Goal: Transaction & Acquisition: Complete application form

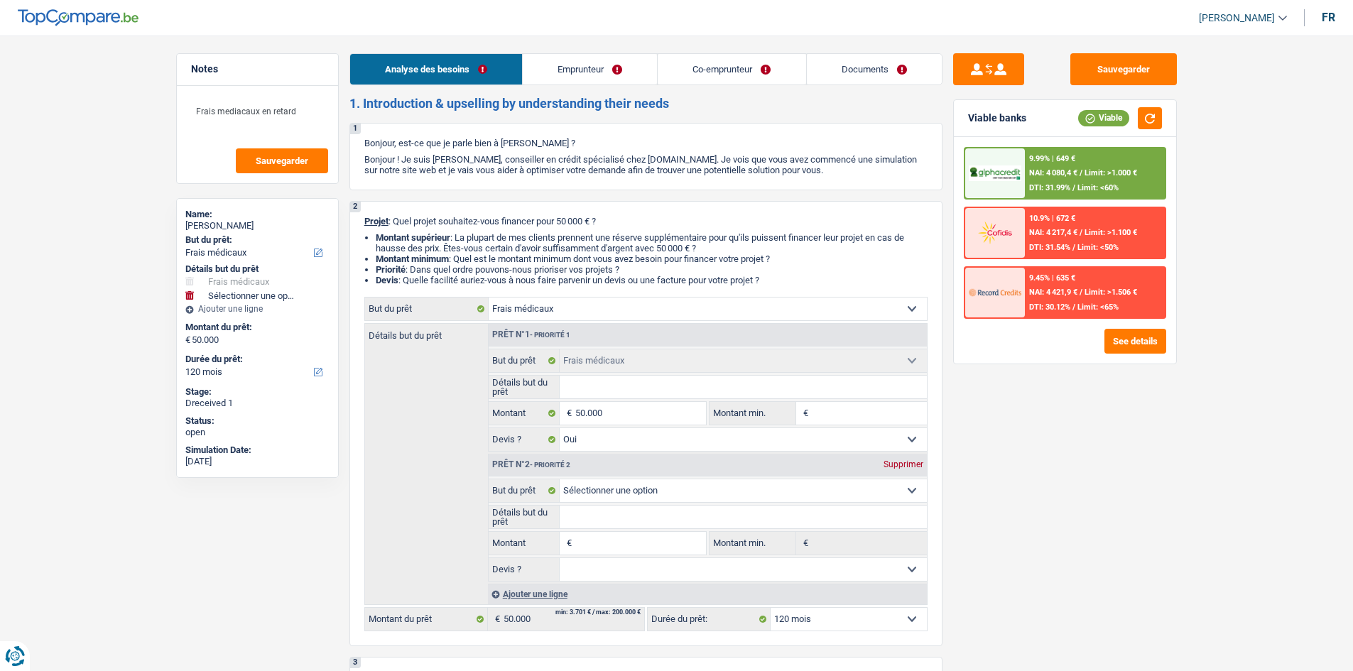
select select "medical"
select select "120"
select select "medical"
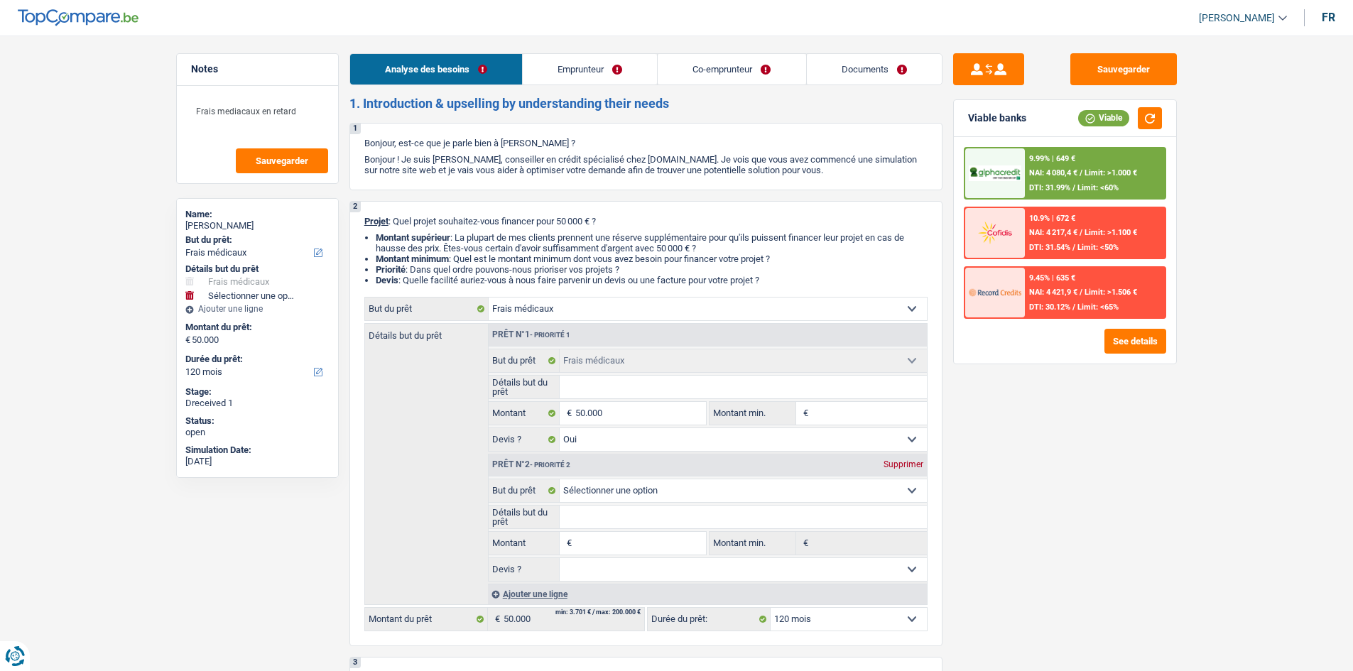
select select "yes"
select select "120"
select select "publicEmployee"
select select "worker"
select select "netSalary"
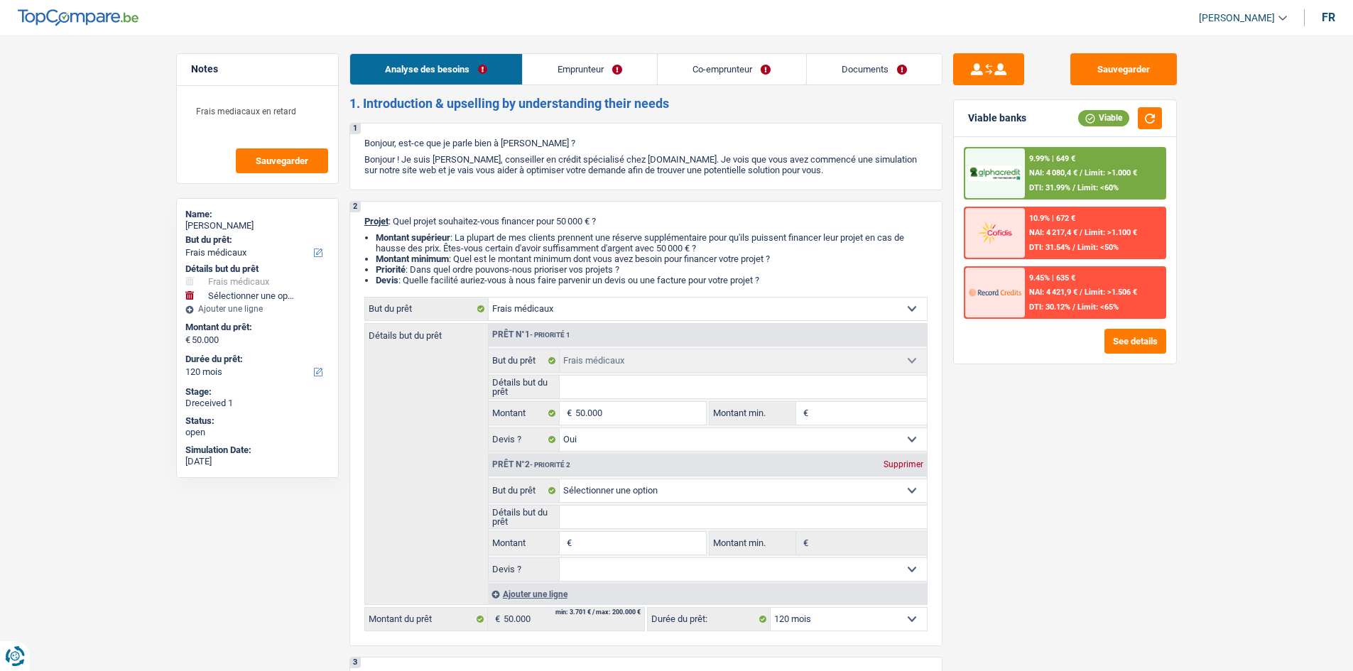
select select "mealVouchers"
select select "netSalary"
select select "rents"
select select "carLoan"
select select "36"
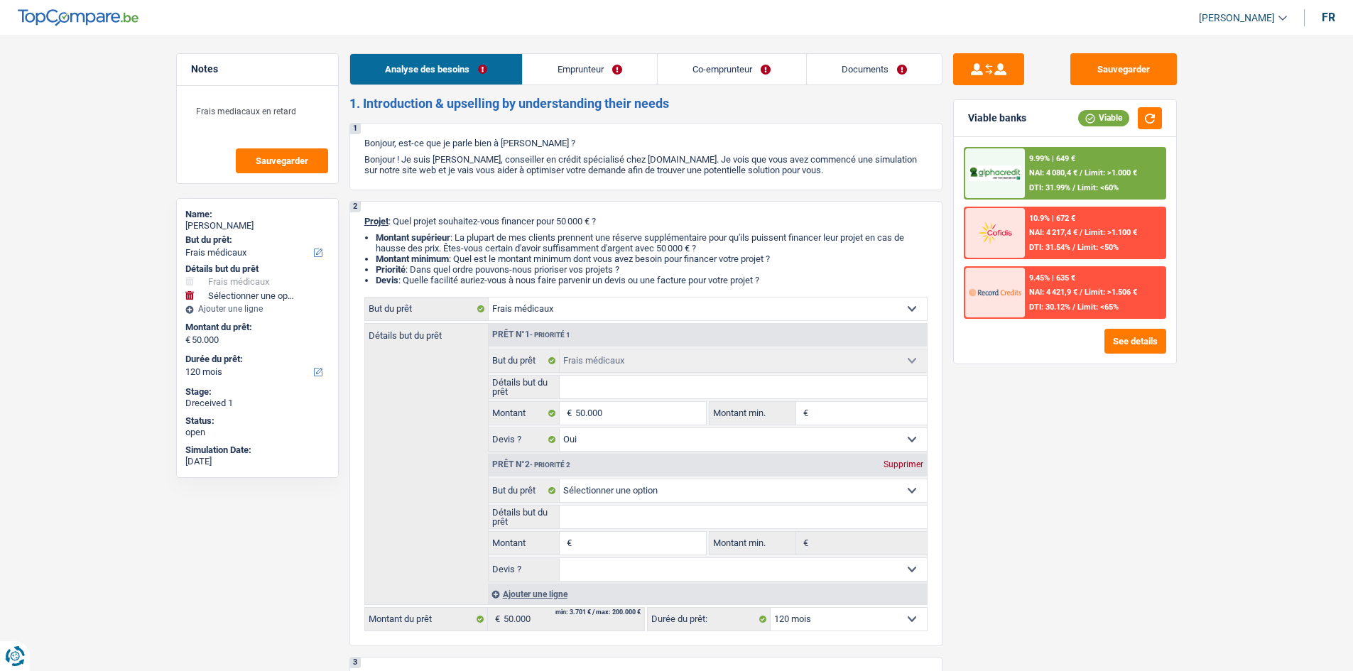
select select "medical"
select select "yes"
select select "120"
click at [887, 70] on link "Documents" at bounding box center [874, 69] width 135 height 31
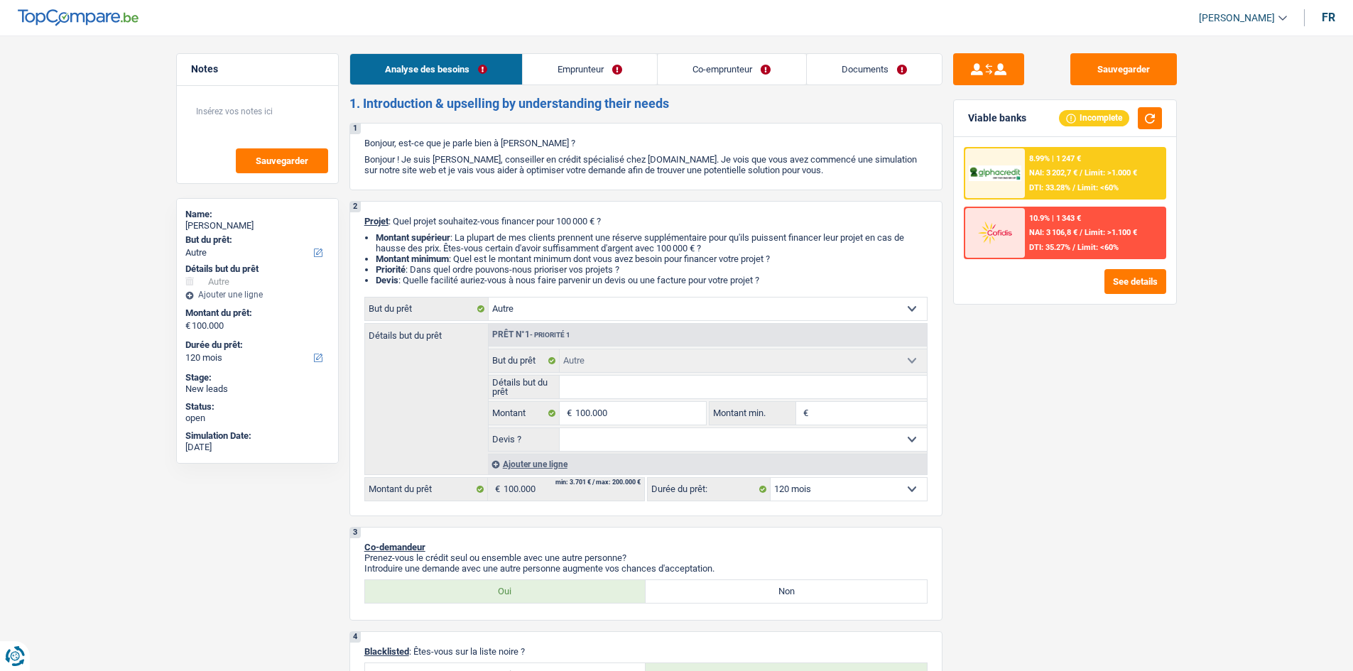
select select "other"
select select "120"
select select "other"
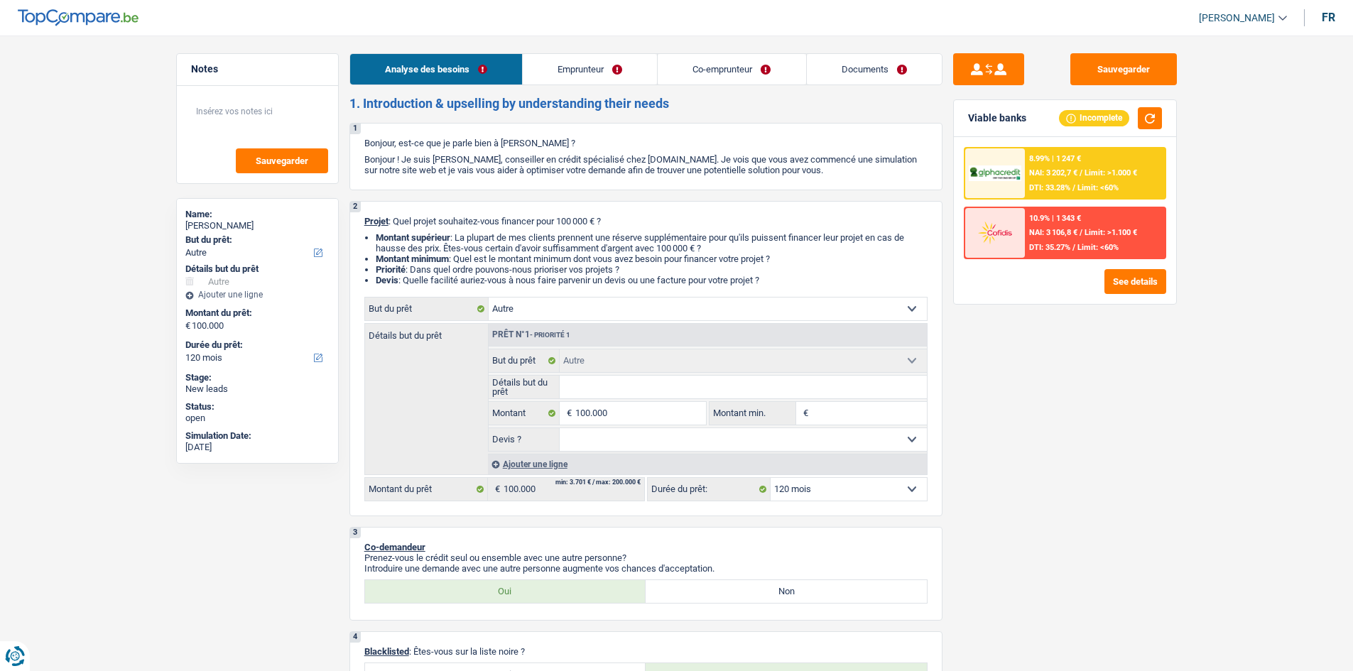
select select "120"
select select "independent"
select select "privateEmployee"
select select "netSalary"
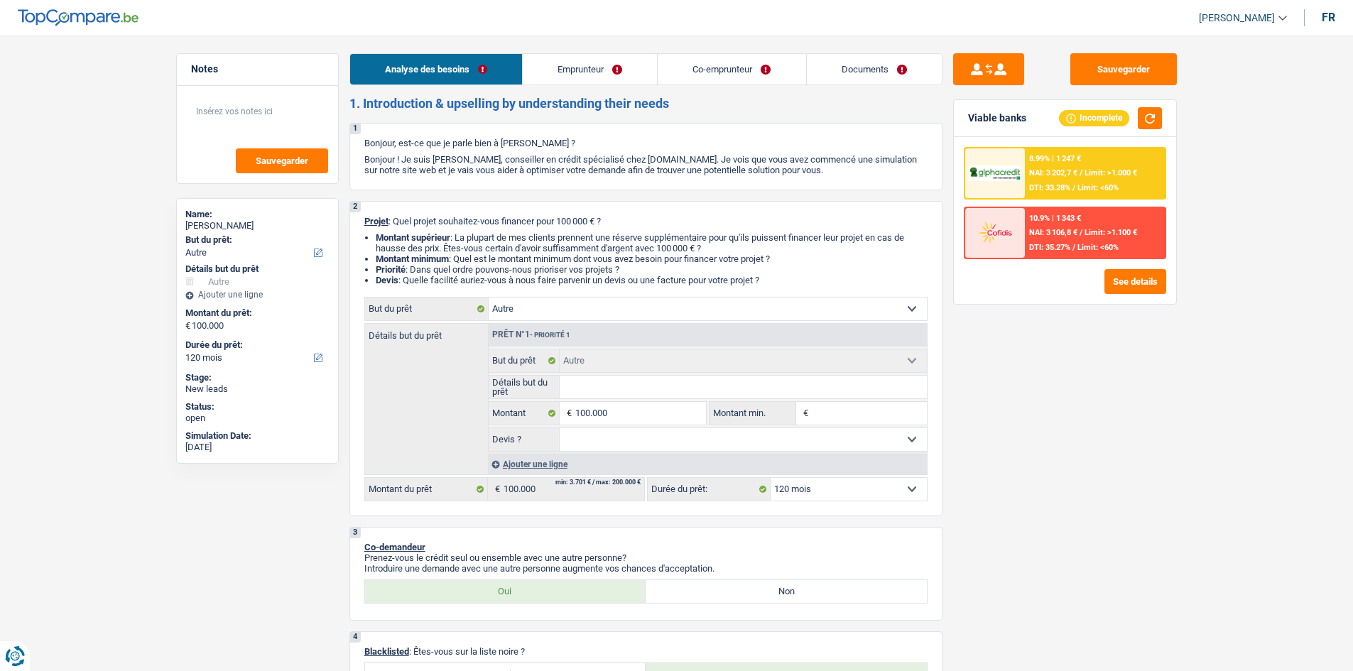
select select "mealVouchers"
select select "ownerWithoutMortgage"
select select "other"
select select "120"
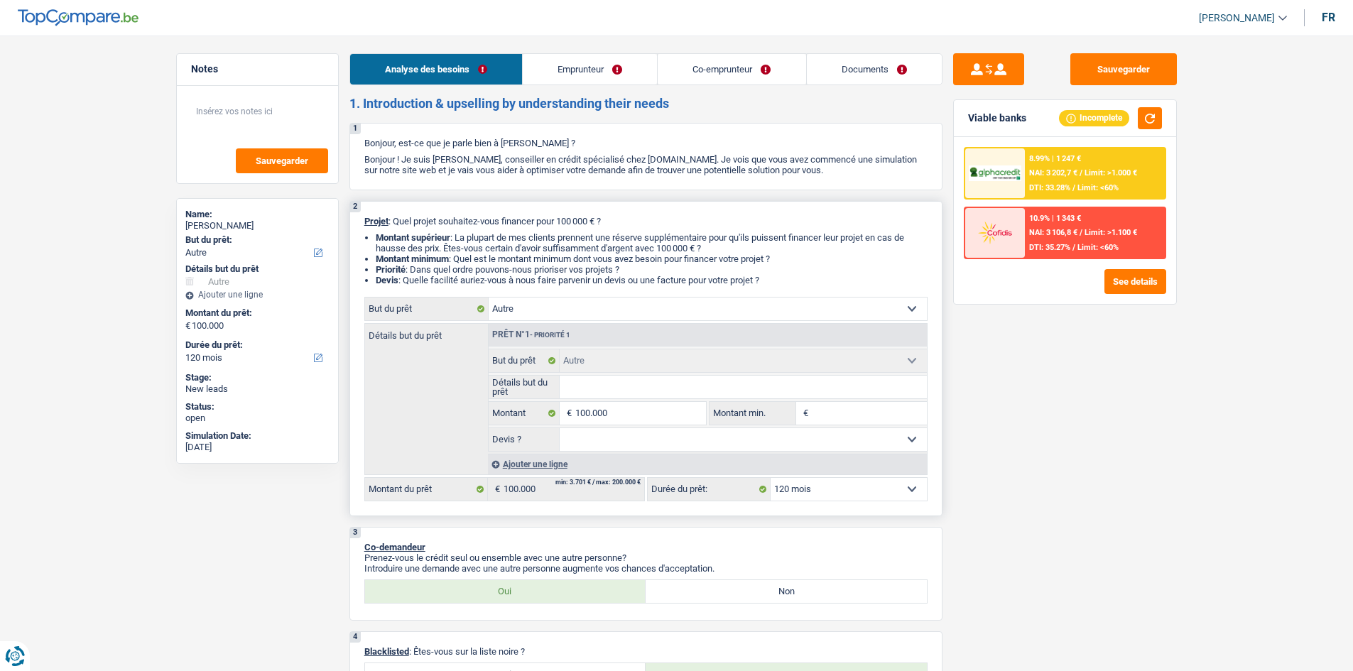
click at [690, 387] on input "Détails but du prêt" at bounding box center [743, 387] width 367 height 23
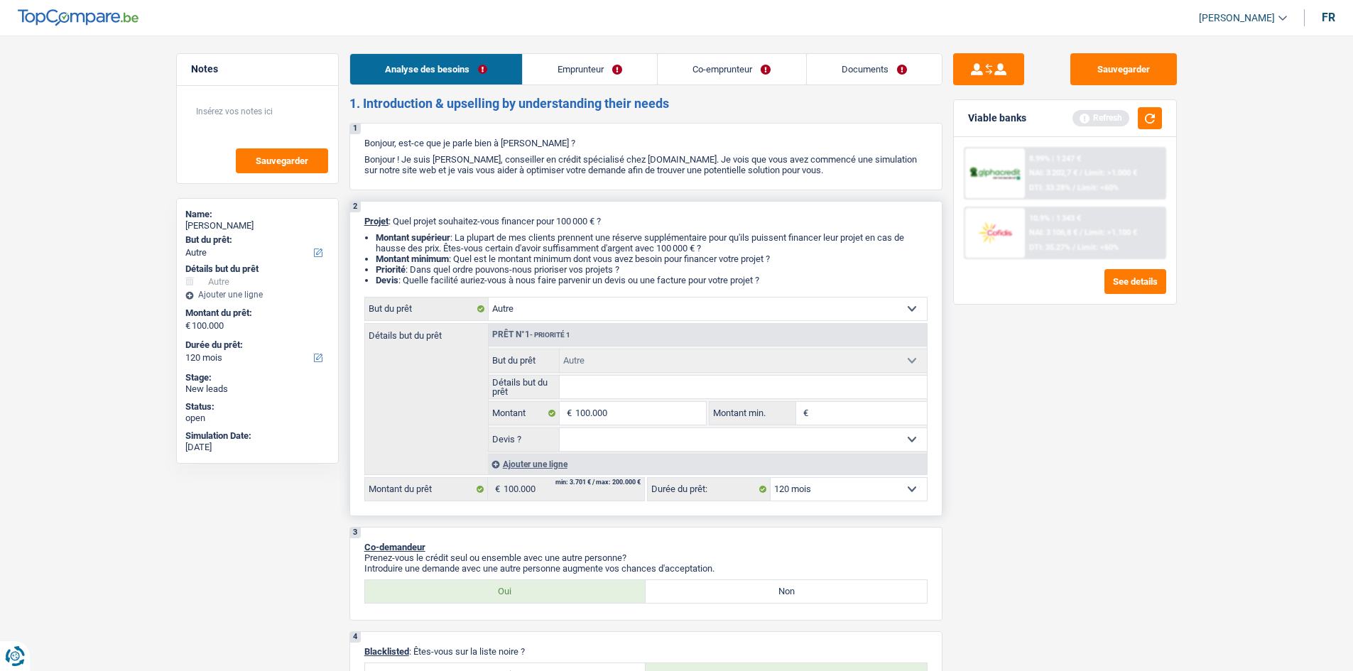
click at [597, 442] on select "Oui Non Non répondu Sélectionner une option" at bounding box center [743, 439] width 367 height 23
select select "yes"
click at [560, 428] on select "Oui Non Non répondu Sélectionner une option" at bounding box center [743, 439] width 367 height 23
select select "yes"
click at [625, 383] on input "Détails but du prêt" at bounding box center [743, 387] width 367 height 23
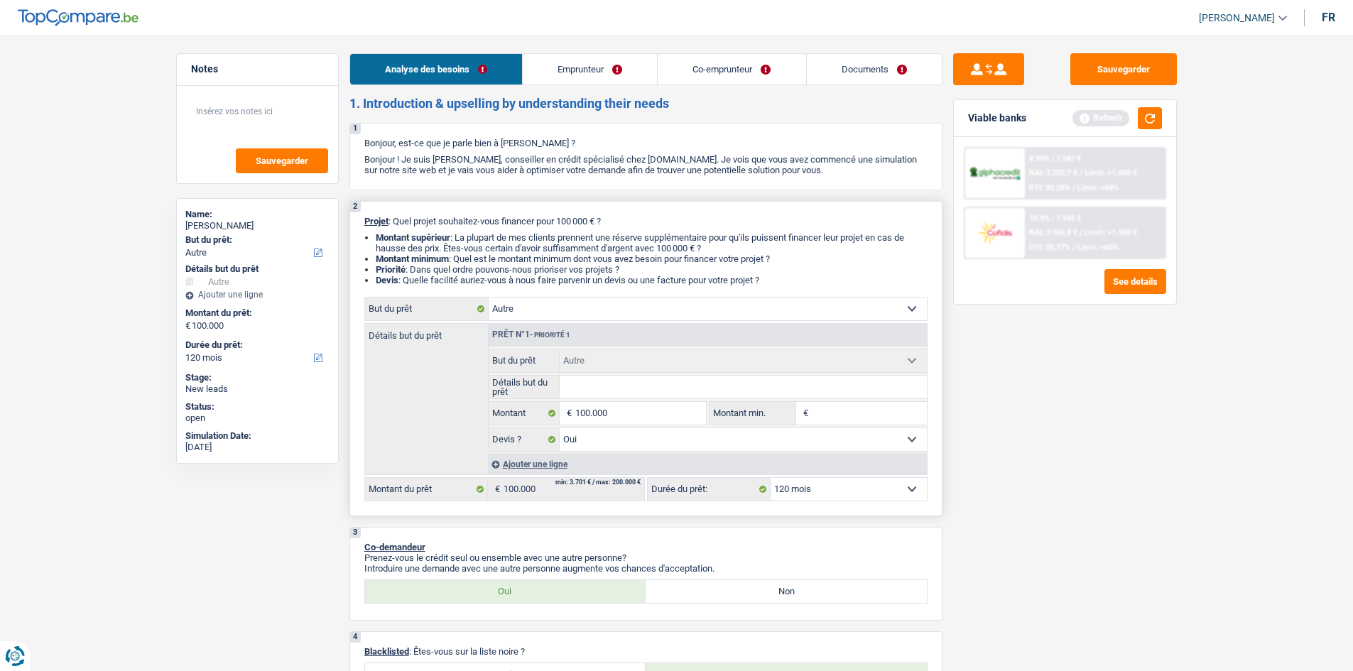
click at [597, 391] on input "Détails but du prêt" at bounding box center [743, 387] width 367 height 23
click at [557, 303] on select "Confort maison: meubles, textile, peinture, électroménager, outillage non-profe…" at bounding box center [708, 309] width 438 height 23
select select "renovation"
click at [489, 298] on select "Confort maison: meubles, textile, peinture, électroménager, outillage non-profe…" at bounding box center [708, 309] width 438 height 23
select select "renovation"
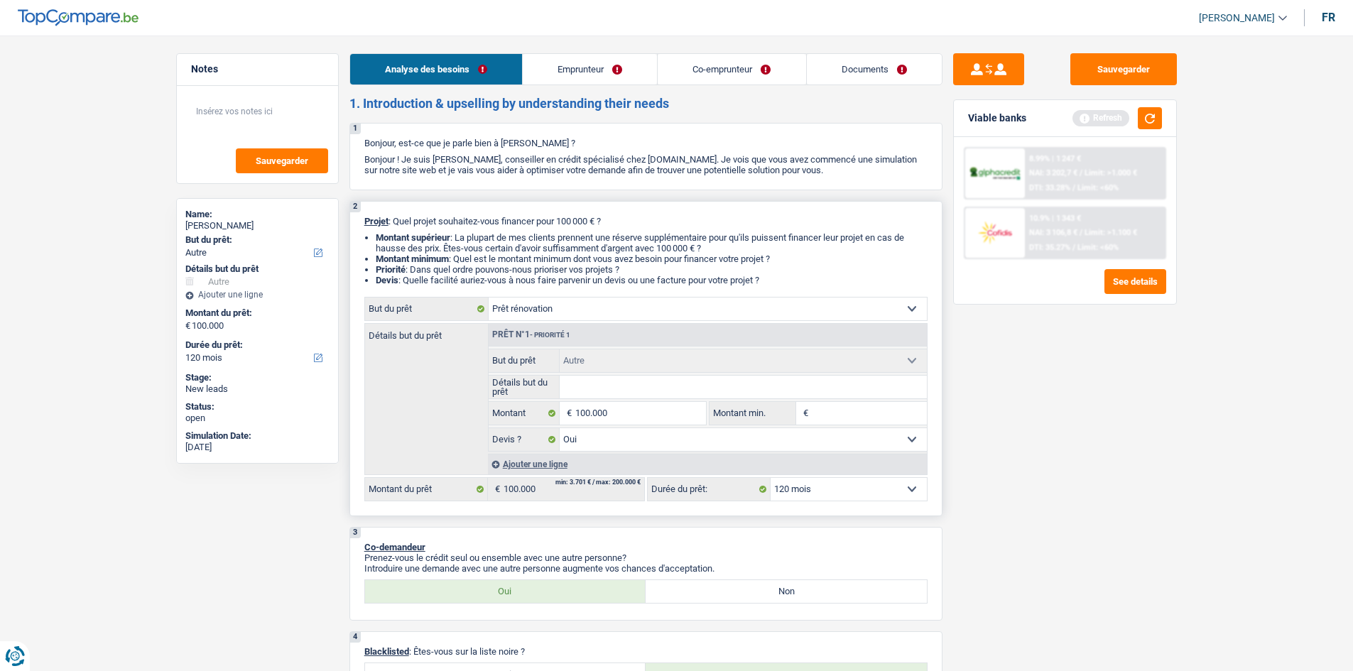
select select "renovation"
select select
select select "renovation"
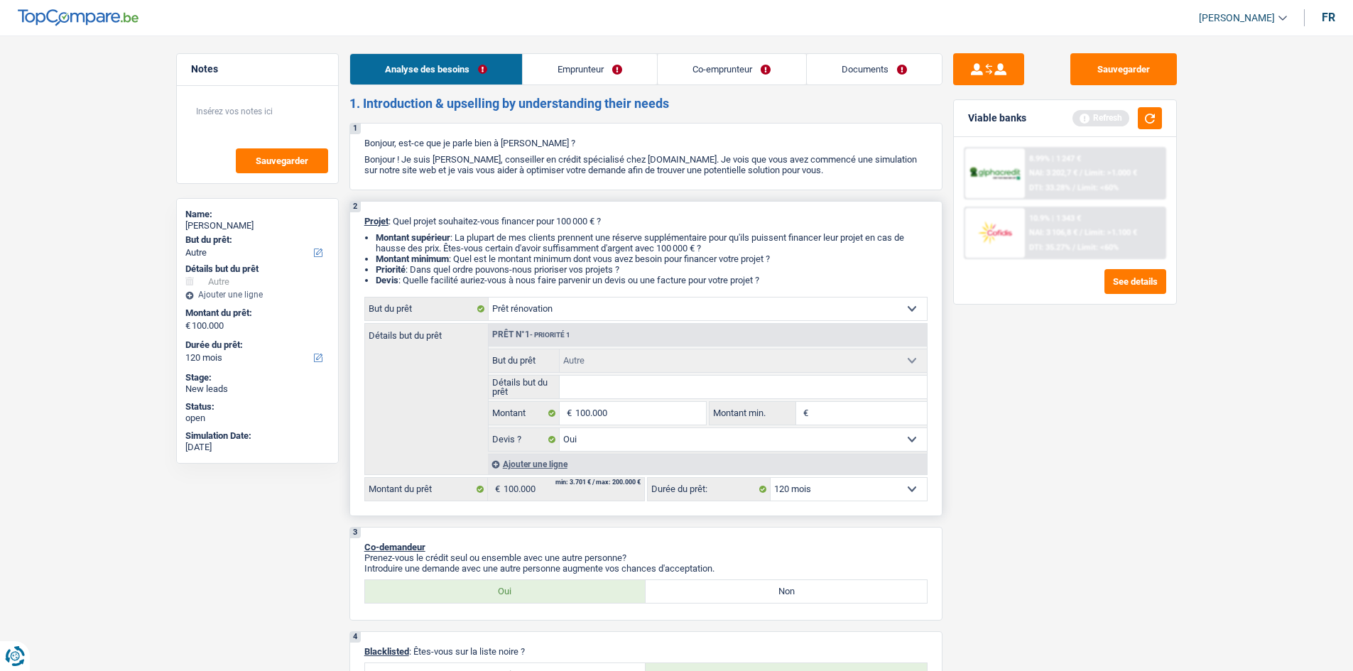
select select
select select "other"
select select "yes"
select select "other"
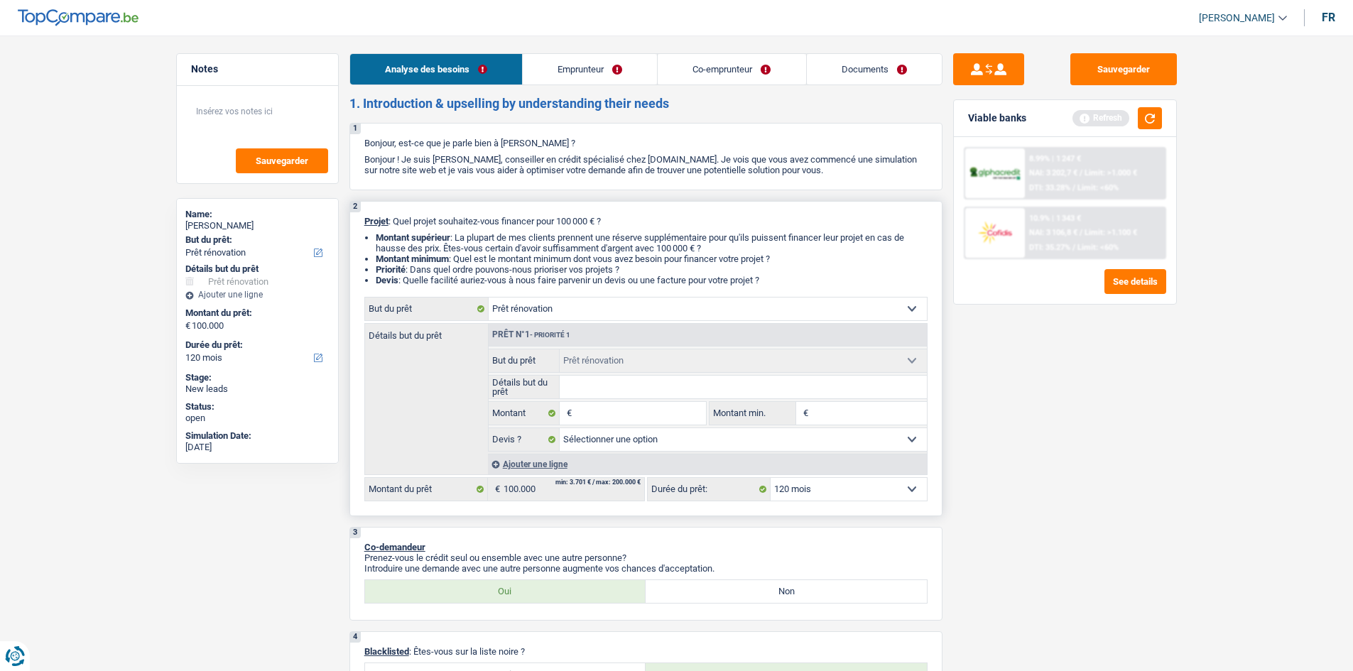
select select "yes"
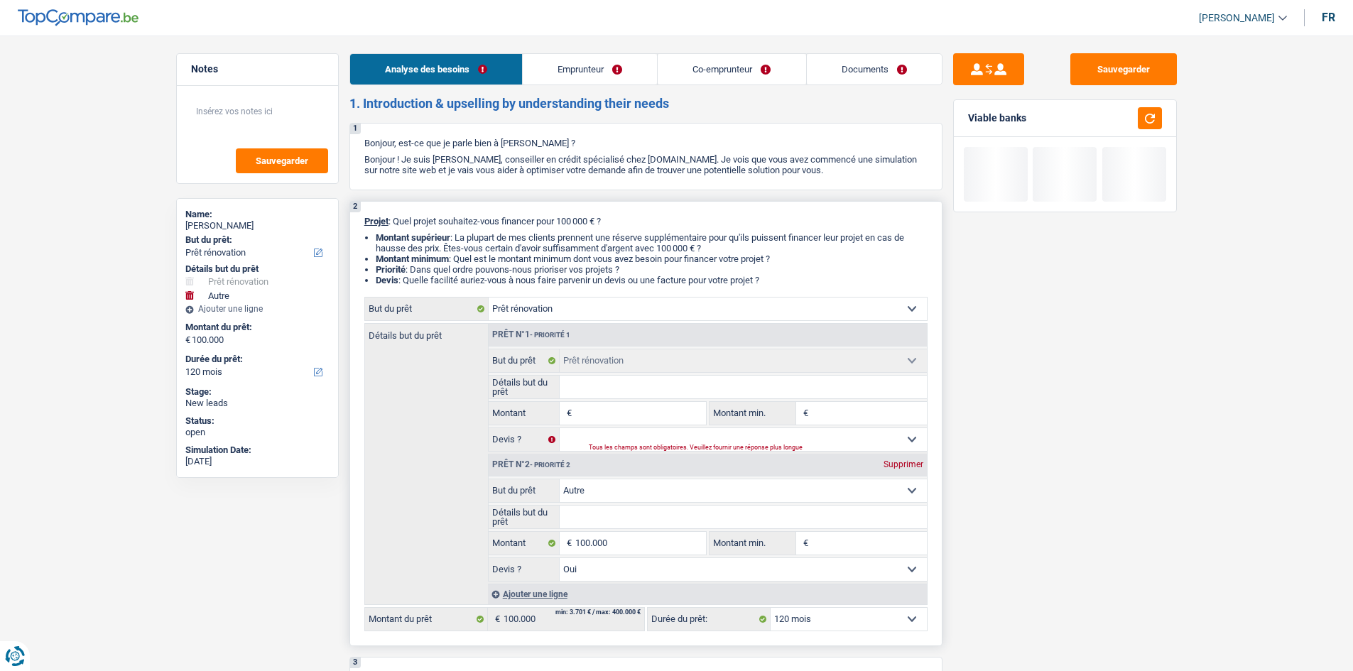
click at [622, 419] on input "Montant" at bounding box center [640, 413] width 130 height 23
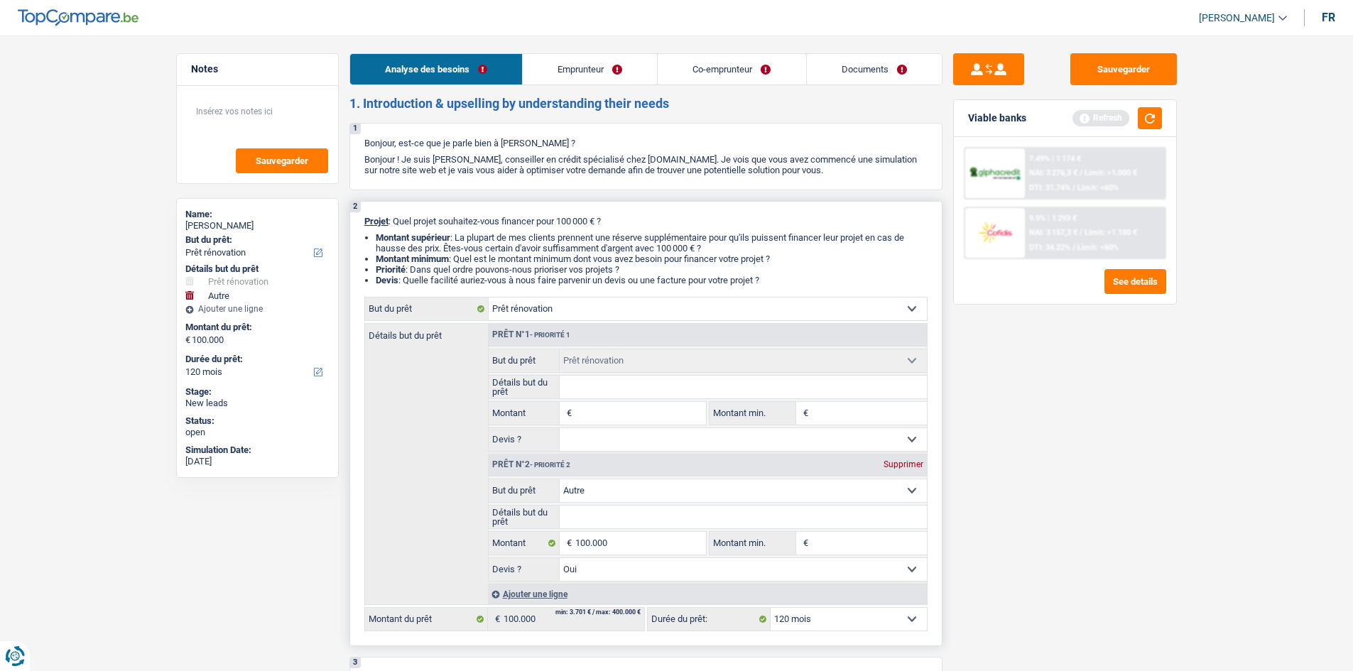
click at [611, 413] on input "Montant" at bounding box center [640, 413] width 130 height 23
type input "1"
type input "10"
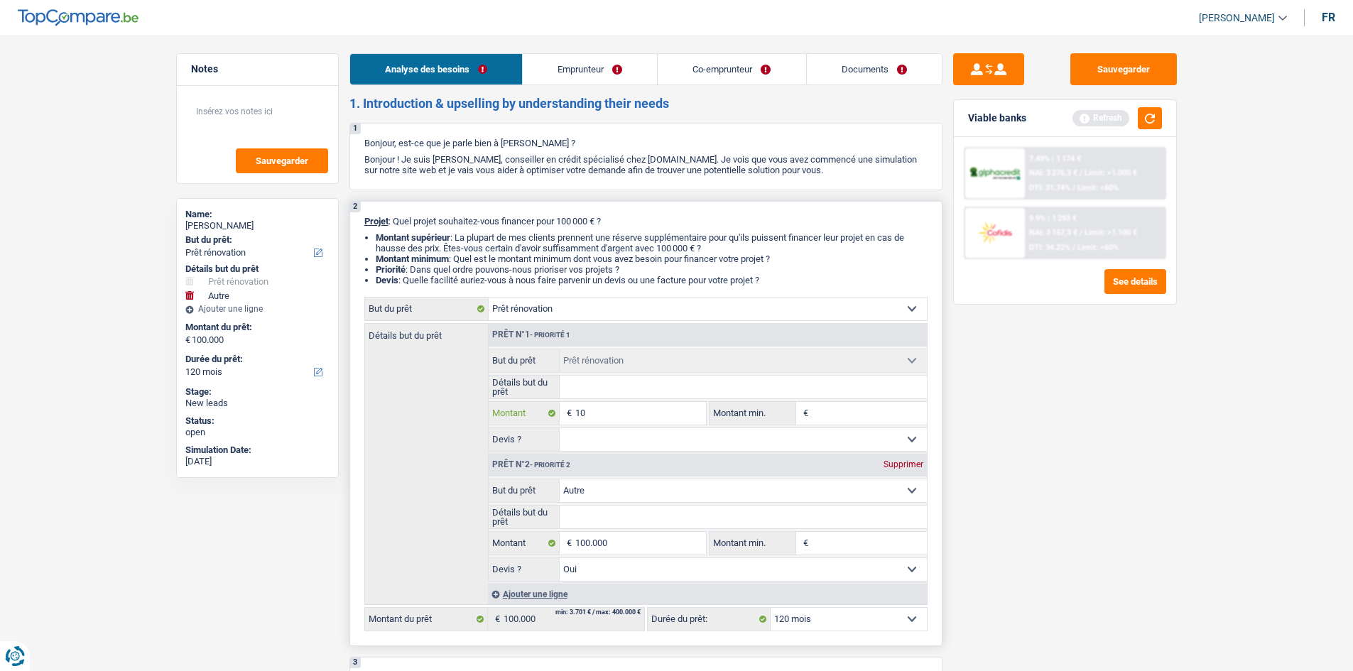
type input "100"
type input "1.000"
type input "10.000"
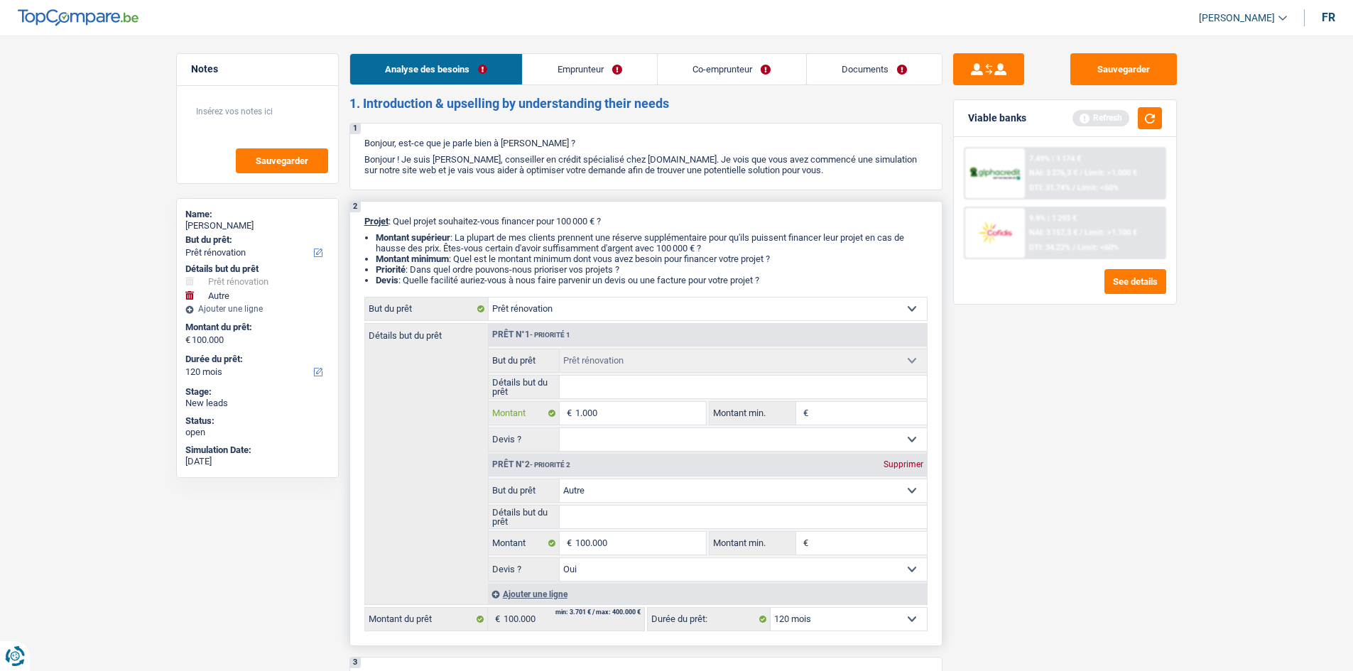
type input "10.000"
type input "100.000"
type input "200.000"
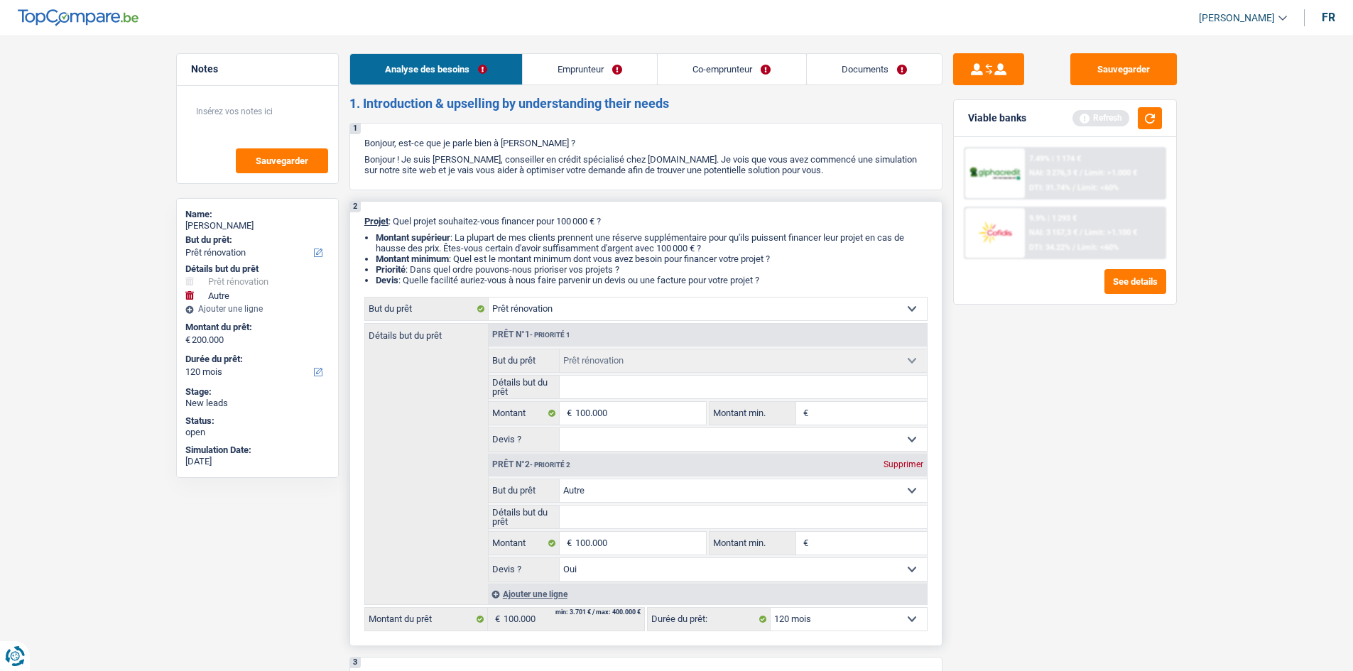
select select "144"
type input "200.000"
select select "144"
type input "200.000"
select select "144"
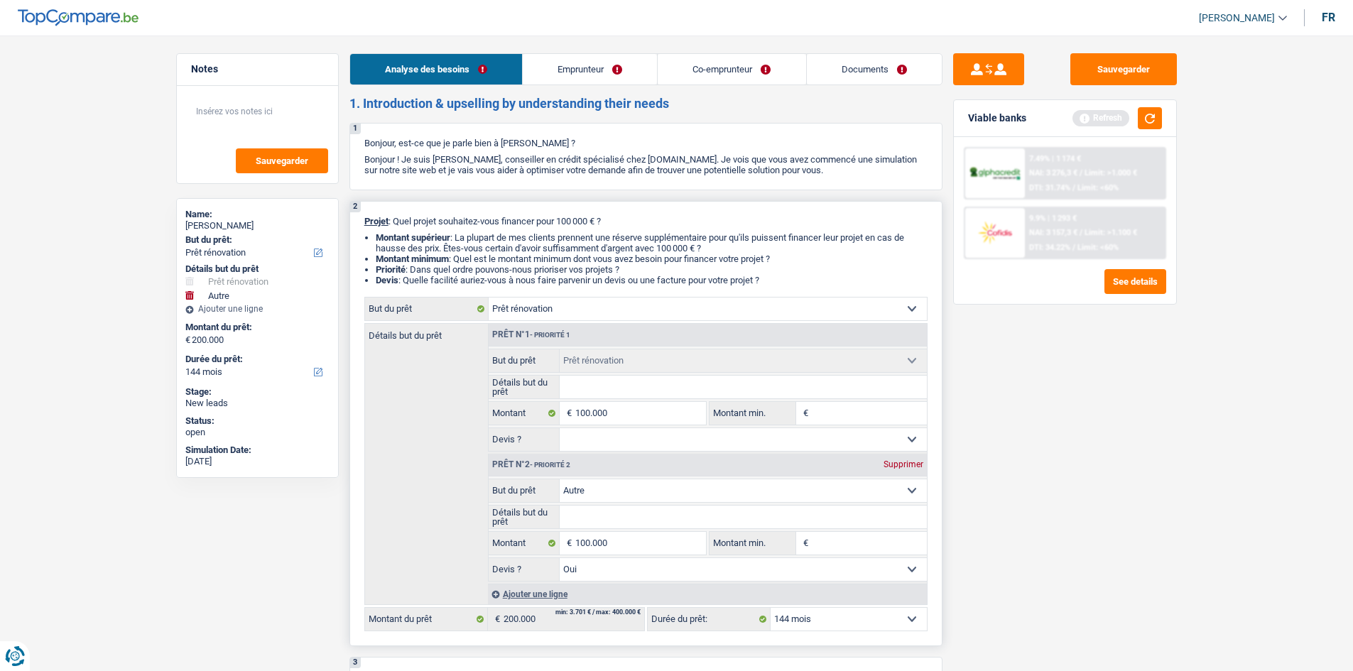
click at [815, 409] on input "Montant min." at bounding box center [869, 413] width 115 height 23
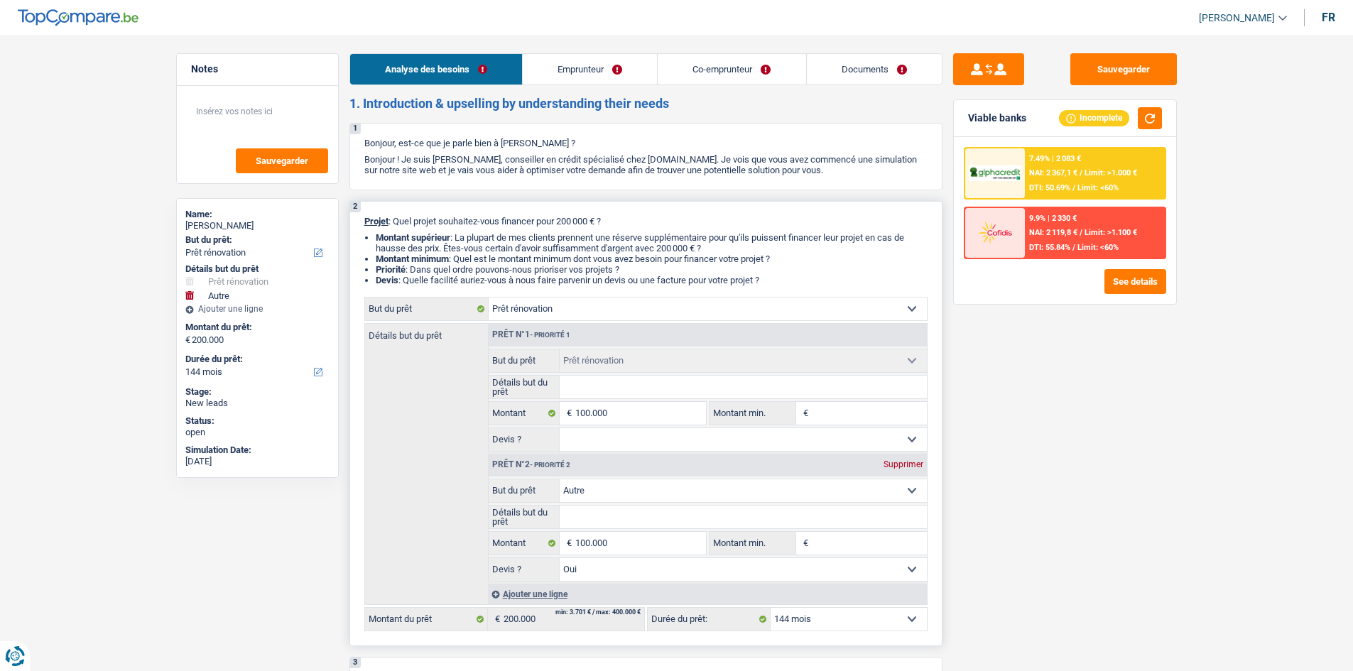
type input "6"
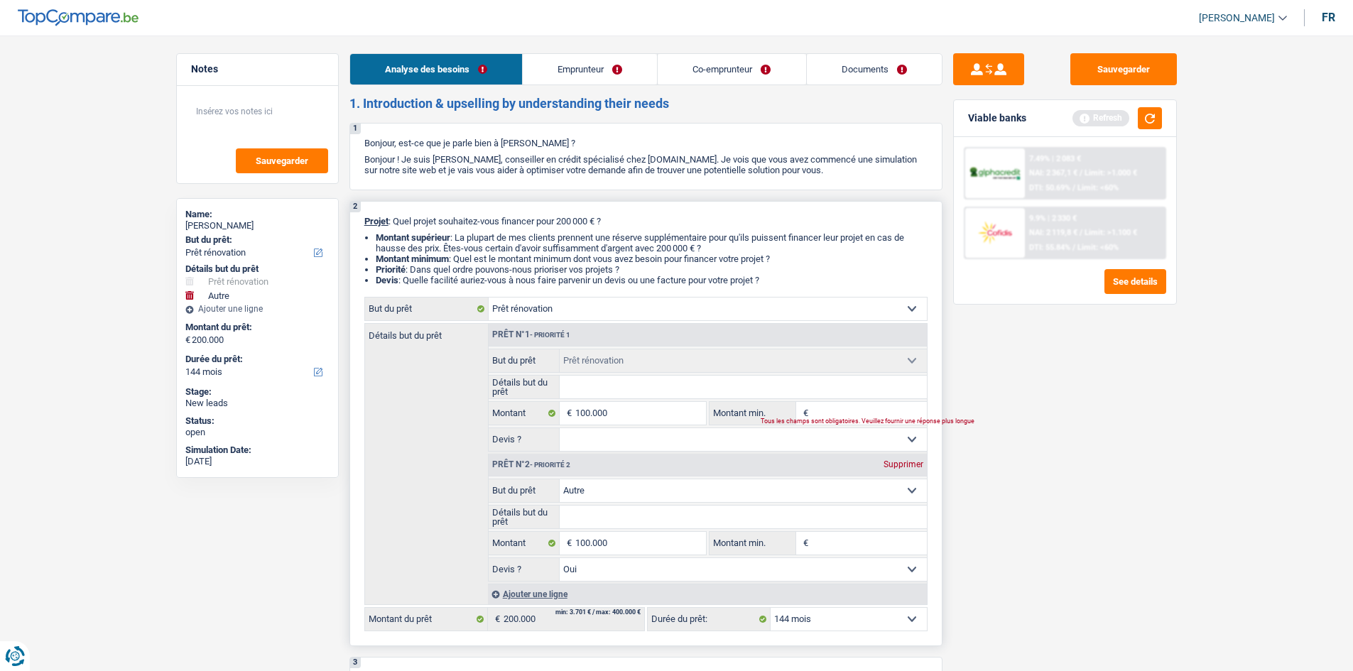
type input "7"
type input "70"
type input "700"
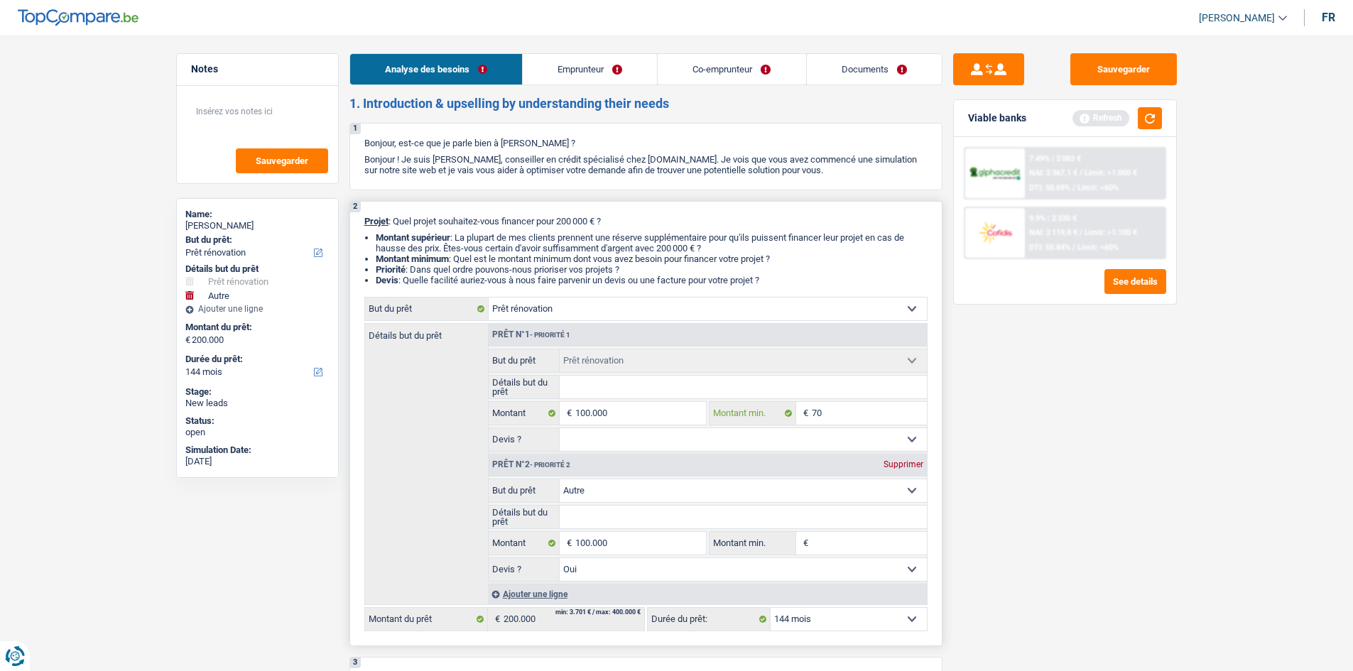
type input "700"
type input "7.000"
type input "70.000"
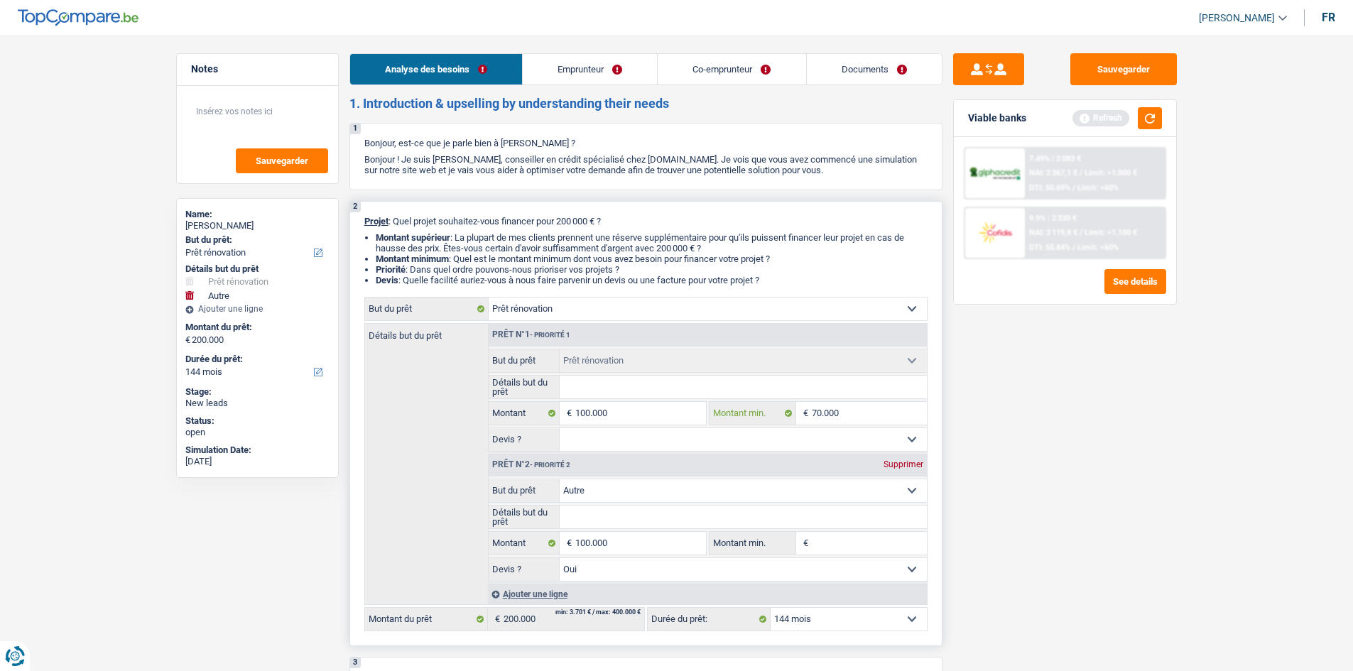
type input "70.000"
click at [758, 432] on select "Oui Non Non répondu Sélectionner une option" at bounding box center [743, 439] width 367 height 23
select select "yes"
click at [560, 428] on select "Oui Non Non répondu Sélectionner une option" at bounding box center [743, 439] width 367 height 23
select select "yes"
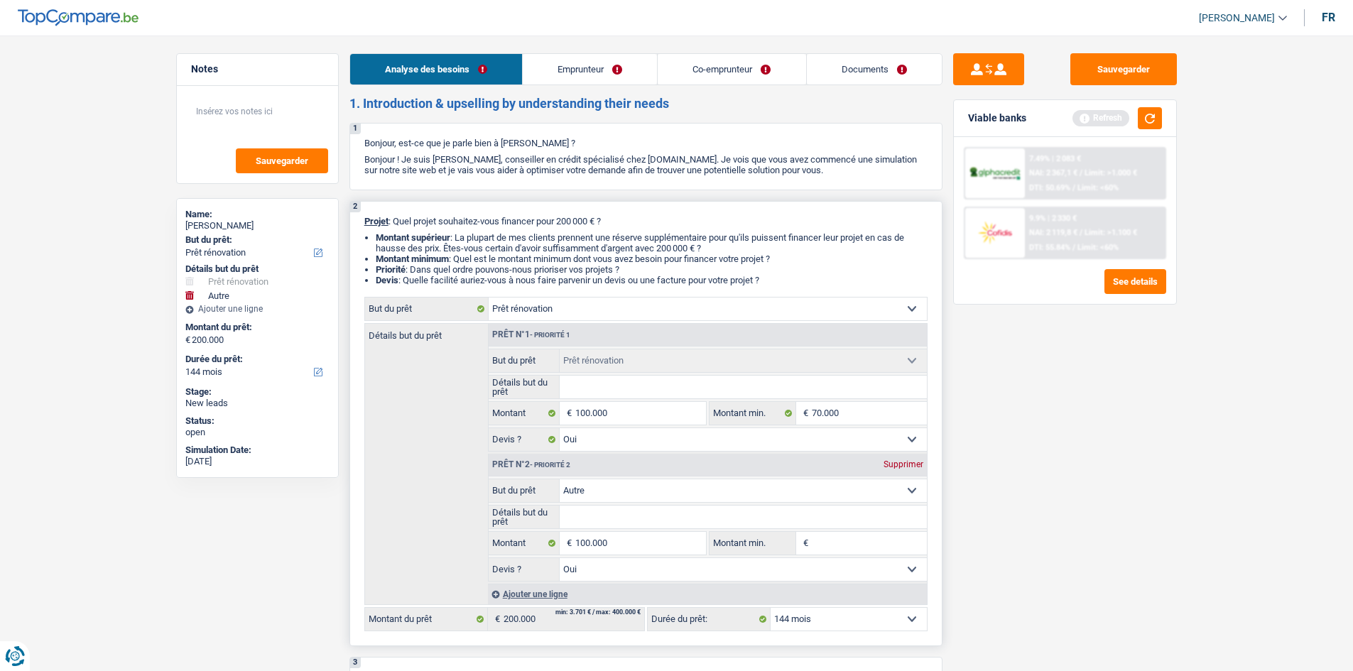
click at [895, 462] on div "Supprimer" at bounding box center [903, 464] width 47 height 9
type input "100.000"
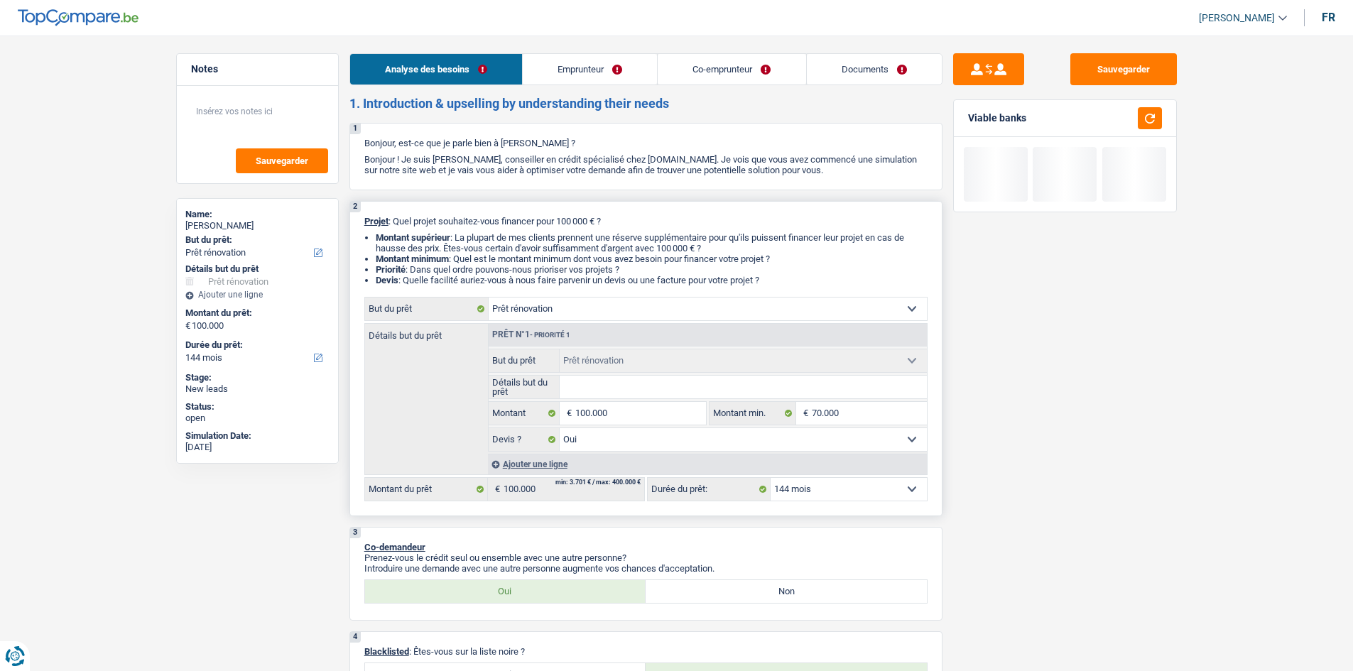
click at [650, 377] on input "Détails but du prêt" at bounding box center [743, 387] width 367 height 23
click at [596, 388] on input "Détails but du prêt" at bounding box center [743, 387] width 367 height 23
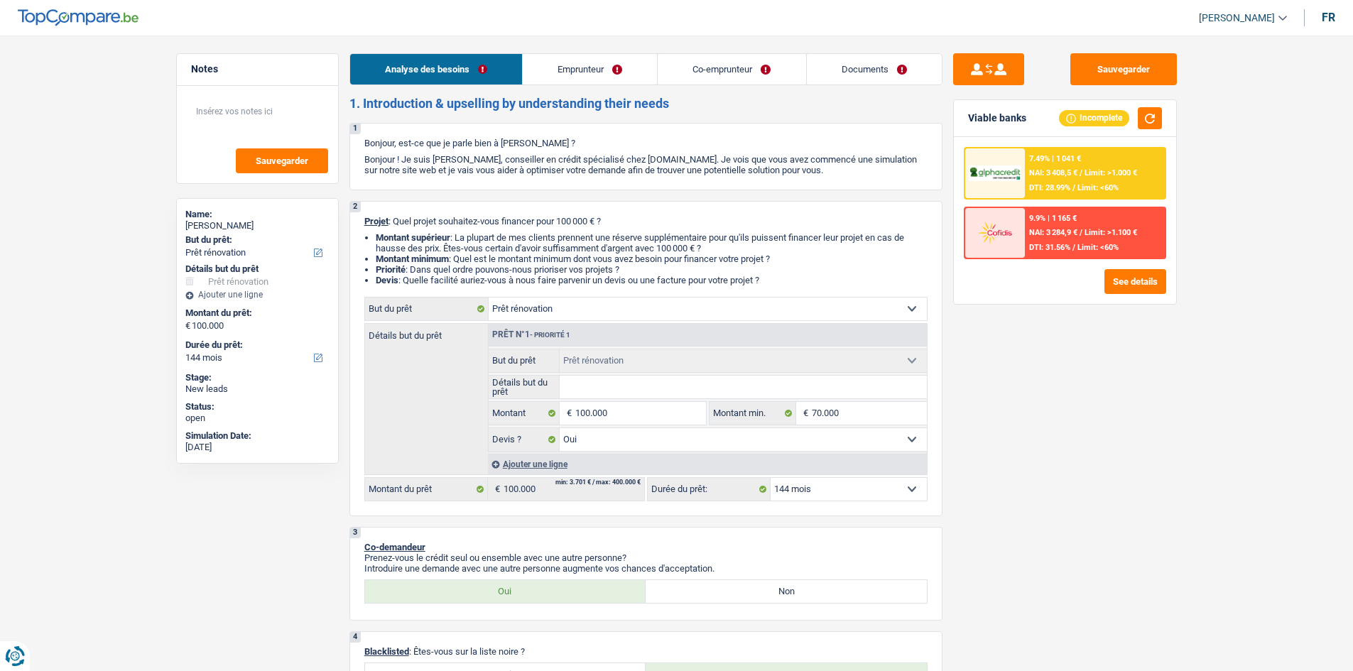
click at [611, 65] on link "Emprunteur" at bounding box center [590, 69] width 134 height 31
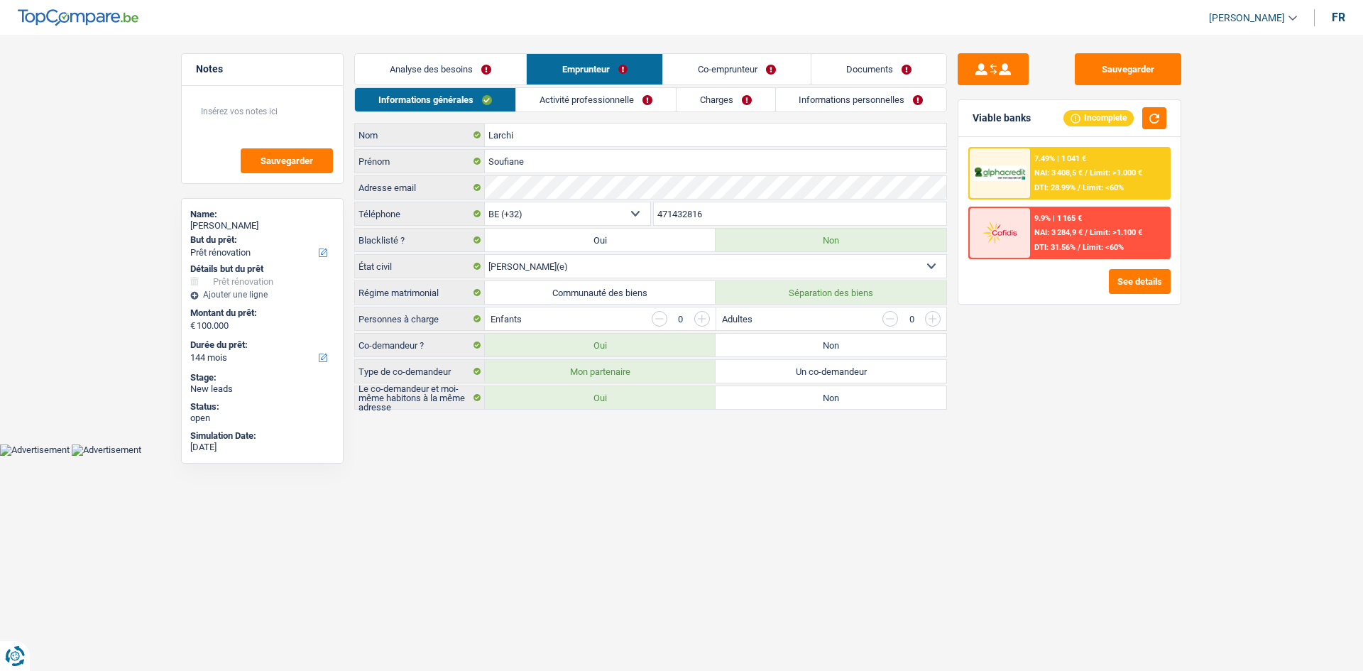
click at [698, 69] on link "Co-emprunteur" at bounding box center [737, 69] width 148 height 31
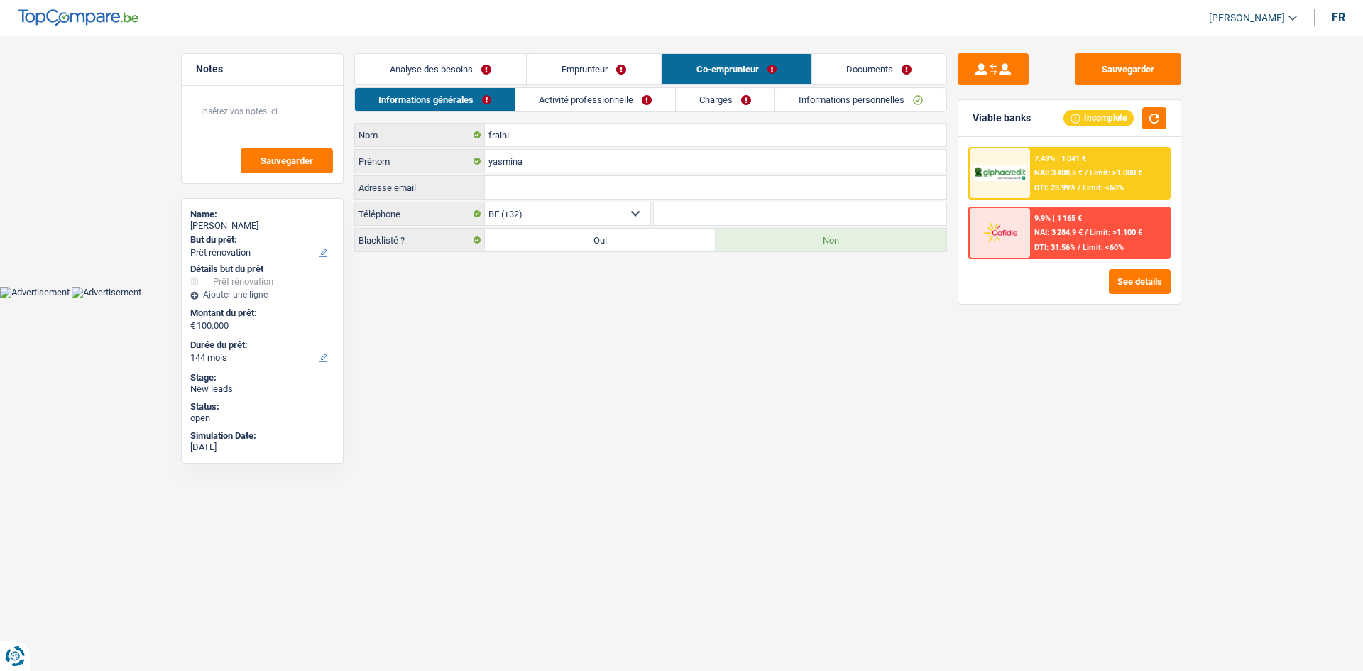
click at [568, 101] on link "Activité professionnelle" at bounding box center [596, 99] width 160 height 23
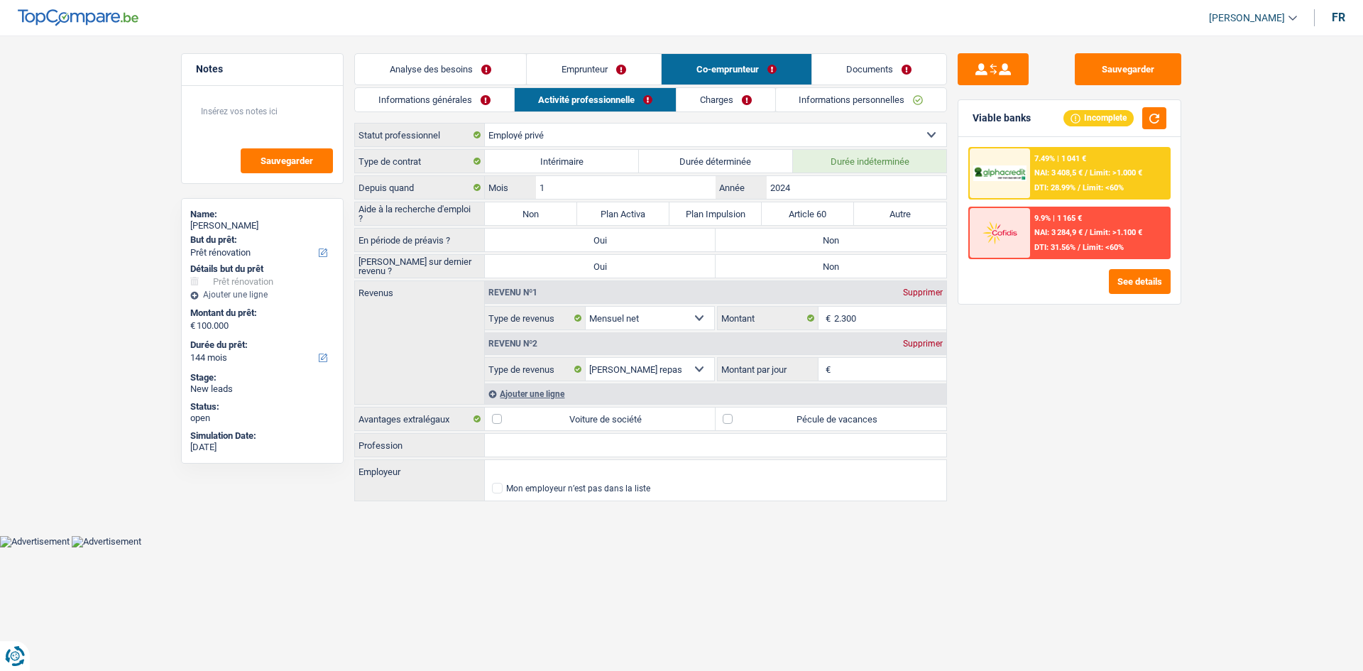
click at [467, 67] on link "Analyse des besoins" at bounding box center [440, 69] width 171 height 31
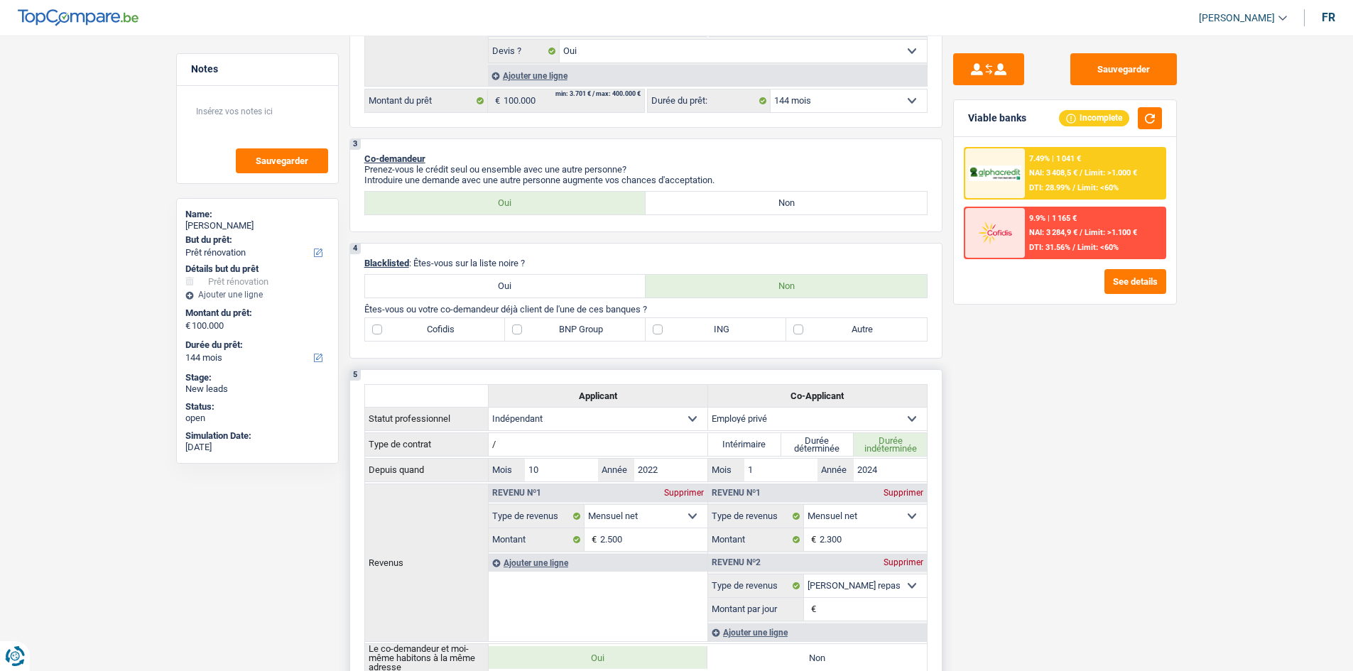
scroll to position [568, 0]
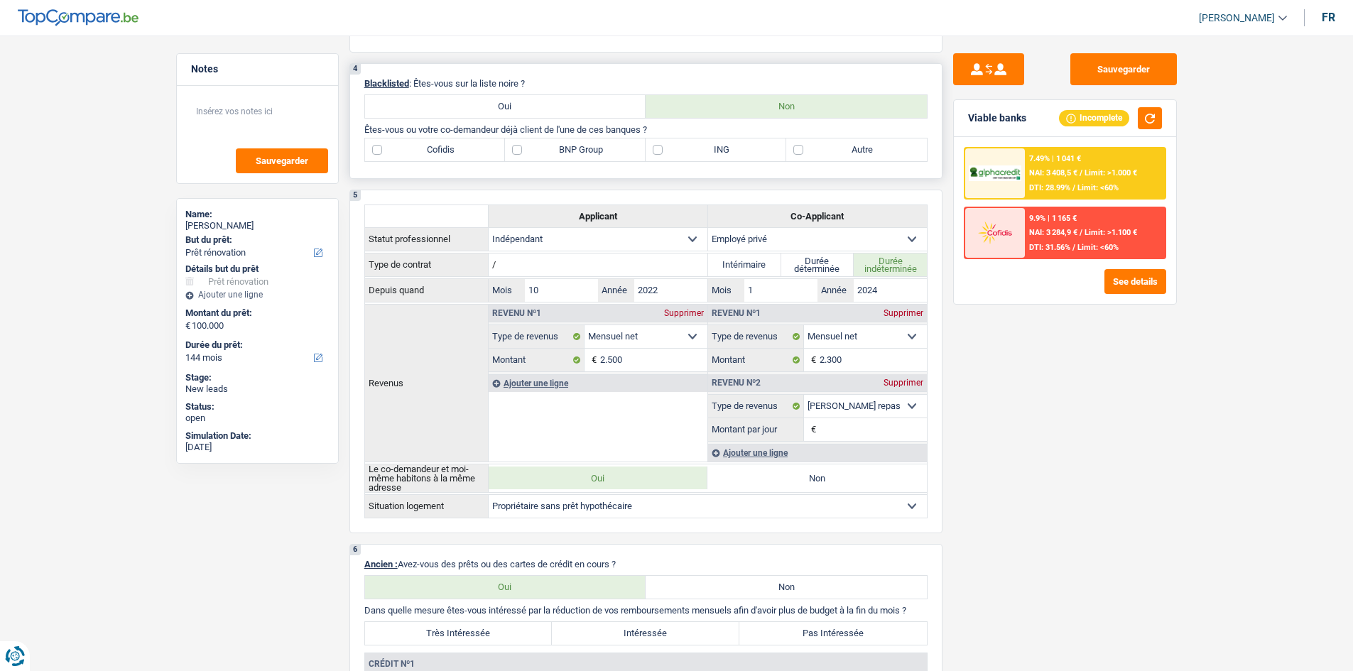
click at [613, 143] on label "BNP Group" at bounding box center [575, 149] width 141 height 23
click at [613, 143] on input "BNP Group" at bounding box center [575, 149] width 141 height 23
checkbox input "true"
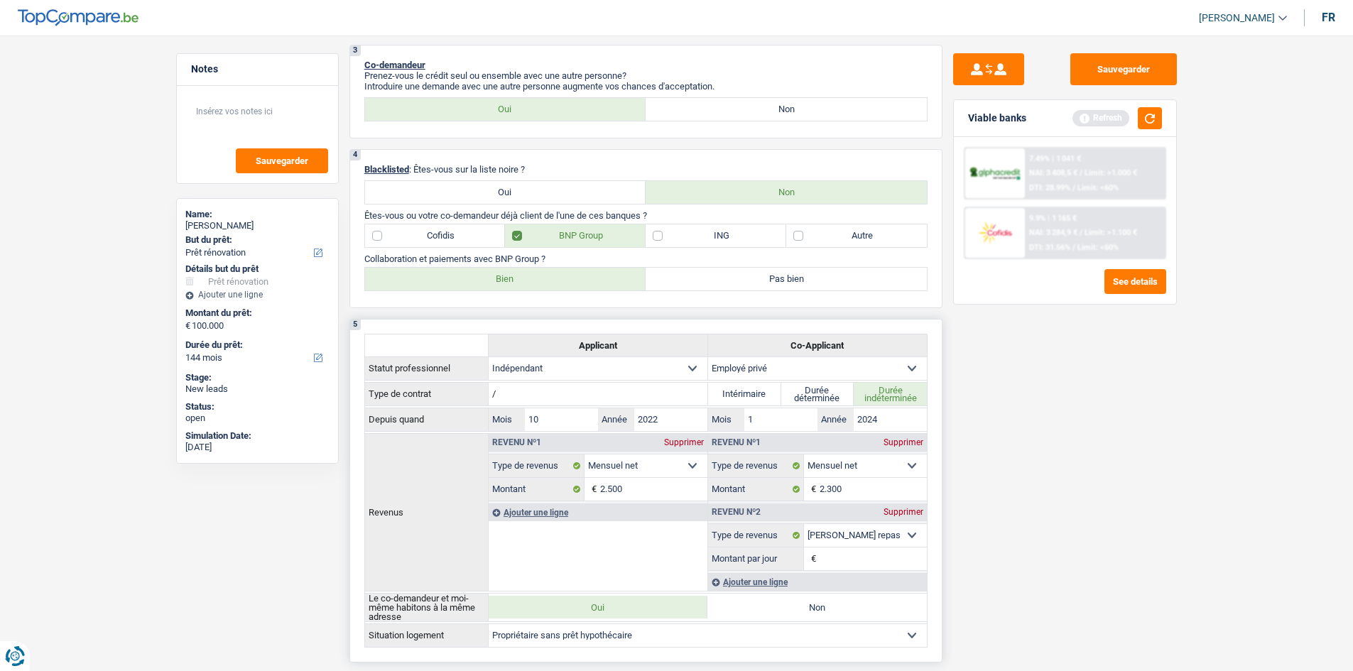
scroll to position [298, 0]
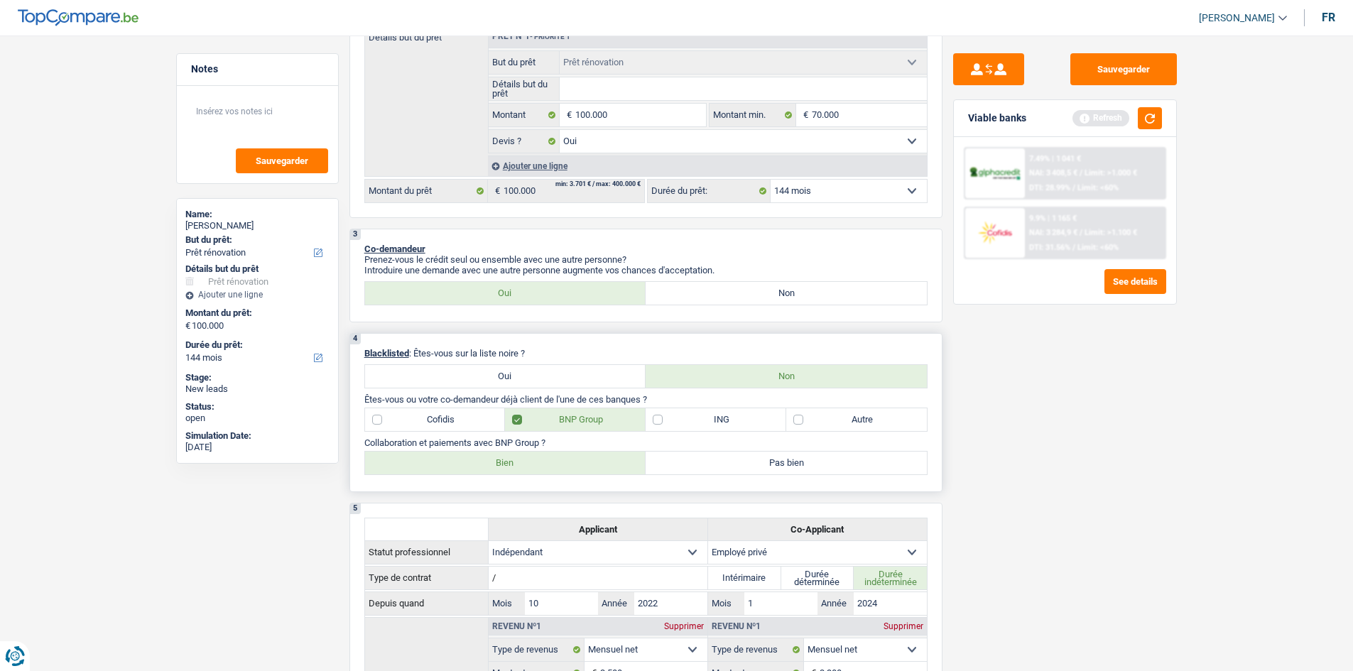
click at [590, 462] on label "Bien" at bounding box center [505, 463] width 281 height 23
click at [590, 462] on input "Bien" at bounding box center [505, 463] width 281 height 23
radio input "true"
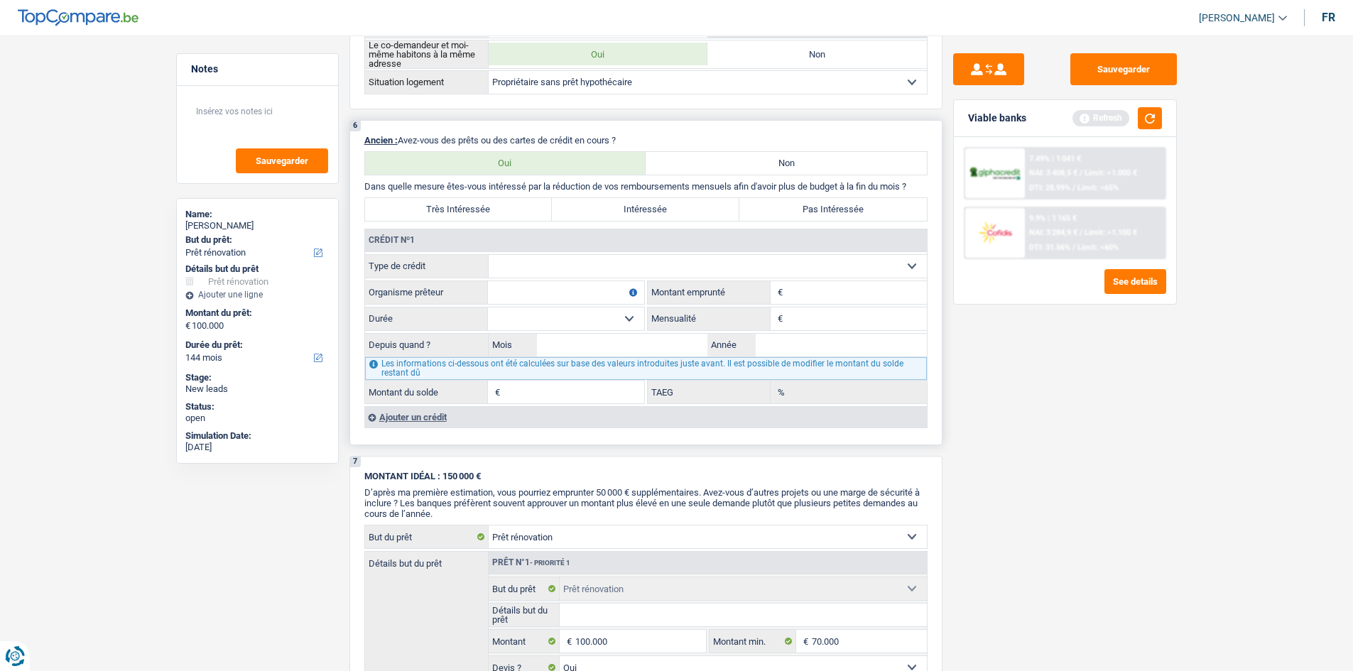
scroll to position [937, 0]
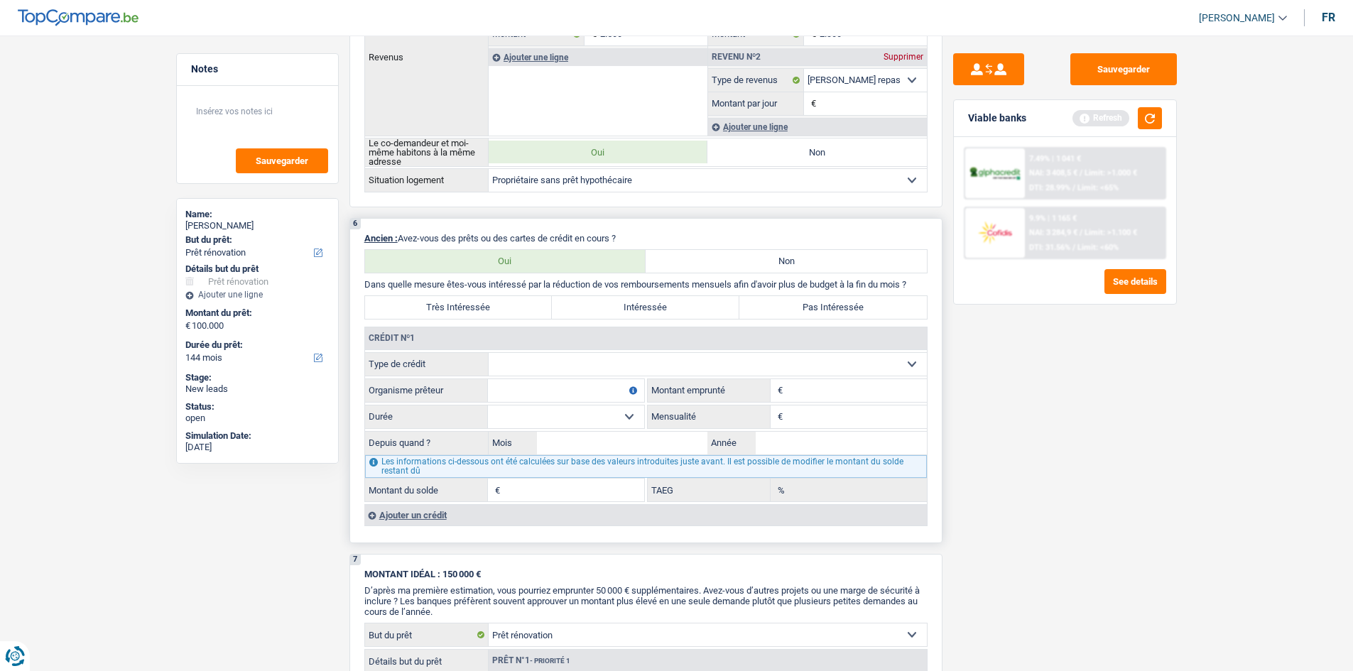
click at [709, 259] on label "Non" at bounding box center [786, 261] width 281 height 23
click at [709, 259] on input "Non" at bounding box center [786, 261] width 281 height 23
radio input "true"
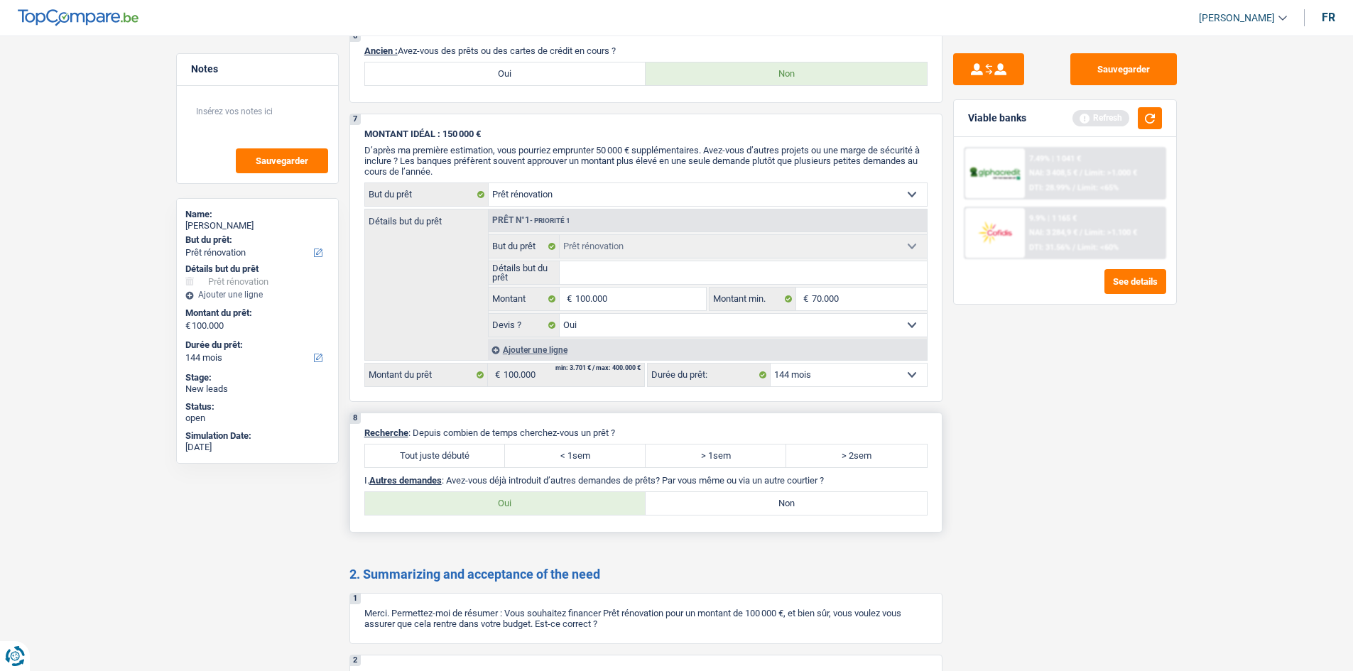
scroll to position [1323, 0]
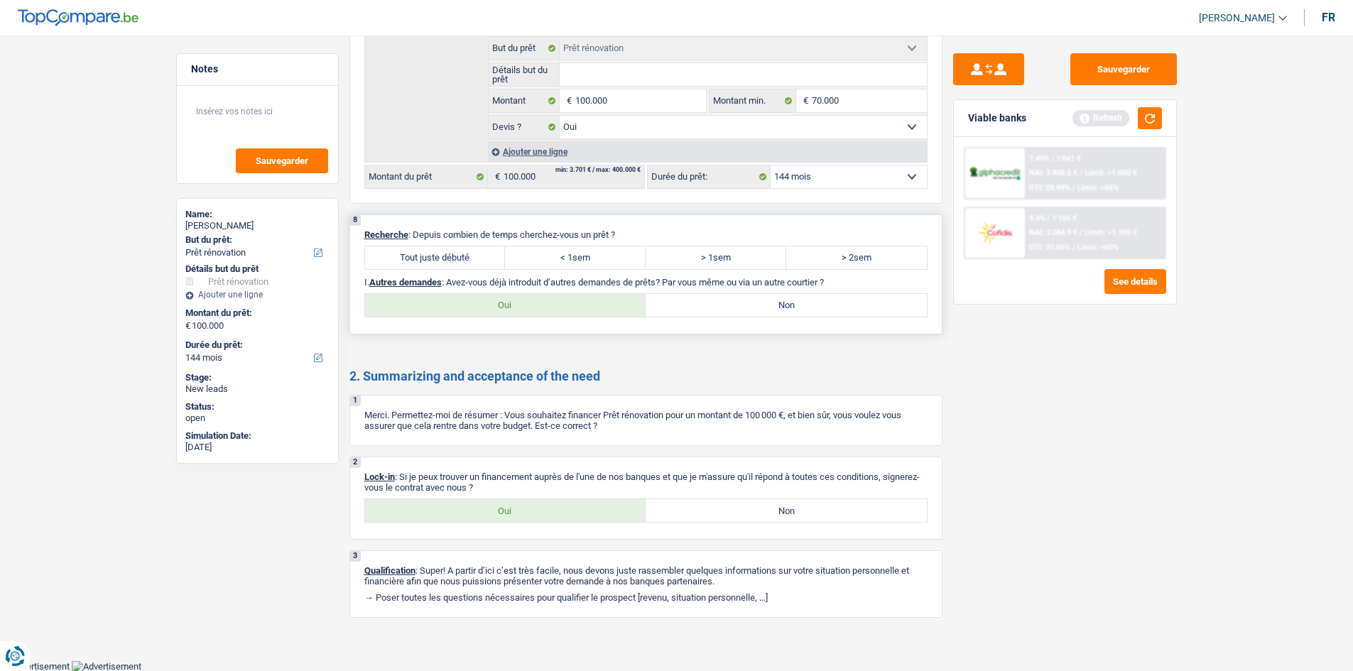
click at [418, 254] on label "Tout juste débuté" at bounding box center [435, 257] width 141 height 23
click at [418, 254] on input "Tout juste débuté" at bounding box center [435, 257] width 141 height 23
radio input "true"
click at [734, 291] on div "8 Recherche : Depuis combien de temps cherchez-vous un prêt ? Tout juste débuté…" at bounding box center [645, 274] width 593 height 120
click at [736, 305] on label "Non" at bounding box center [786, 305] width 281 height 23
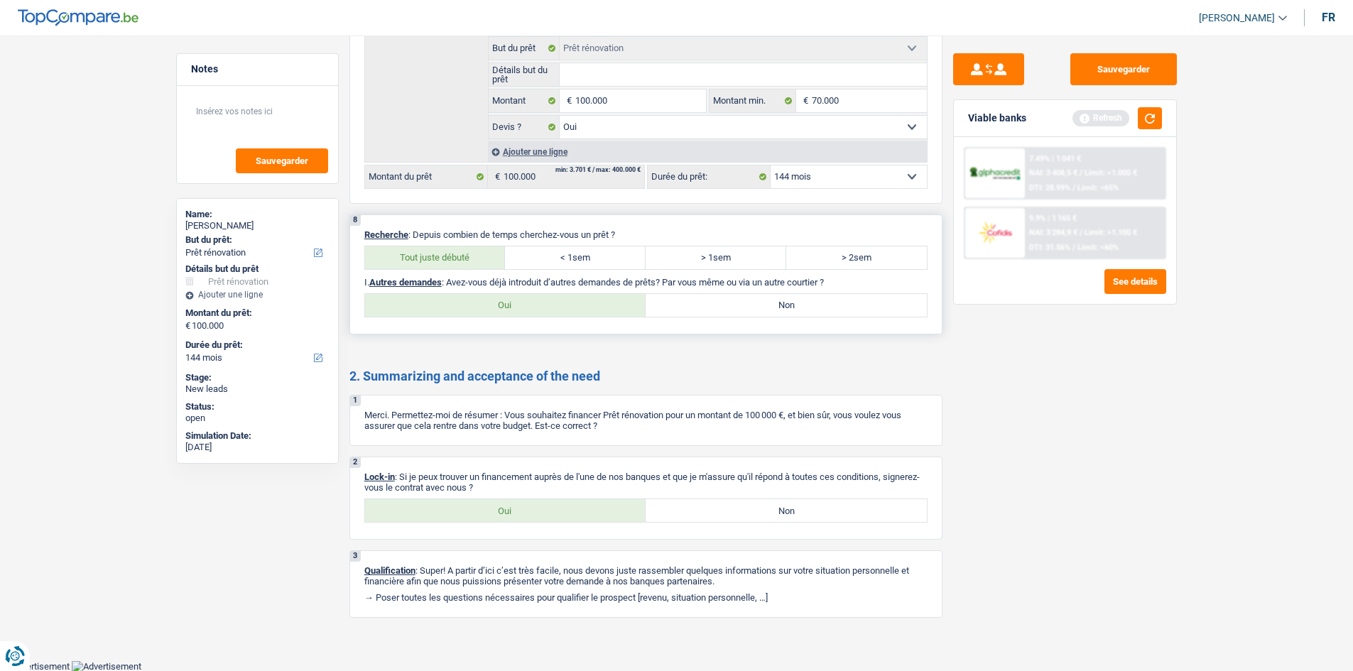
click at [736, 305] on input "Non" at bounding box center [786, 305] width 281 height 23
radio input "true"
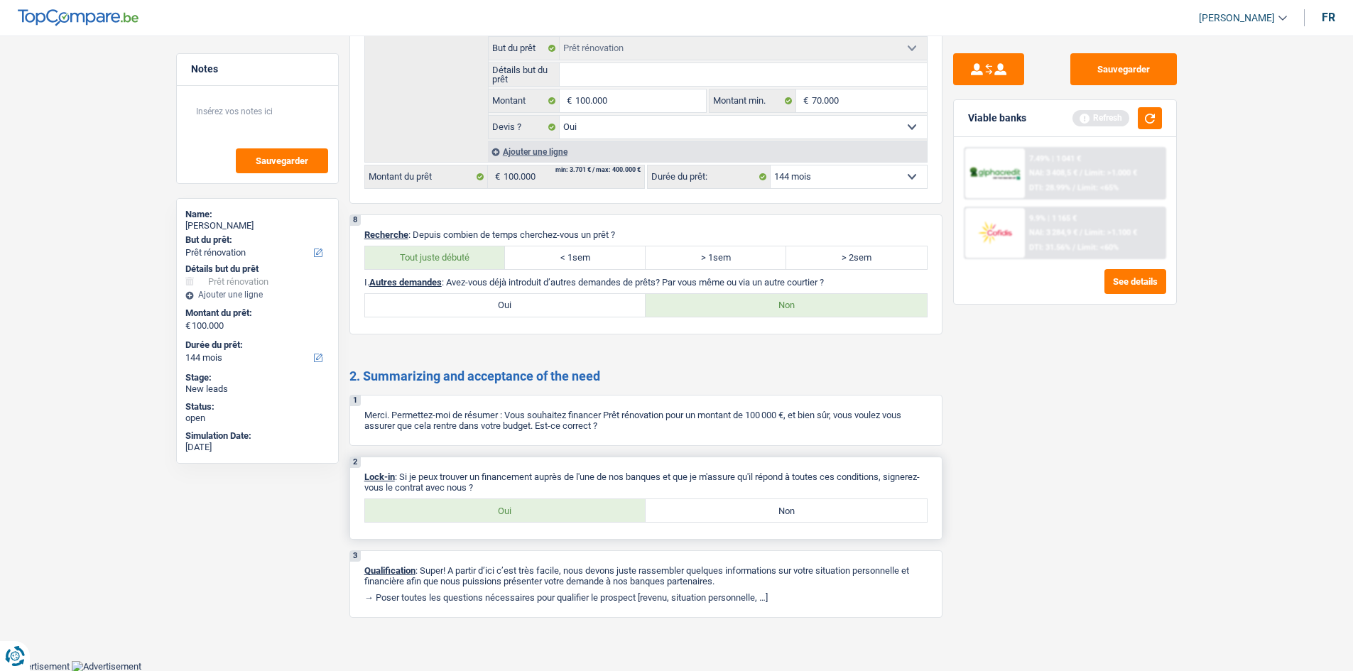
click at [499, 513] on label "Oui" at bounding box center [505, 510] width 281 height 23
click at [499, 513] on input "Oui" at bounding box center [505, 510] width 281 height 23
radio input "true"
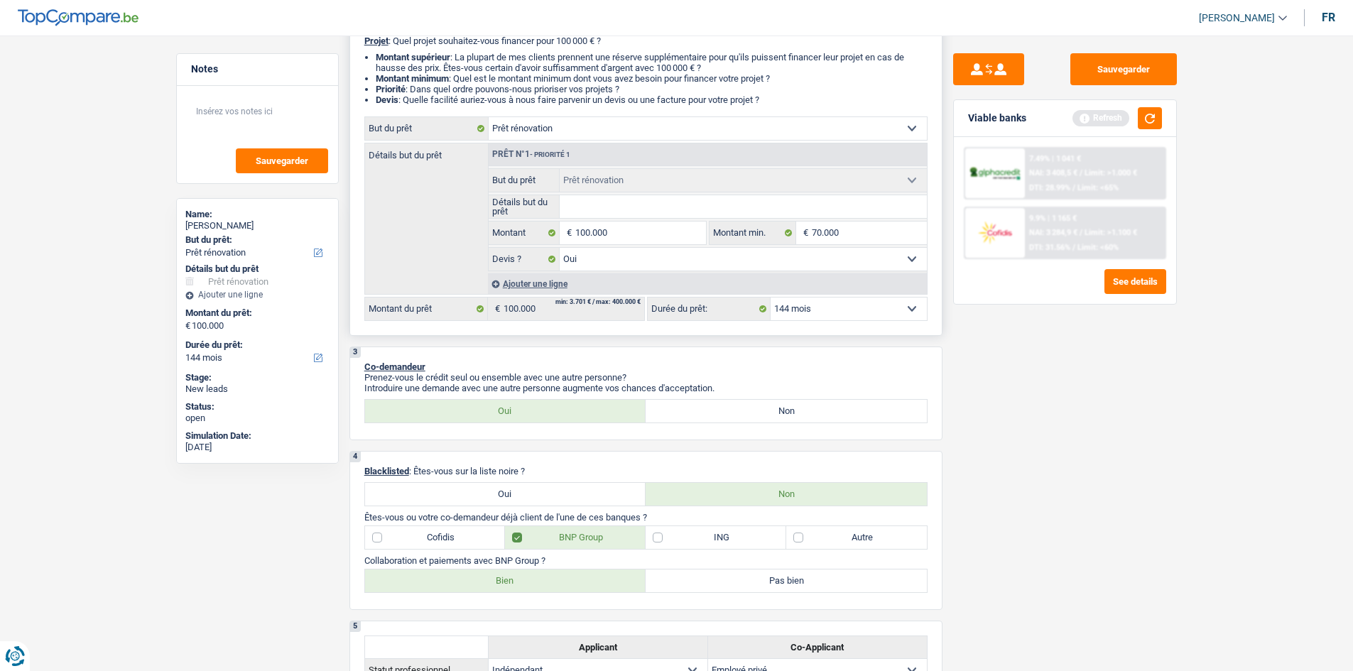
scroll to position [0, 0]
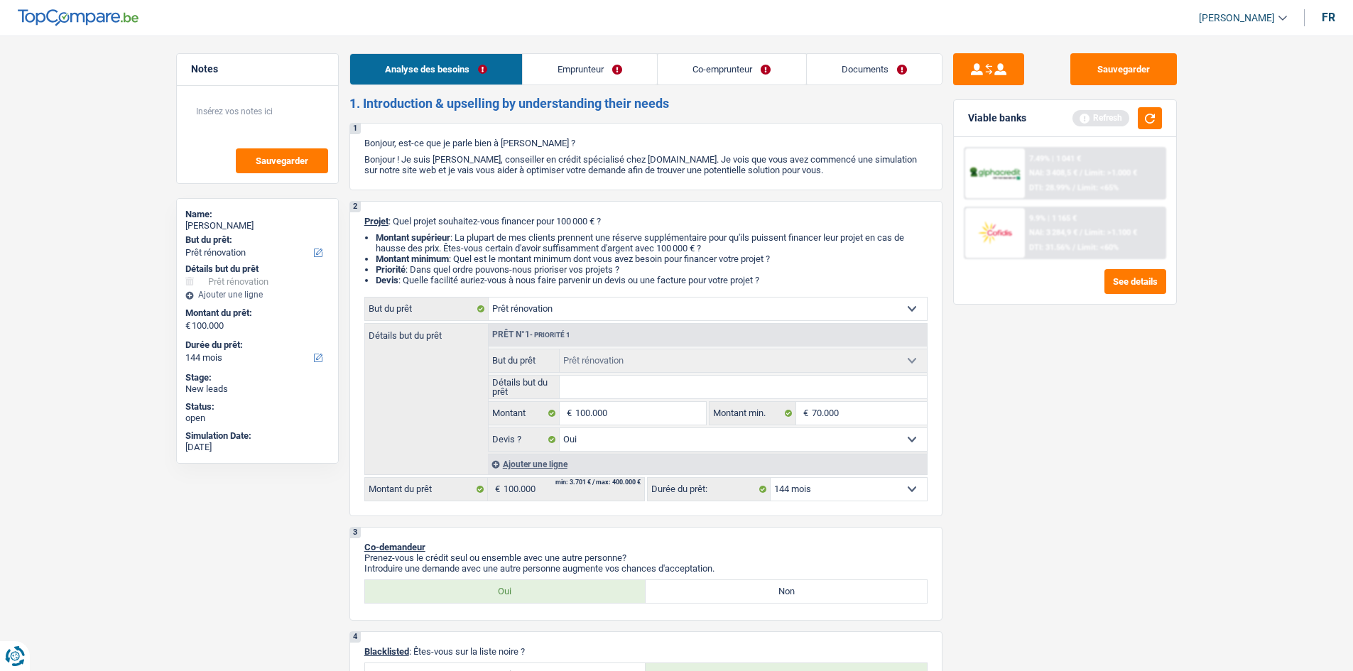
click at [578, 73] on link "Emprunteur" at bounding box center [590, 69] width 134 height 31
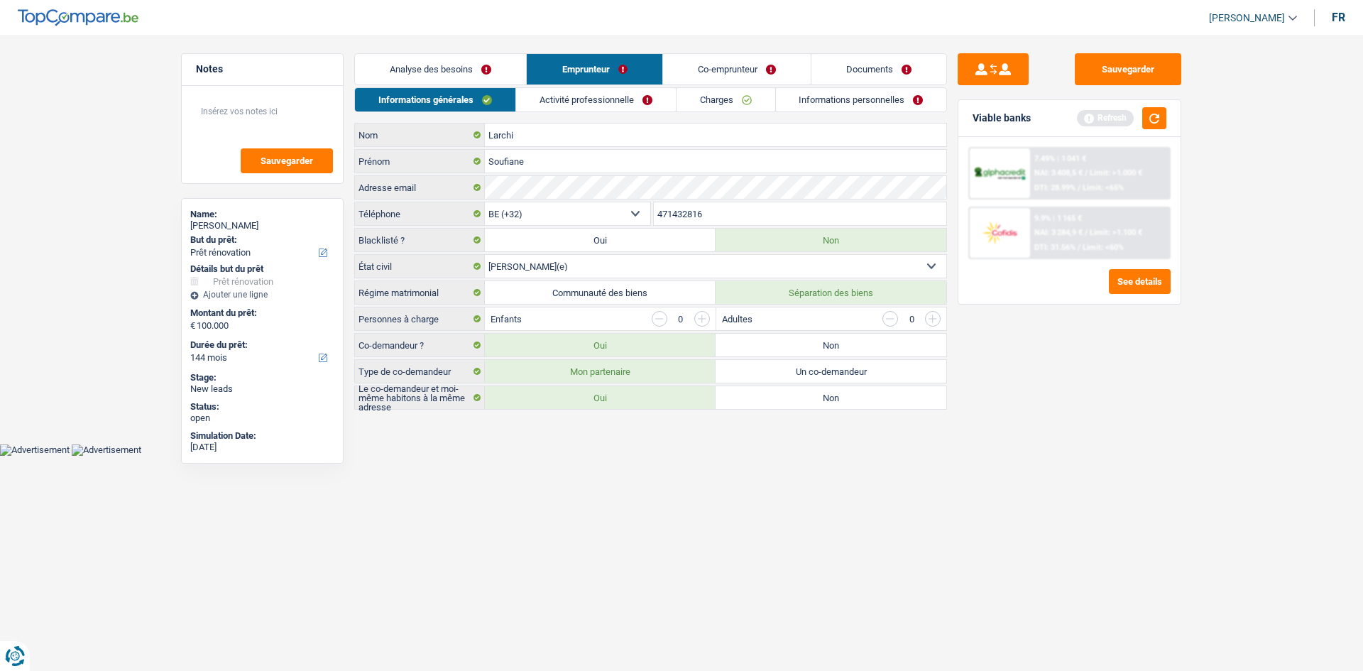
click at [610, 99] on link "Activité professionnelle" at bounding box center [596, 99] width 160 height 23
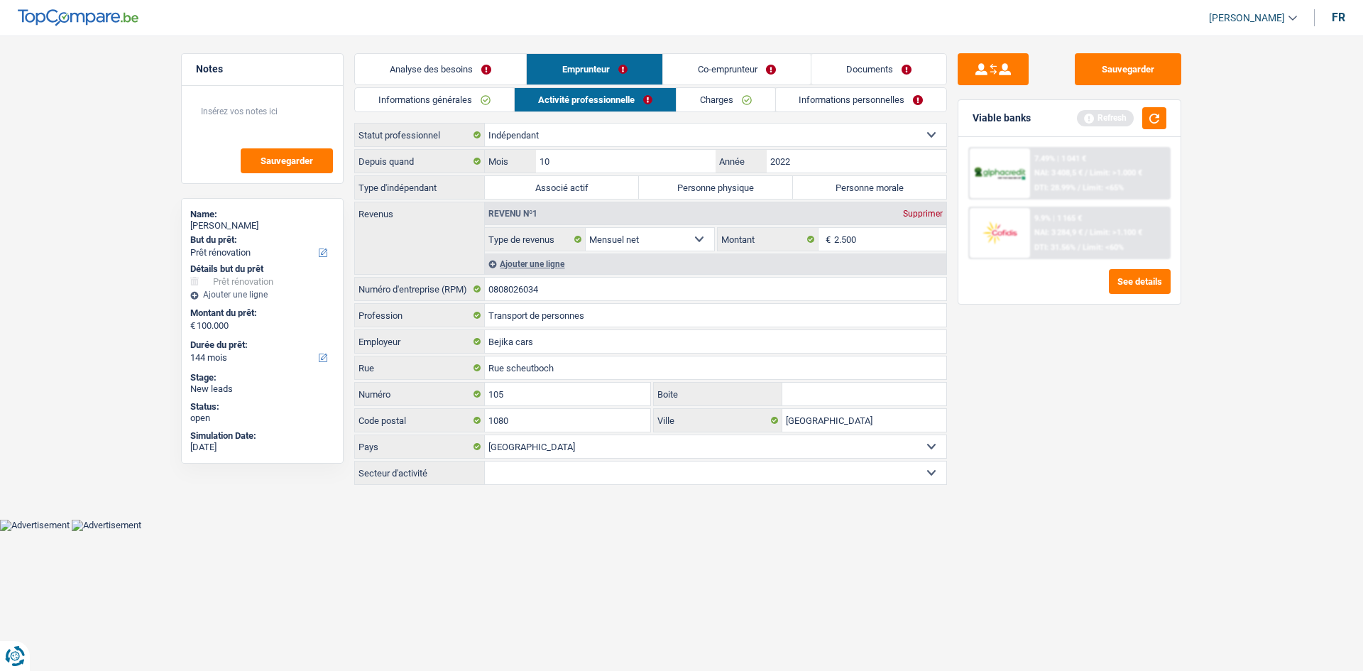
click at [766, 186] on label "Personne physique" at bounding box center [716, 187] width 154 height 23
click at [766, 186] on input "Personne physique" at bounding box center [716, 187] width 154 height 23
radio input "true"
click at [706, 88] on link "Charges" at bounding box center [726, 99] width 99 height 23
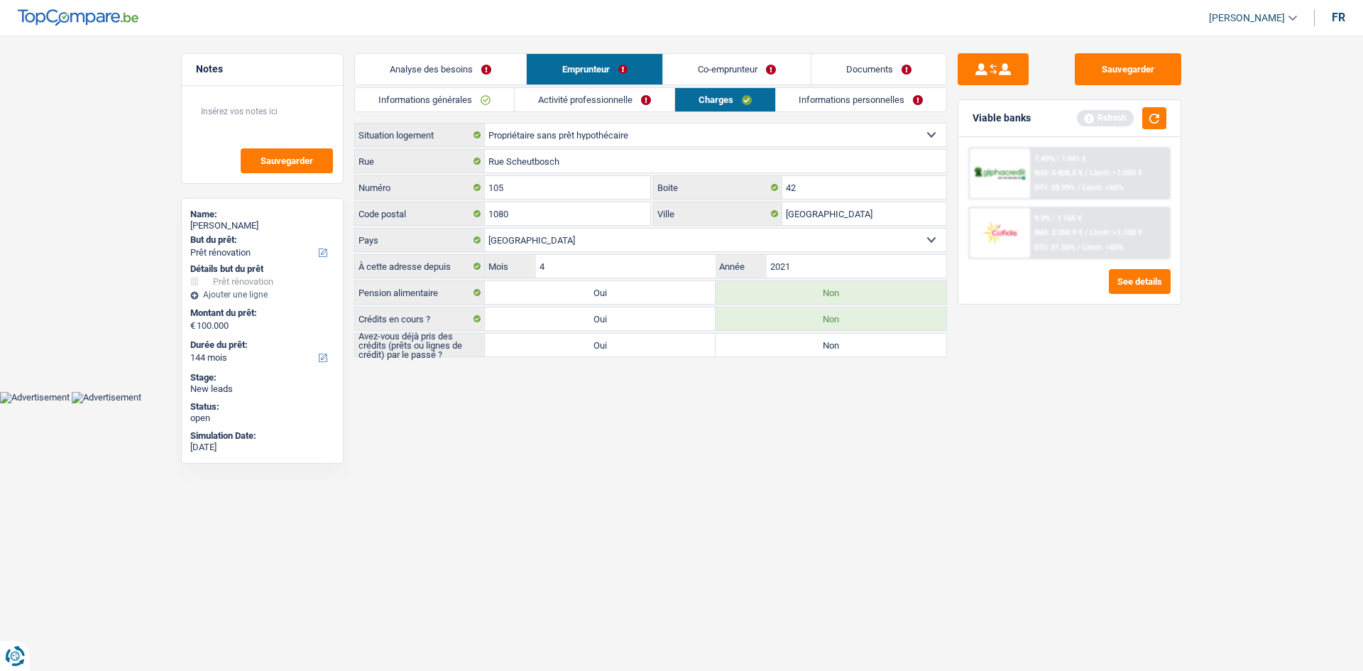
click at [650, 343] on label "Oui" at bounding box center [600, 345] width 231 height 23
click at [650, 343] on input "Oui" at bounding box center [600, 345] width 231 height 23
radio input "true"
click at [757, 349] on label "Non" at bounding box center [831, 345] width 231 height 23
click at [757, 349] on input "Non" at bounding box center [831, 345] width 231 height 23
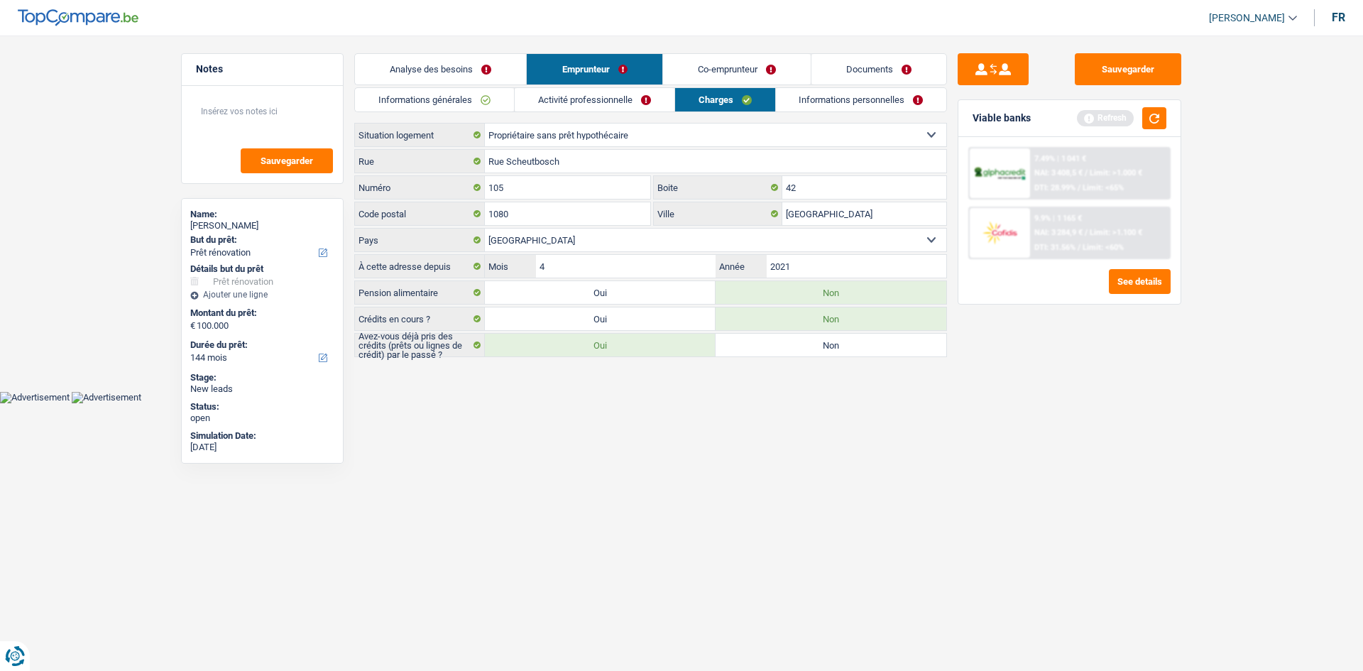
radio input "true"
click at [726, 72] on link "Co-emprunteur" at bounding box center [737, 69] width 148 height 31
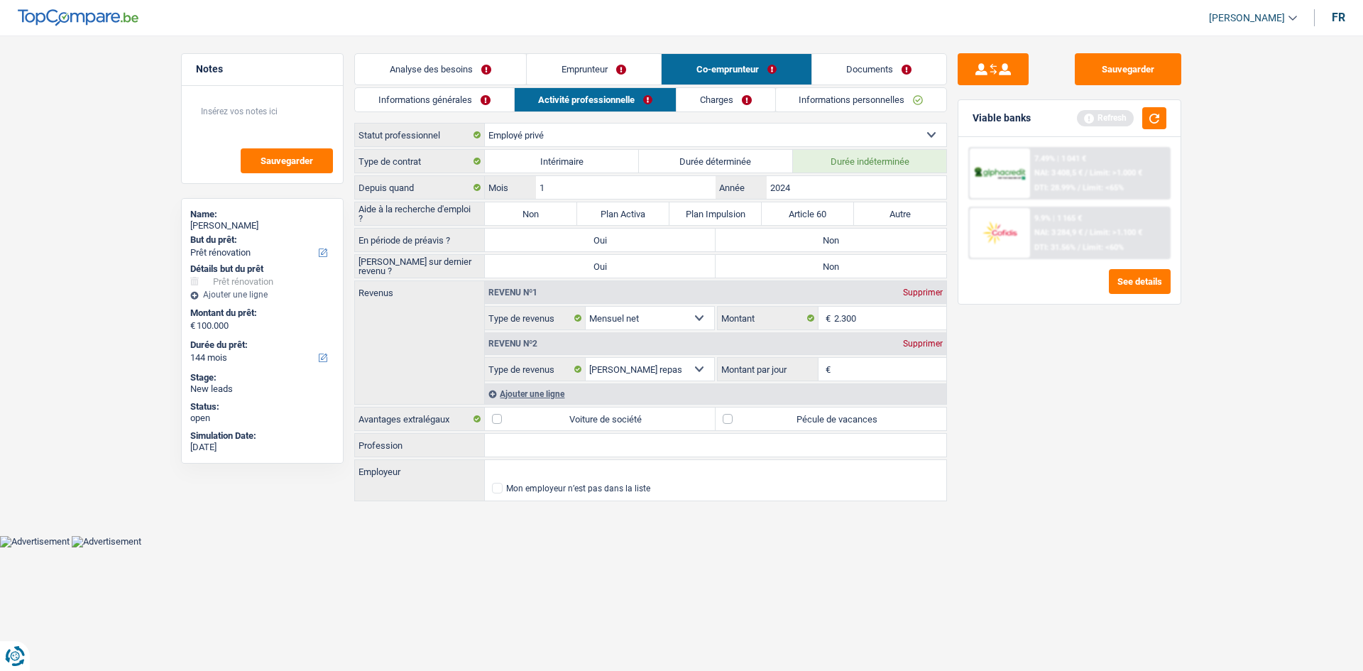
click at [489, 106] on link "Informations générales" at bounding box center [434, 99] width 159 height 23
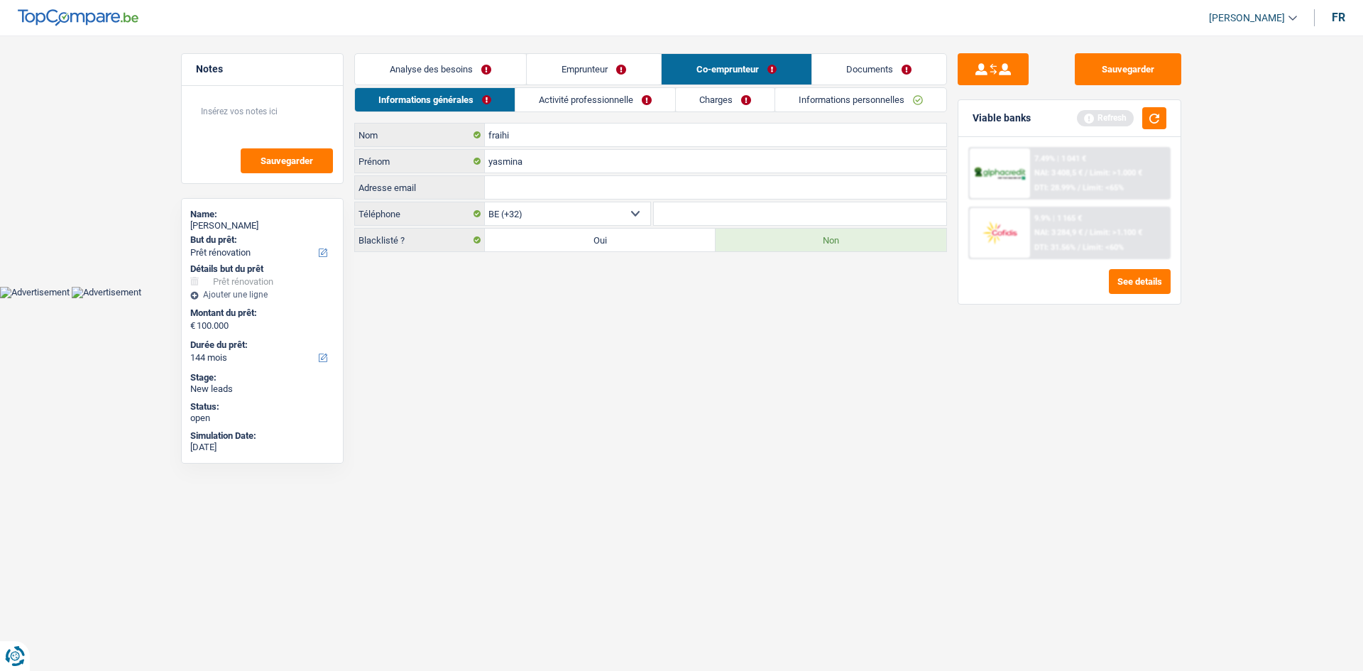
click at [739, 102] on link "Charges" at bounding box center [725, 99] width 99 height 23
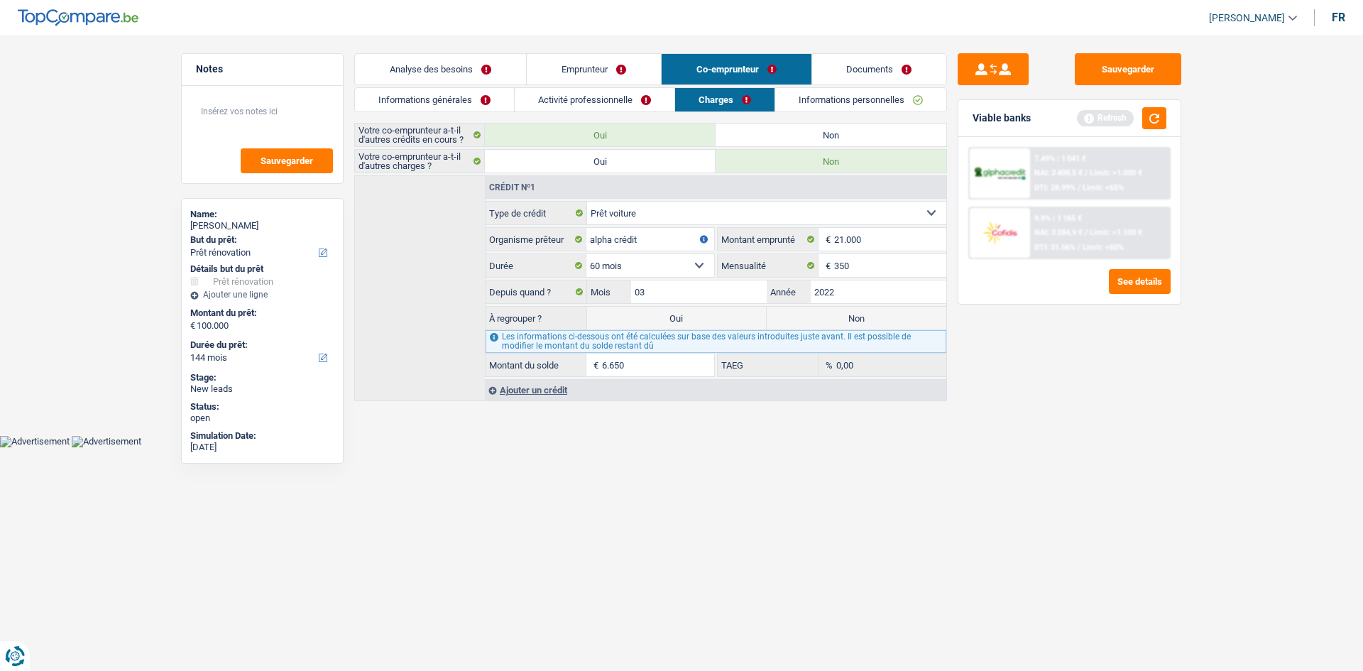
drag, startPoint x: 621, startPoint y: 97, endPoint x: 624, endPoint y: 104, distance: 7.9
click at [622, 99] on link "Activité professionnelle" at bounding box center [595, 99] width 160 height 23
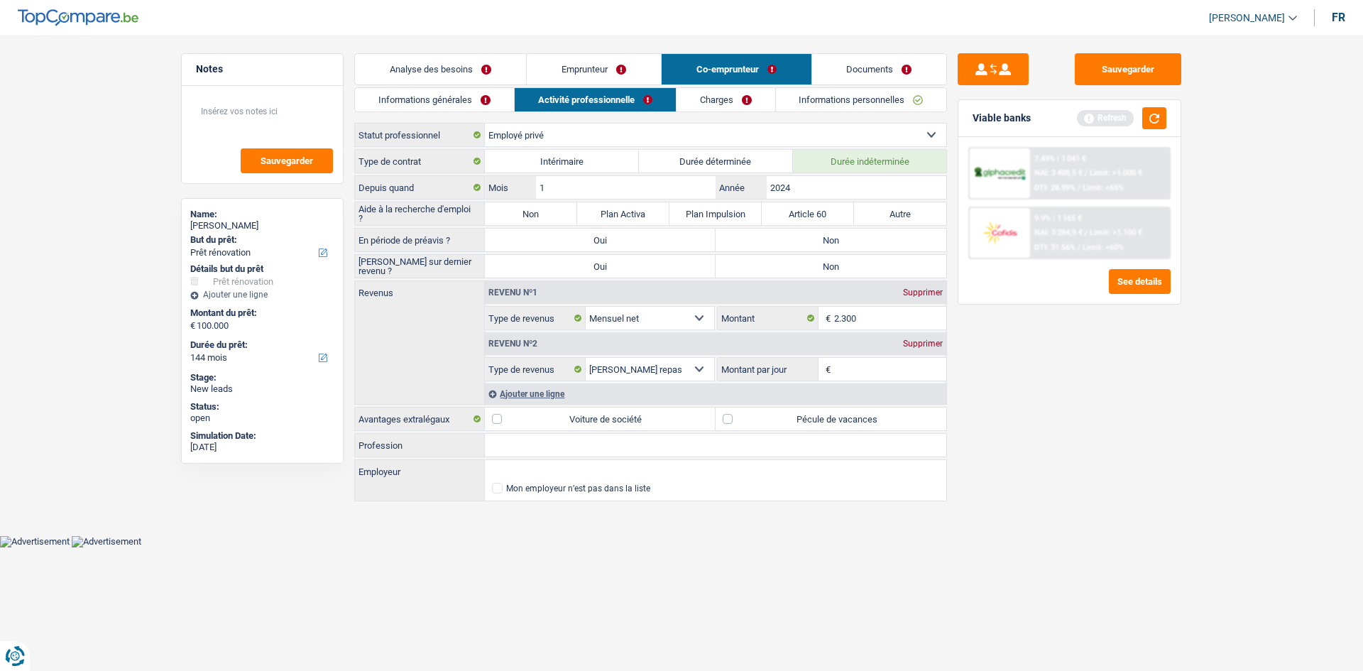
click at [504, 445] on input "Profession" at bounding box center [716, 445] width 462 height 23
type input "secretaire"
click at [567, 468] on input "Employeur" at bounding box center [716, 471] width 462 height 23
type input "c"
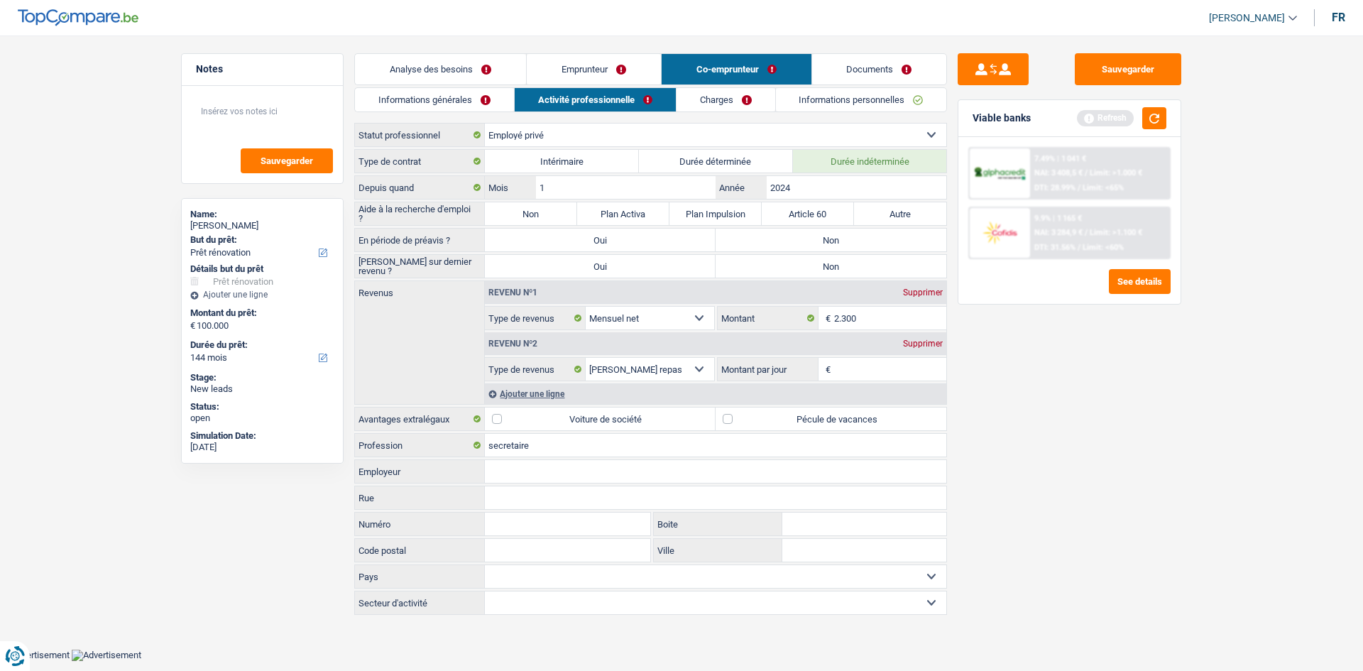
click at [551, 464] on input "Employeur" at bounding box center [716, 471] width 462 height 23
click at [560, 476] on input "claes fish" at bounding box center [716, 471] width 462 height 23
type input "claes fish"
click at [758, 424] on label "Pécule de vacances" at bounding box center [831, 419] width 231 height 23
click at [758, 424] on input "Pécule de vacances" at bounding box center [831, 419] width 231 height 23
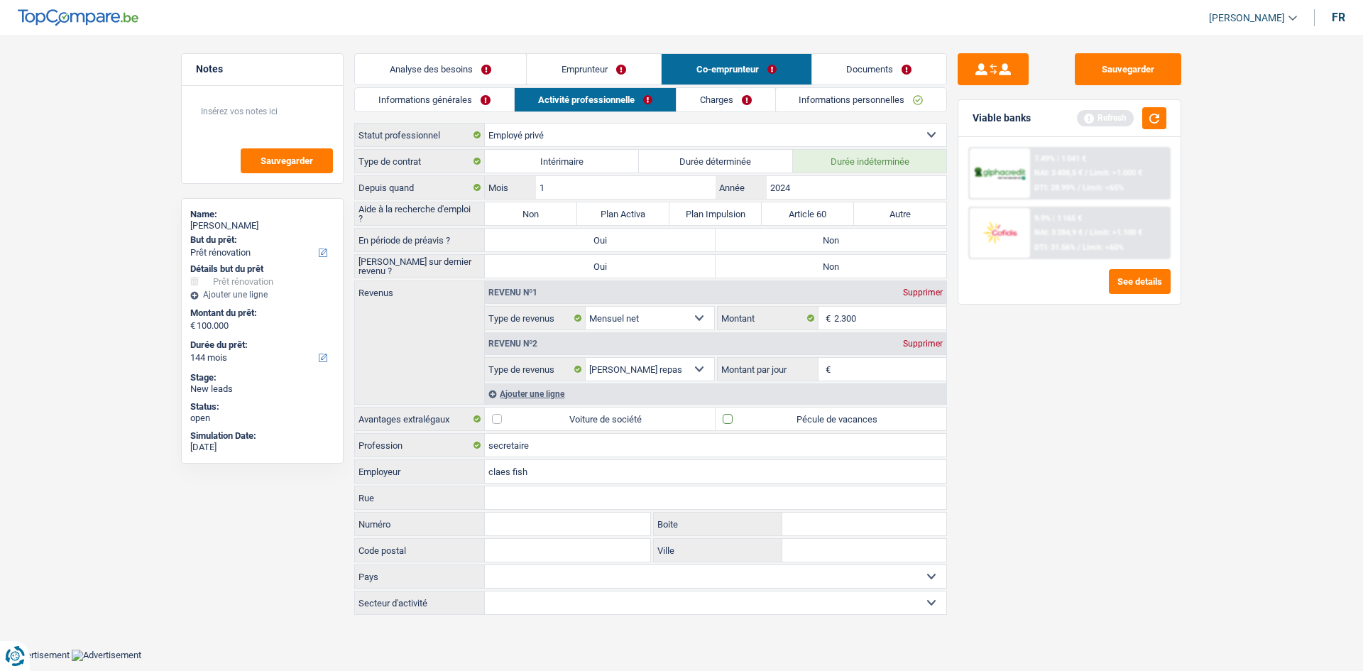
checkbox input "true"
click at [804, 270] on label "Non" at bounding box center [831, 266] width 231 height 23
click at [804, 270] on input "Non" at bounding box center [831, 266] width 231 height 23
radio input "true"
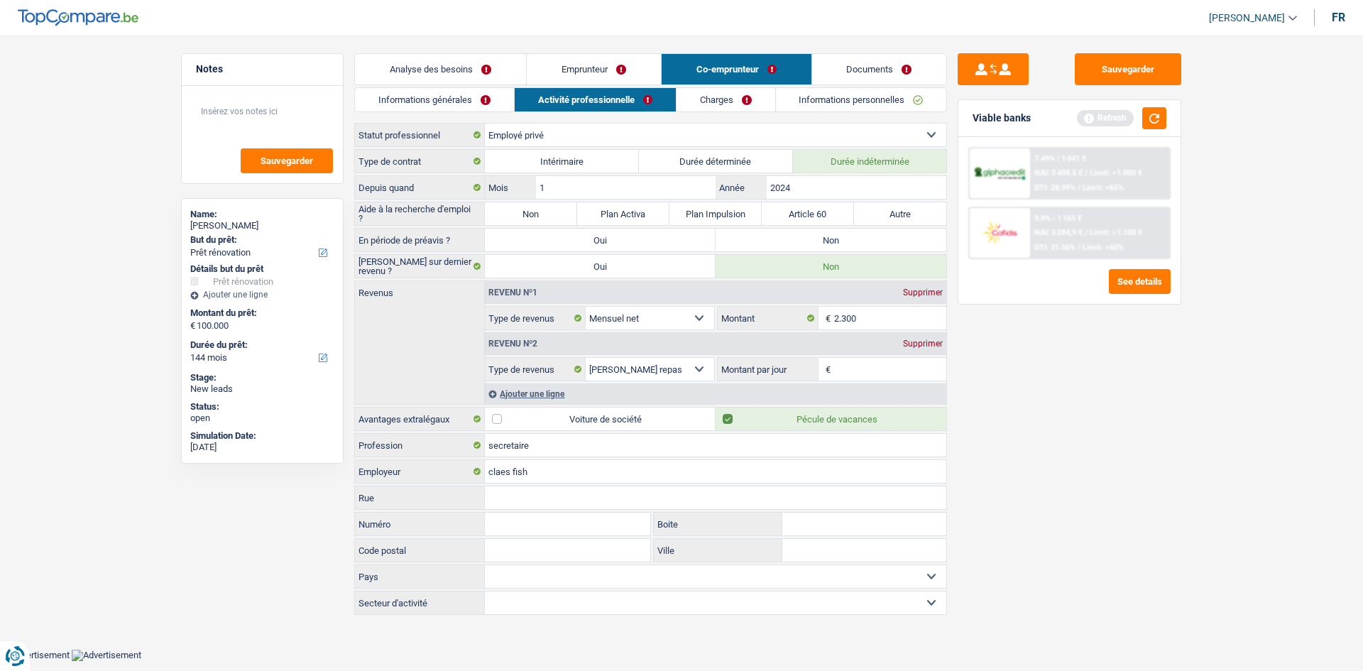
click at [803, 248] on label "Non" at bounding box center [831, 240] width 231 height 23
click at [803, 248] on input "Non" at bounding box center [831, 240] width 231 height 23
radio input "true"
click at [551, 473] on input "claes fish" at bounding box center [716, 471] width 462 height 23
click at [509, 494] on input "Rue" at bounding box center [716, 497] width 462 height 23
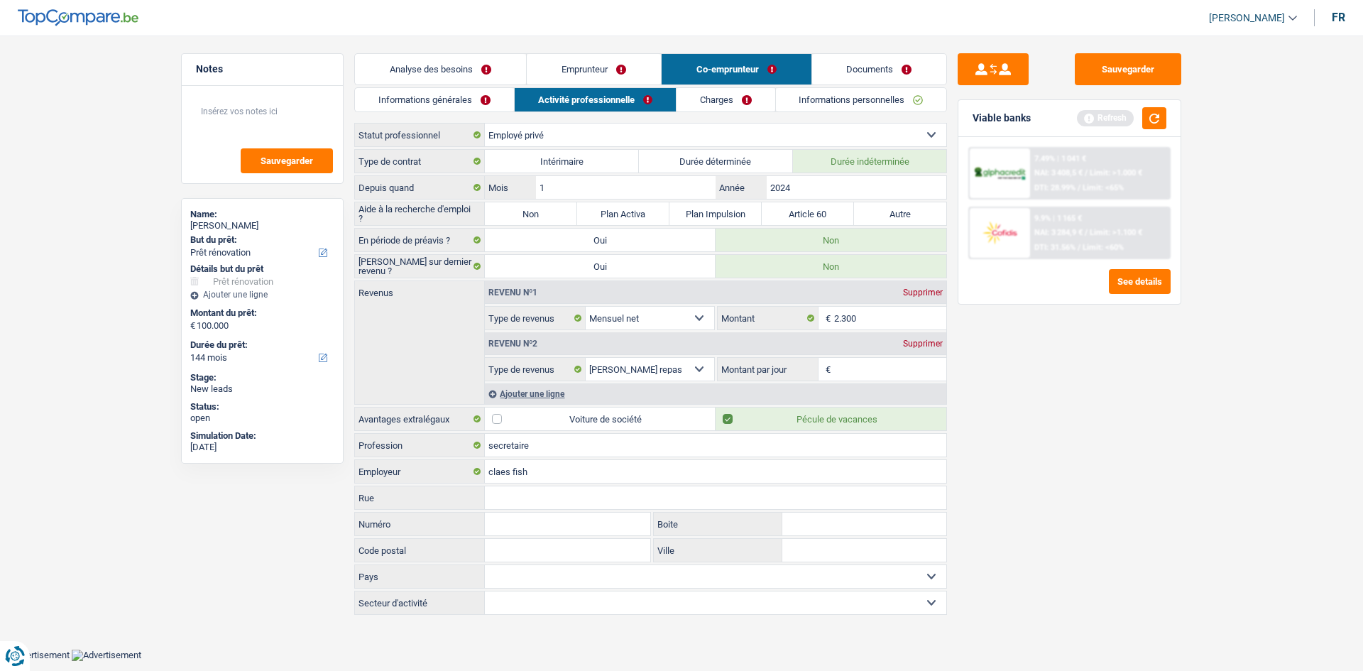
click at [517, 506] on input "Rue" at bounding box center [716, 497] width 462 height 23
type input "rue du bois linthout"
click at [620, 524] on input "Numéro" at bounding box center [567, 524] width 165 height 23
type input "05"
click at [575, 553] on input "Code postal" at bounding box center [567, 550] width 165 height 23
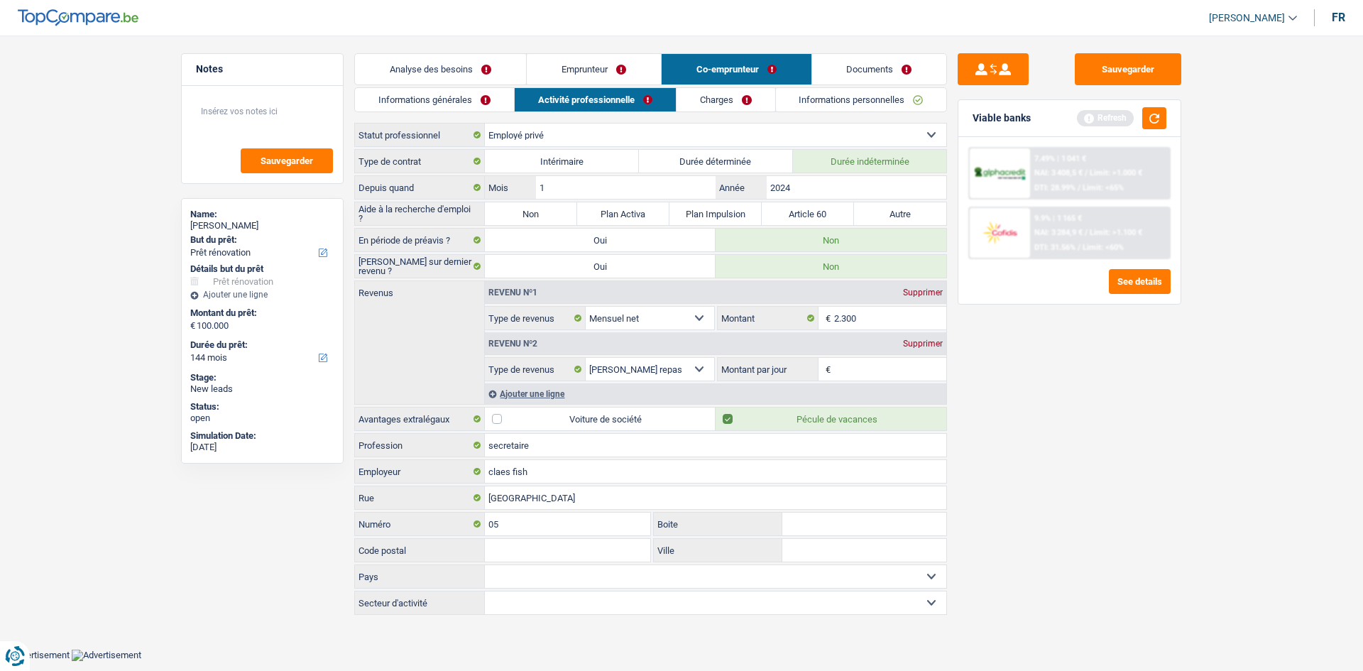
click at [846, 547] on input "Ville" at bounding box center [865, 550] width 164 height 23
type input "1"
click at [829, 552] on input "woluwe" at bounding box center [865, 550] width 164 height 23
drag, startPoint x: 886, startPoint y: 556, endPoint x: 675, endPoint y: 569, distance: 211.3
click at [675, 569] on div "rue du bois linthout Rue 05 Numéro Boite Code postal Tous les champs sont oblig…" at bounding box center [650, 537] width 593 height 103
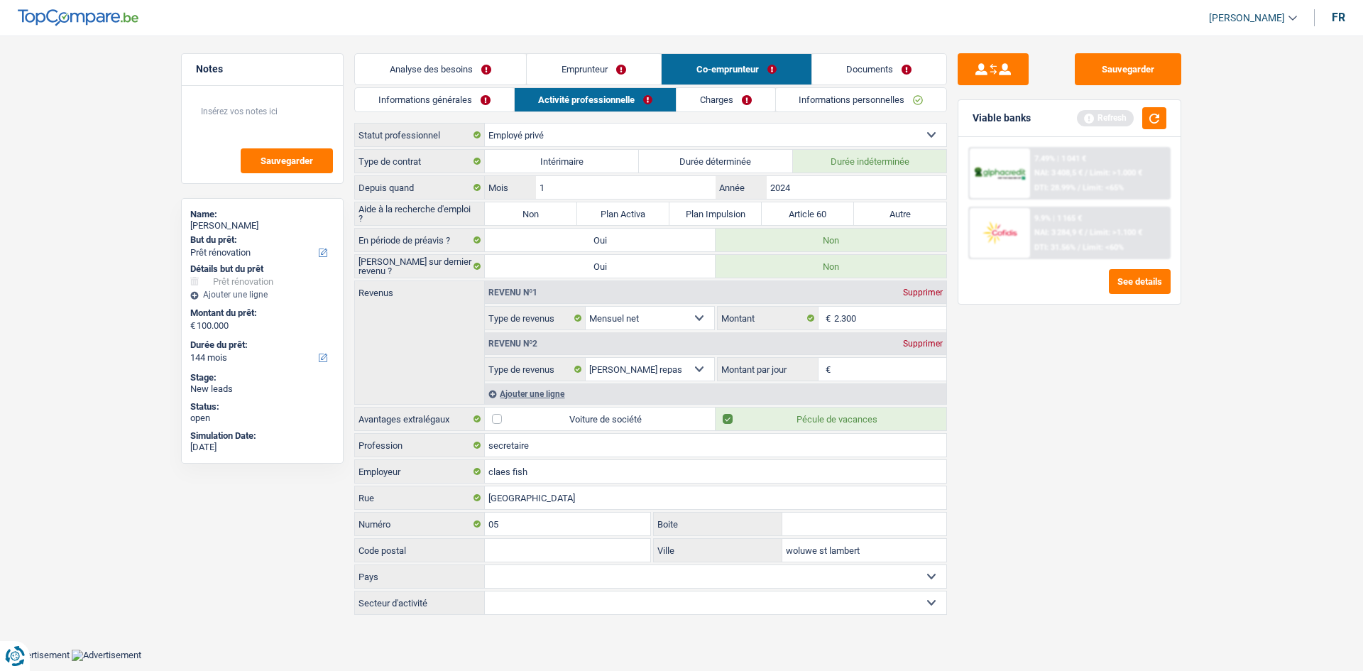
type input "woluwe st lambert"
click at [626, 555] on input "Code postal" at bounding box center [567, 550] width 165 height 23
type input "1200"
click at [637, 576] on select "Belgique France Allemagne Italie Luxembourg Pays-Bas Espagne Suisse Sélectionne…" at bounding box center [716, 576] width 462 height 23
select select "BE"
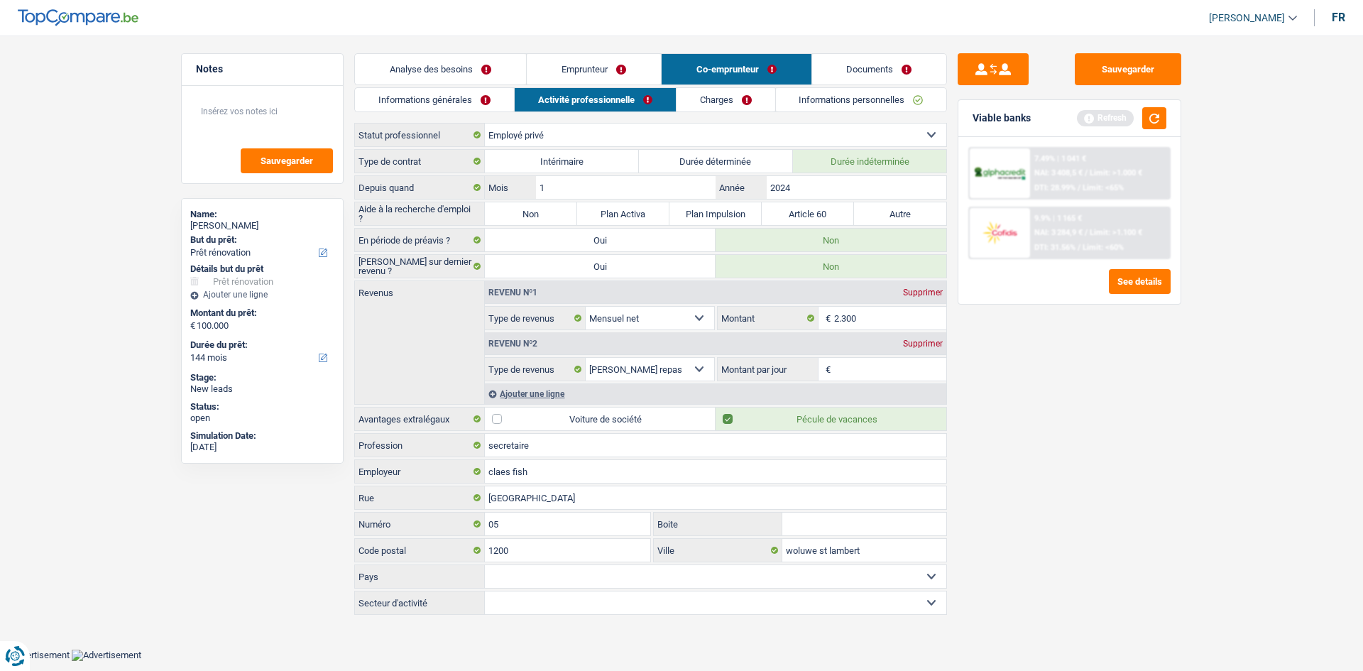
click at [485, 565] on select "Belgique France Allemagne Italie Luxembourg Pays-Bas Espagne Suisse Sélectionne…" at bounding box center [716, 576] width 462 height 23
click at [510, 614] on div "Agriculture/Pêche Industrie Horeca Courier/Fitness/Taxi Construction Banques/As…" at bounding box center [650, 603] width 593 height 24
click at [510, 601] on select "Agriculture/Pêche Industrie Horeca Courier/Fitness/Taxi Construction Banques/As…" at bounding box center [716, 603] width 462 height 23
drag, startPoint x: 510, startPoint y: 601, endPoint x: 572, endPoint y: 398, distance: 212.5
click at [572, 398] on div "Type de contrat Intérimaire Durée déterminée Durée indéterminée Depuis quand 1 …" at bounding box center [650, 382] width 593 height 466
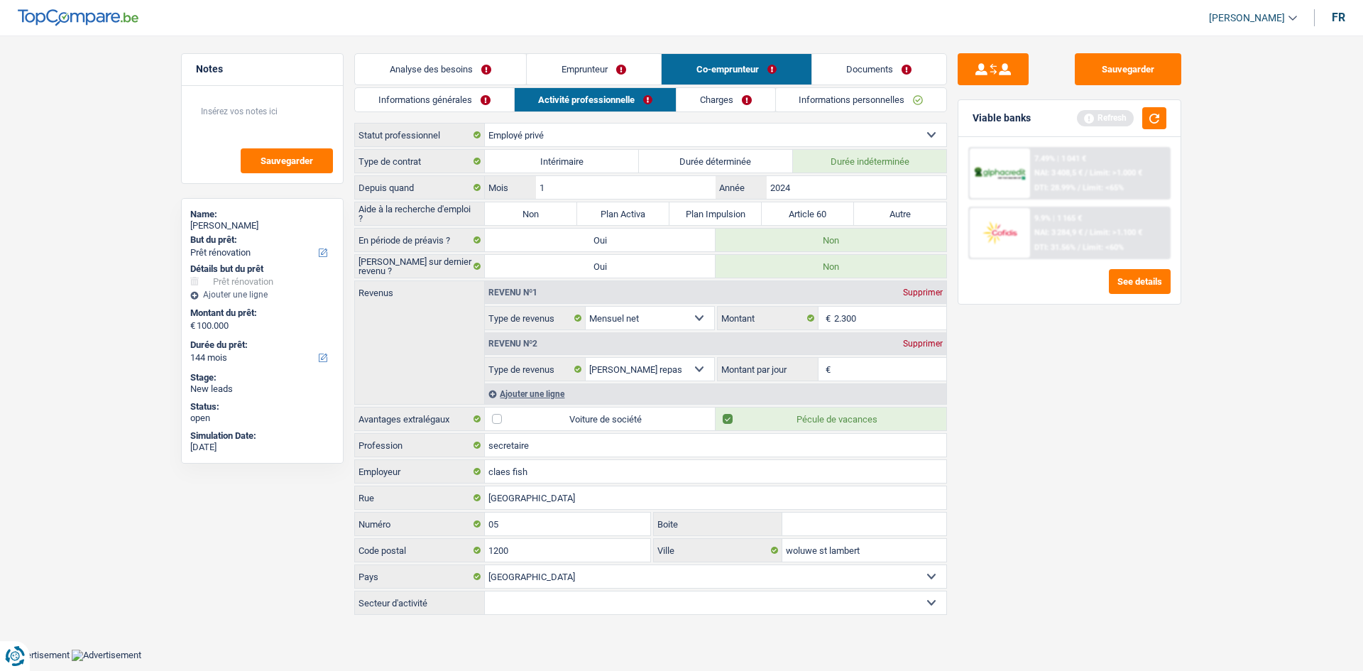
click at [510, 596] on select "Agriculture/Pêche Industrie Horeca Courier/Fitness/Taxi Construction Banques/As…" at bounding box center [716, 603] width 462 height 23
select select "hrc"
click at [485, 592] on select "Agriculture/Pêche Industrie Horeca Courier/Fitness/Taxi Construction Banques/As…" at bounding box center [716, 603] width 462 height 23
click at [725, 89] on link "Charges" at bounding box center [726, 99] width 99 height 23
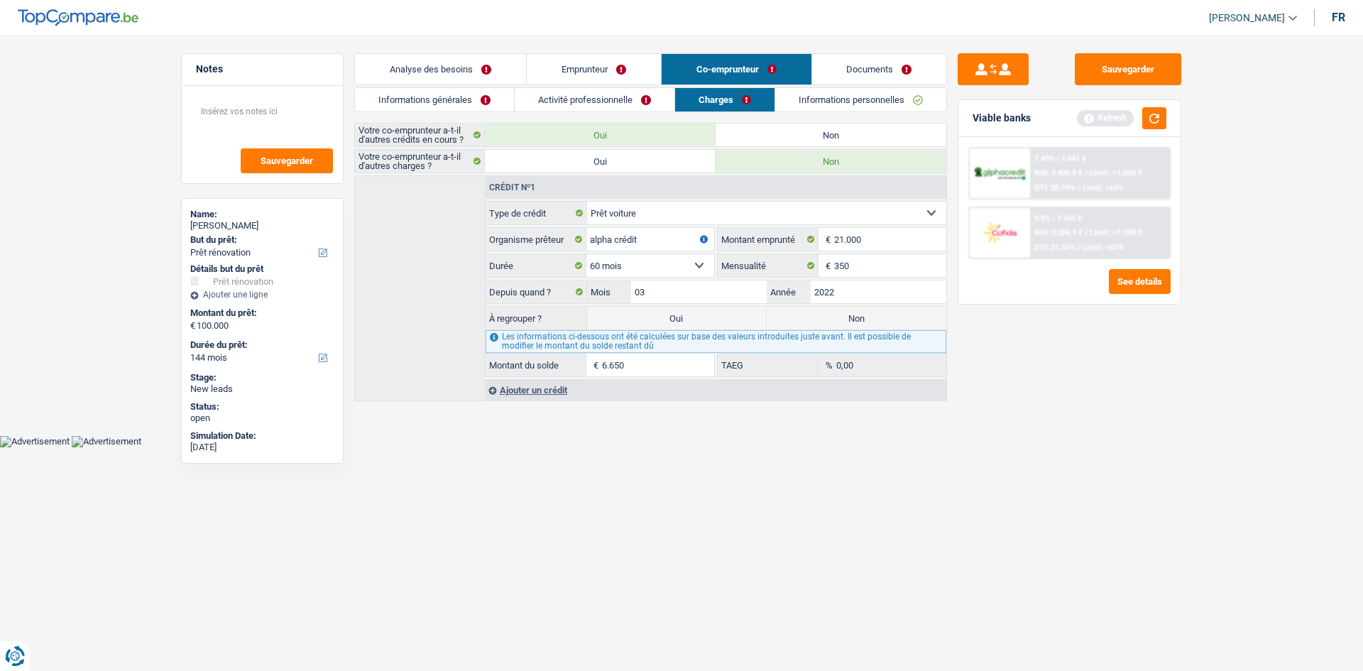
click at [805, 92] on link "Informations personnelles" at bounding box center [860, 99] width 171 height 23
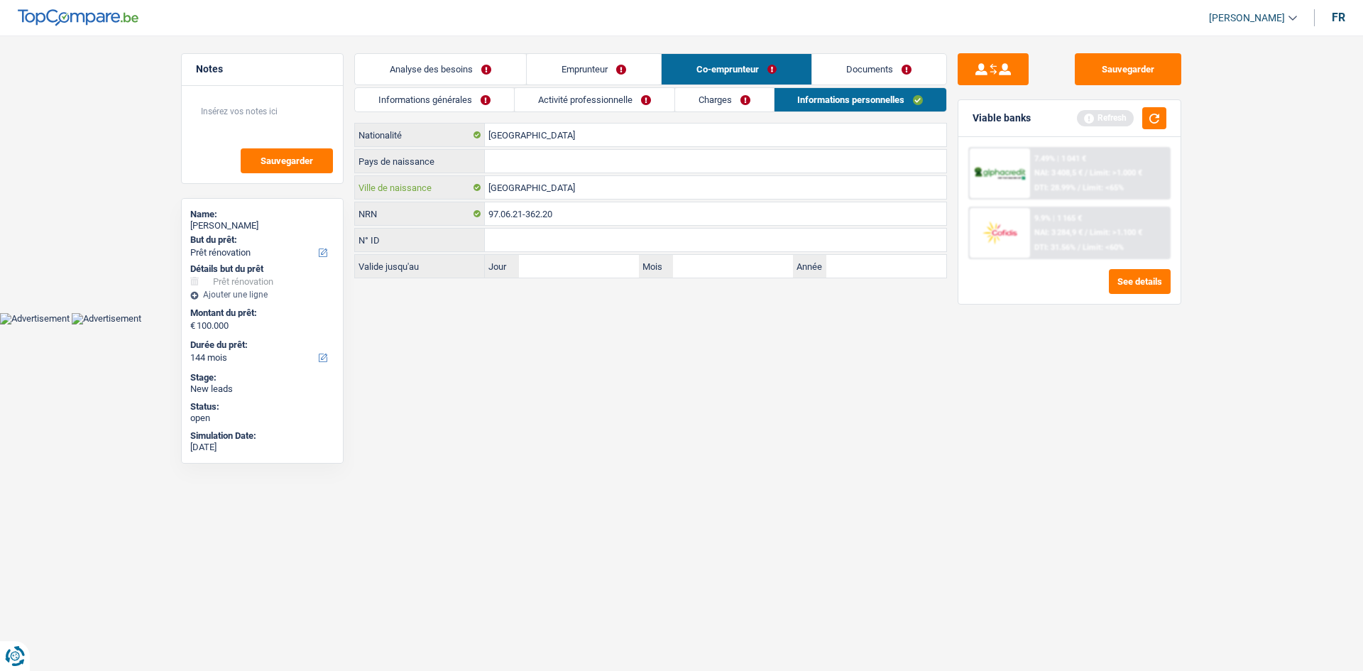
click at [590, 189] on input "Bruxelles" at bounding box center [716, 187] width 462 height 23
click at [547, 153] on input "Pays de naissance" at bounding box center [716, 161] width 462 height 23
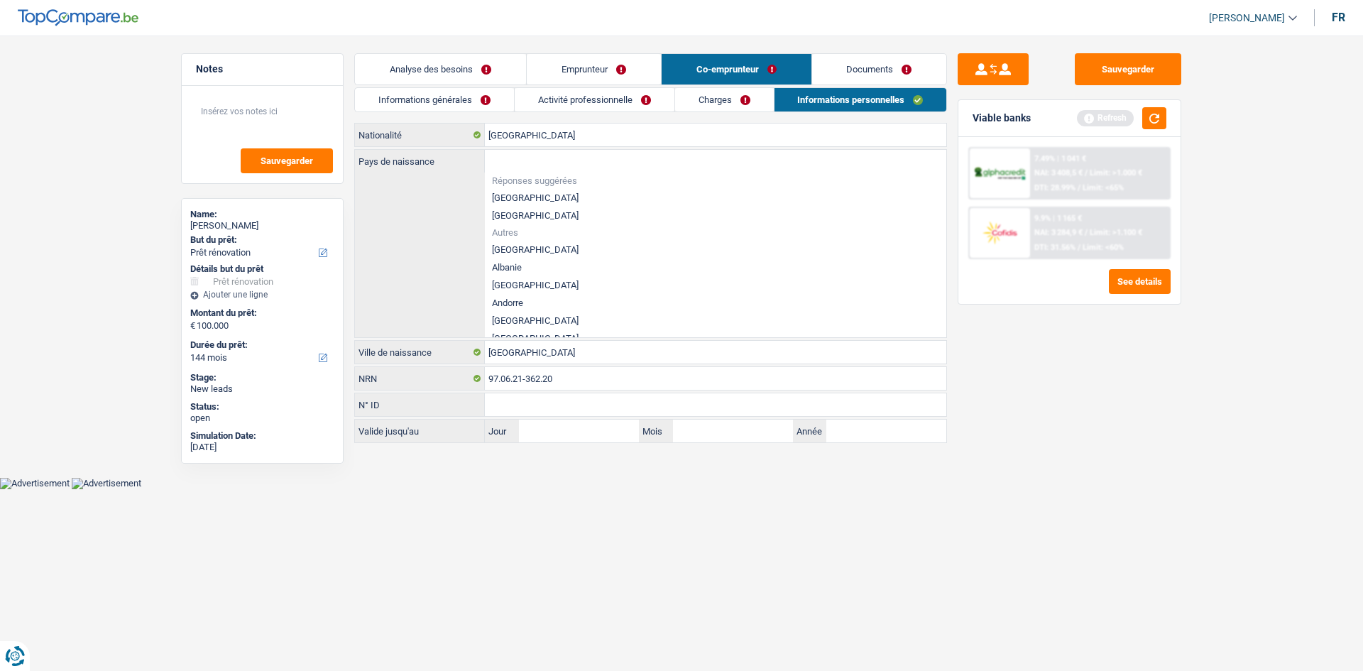
click at [506, 195] on li "[GEOGRAPHIC_DATA]" at bounding box center [716, 198] width 462 height 18
type input "[GEOGRAPHIC_DATA]"
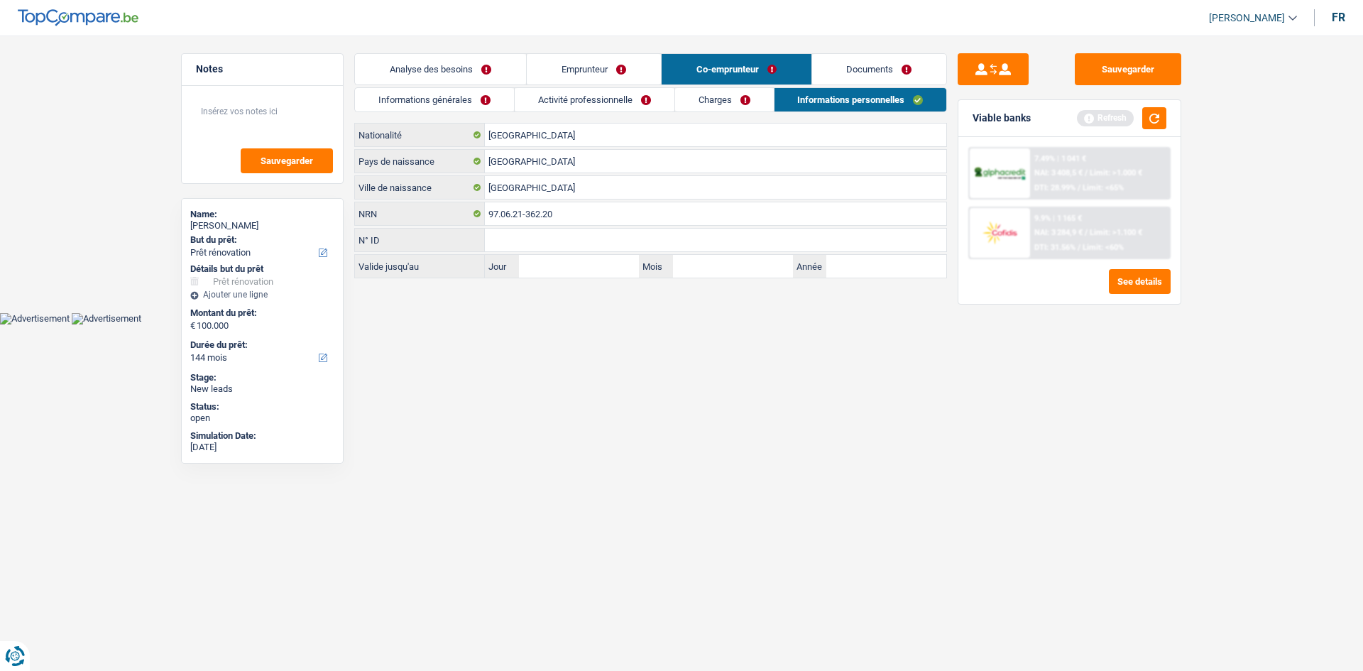
click at [613, 62] on link "Emprunteur" at bounding box center [594, 69] width 134 height 31
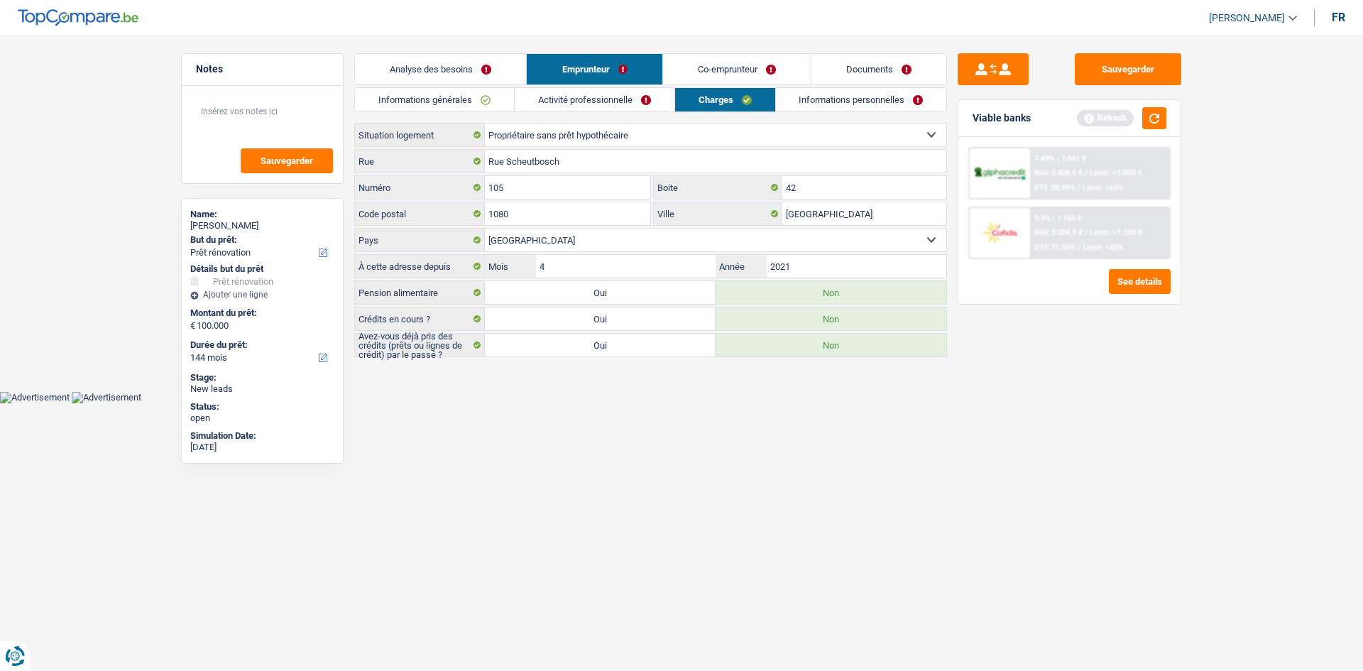
click at [844, 94] on link "Informations personnelles" at bounding box center [861, 99] width 171 height 23
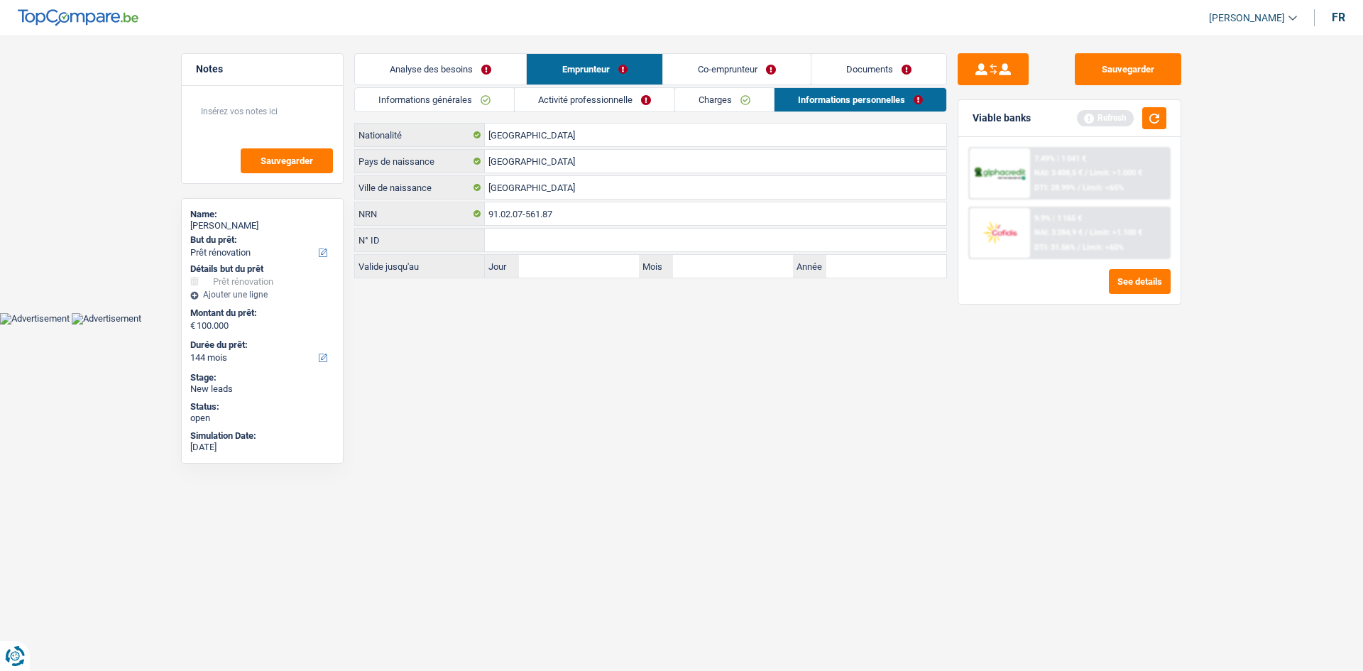
click at [879, 65] on link "Documents" at bounding box center [879, 69] width 135 height 31
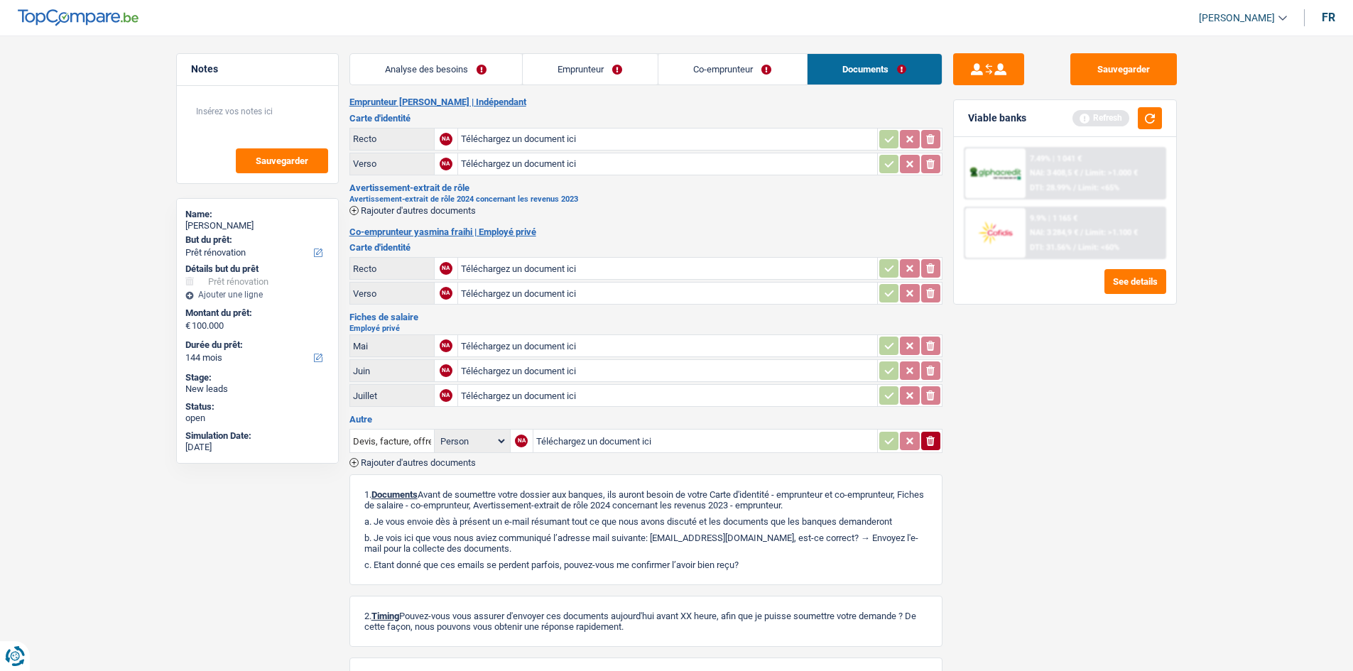
click at [699, 52] on main "Notes Sauvegarder Name: Soufiane Larchi But du prêt: Confort maison: meubles, t…" at bounding box center [676, 399] width 1353 height 756
click at [707, 69] on link "Co-emprunteur" at bounding box center [732, 69] width 148 height 31
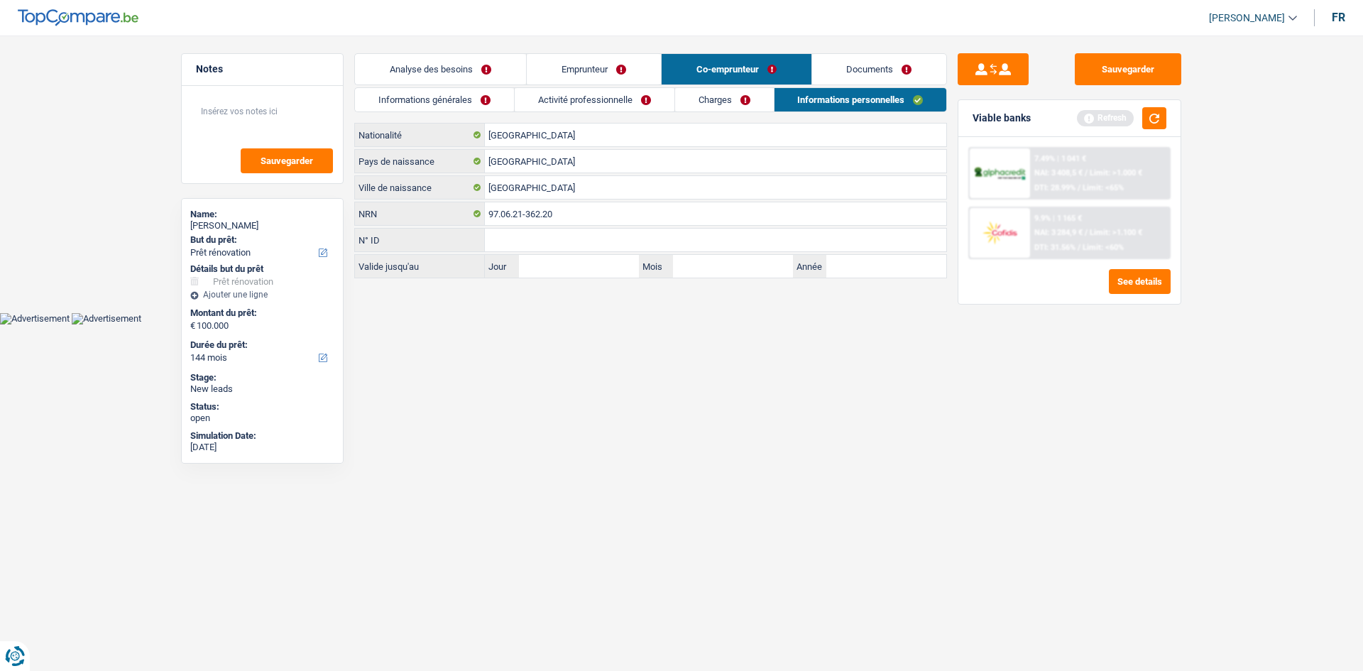
click at [619, 72] on link "Emprunteur" at bounding box center [594, 69] width 134 height 31
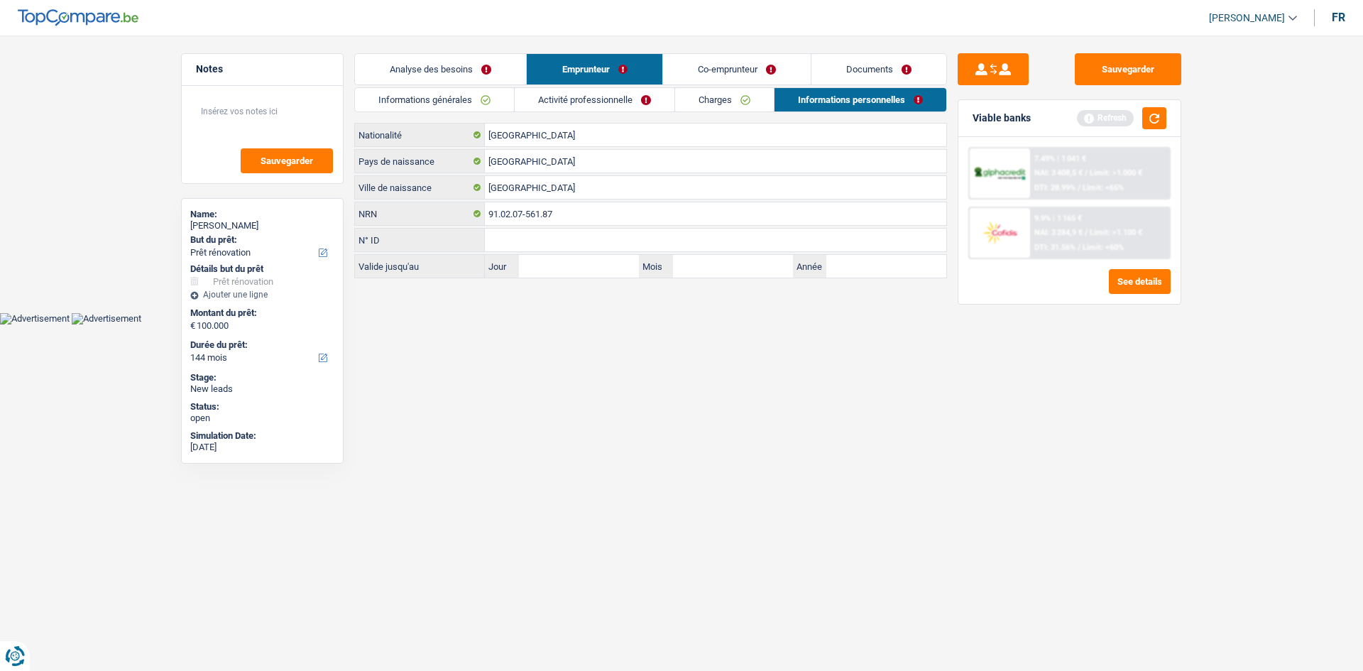
click at [454, 73] on link "Analyse des besoins" at bounding box center [440, 69] width 171 height 31
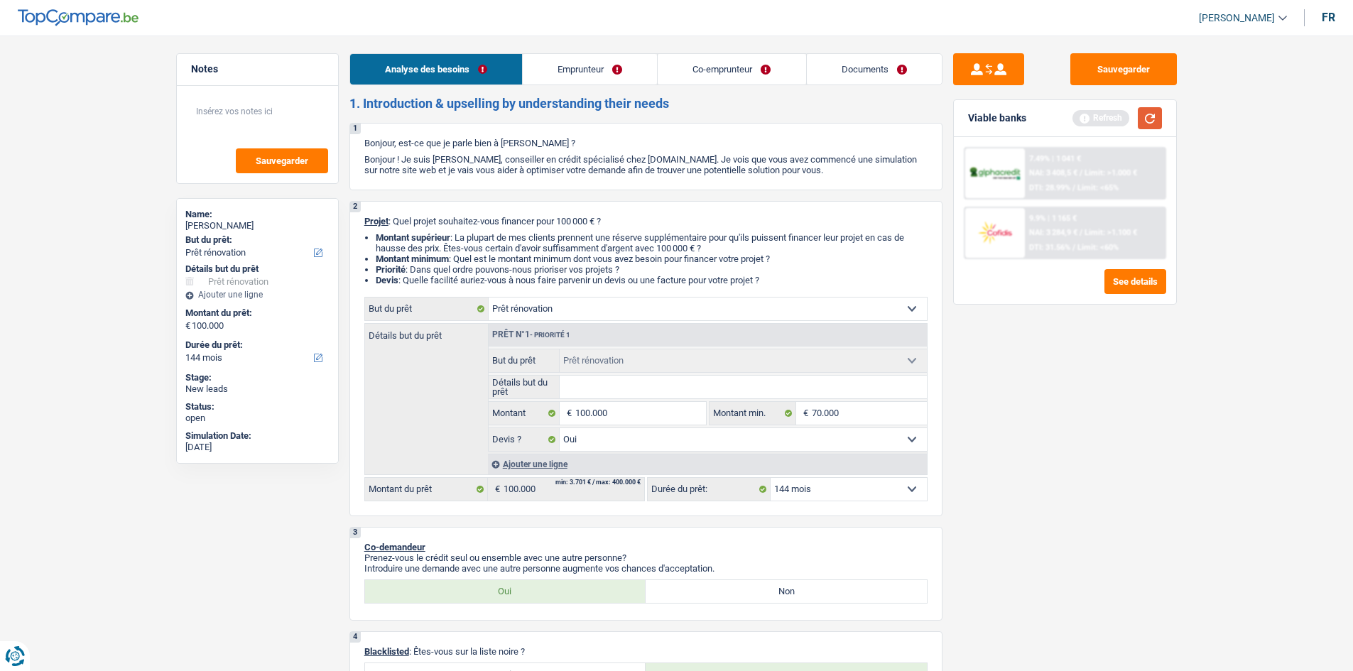
click at [1147, 122] on button "button" at bounding box center [1150, 118] width 24 height 22
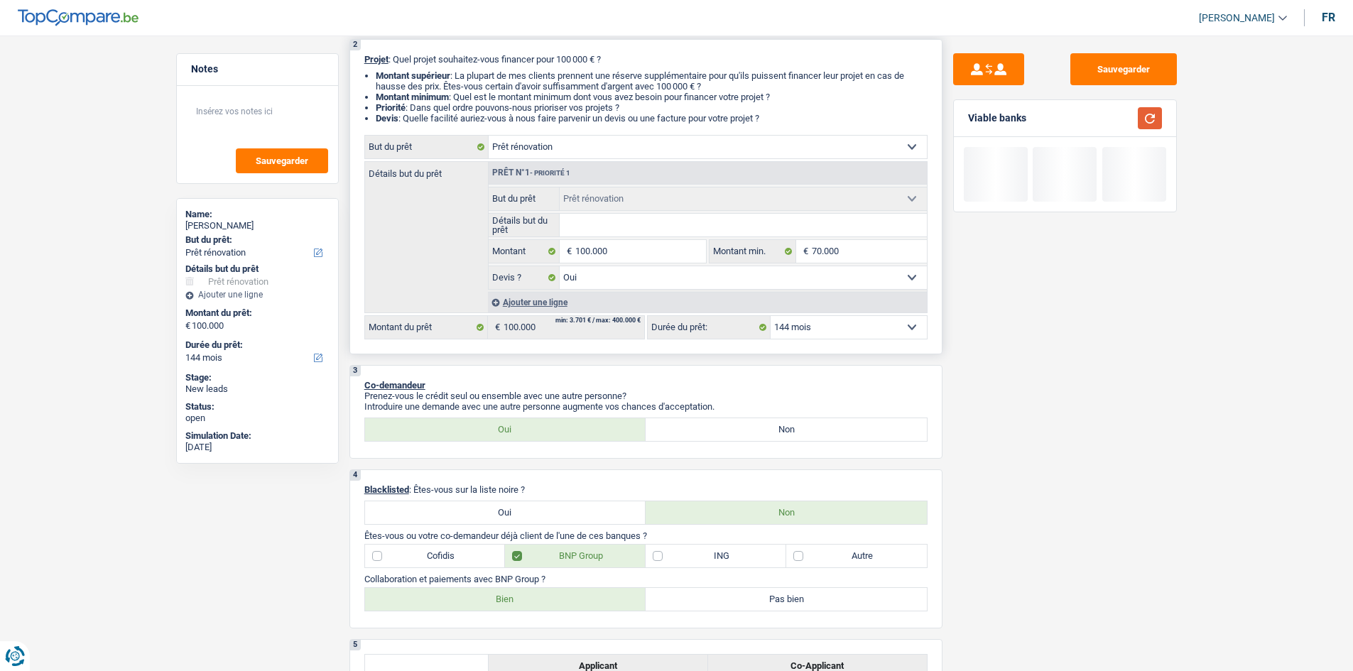
scroll to position [163, 0]
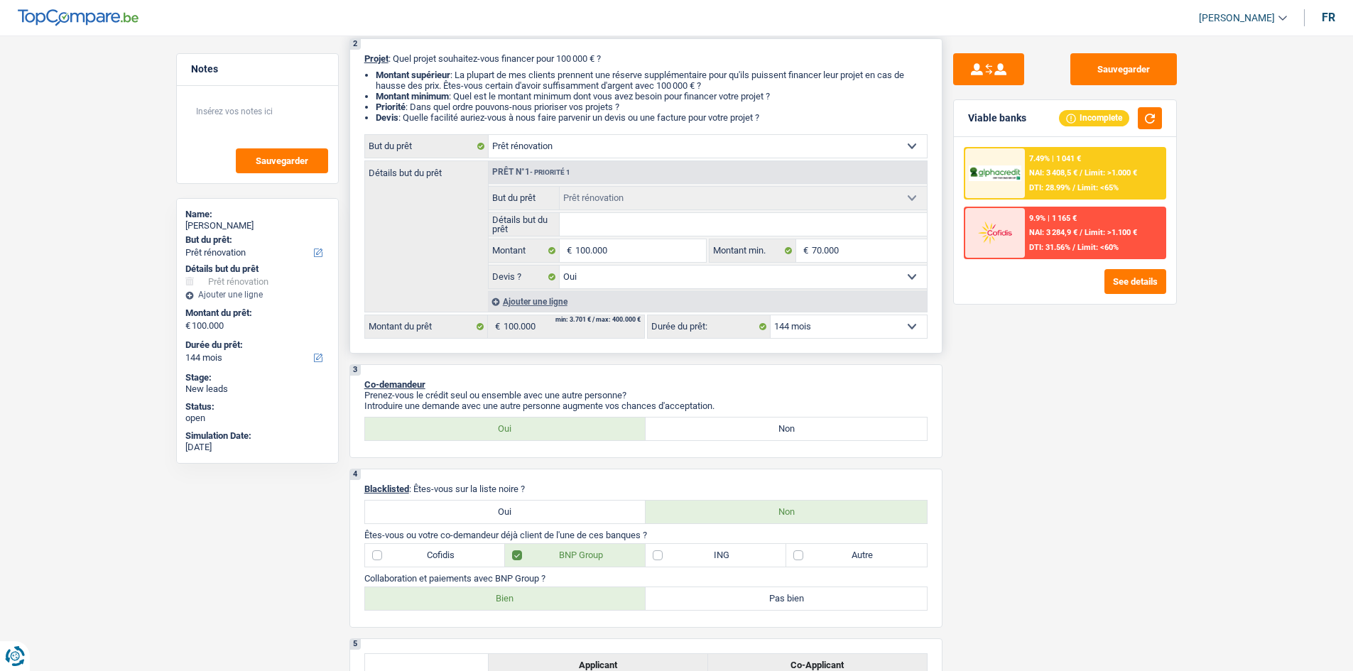
click at [800, 335] on select "12 mois 18 mois 24 mois 30 mois 36 mois 42 mois 48 mois 60 mois 72 mois 84 mois…" at bounding box center [849, 326] width 156 height 23
select select "120"
click at [771, 315] on select "12 mois 18 mois 24 mois 30 mois 36 mois 42 mois 48 mois 60 mois 72 mois 84 mois…" at bounding box center [849, 326] width 156 height 23
select select "120"
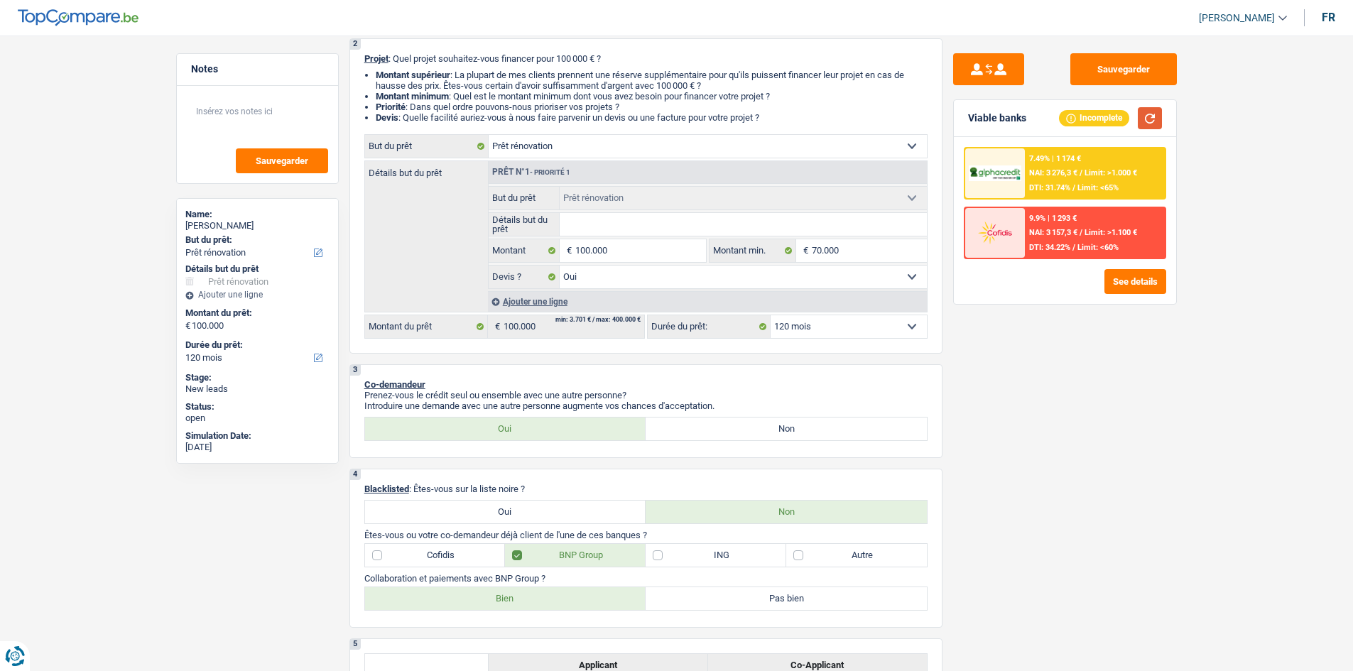
click at [1143, 122] on button "button" at bounding box center [1150, 118] width 24 height 22
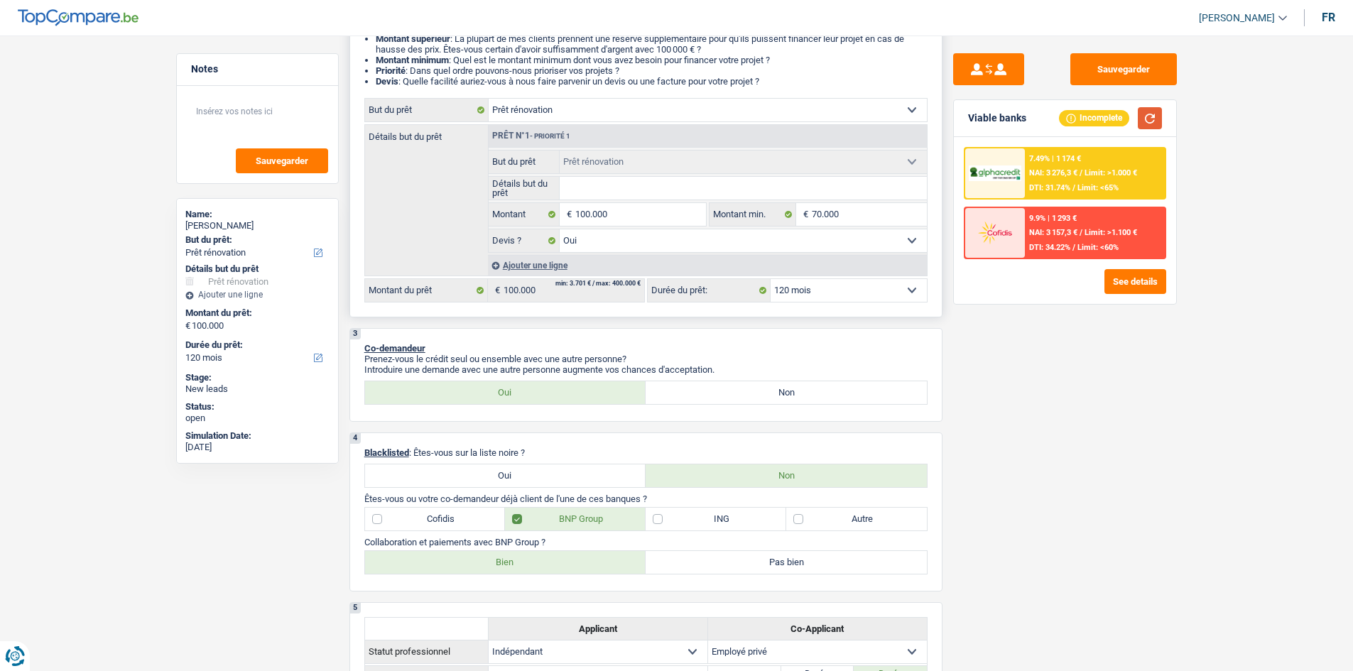
scroll to position [0, 0]
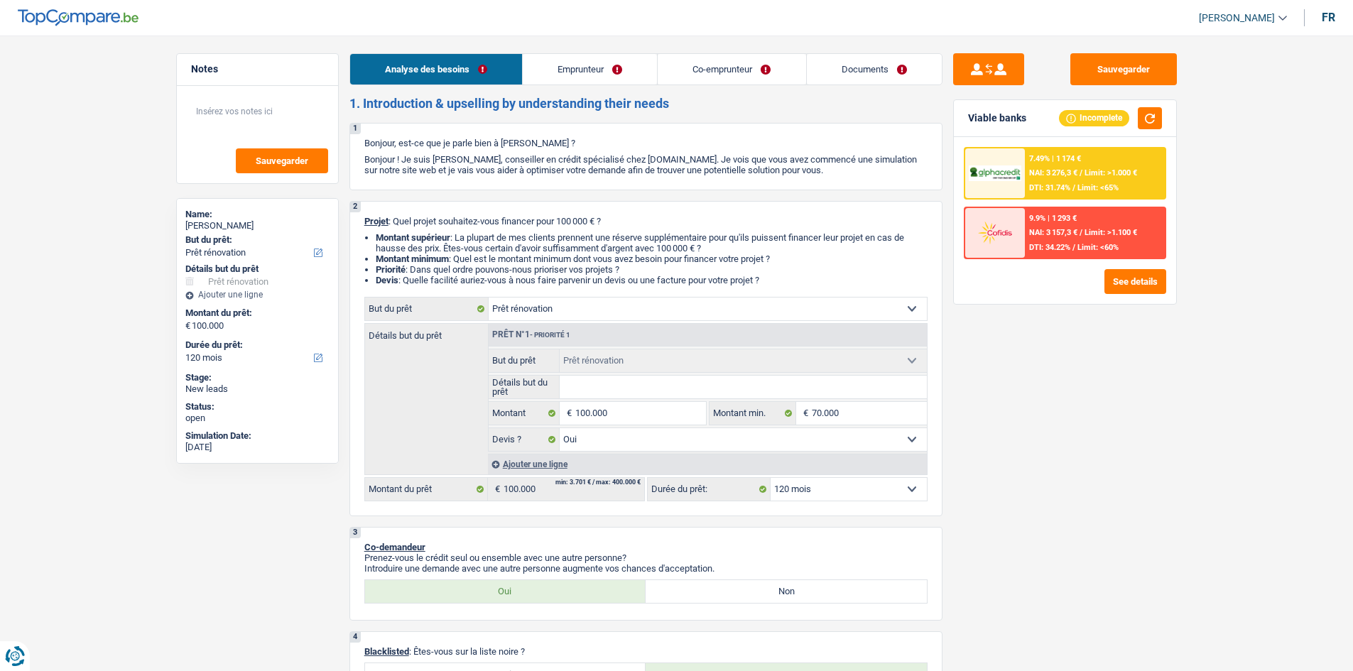
click at [1077, 163] on div "7.49% | 1 174 €" at bounding box center [1055, 158] width 52 height 9
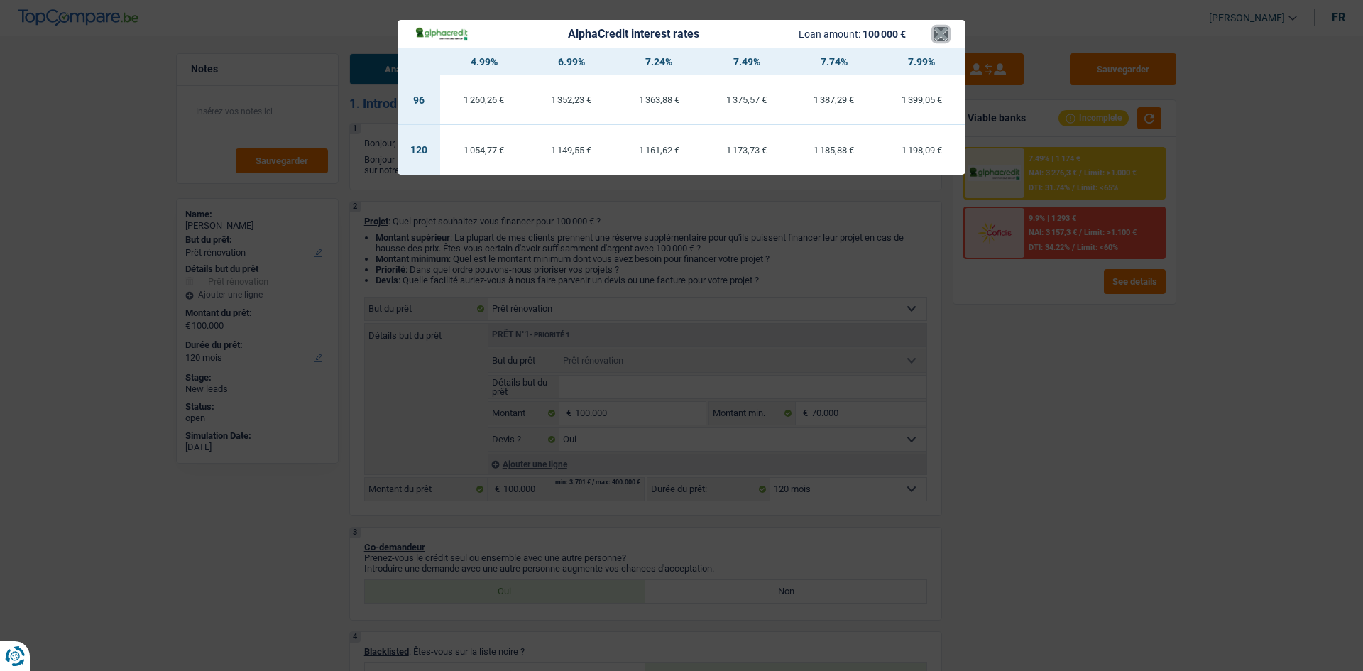
click at [937, 36] on button "×" at bounding box center [941, 34] width 15 height 14
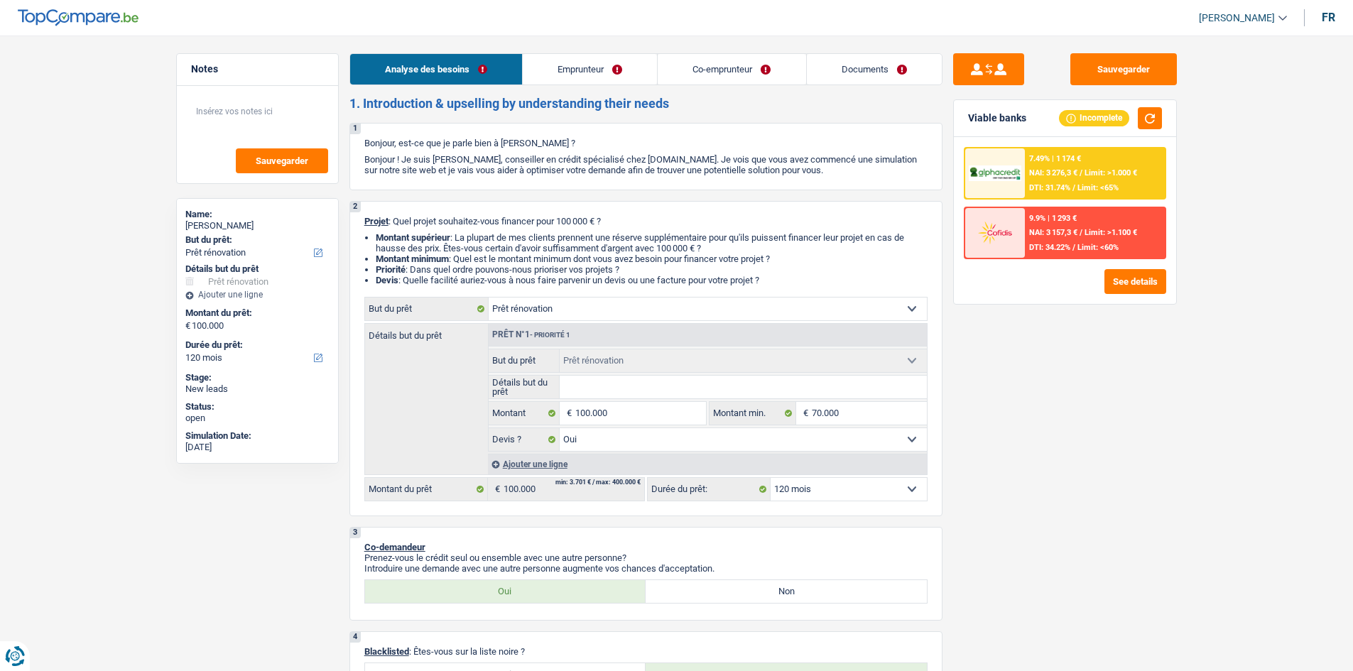
click at [1109, 174] on span "Limit: >1.000 €" at bounding box center [1110, 172] width 53 height 9
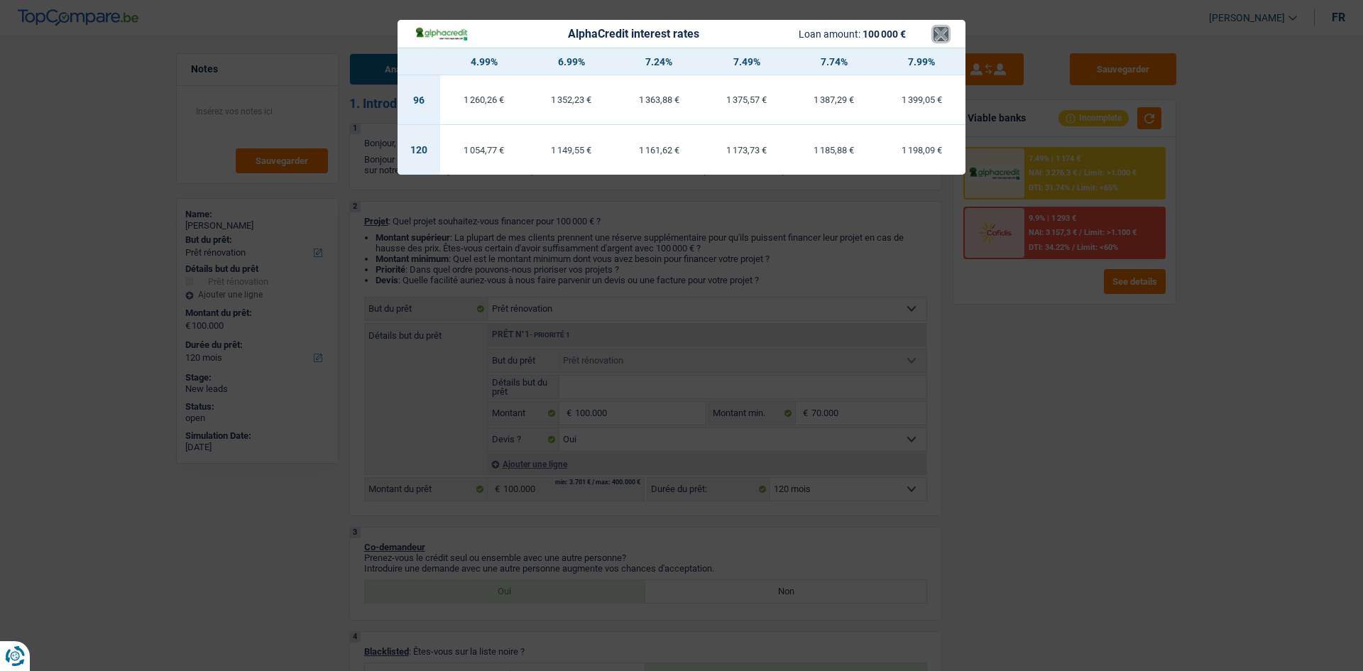
click at [936, 36] on button "×" at bounding box center [941, 34] width 15 height 14
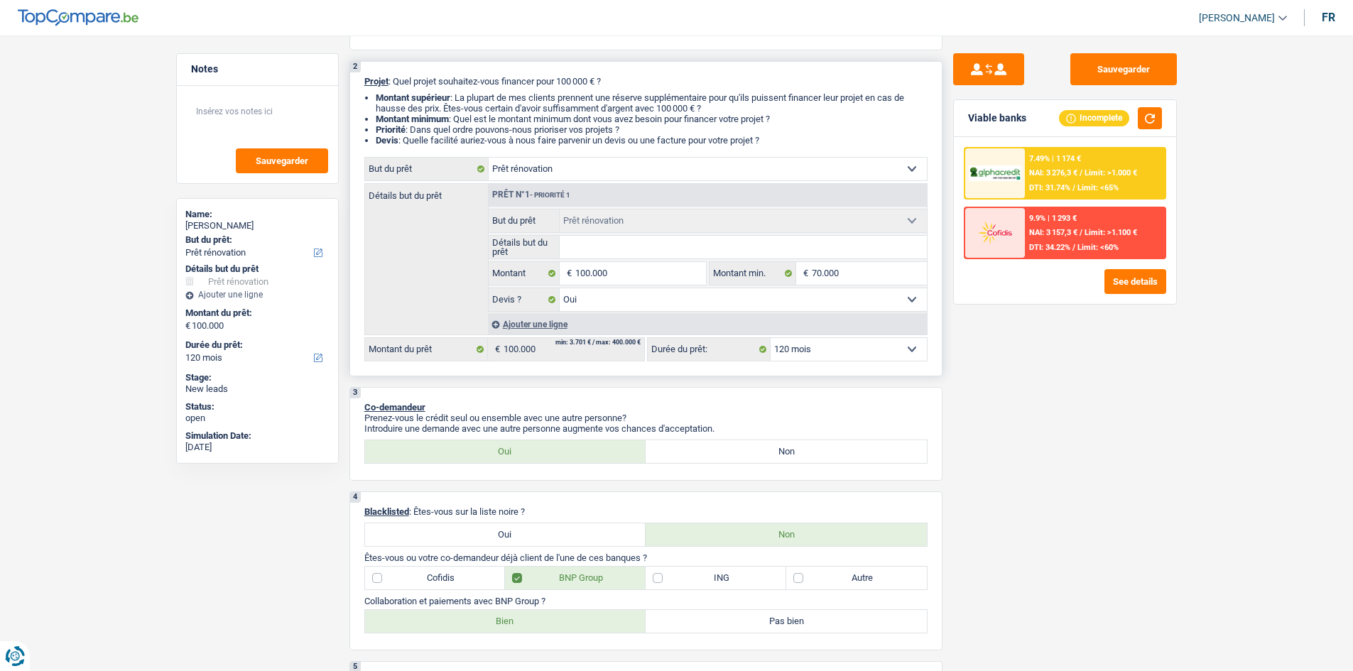
scroll to position [141, 0]
click at [577, 244] on input "Détails but du prêt" at bounding box center [743, 246] width 367 height 23
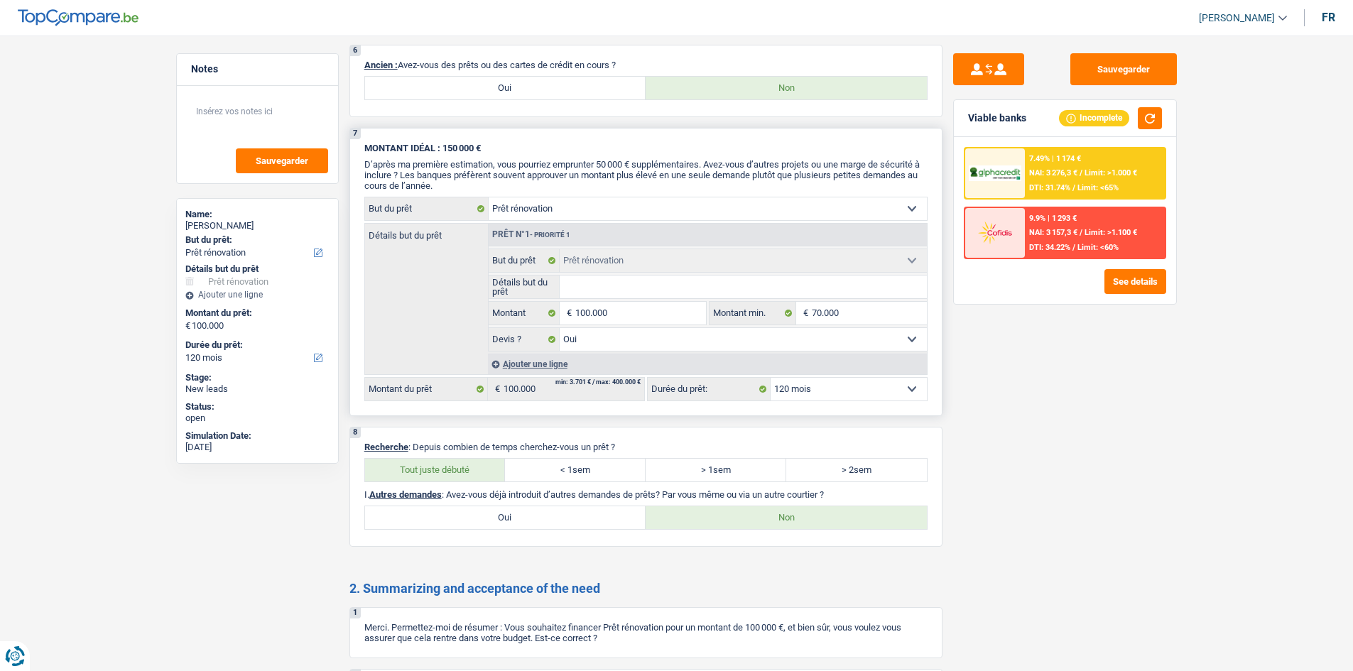
scroll to position [1136, 0]
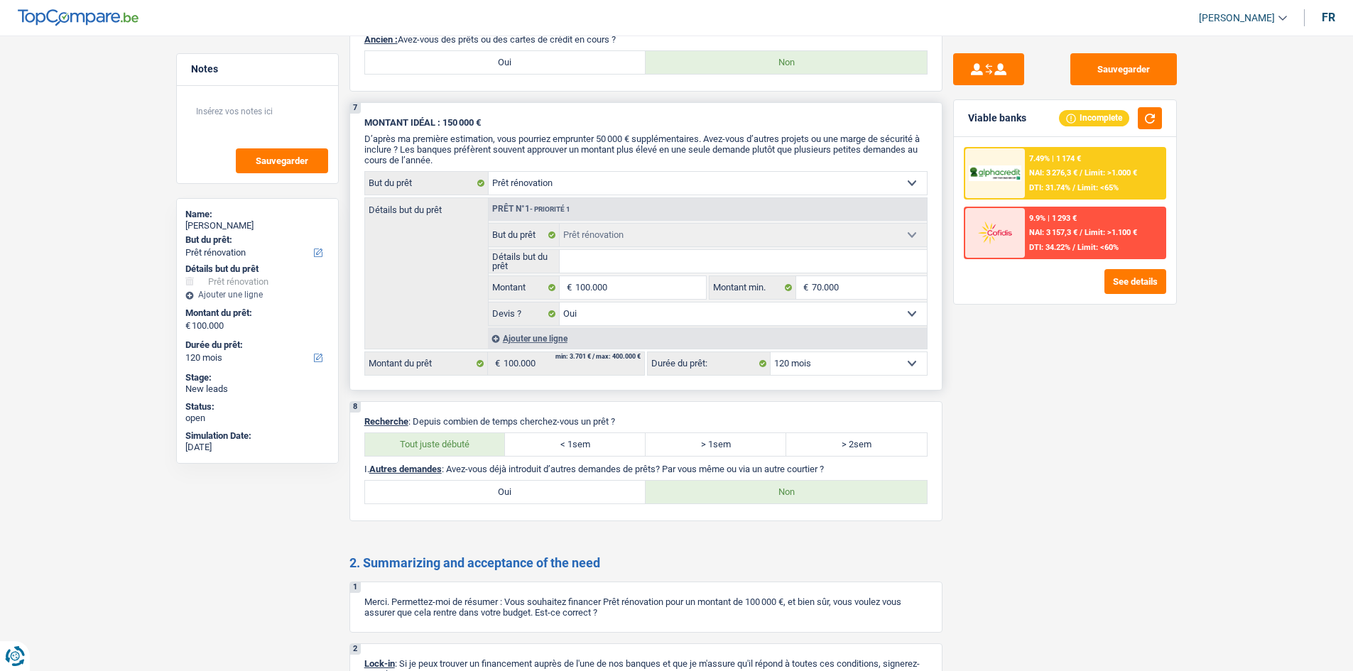
click at [670, 267] on input "Détails but du prêt" at bounding box center [743, 261] width 367 height 23
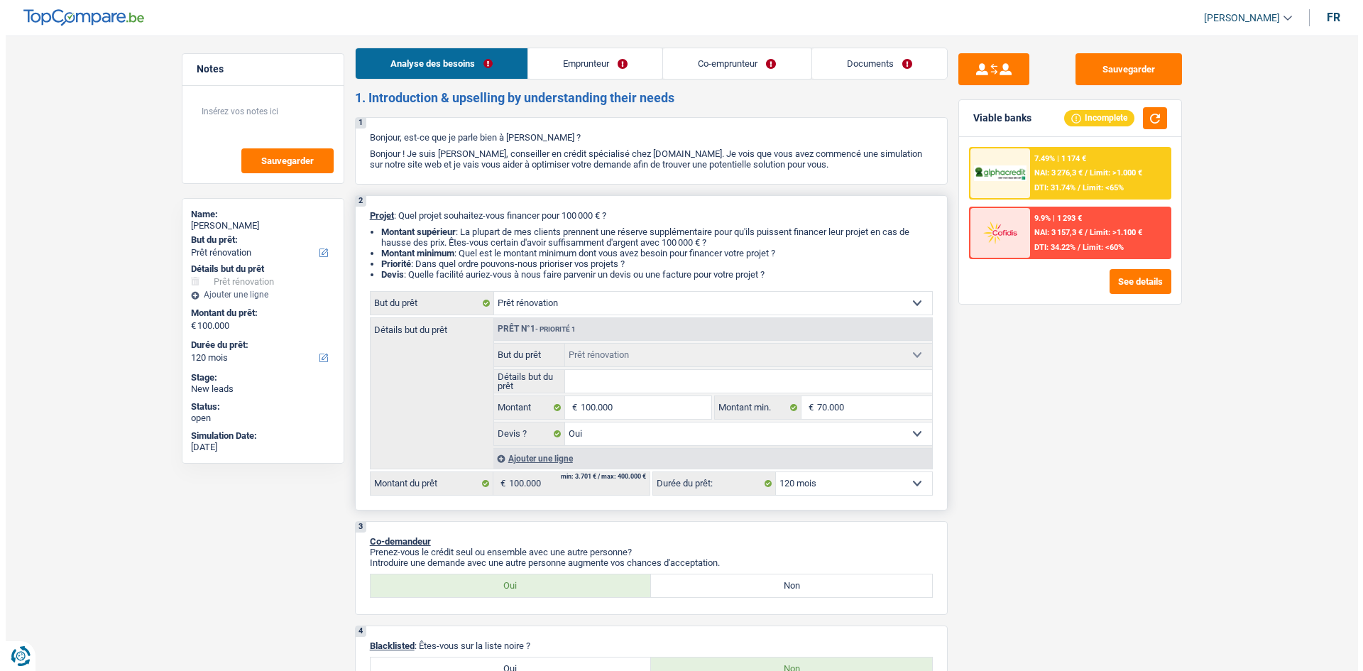
scroll to position [0, 0]
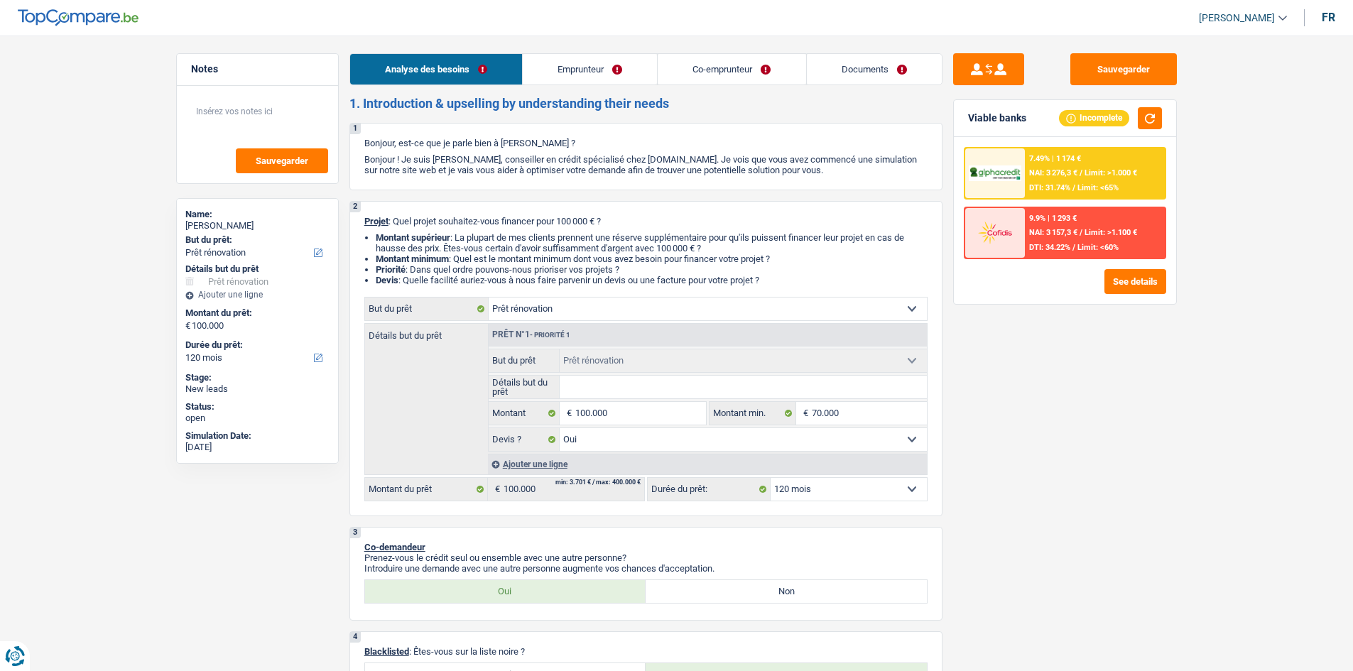
click at [598, 73] on link "Emprunteur" at bounding box center [590, 69] width 134 height 31
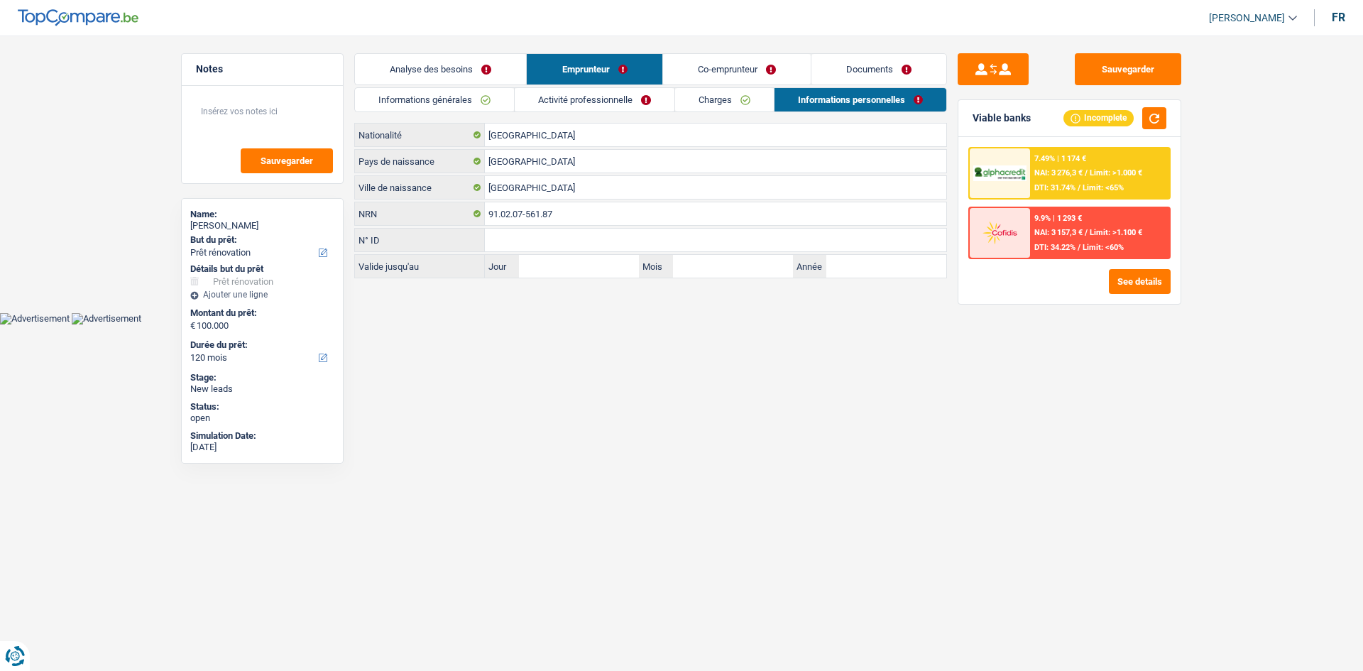
click at [467, 96] on link "Informations générales" at bounding box center [434, 99] width 159 height 23
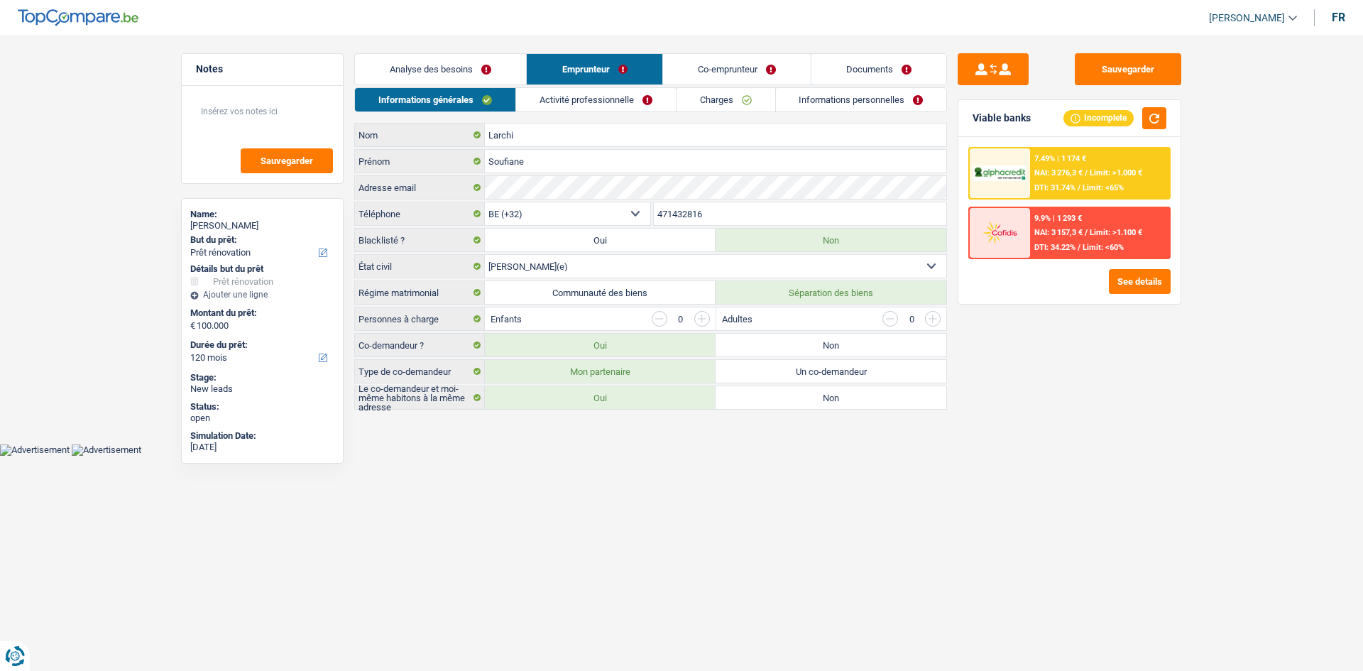
click at [707, 74] on link "Co-emprunteur" at bounding box center [737, 69] width 148 height 31
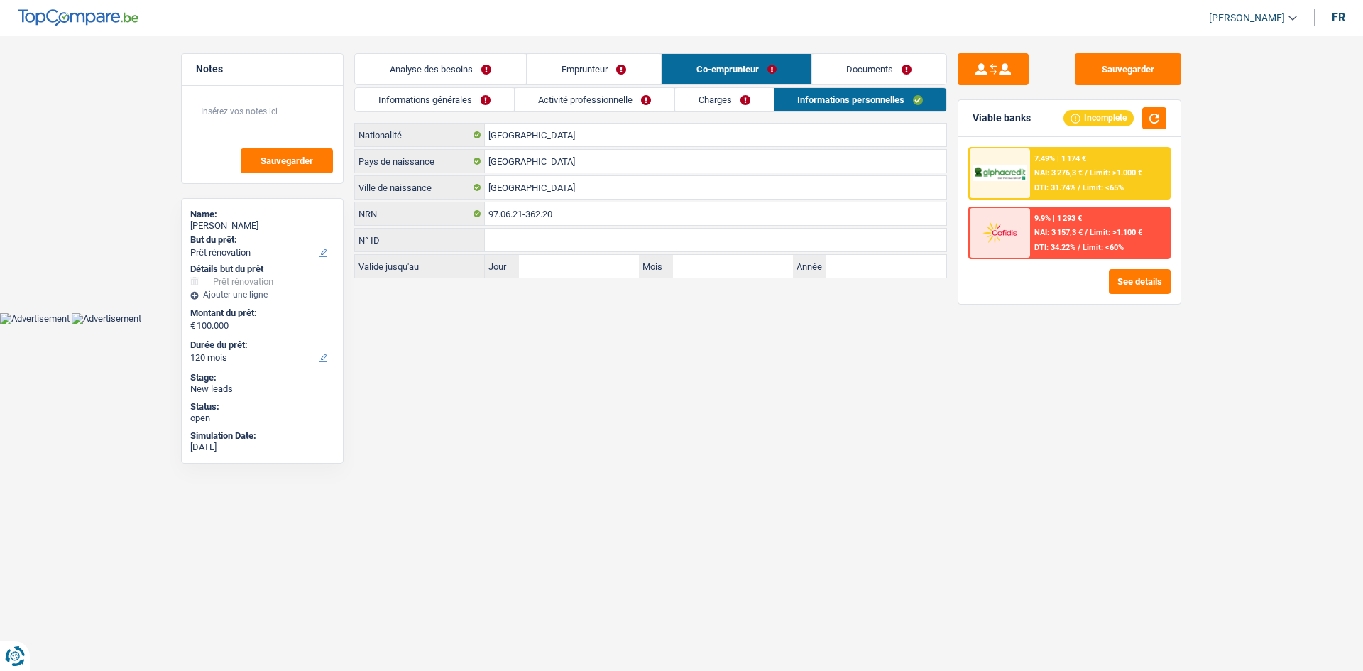
click at [697, 102] on link "Charges" at bounding box center [724, 99] width 99 height 23
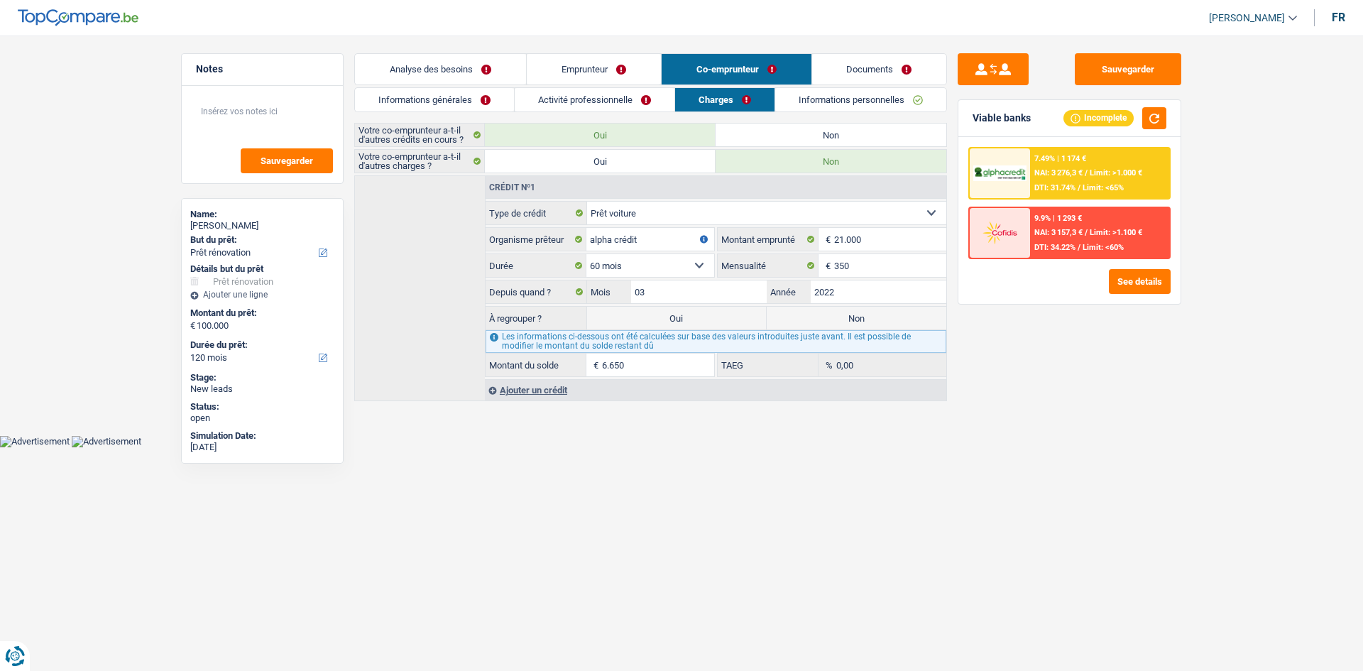
click at [797, 103] on link "Informations personnelles" at bounding box center [860, 99] width 171 height 23
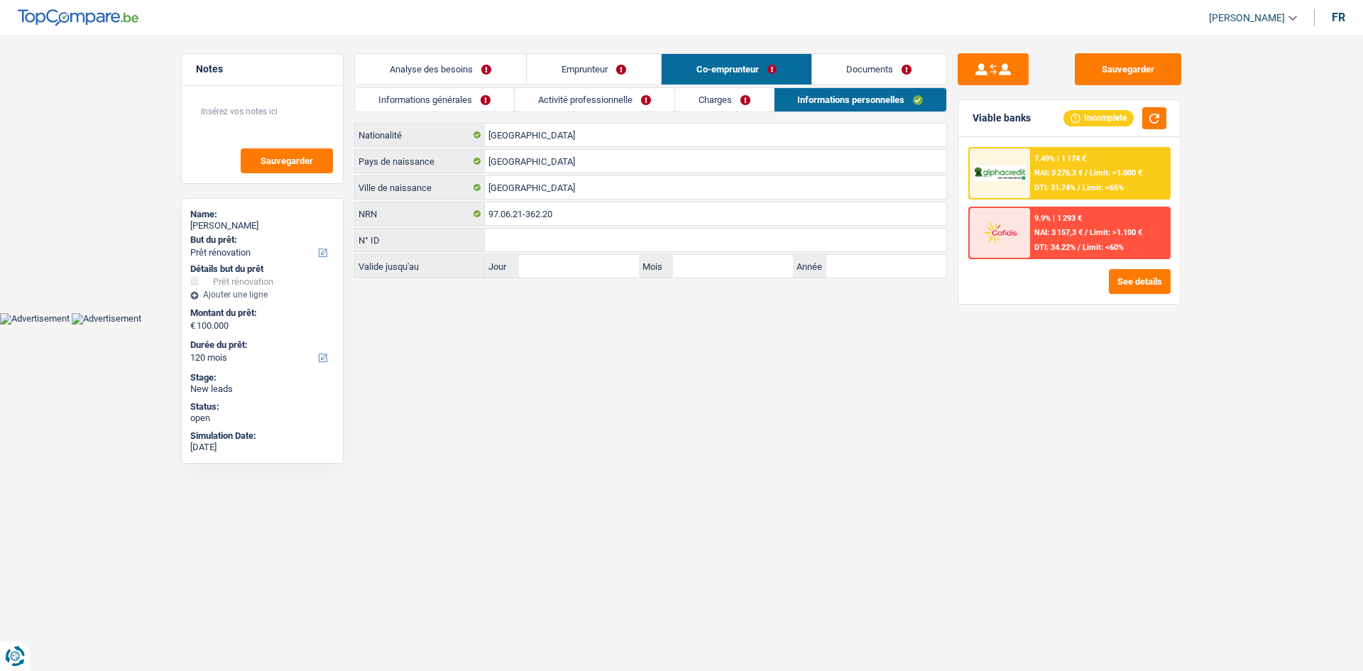
click at [571, 71] on link "Emprunteur" at bounding box center [594, 69] width 134 height 31
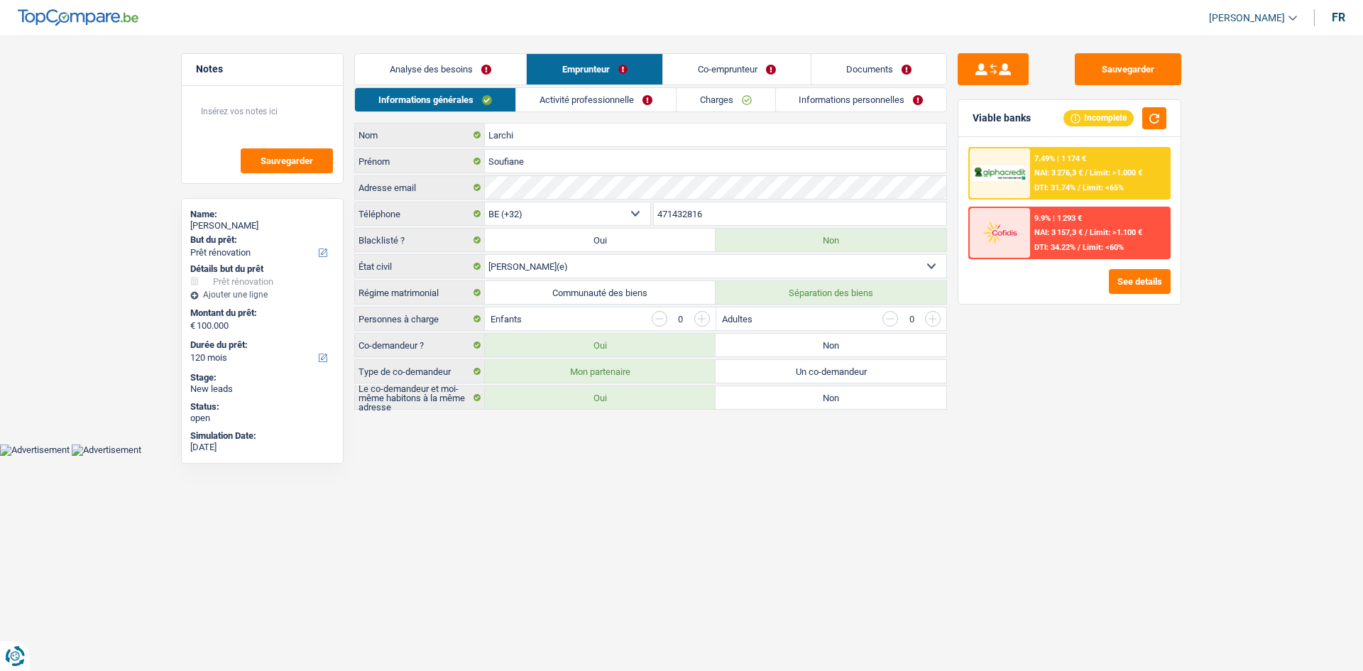
click at [462, 69] on link "Analyse des besoins" at bounding box center [440, 69] width 171 height 31
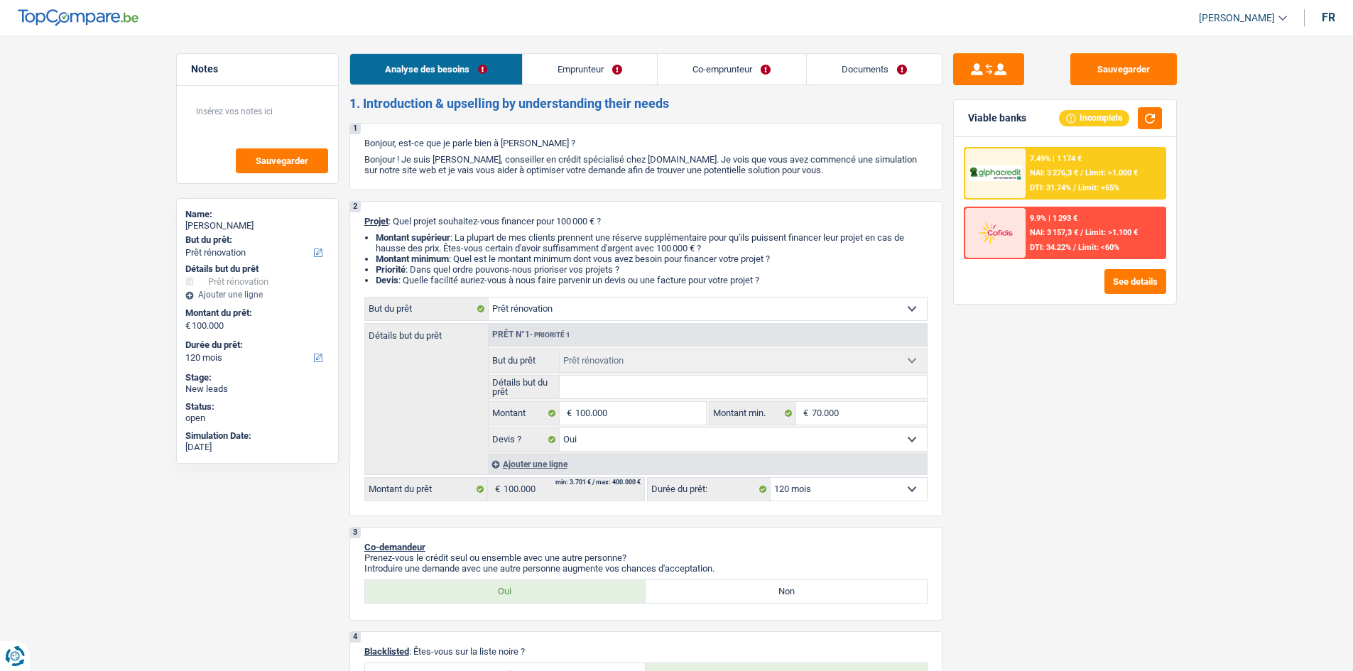
click at [1024, 156] on div at bounding box center [995, 173] width 60 height 50
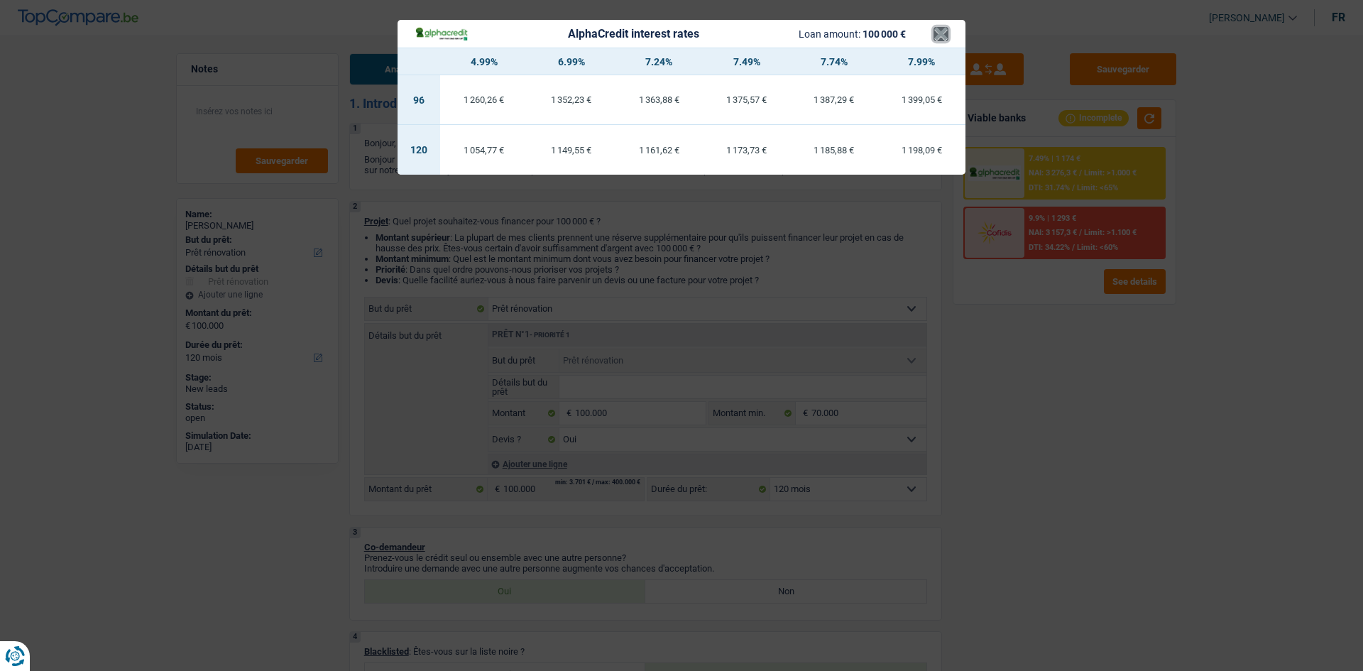
click at [937, 35] on button "×" at bounding box center [941, 34] width 15 height 14
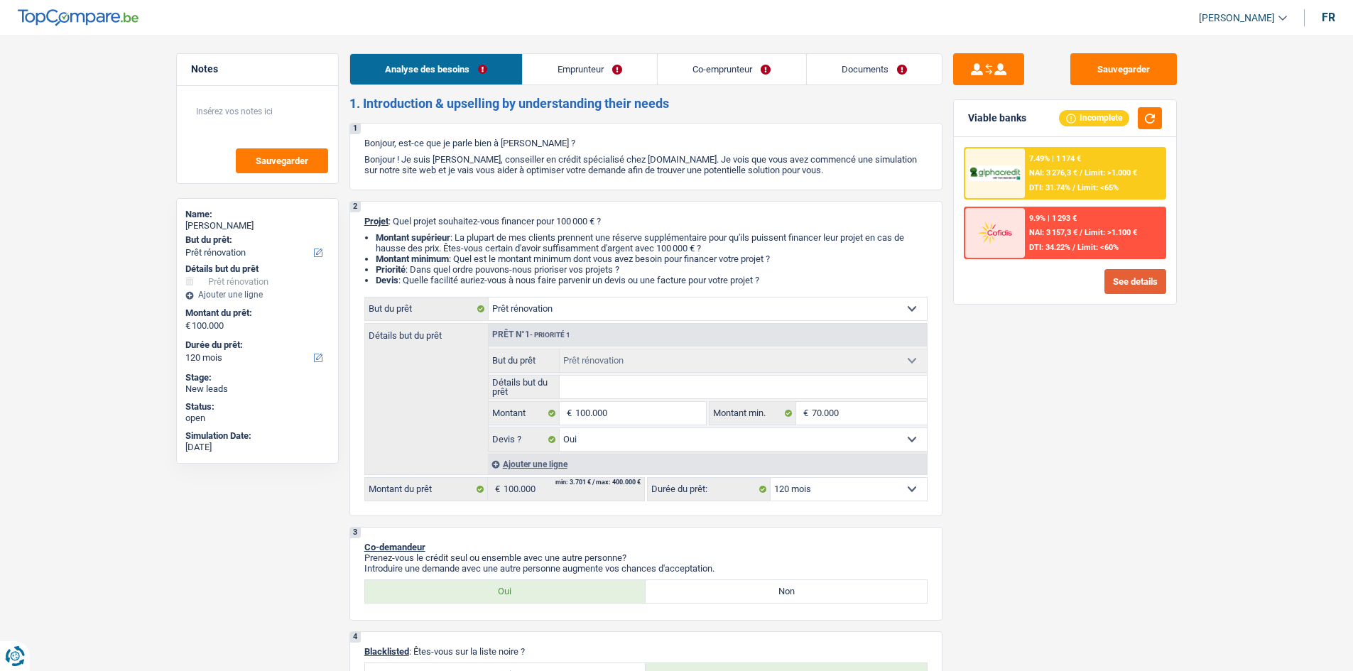
click at [1150, 279] on button "See details" at bounding box center [1135, 281] width 62 height 25
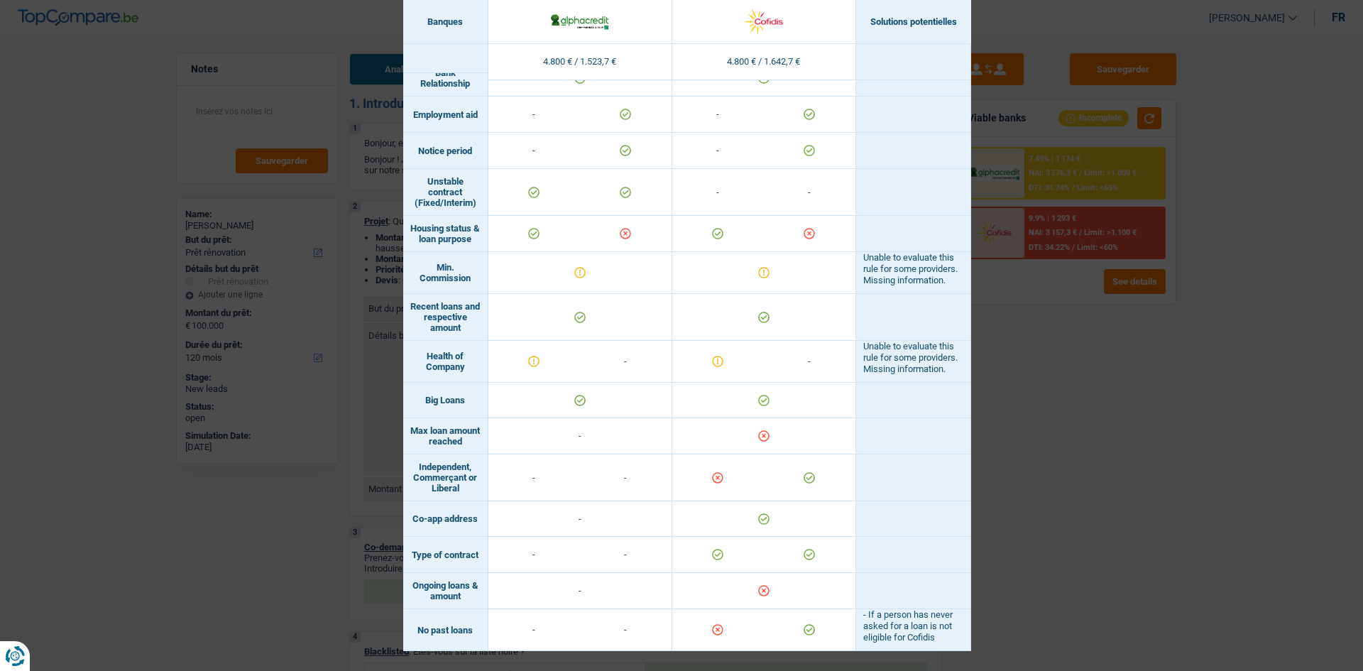
scroll to position [739, 0]
click at [1072, 369] on div "Banks conditions × Banques Solutions potentielles Revenus / Charges 4.800 € / 1…" at bounding box center [681, 335] width 1363 height 671
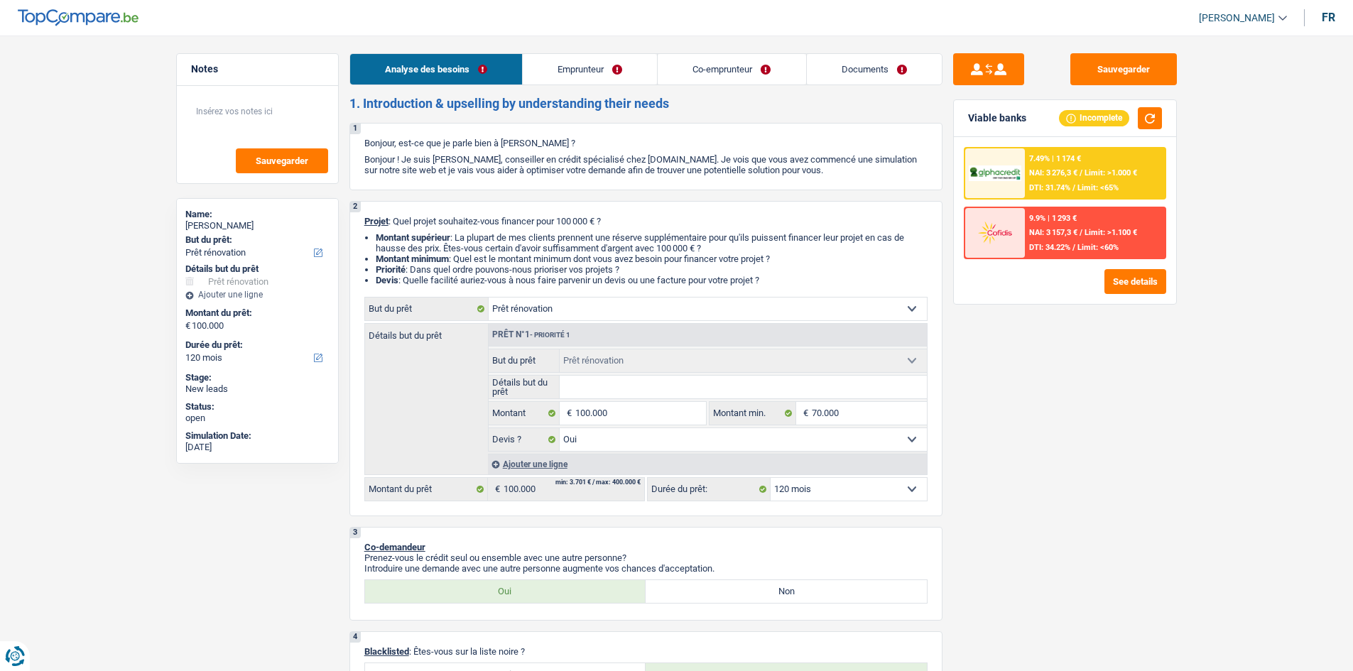
click at [579, 71] on link "Emprunteur" at bounding box center [590, 69] width 134 height 31
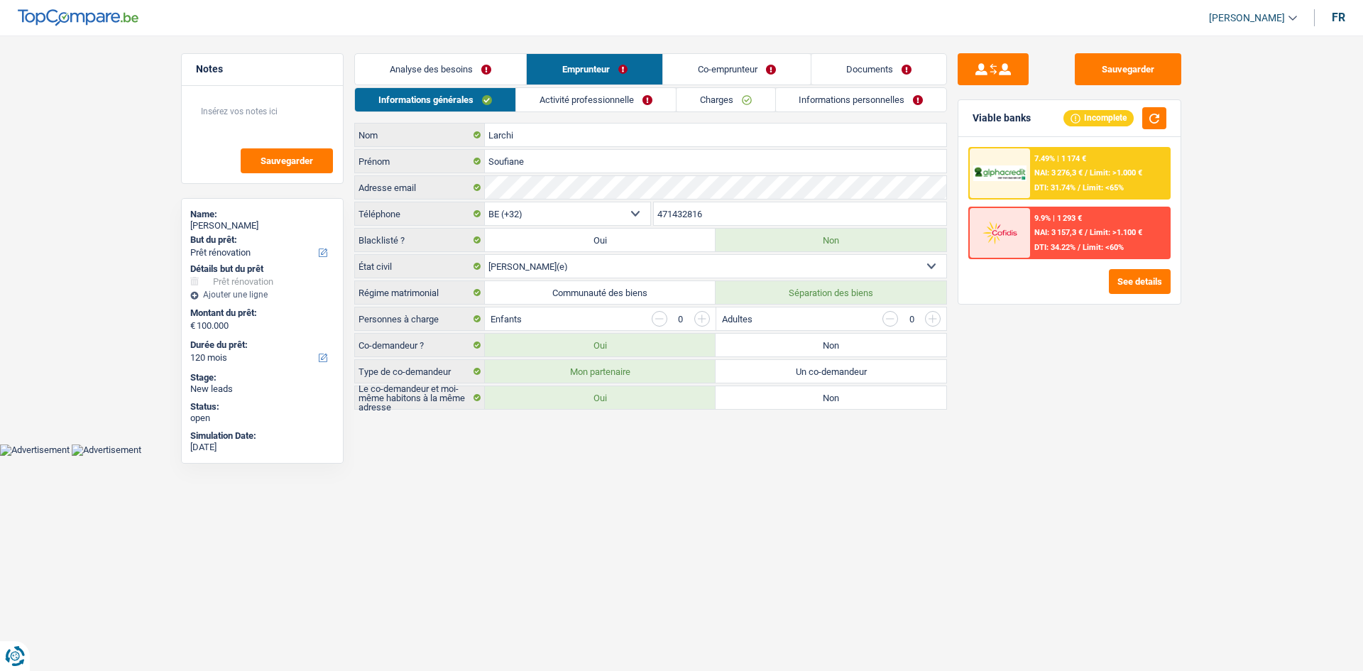
click at [646, 89] on link "Activité professionnelle" at bounding box center [596, 99] width 160 height 23
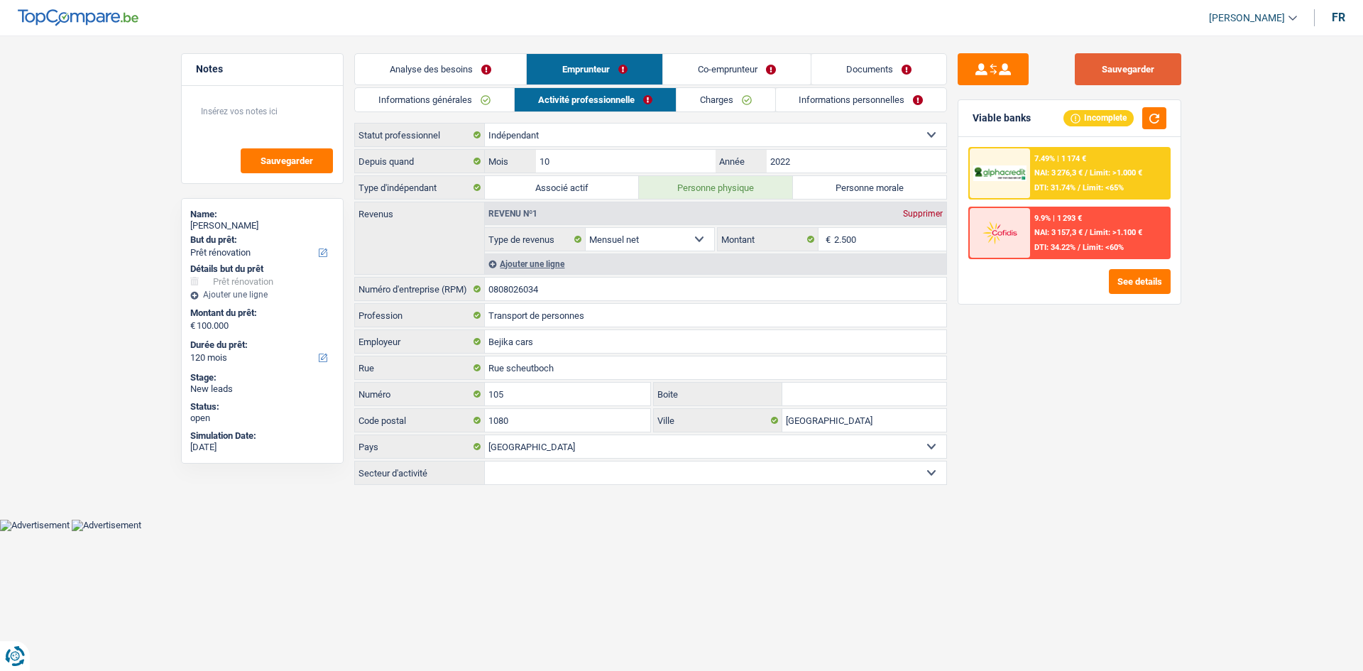
drag, startPoint x: 1114, startPoint y: 58, endPoint x: 1117, endPoint y: 67, distance: 10.6
click at [1115, 58] on button "Sauvegarder" at bounding box center [1128, 69] width 107 height 32
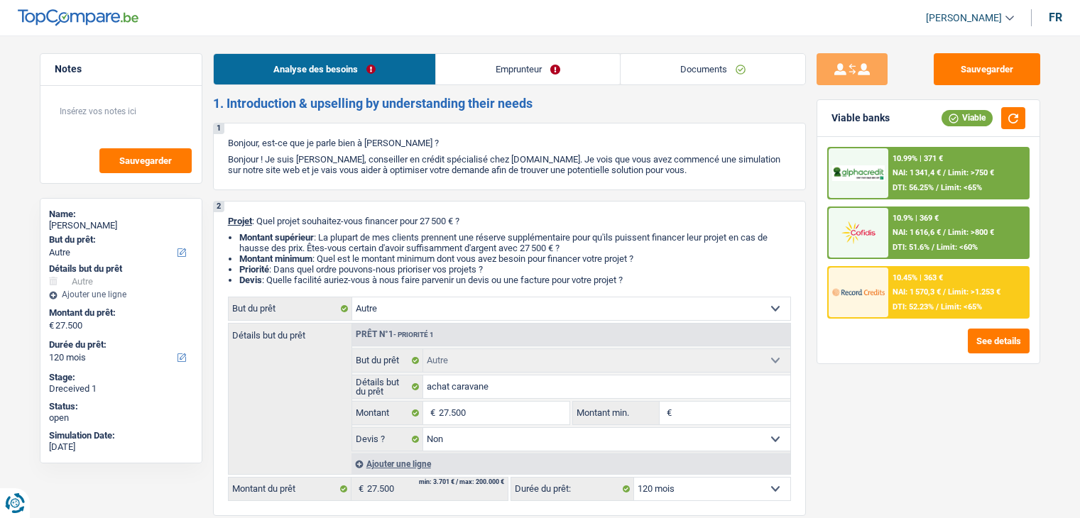
select select "other"
select select "120"
select select "other"
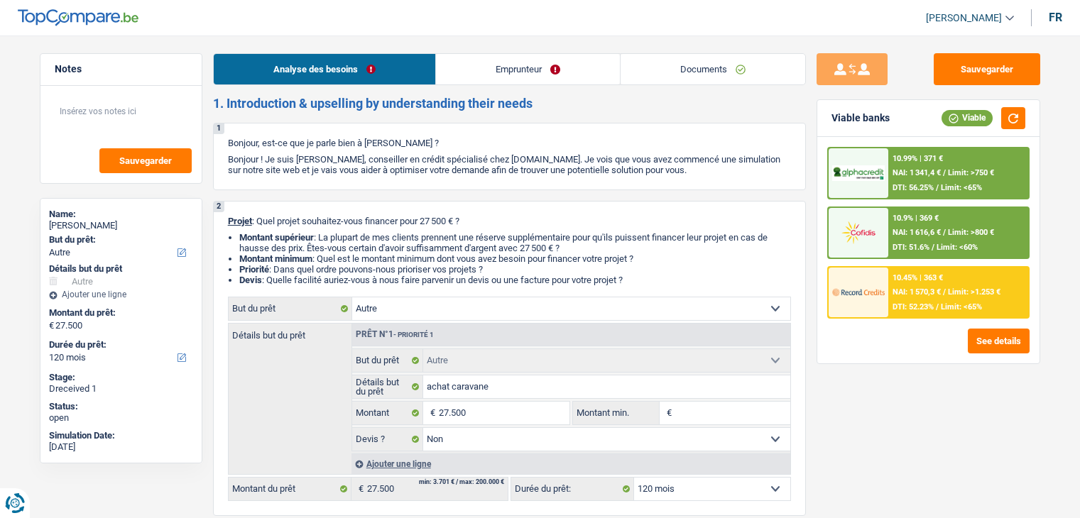
select select "false"
select select "120"
select select "privateEmployee"
select select "familyAllowances"
select select "netSalary"
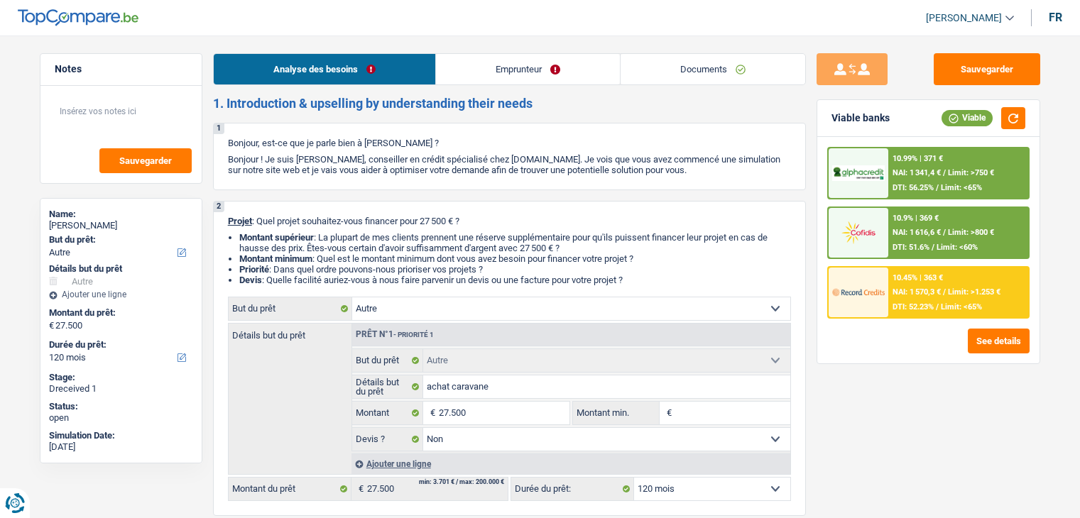
select select "unemployment"
select select "mealVouchers"
select select "ownerWithMortgage"
select select "mortgage"
select select "300"
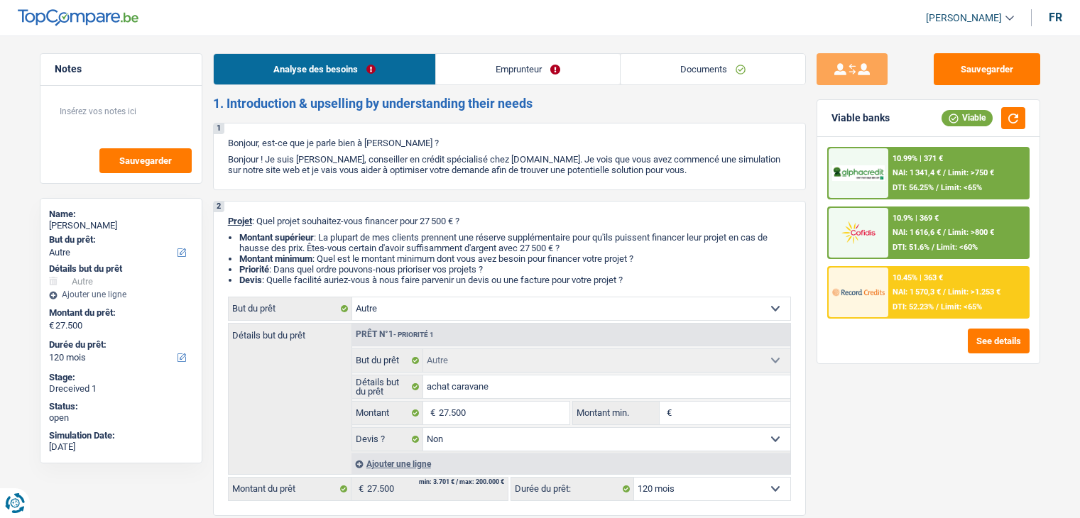
select select "renovationLoan"
select select "60"
select select "cardOrCredit"
select select "other"
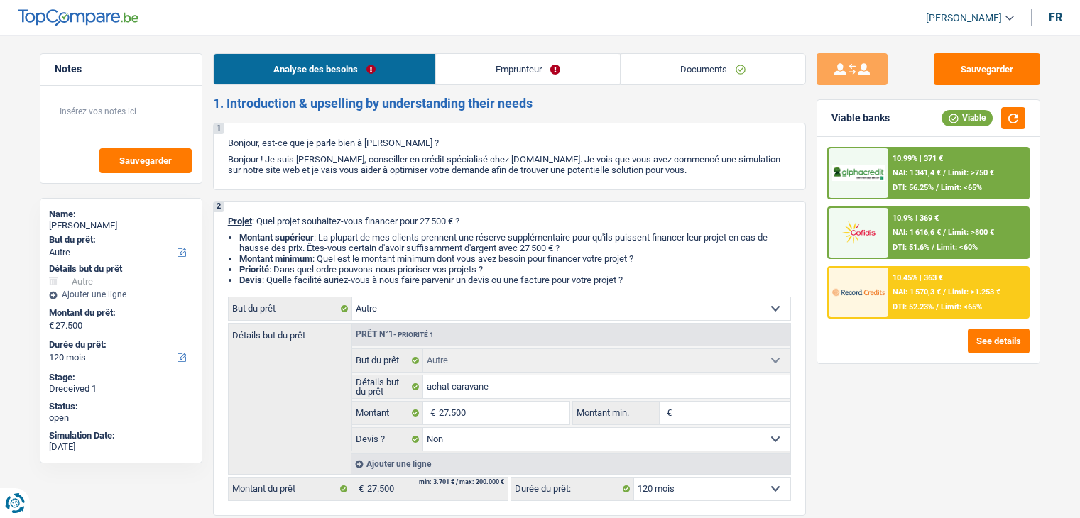
select select "false"
select select "120"
click at [681, 55] on link "Documents" at bounding box center [713, 69] width 185 height 31
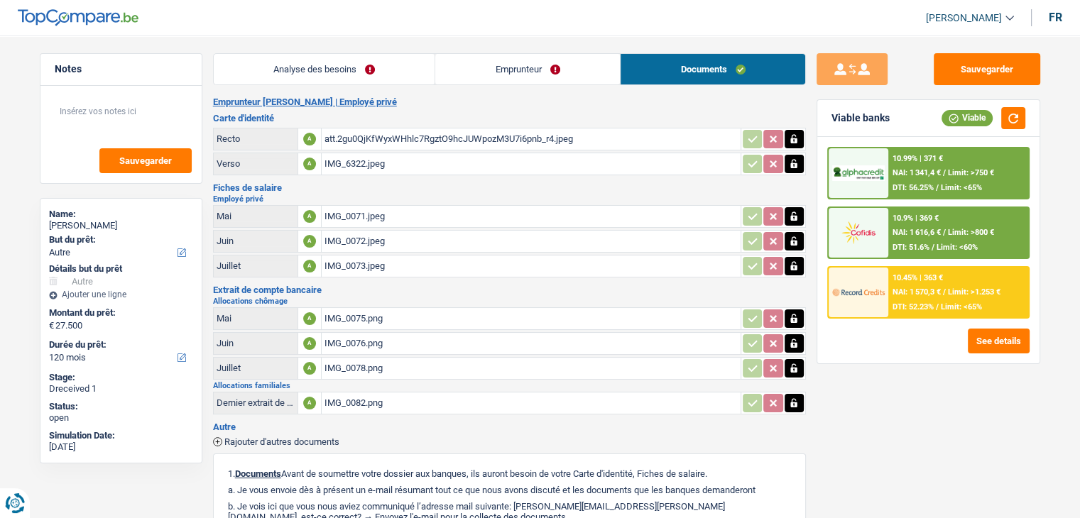
click at [401, 163] on div "IMG_6322.jpeg" at bounding box center [531, 163] width 413 height 21
click at [511, 140] on div "att.2gu0QjKfWyxWHhlc7RgztO9hcJUWpozM3U7i6pnb_r4.jpeg" at bounding box center [531, 139] width 413 height 21
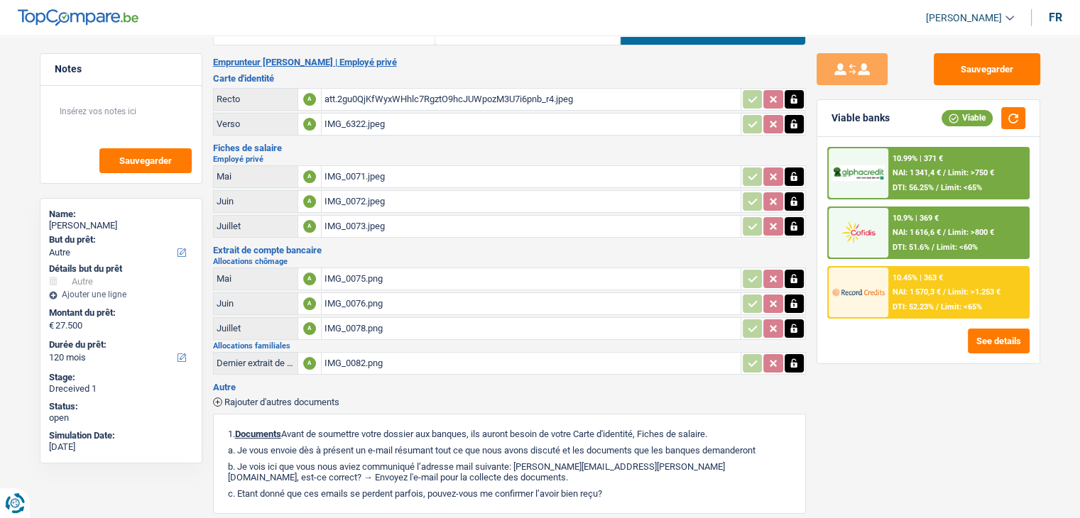
scroll to position [71, 0]
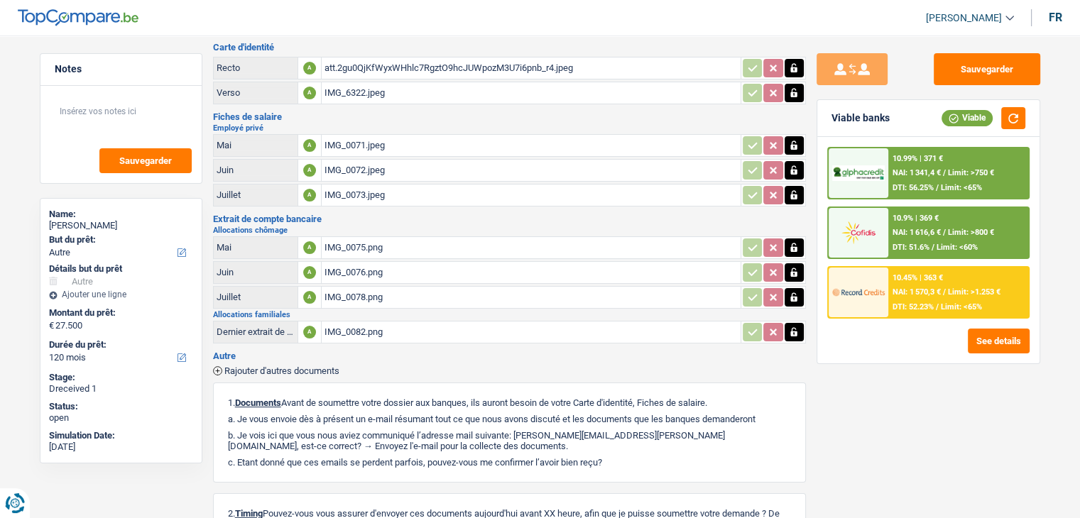
click at [366, 324] on div "IMG_0082.png" at bounding box center [531, 332] width 413 height 21
click at [361, 94] on div "IMG_6322.jpeg" at bounding box center [531, 92] width 413 height 21
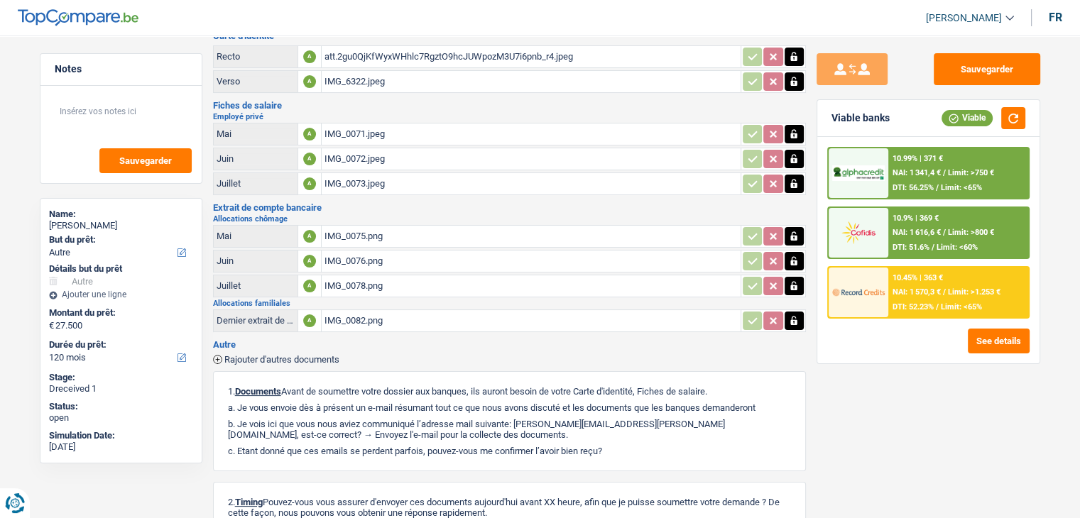
scroll to position [0, 0]
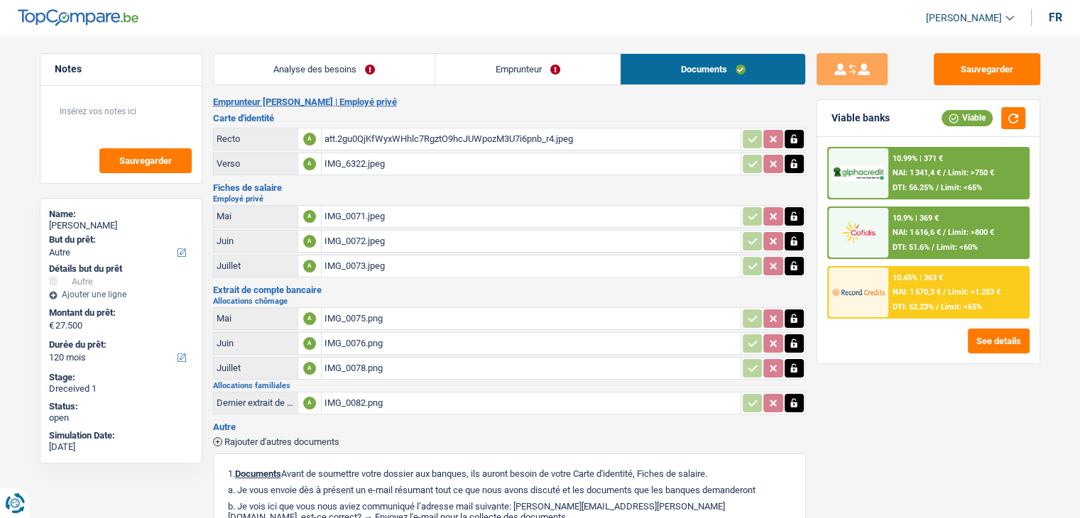
click at [480, 72] on link "Emprunteur" at bounding box center [527, 69] width 185 height 31
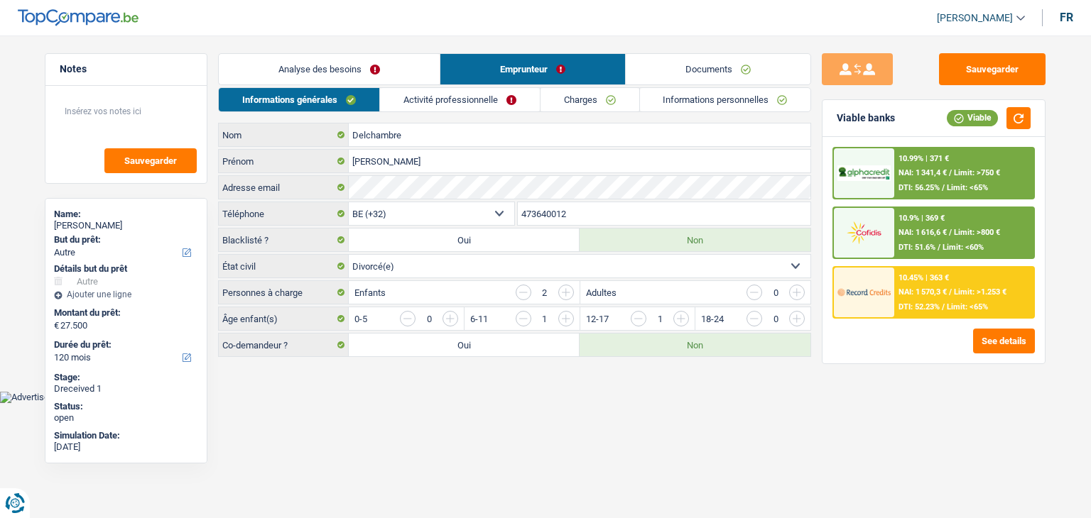
click at [695, 72] on link "Documents" at bounding box center [718, 69] width 185 height 31
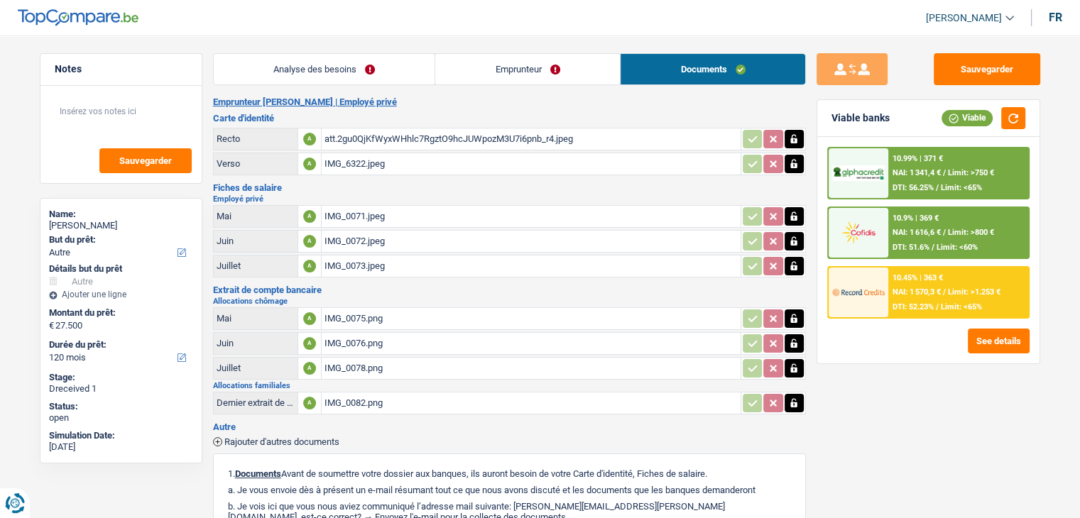
click at [342, 308] on div "IMG_0075.png" at bounding box center [531, 318] width 413 height 21
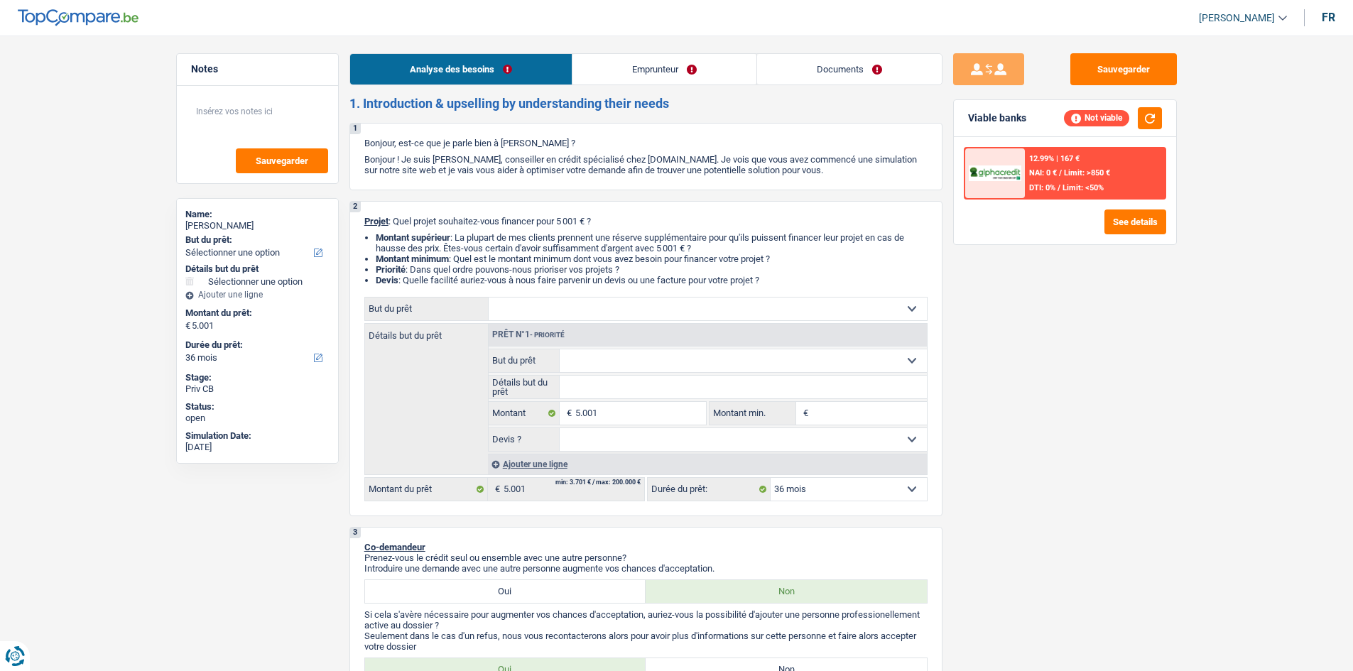
select select "36"
select select "retired"
select select "pension"
select select "36"
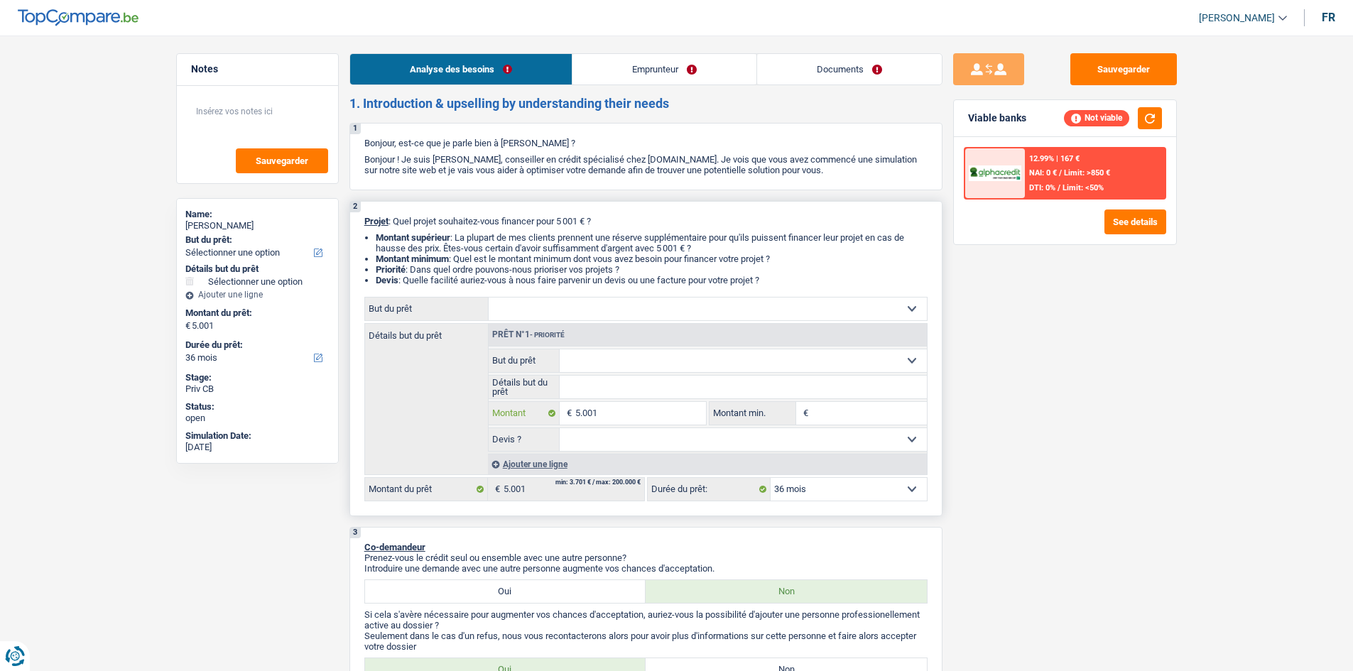
select select
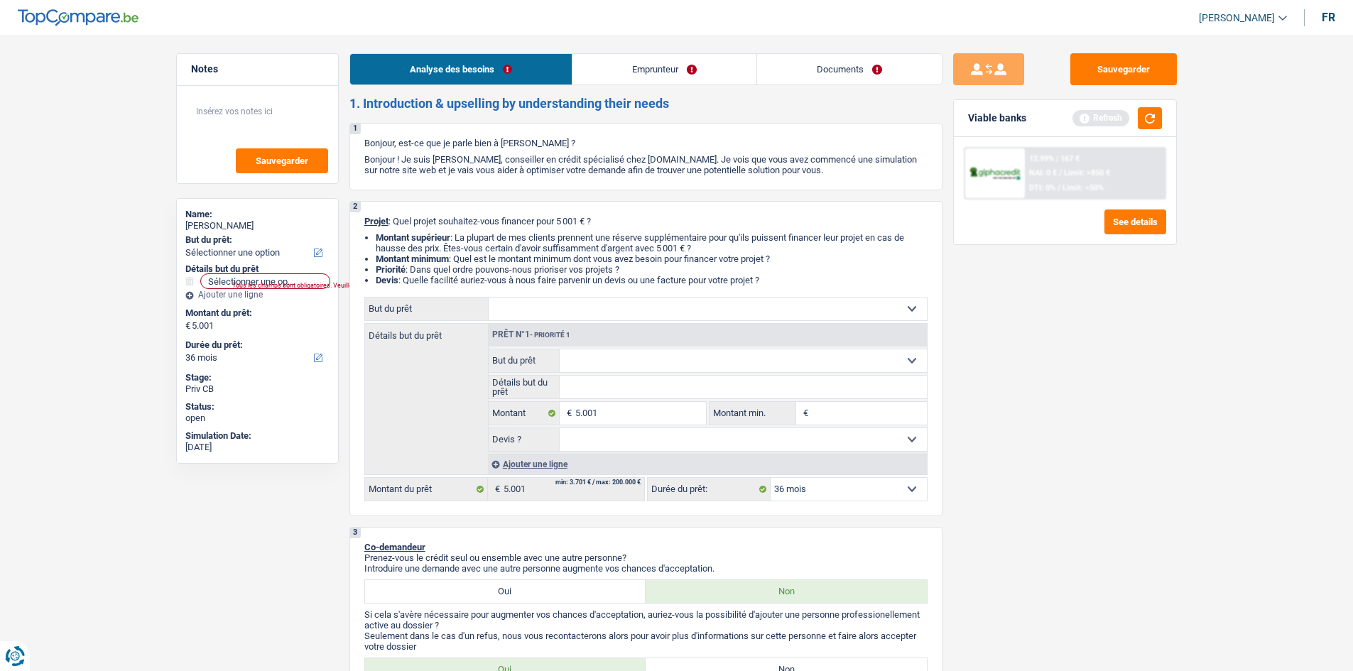
drag, startPoint x: 6, startPoint y: 444, endPoint x: 16, endPoint y: 445, distance: 10.0
drag, startPoint x: 75, startPoint y: 452, endPoint x: 90, endPoint y: 456, distance: 16.0
click at [825, 410] on input "Montant min." at bounding box center [869, 413] width 115 height 23
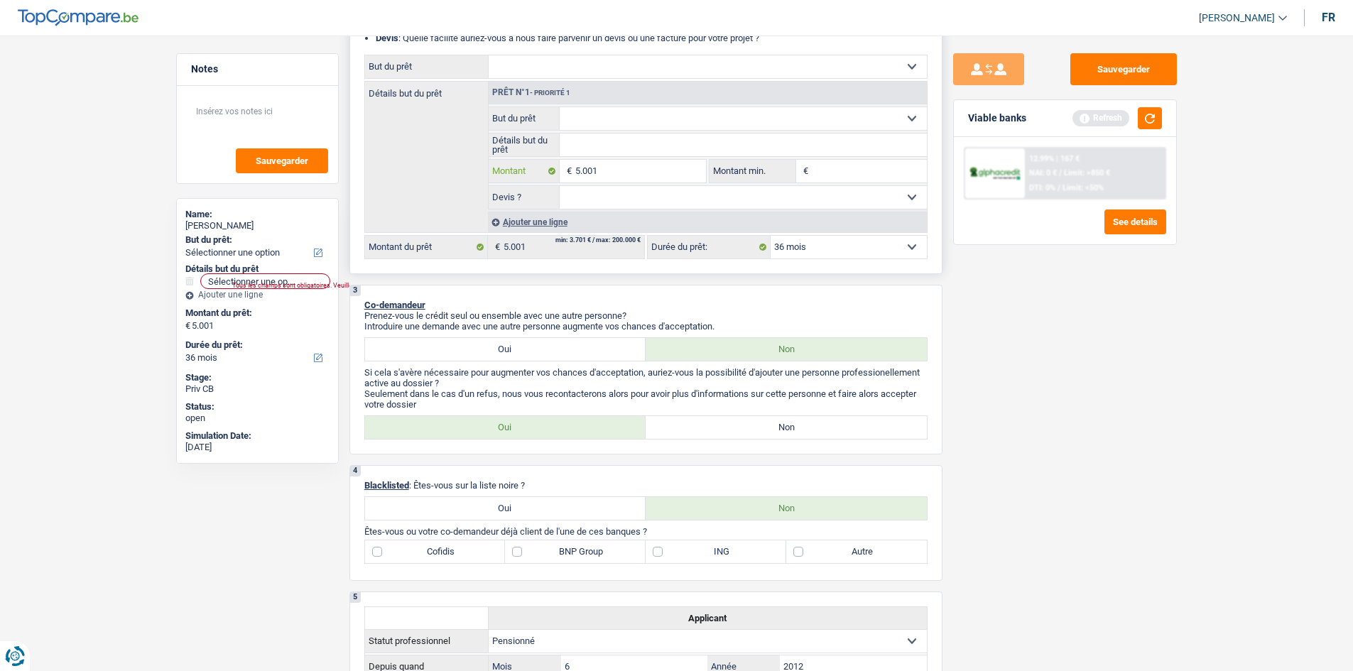
scroll to position [142, 0]
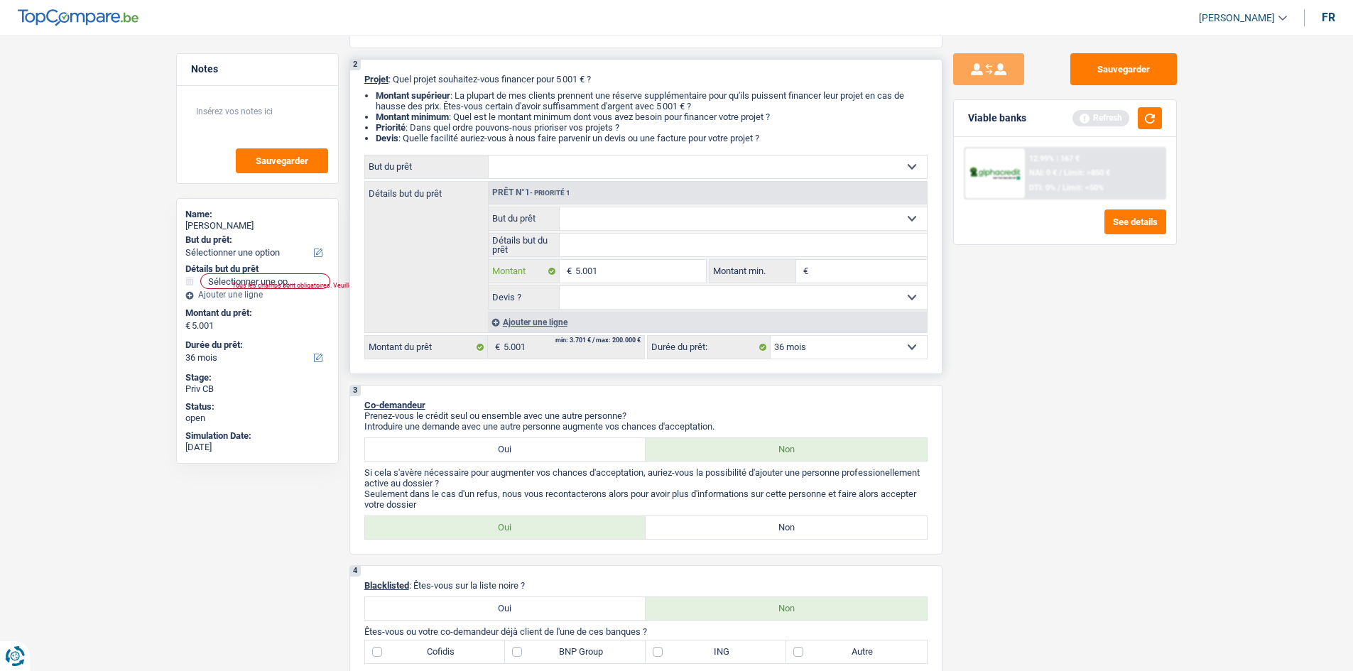
type input "500"
type input "50"
type input "5"
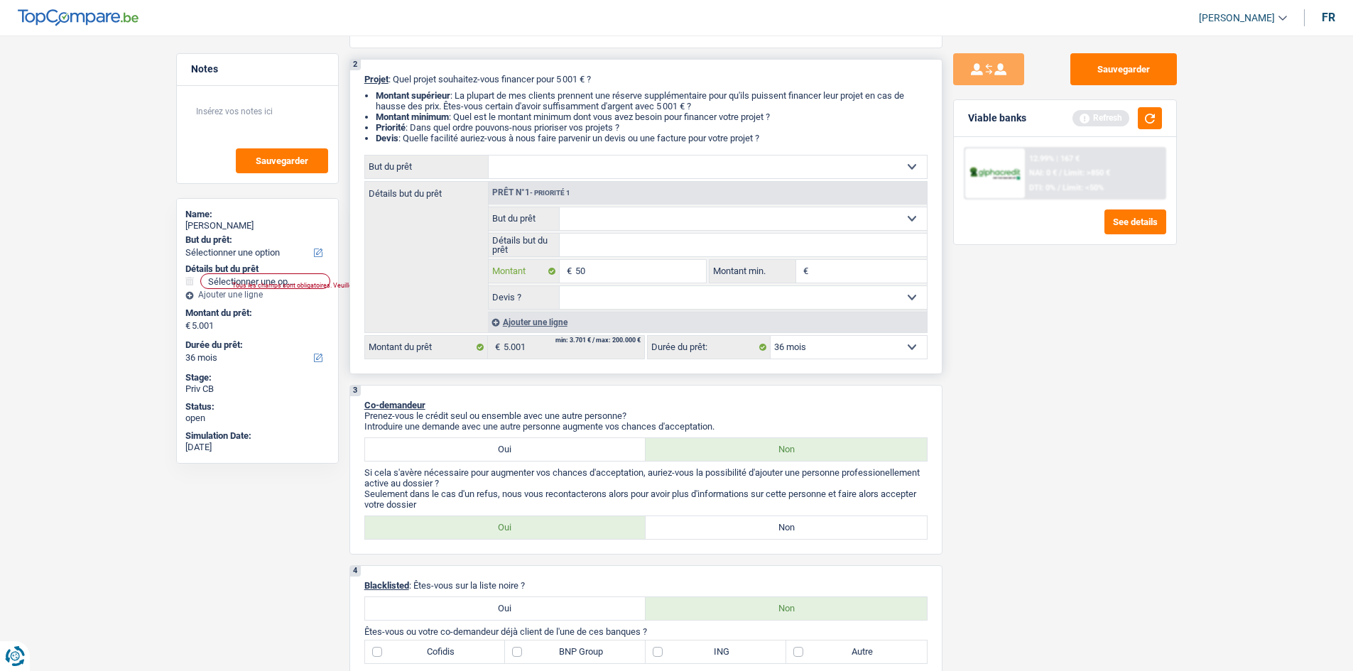
type input "5"
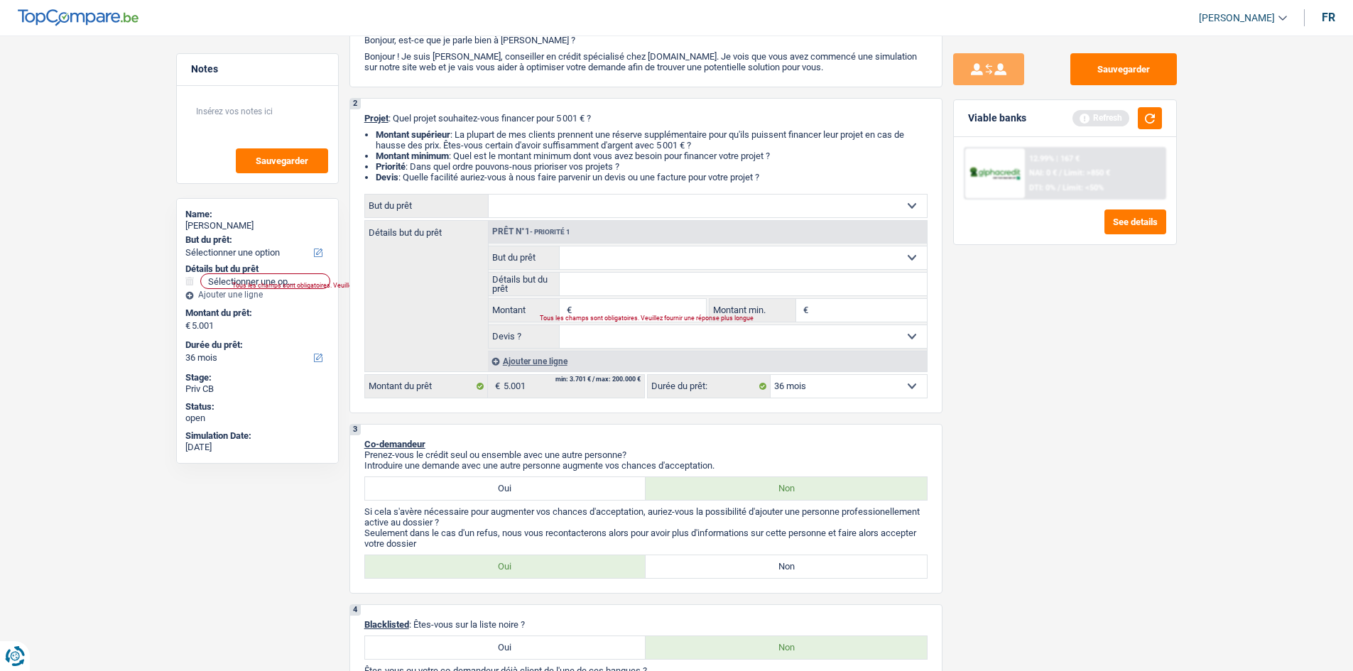
scroll to position [71, 0]
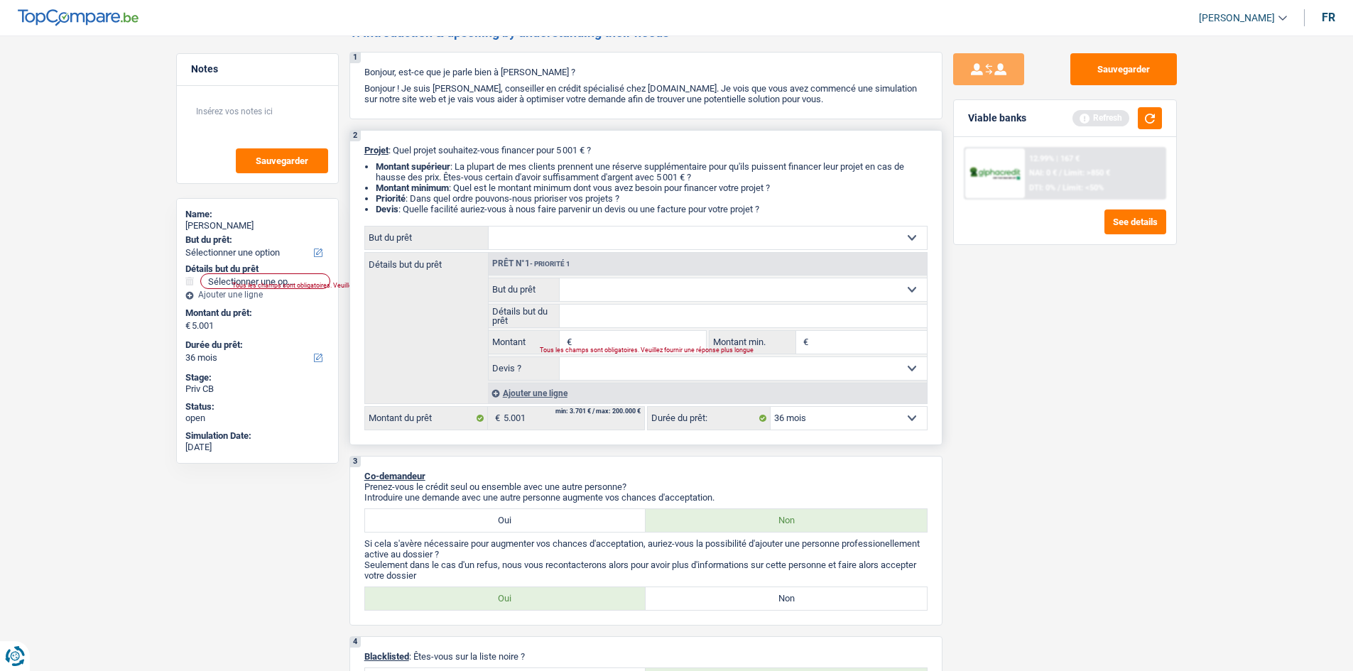
type input "6"
type input "60"
type input "600"
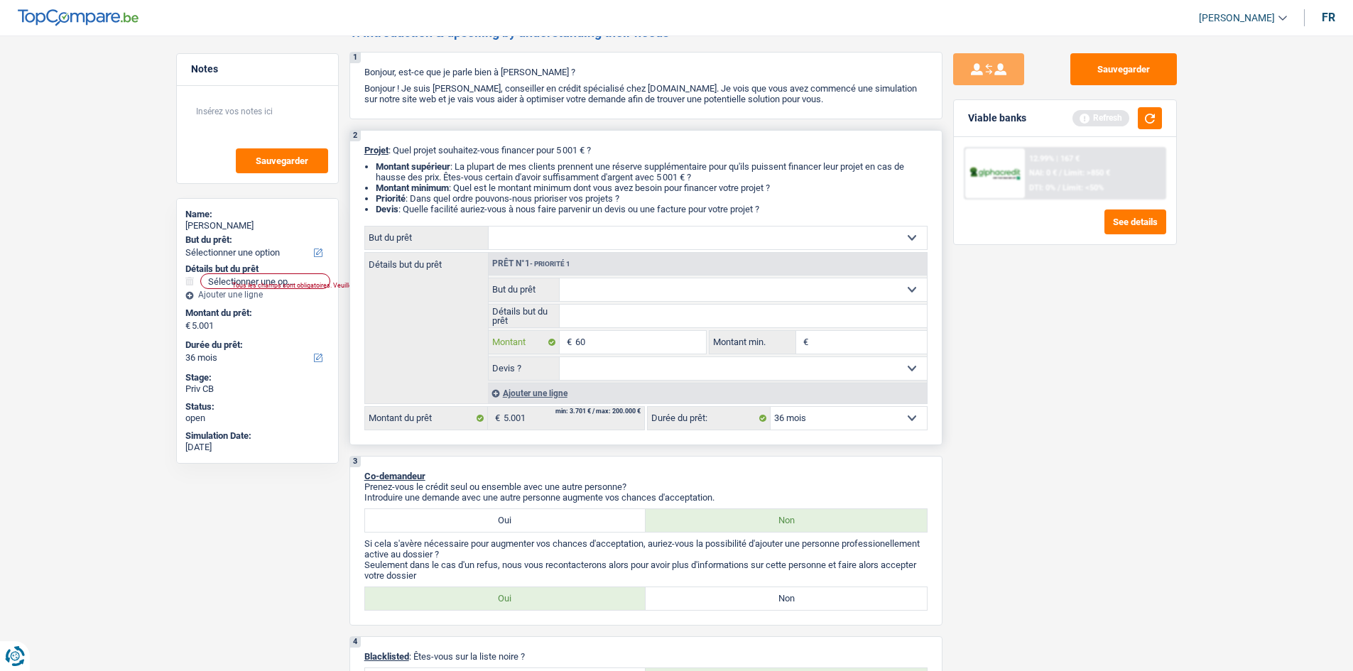
type input "600"
type input "6.000"
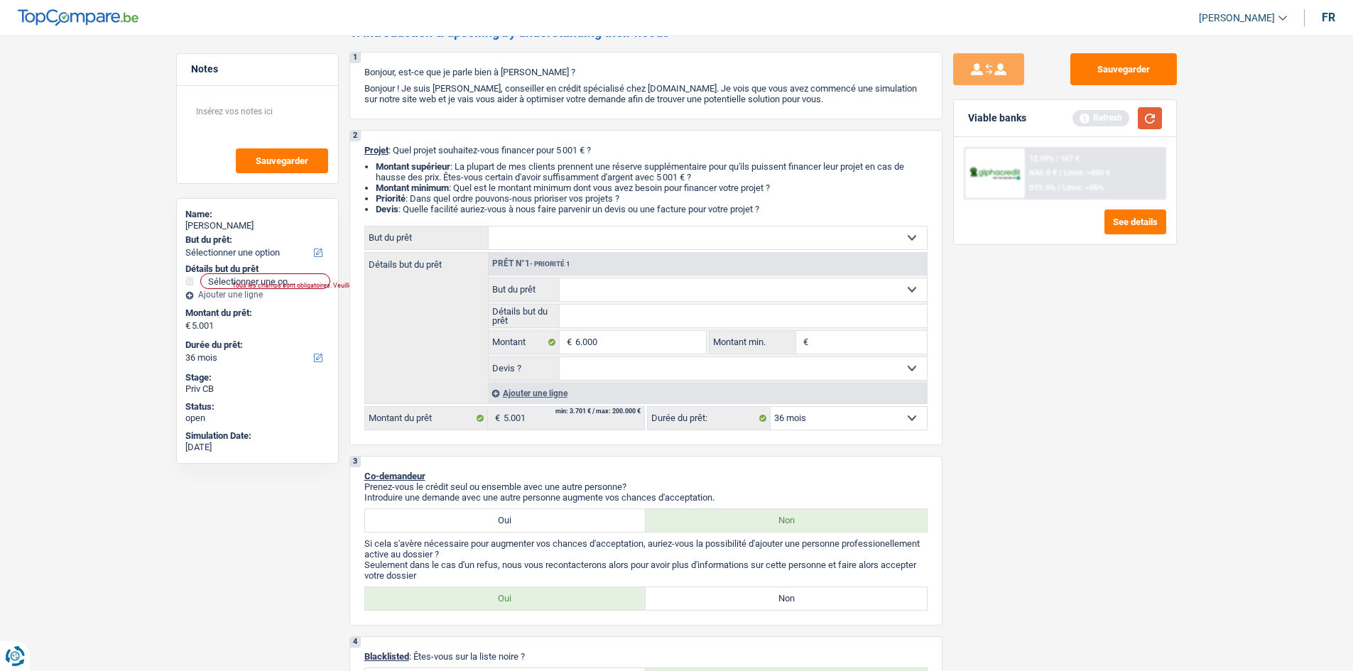
type input "6.000"
select select "42"
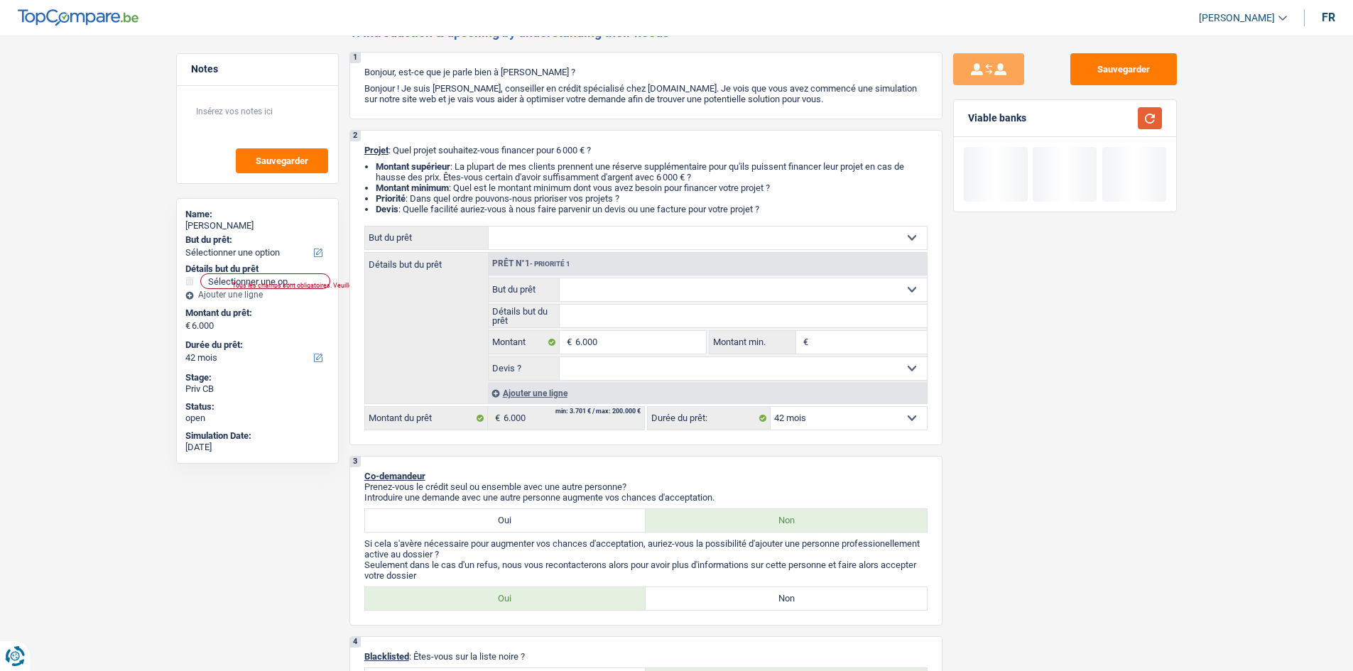
click at [1159, 113] on button "button" at bounding box center [1150, 118] width 24 height 22
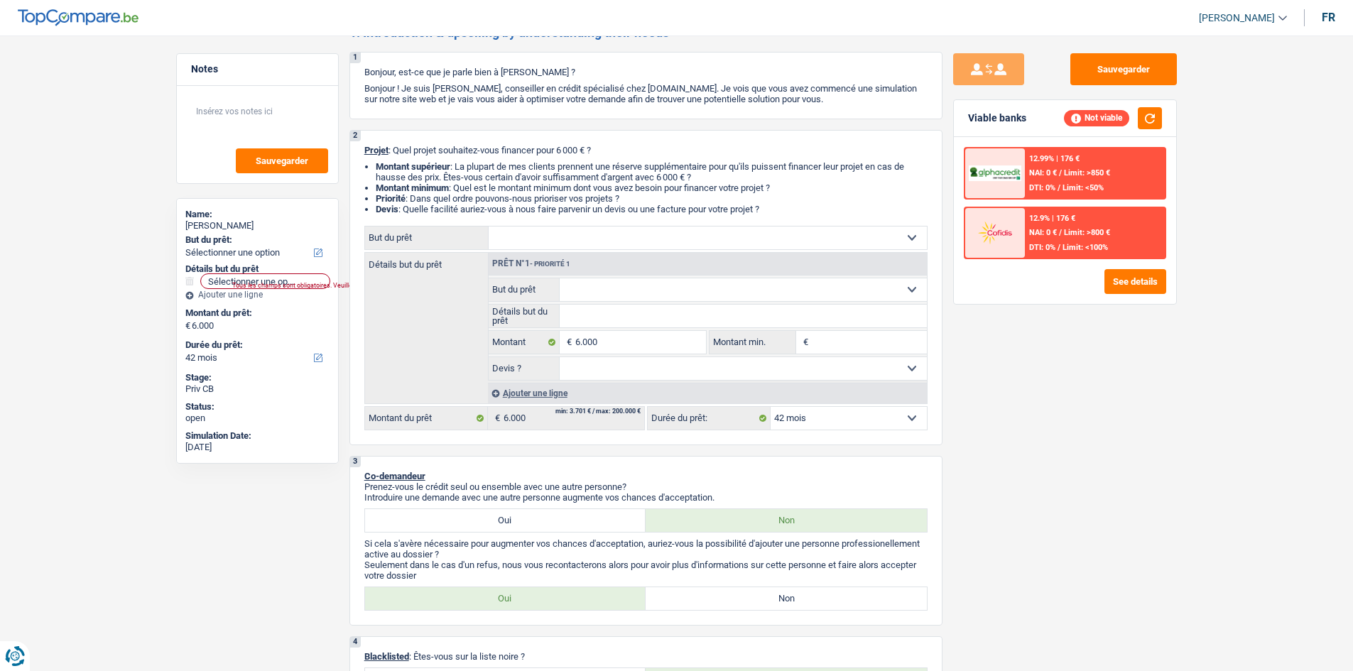
click at [1060, 178] on div "12.99% | 176 € NAI: 0 € / Limit: >850 € DTI: 0% / Limit: <50%" at bounding box center [1095, 173] width 140 height 50
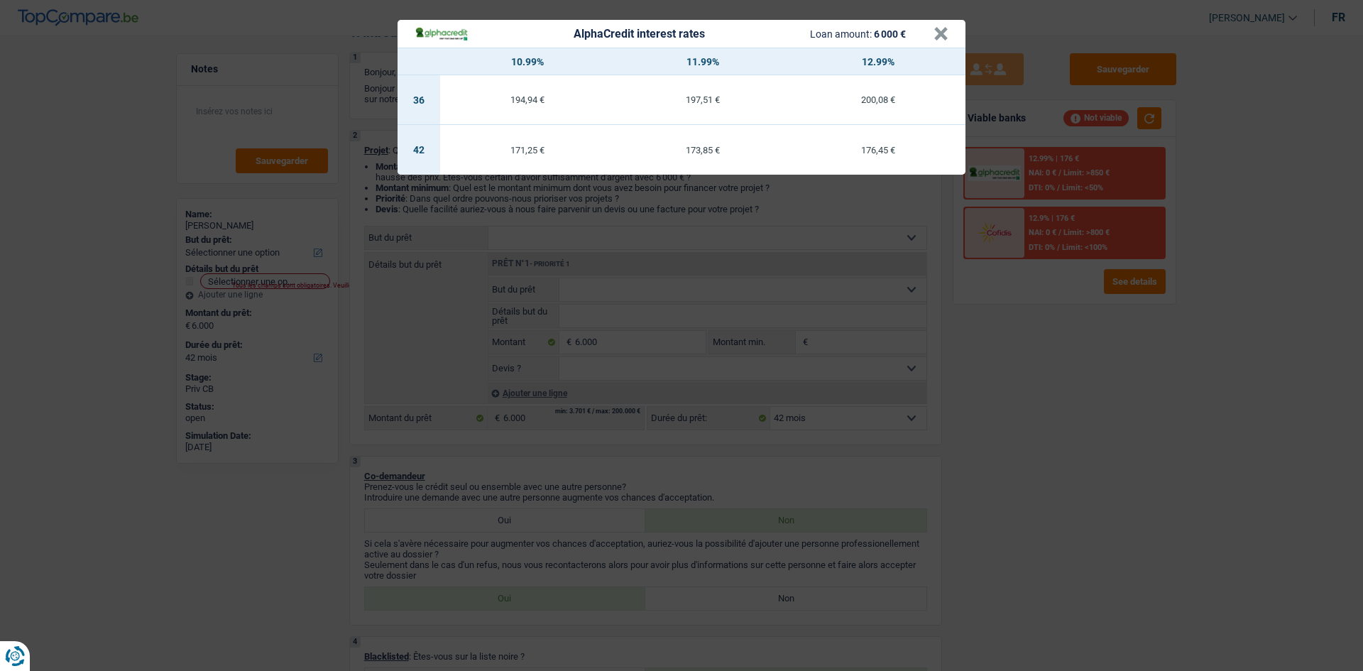
click at [1033, 340] on div "AlphaCredit interest rates Loan amount: 6 000 € × 10.99% 11.99% 12.99% 36 194,9…" at bounding box center [681, 335] width 1363 height 671
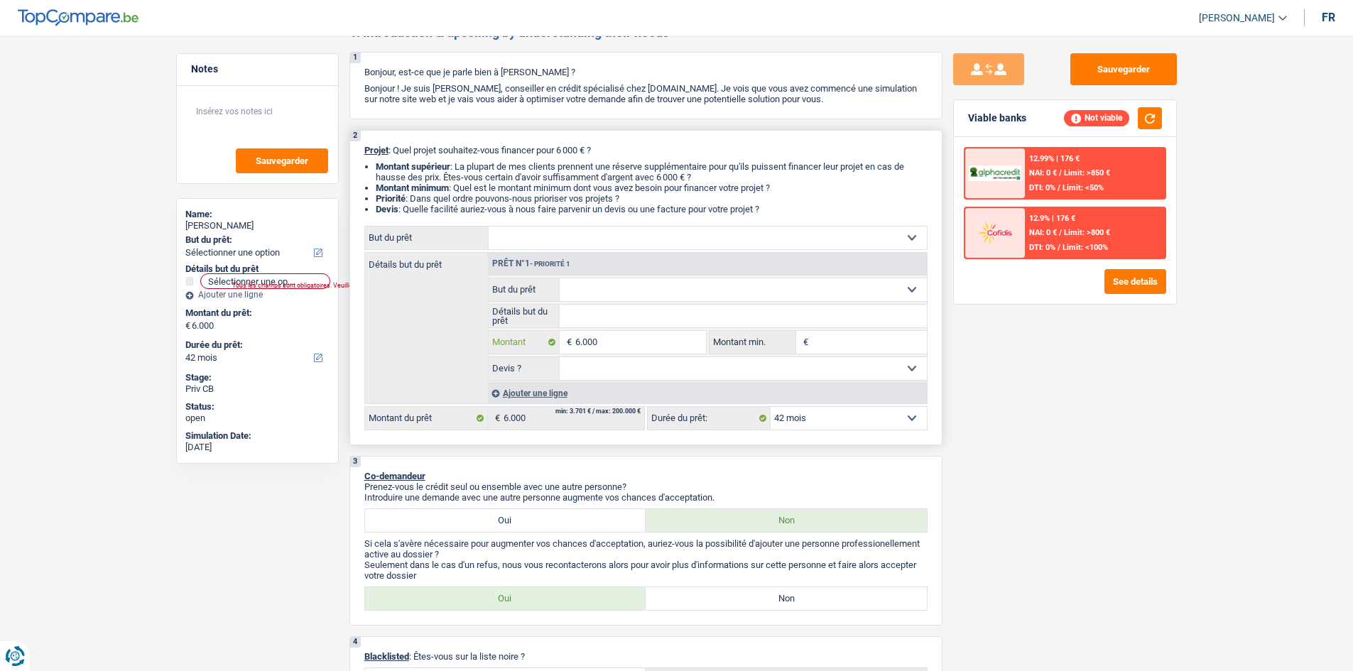
type input "600"
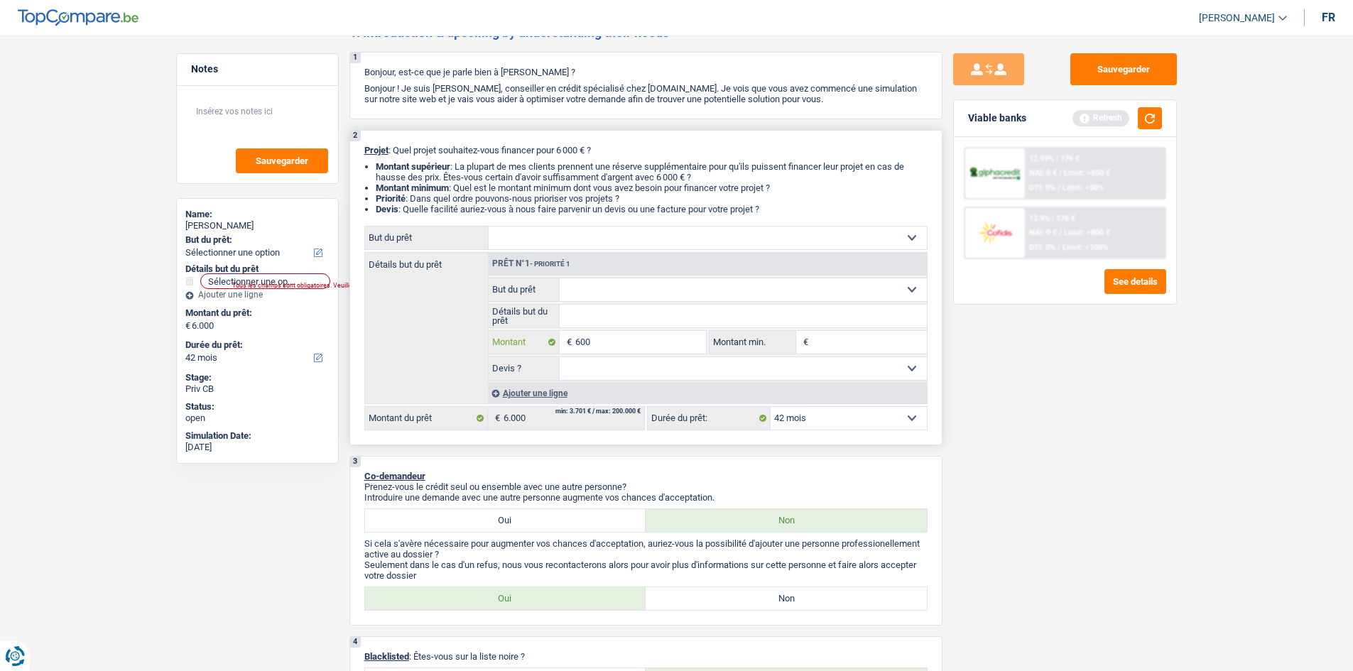
type input "60"
type input "6"
type input "5"
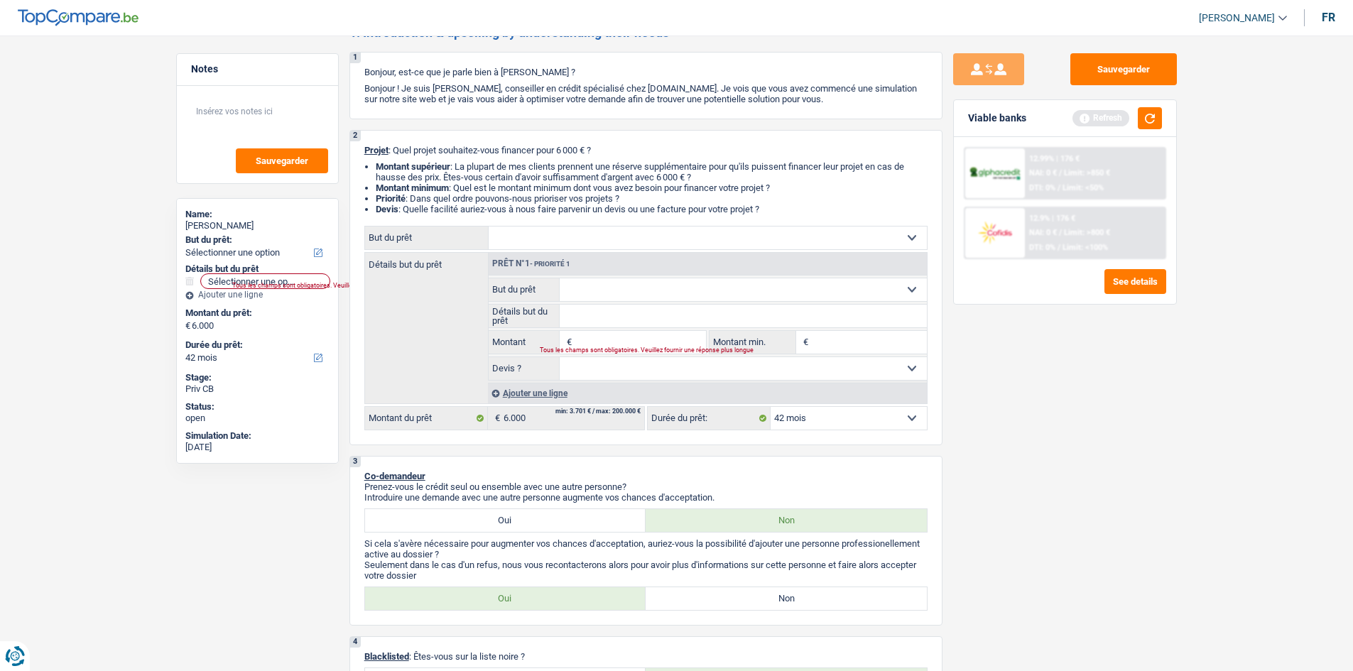
type input "5"
type input "50"
type input "500"
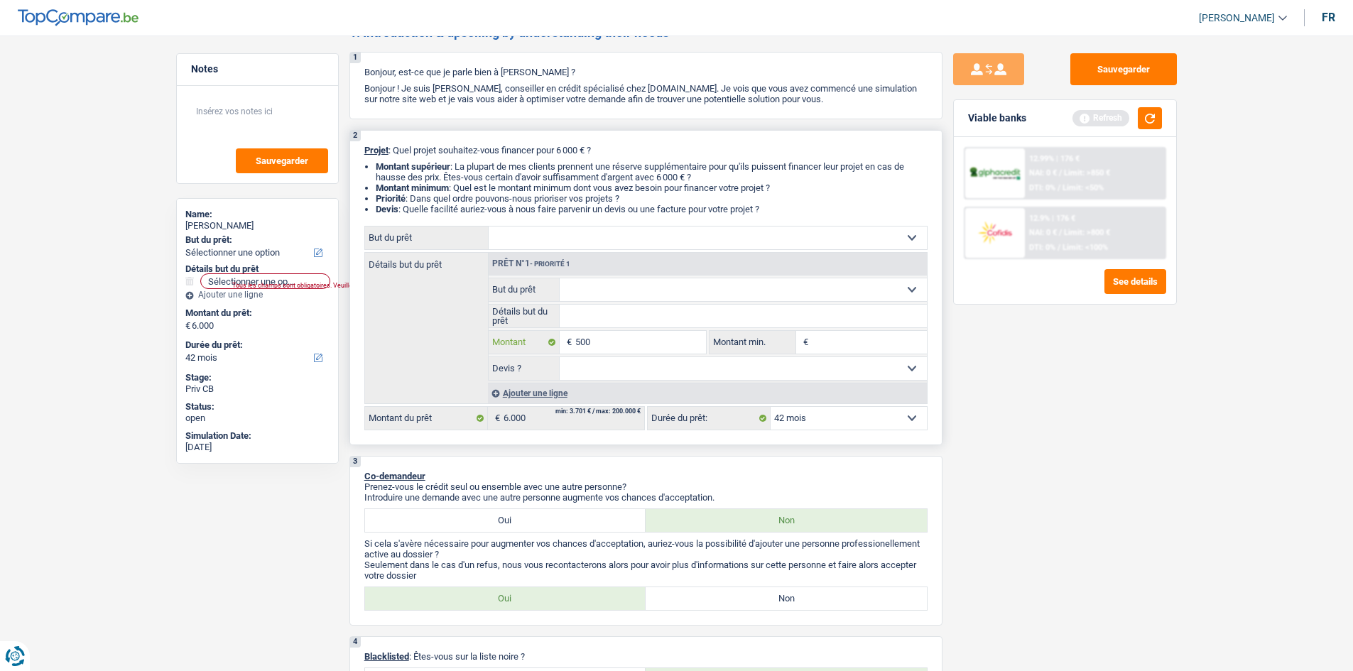
type input "5.000"
select select "36"
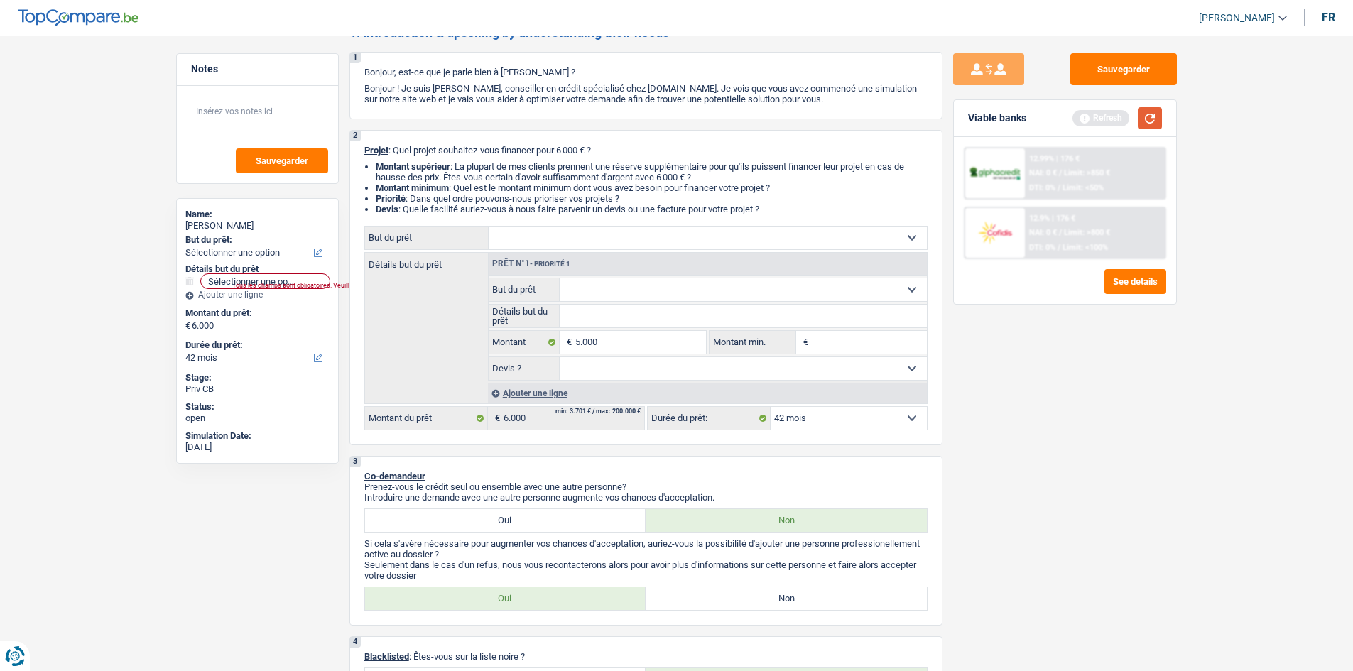
type input "5.000"
select select "36"
type input "5.000"
select select "36"
click at [1140, 114] on button "button" at bounding box center [1150, 118] width 24 height 22
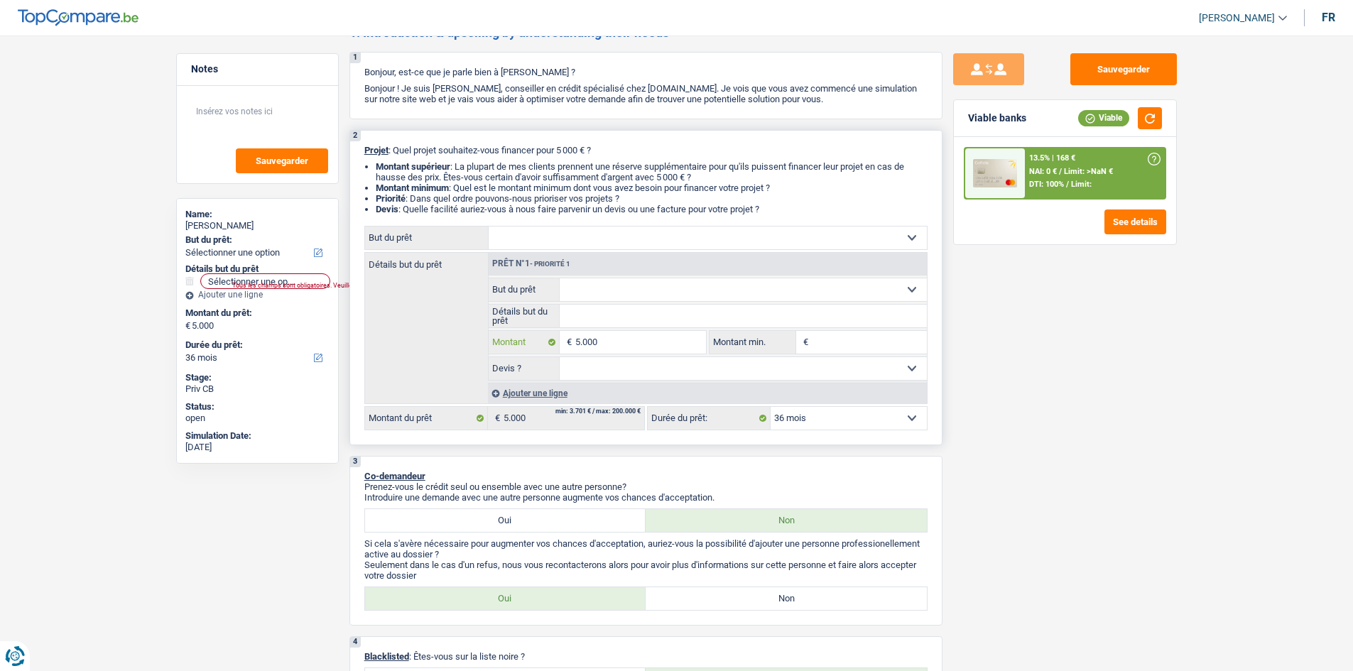
type input "500"
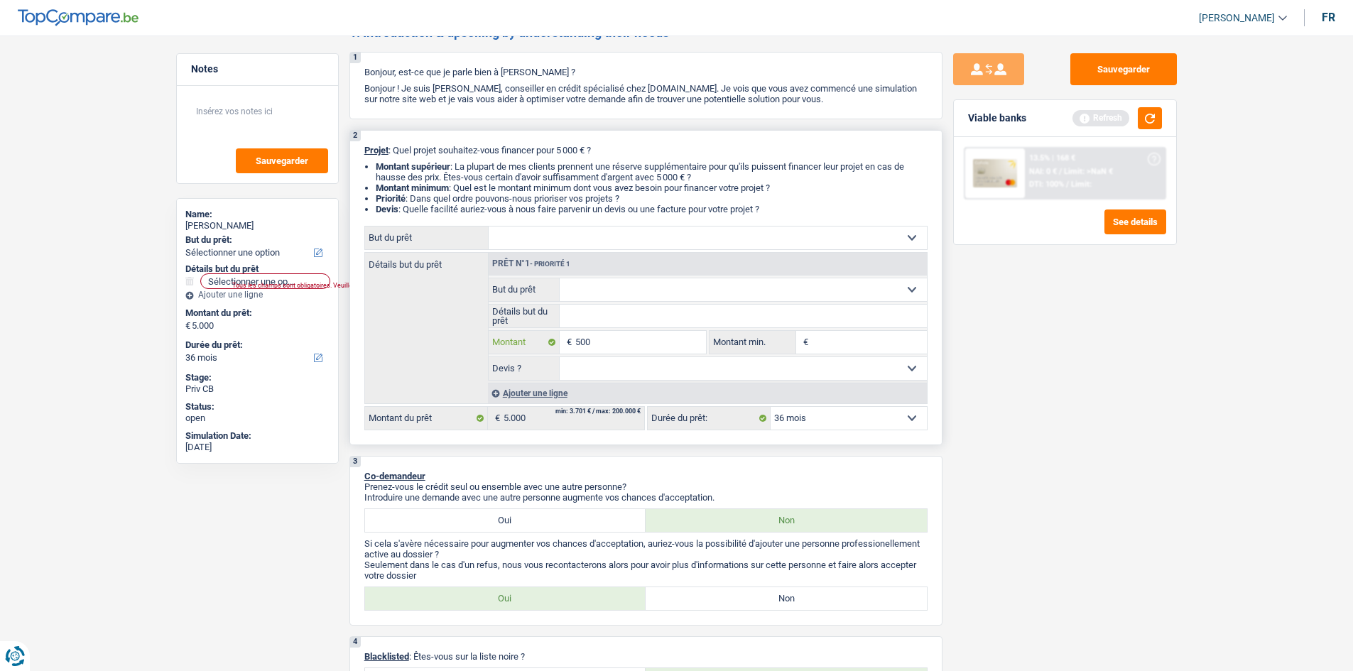
type input "5.001"
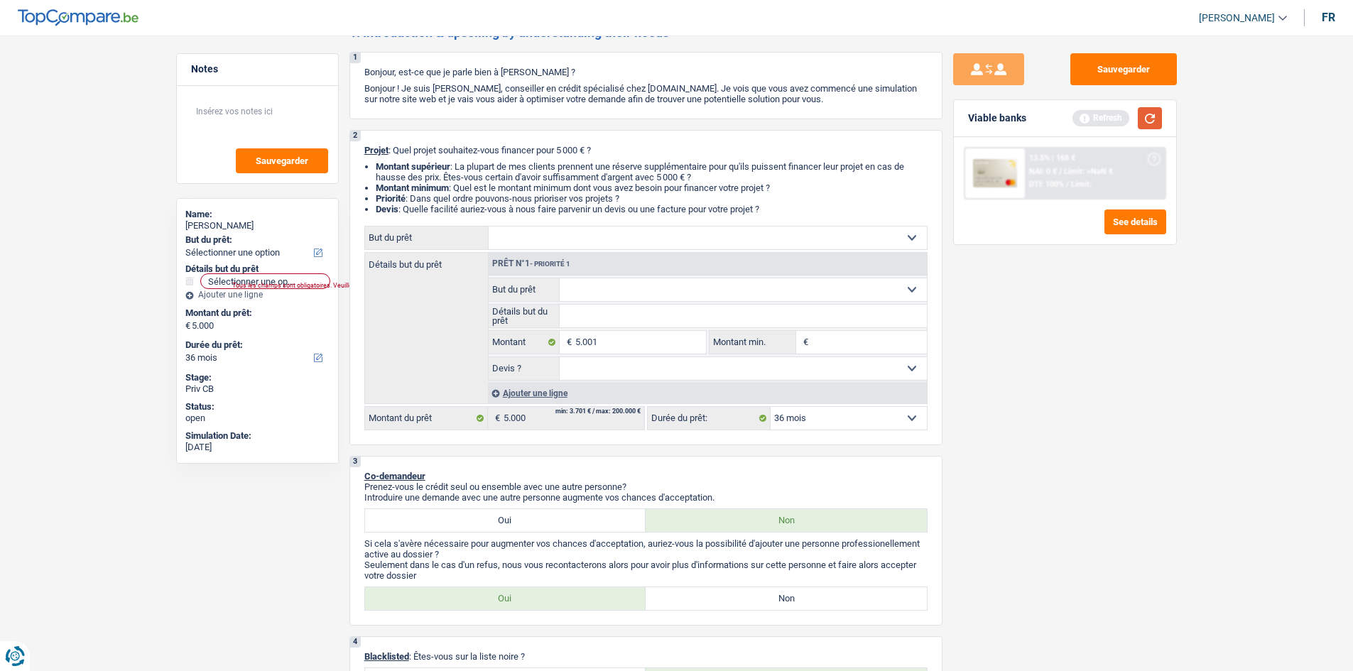
type input "5.001"
click at [1144, 117] on button "button" at bounding box center [1150, 118] width 24 height 22
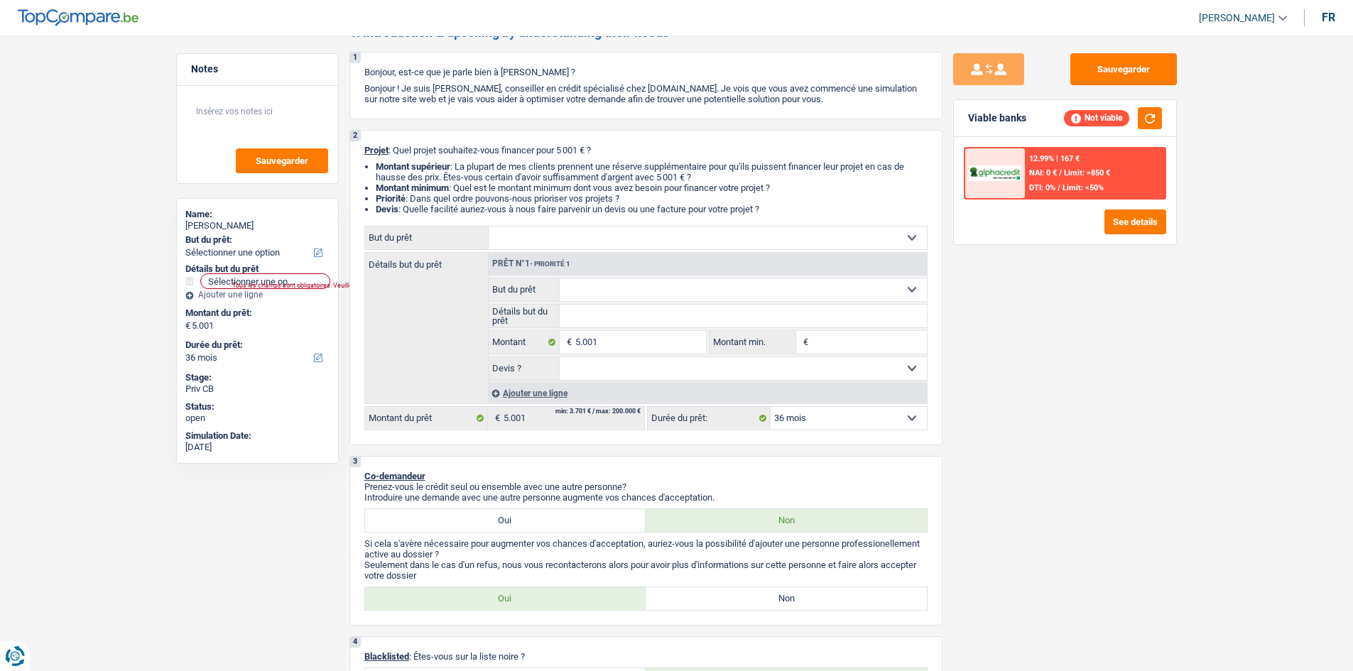
click at [1074, 177] on span "Limit: >850 €" at bounding box center [1087, 172] width 46 height 9
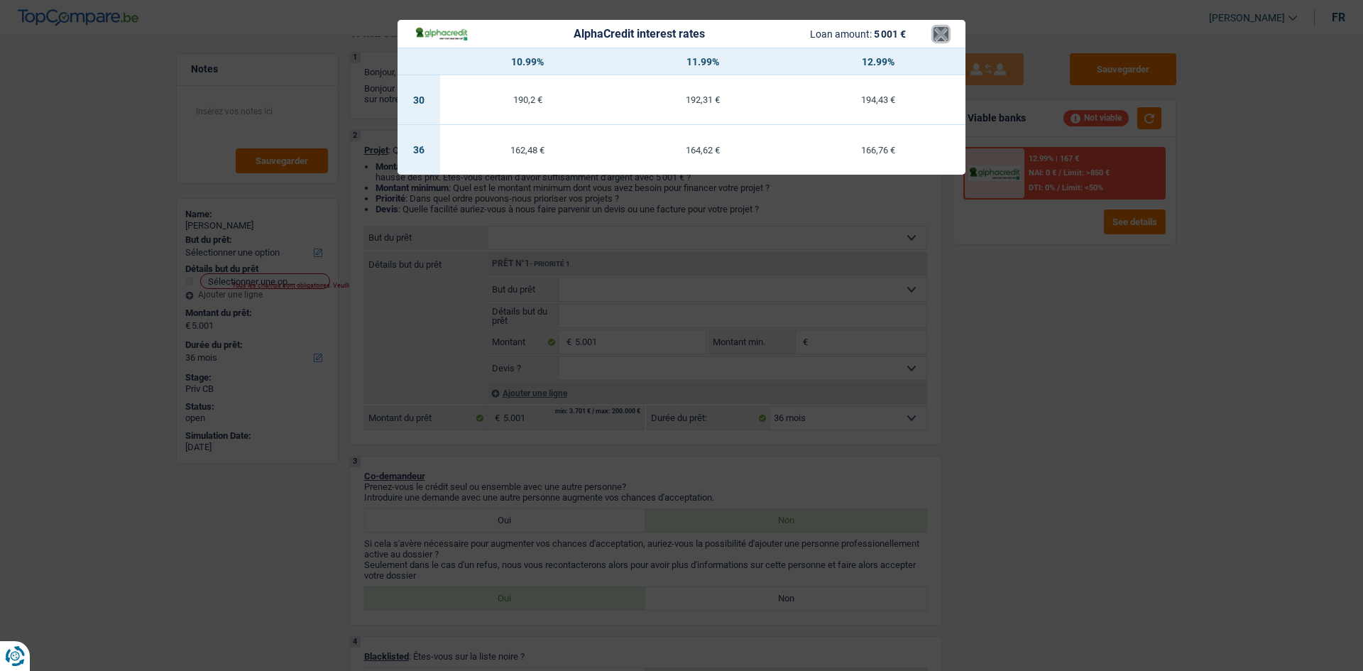
click at [939, 33] on button "×" at bounding box center [941, 34] width 15 height 14
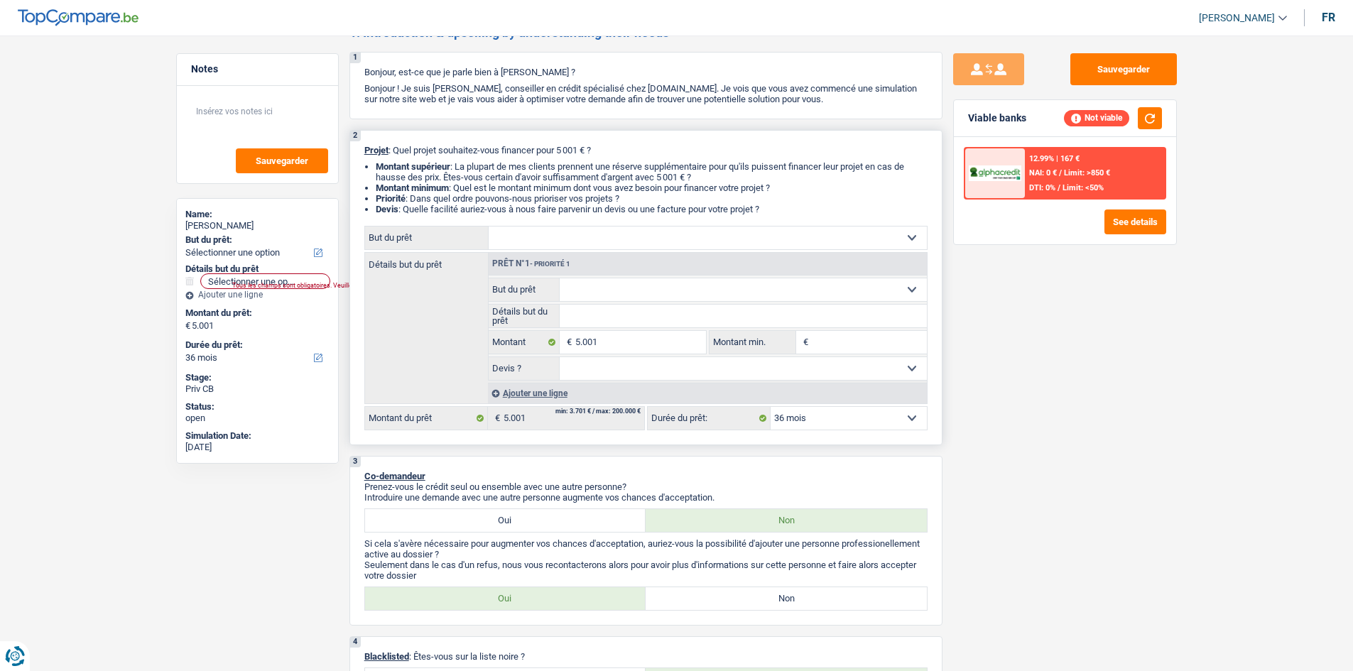
click at [566, 295] on select "Confort maison: meubles, textile, peinture, électroménager, outillage non-profe…" at bounding box center [743, 289] width 367 height 23
select select "household"
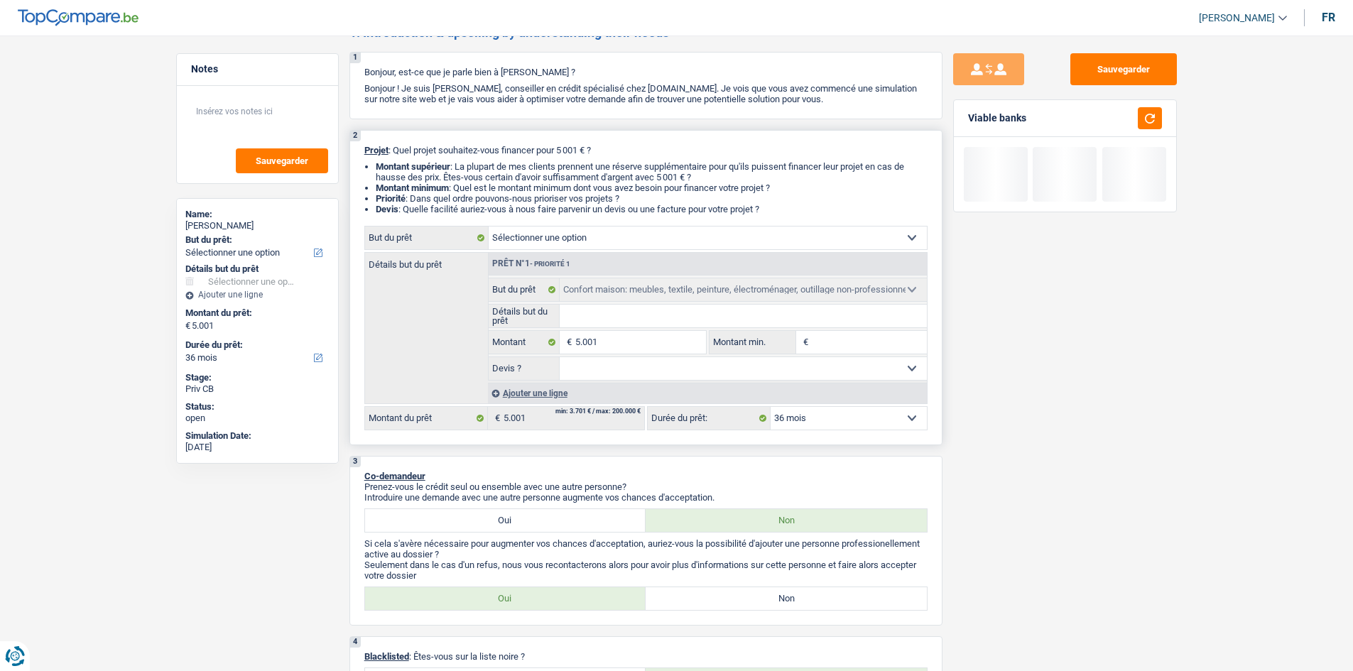
select select "household"
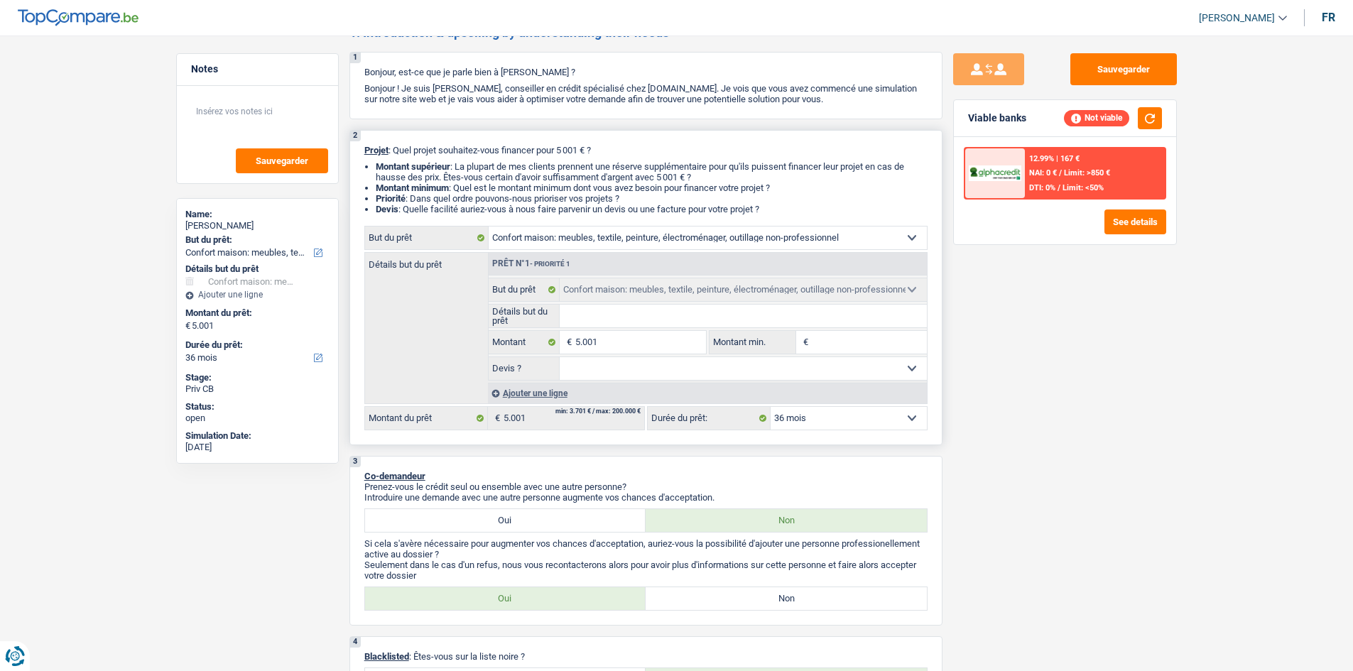
click at [626, 319] on input "Détails but du prêt" at bounding box center [743, 316] width 367 height 23
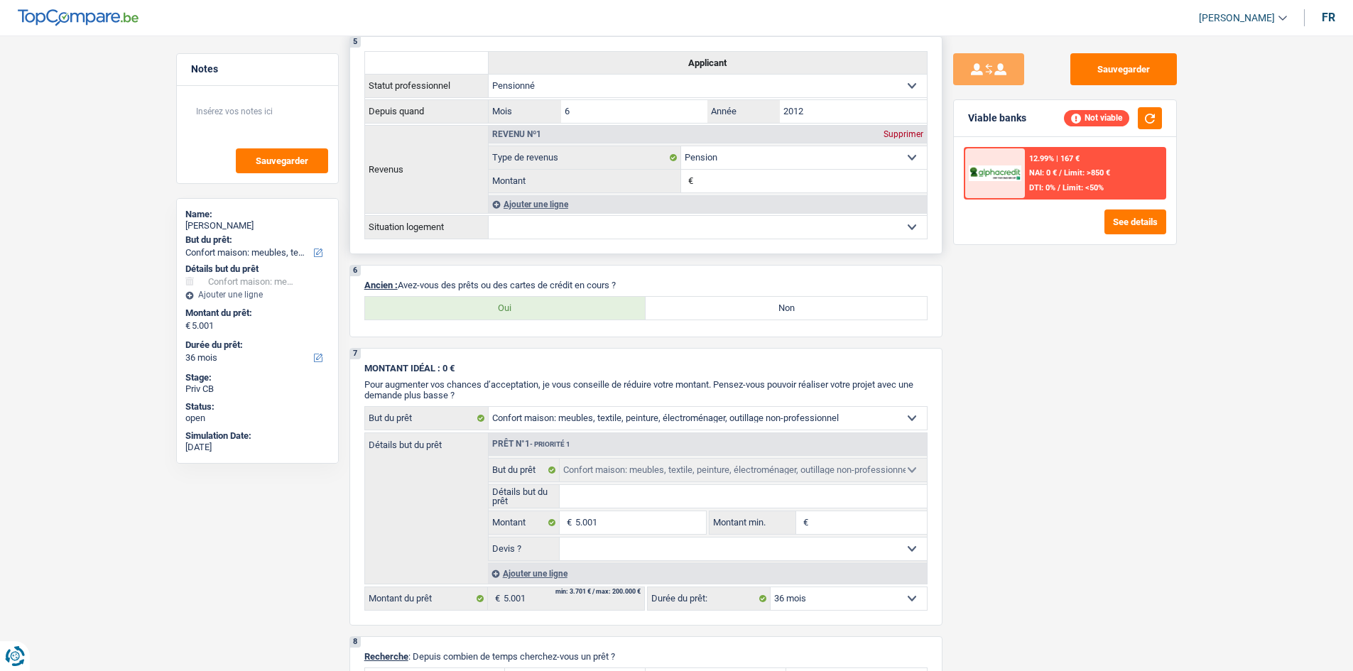
scroll to position [923, 0]
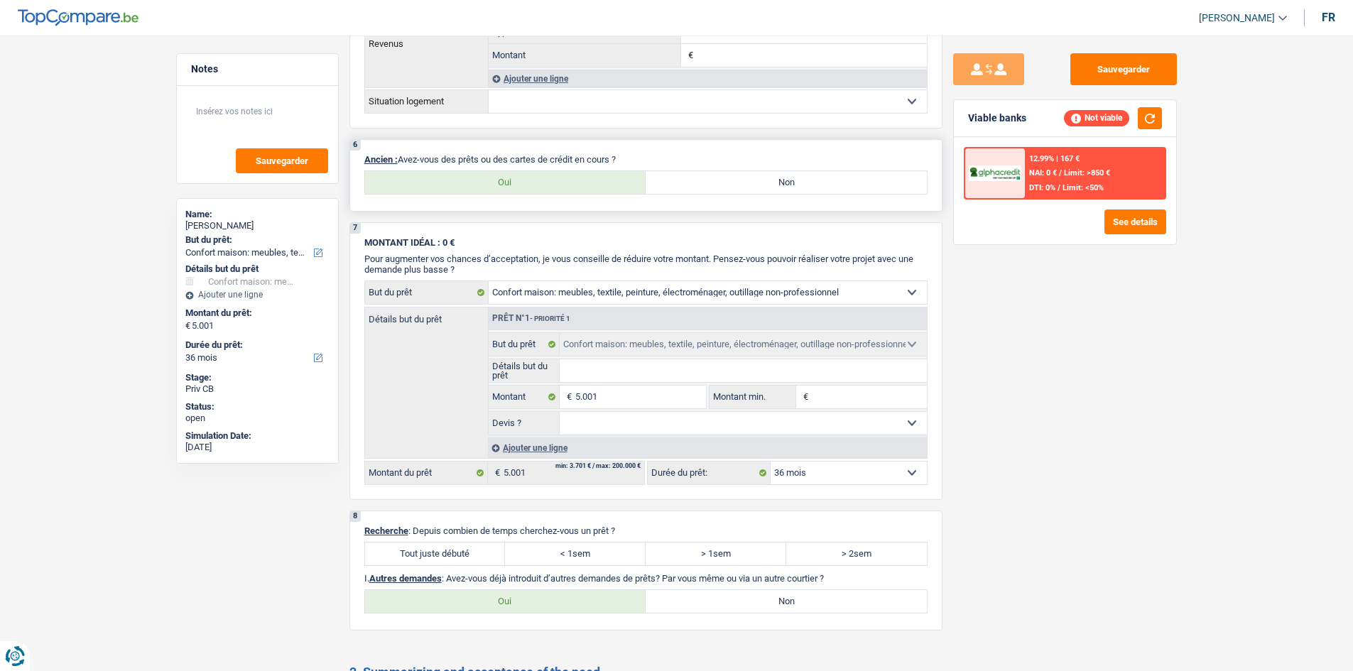
click at [712, 185] on label "Non" at bounding box center [786, 182] width 281 height 23
click at [712, 185] on input "Non" at bounding box center [786, 182] width 281 height 23
radio input "true"
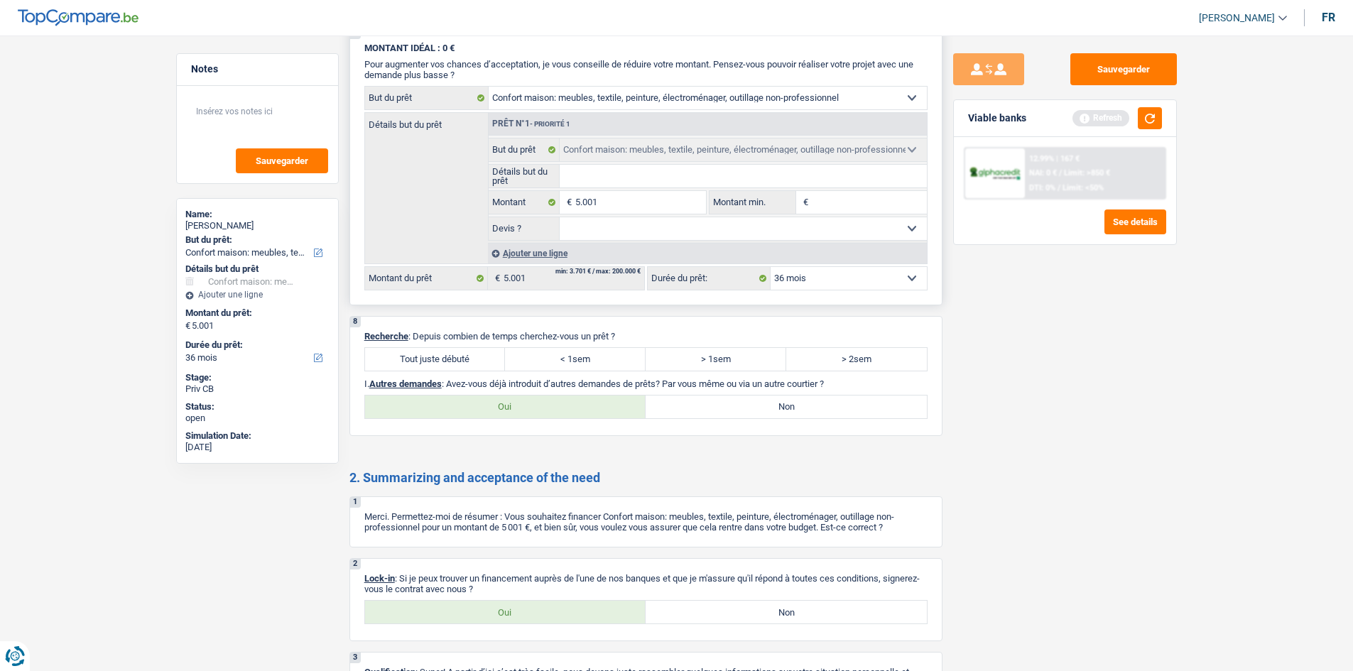
scroll to position [1121, 0]
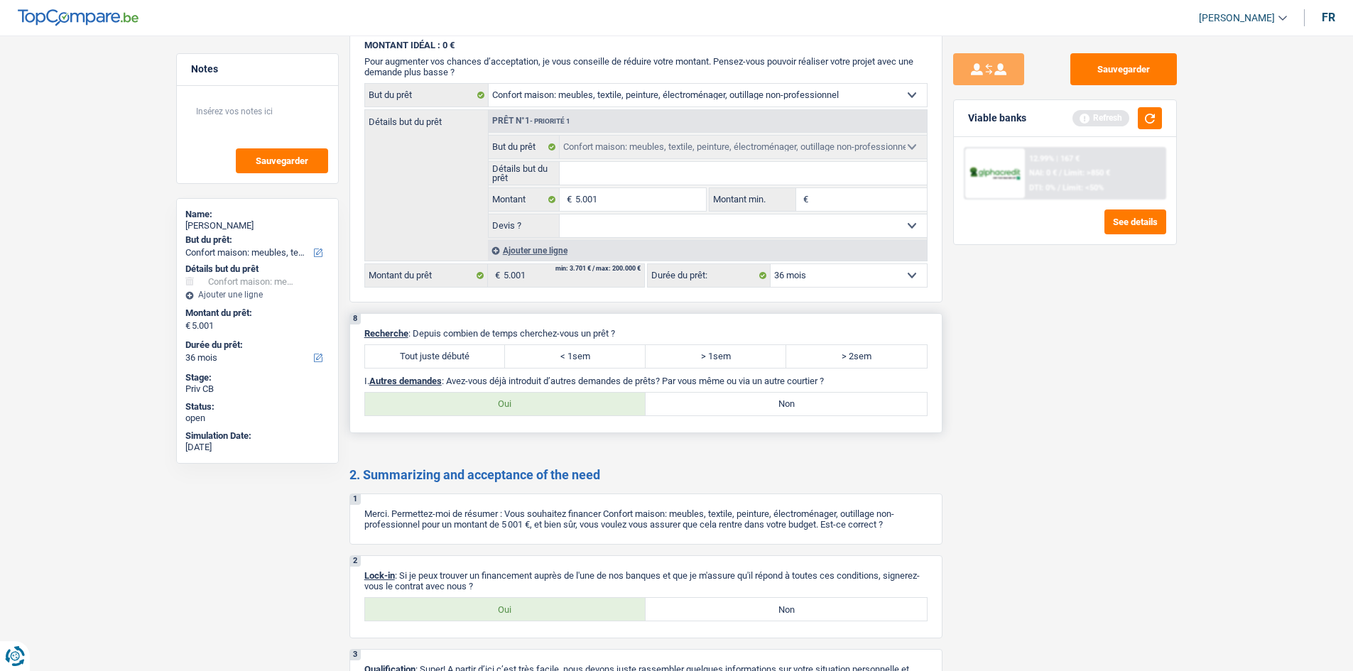
click at [450, 356] on label "Tout juste débuté" at bounding box center [435, 356] width 141 height 23
click at [450, 356] on input "Tout juste débuté" at bounding box center [435, 356] width 141 height 23
radio input "true"
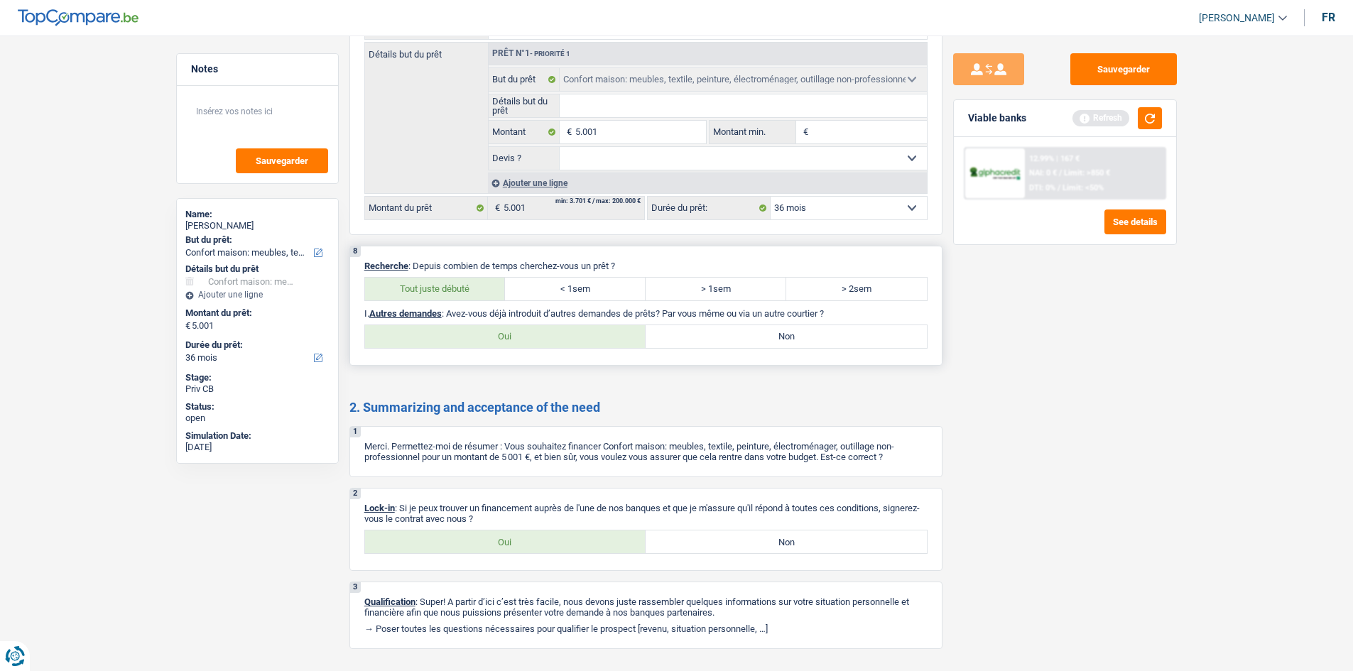
scroll to position [1219, 0]
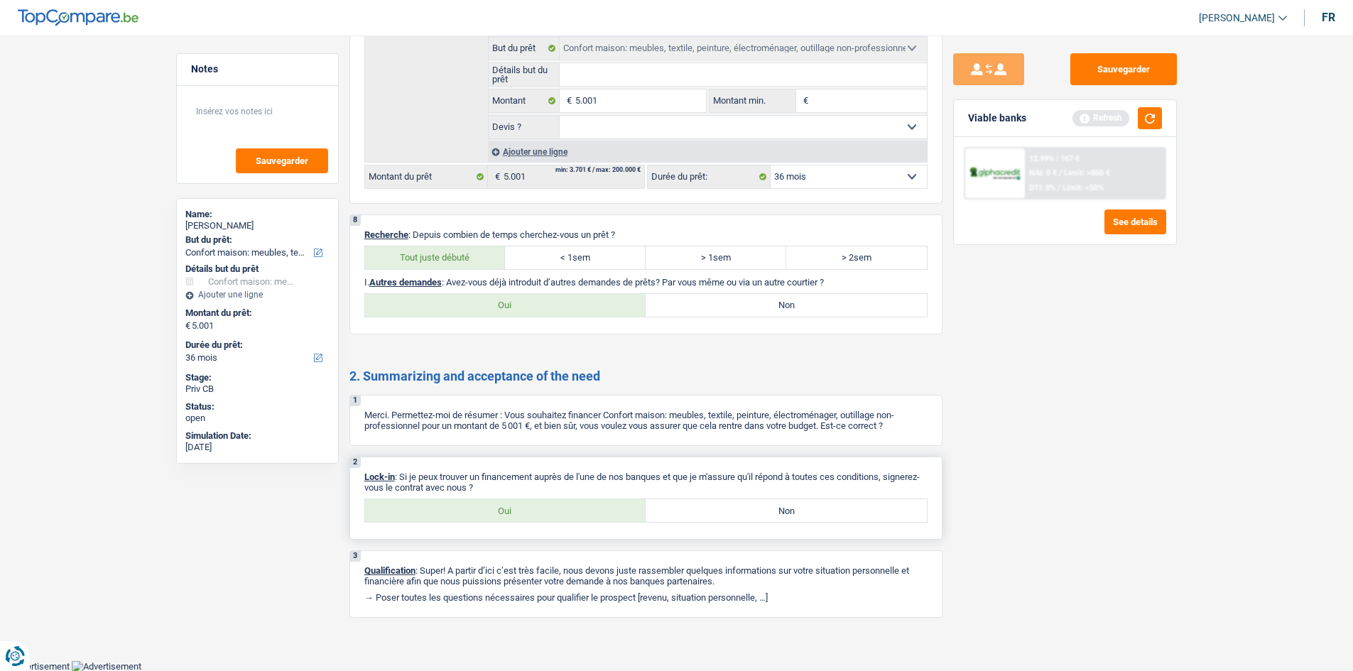
click at [481, 518] on label "Oui" at bounding box center [505, 510] width 281 height 23
click at [481, 518] on input "Oui" at bounding box center [505, 510] width 281 height 23
radio input "true"
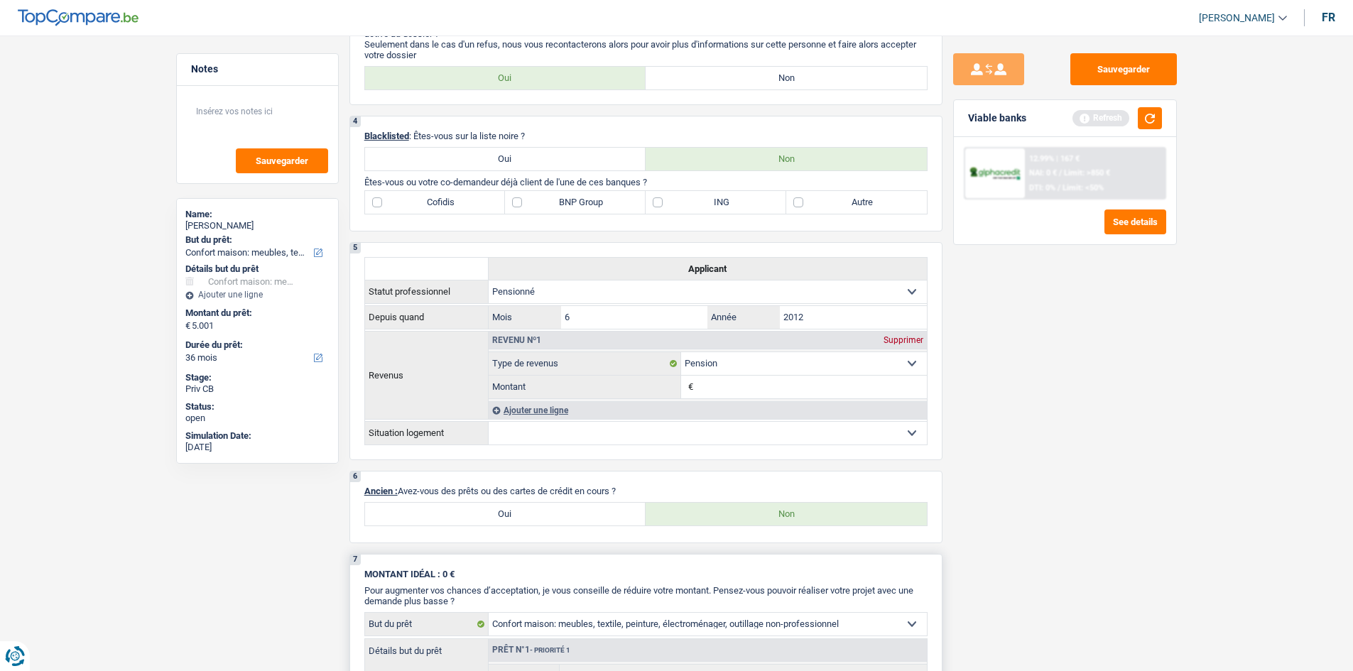
scroll to position [591, 0]
click at [624, 436] on select "Locataire Propriétaire avec prêt hypothécaire Propriétaire sans prêt hypothécai…" at bounding box center [708, 434] width 438 height 23
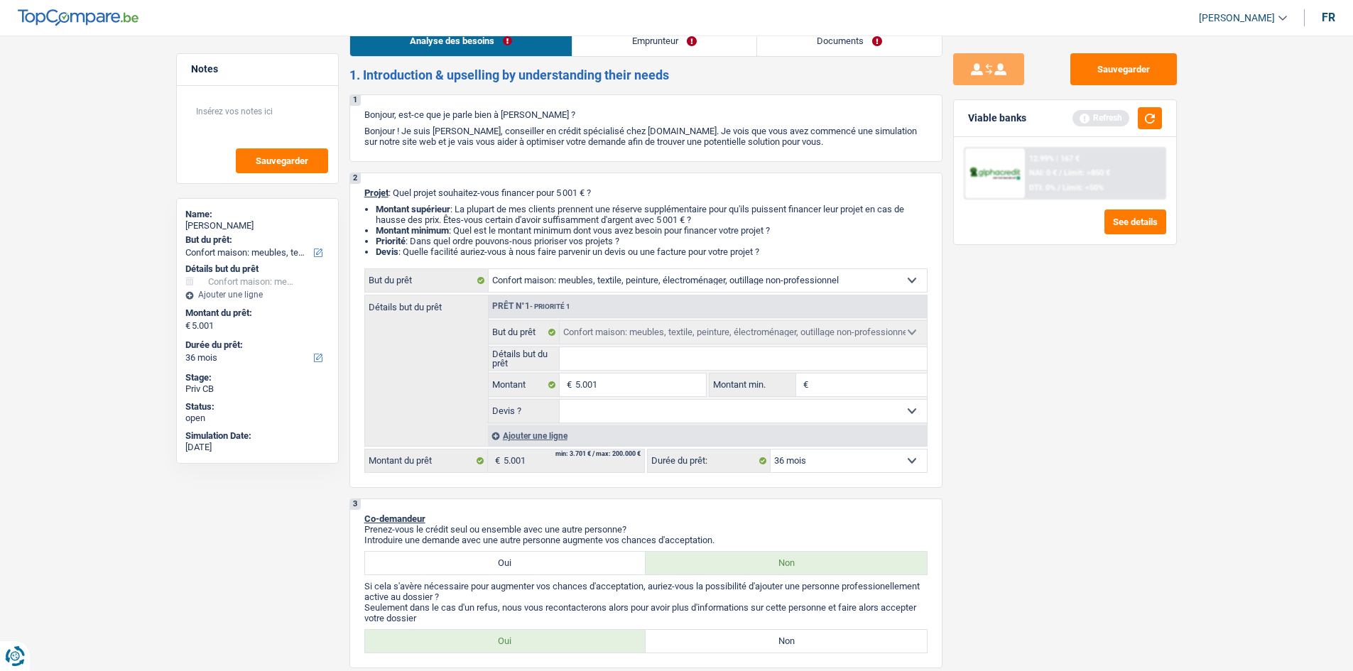
scroll to position [0, 0]
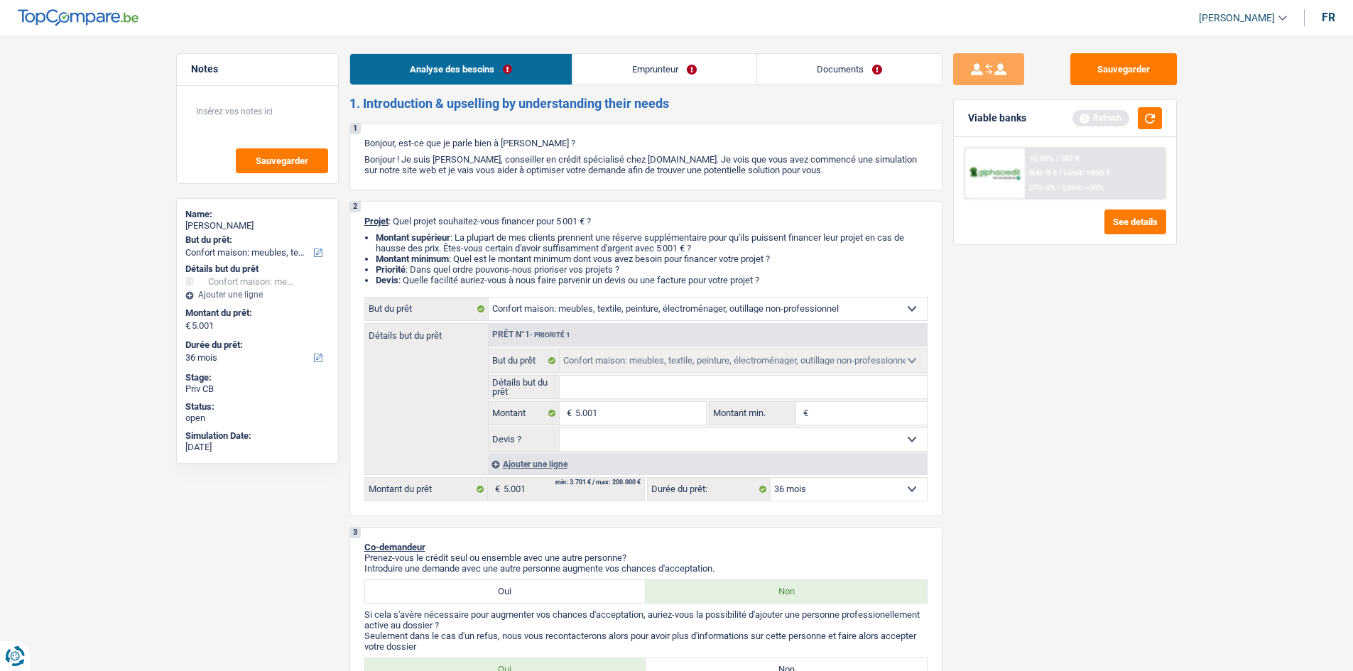
click at [606, 70] on link "Emprunteur" at bounding box center [664, 69] width 184 height 31
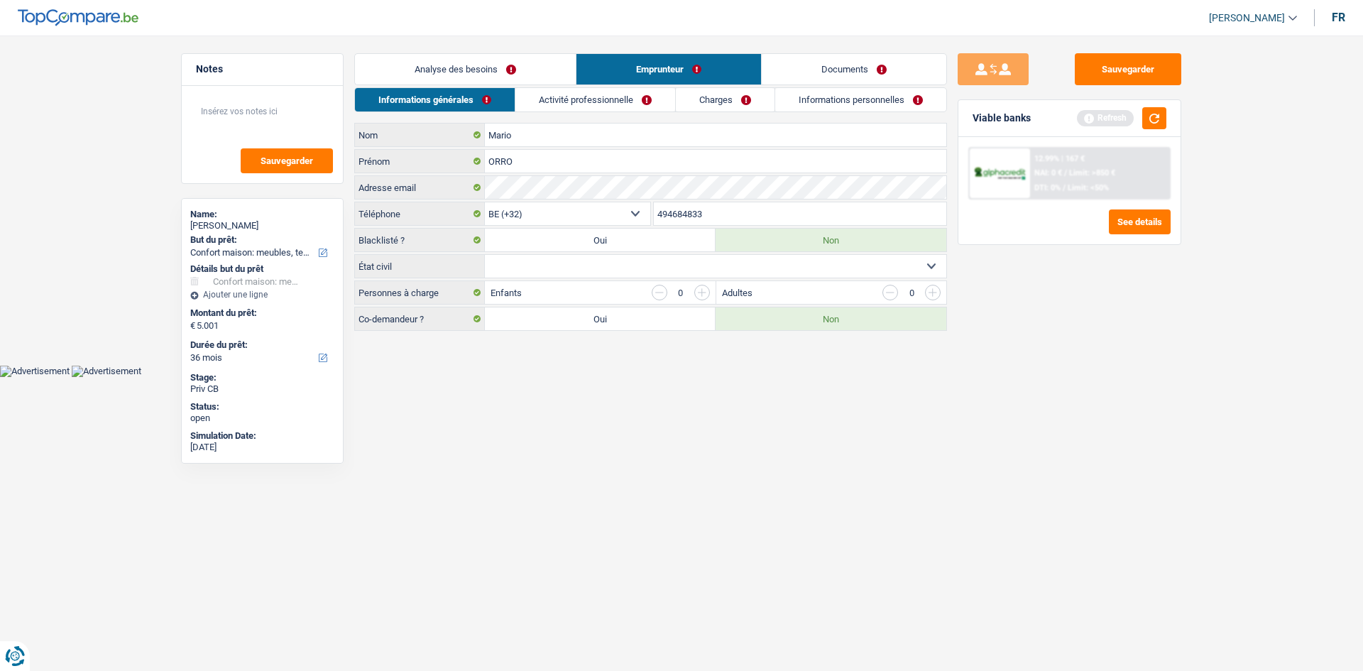
click at [523, 66] on link "Analyse des besoins" at bounding box center [465, 69] width 221 height 31
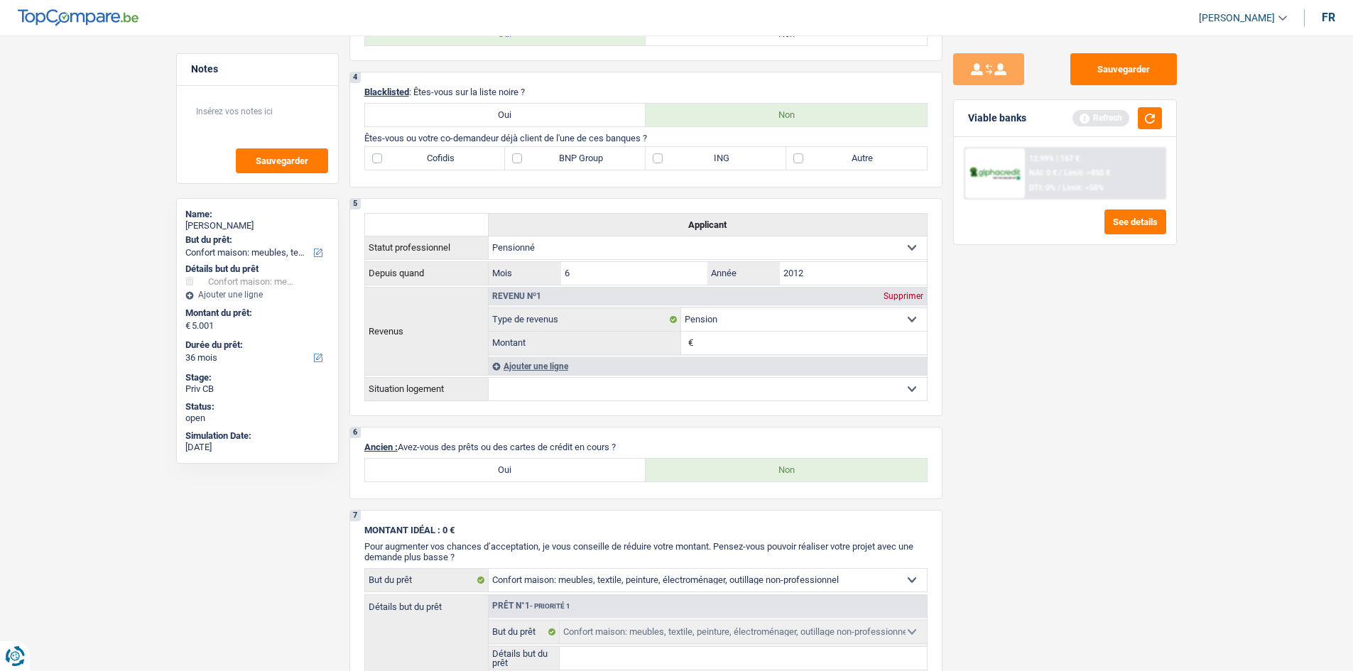
scroll to position [636, 0]
click at [557, 470] on label "Oui" at bounding box center [505, 469] width 281 height 23
click at [557, 470] on input "Oui" at bounding box center [505, 469] width 281 height 23
radio input "true"
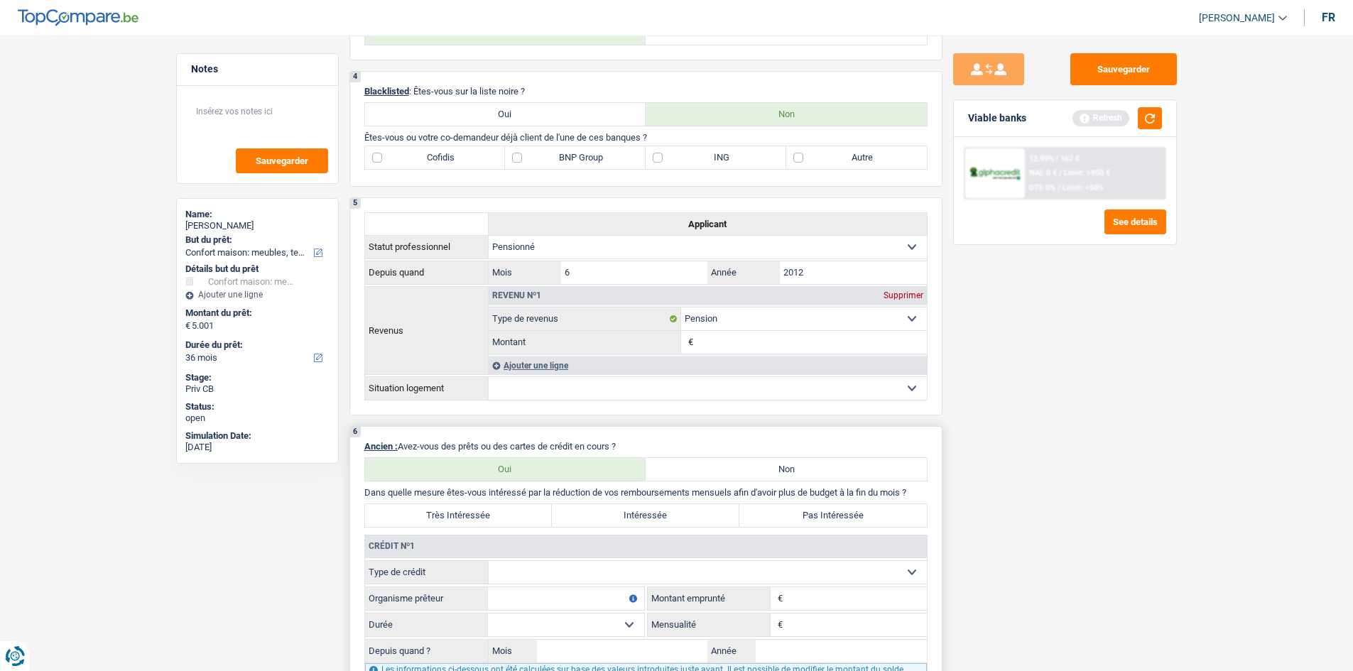
click at [746, 470] on label "Non" at bounding box center [786, 469] width 281 height 23
click at [746, 470] on input "Non" at bounding box center [786, 469] width 281 height 23
radio input "true"
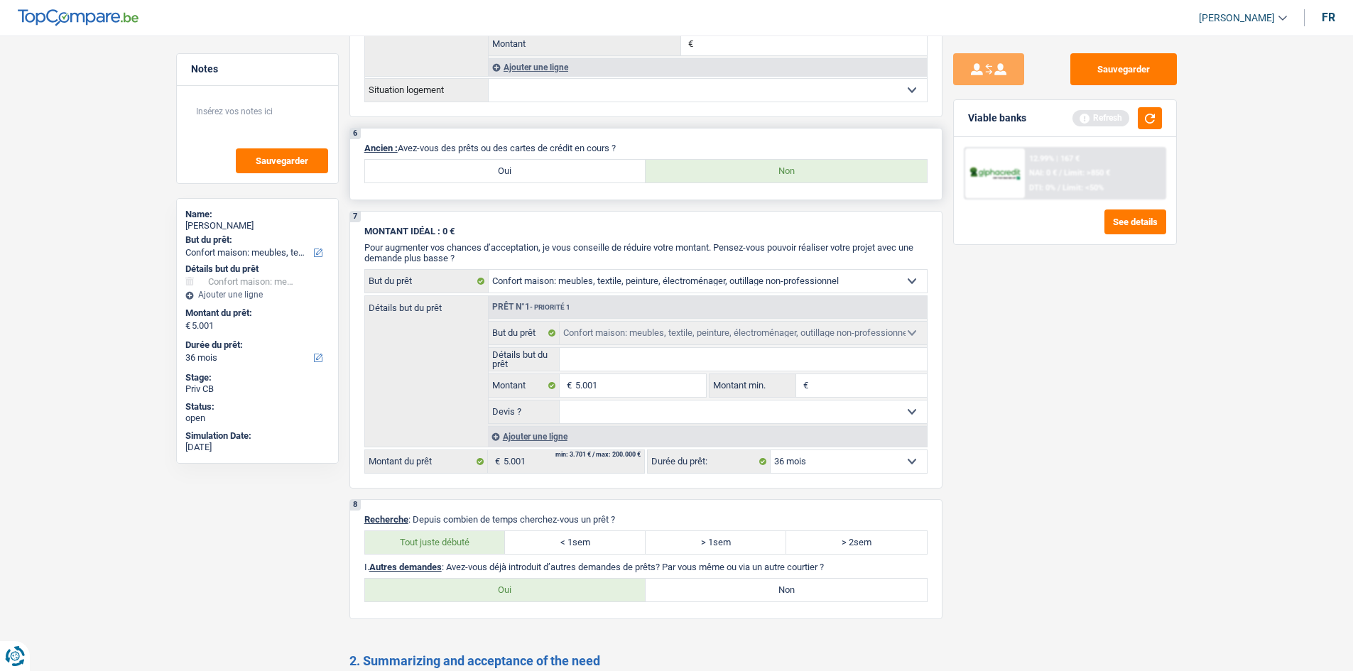
scroll to position [935, 0]
click at [577, 601] on div "Oui Non Tous les champs sont obligatoires. Veuillez sélectionner une option" at bounding box center [645, 589] width 563 height 24
click at [563, 581] on label "Oui" at bounding box center [505, 589] width 281 height 23
click at [563, 581] on input "Oui" at bounding box center [505, 589] width 281 height 23
radio input "true"
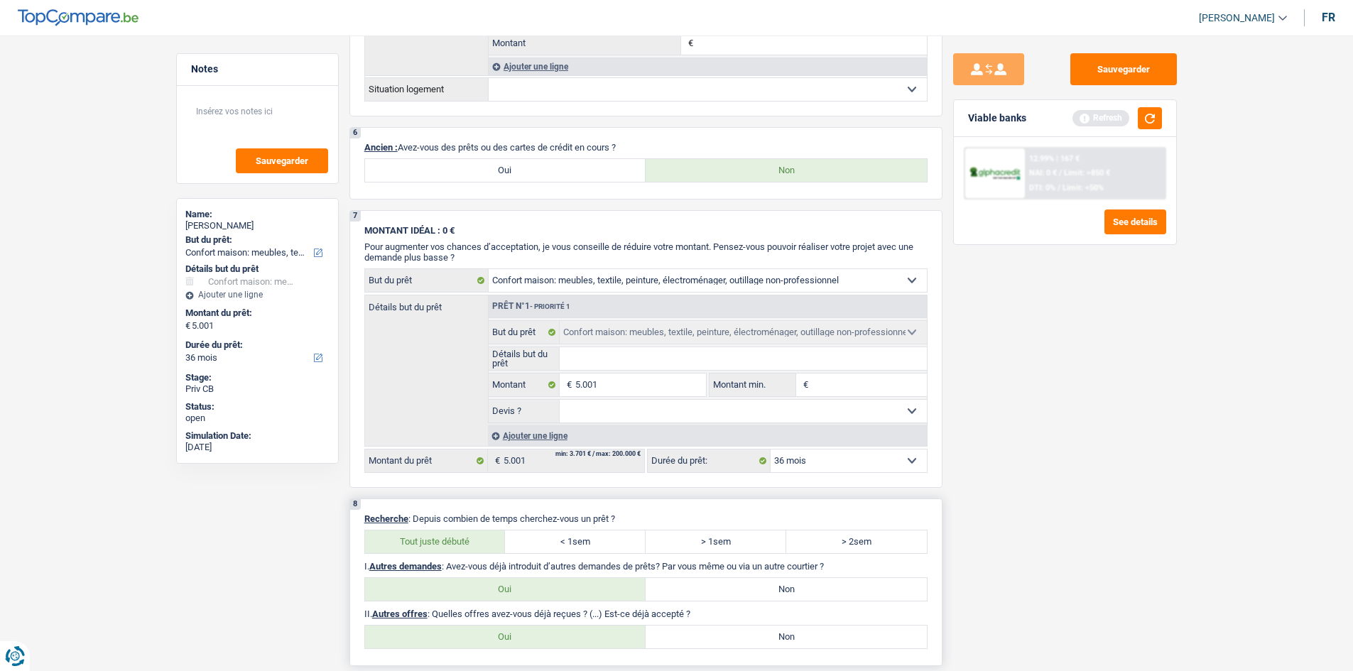
scroll to position [1267, 0]
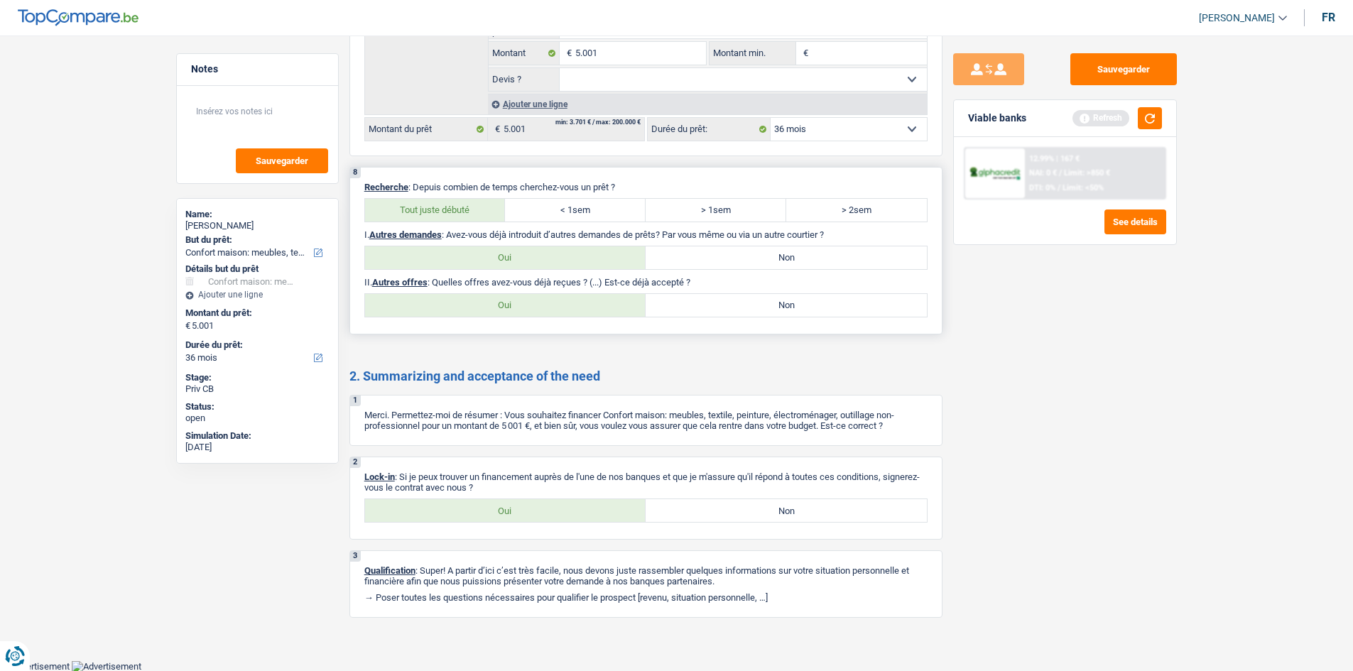
click at [692, 303] on label "Non" at bounding box center [786, 305] width 281 height 23
click at [692, 303] on input "Non" at bounding box center [786, 305] width 281 height 23
radio input "true"
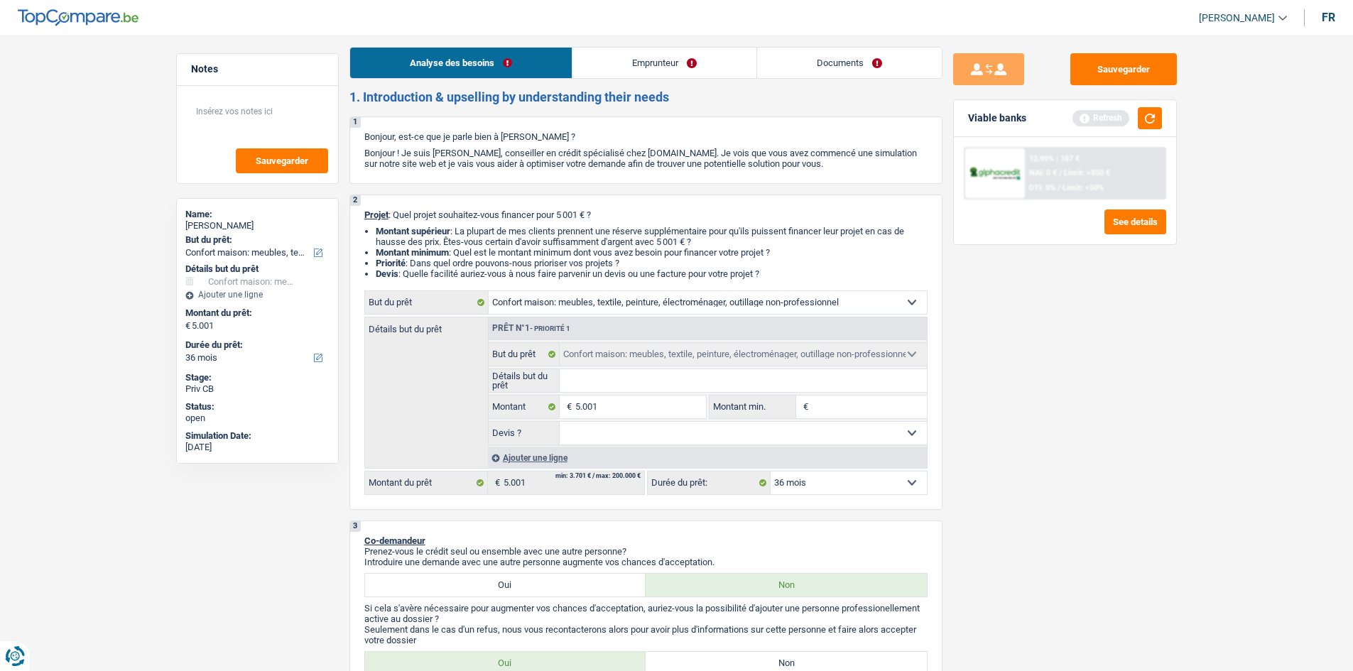
scroll to position [0, 0]
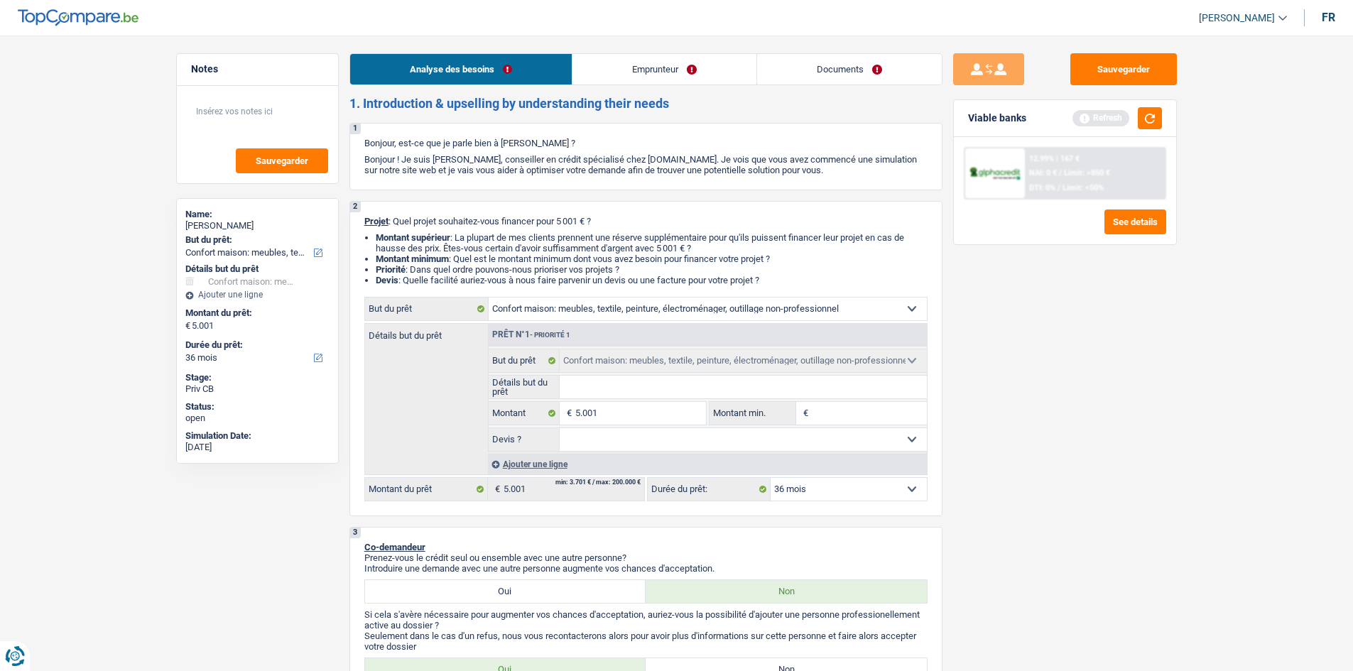
click at [673, 65] on link "Emprunteur" at bounding box center [664, 69] width 184 height 31
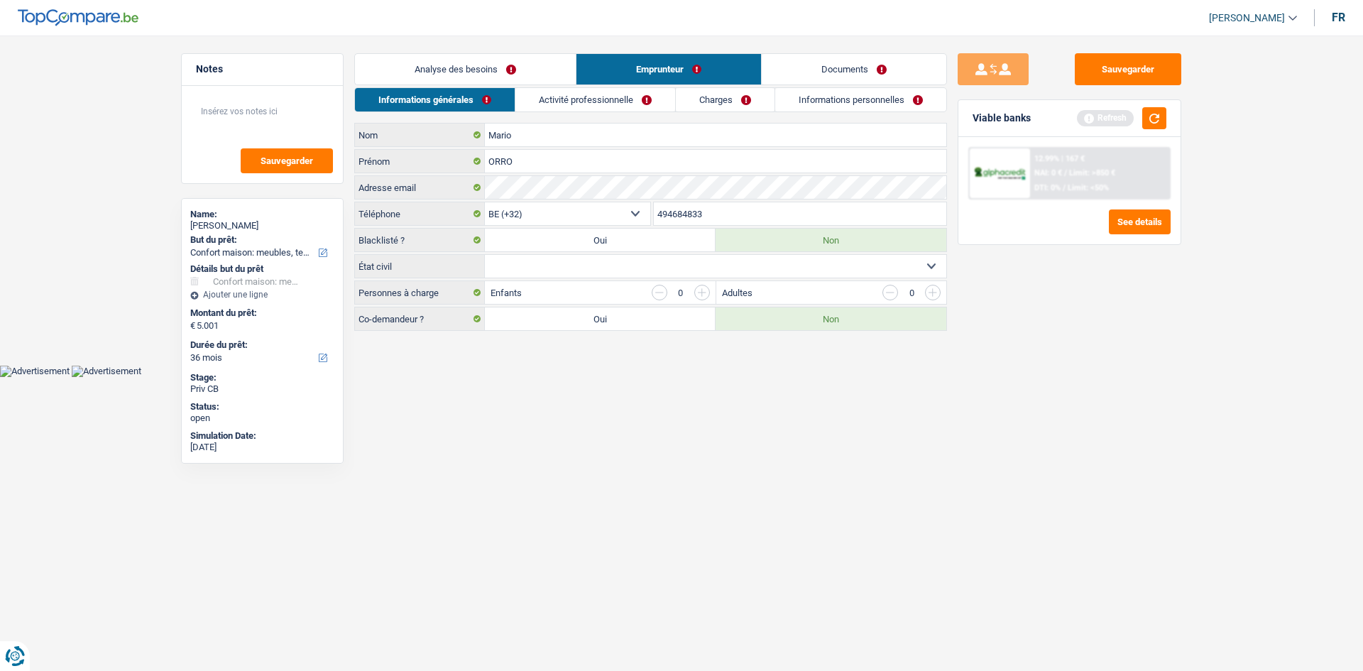
click at [482, 63] on link "Analyse des besoins" at bounding box center [465, 69] width 221 height 31
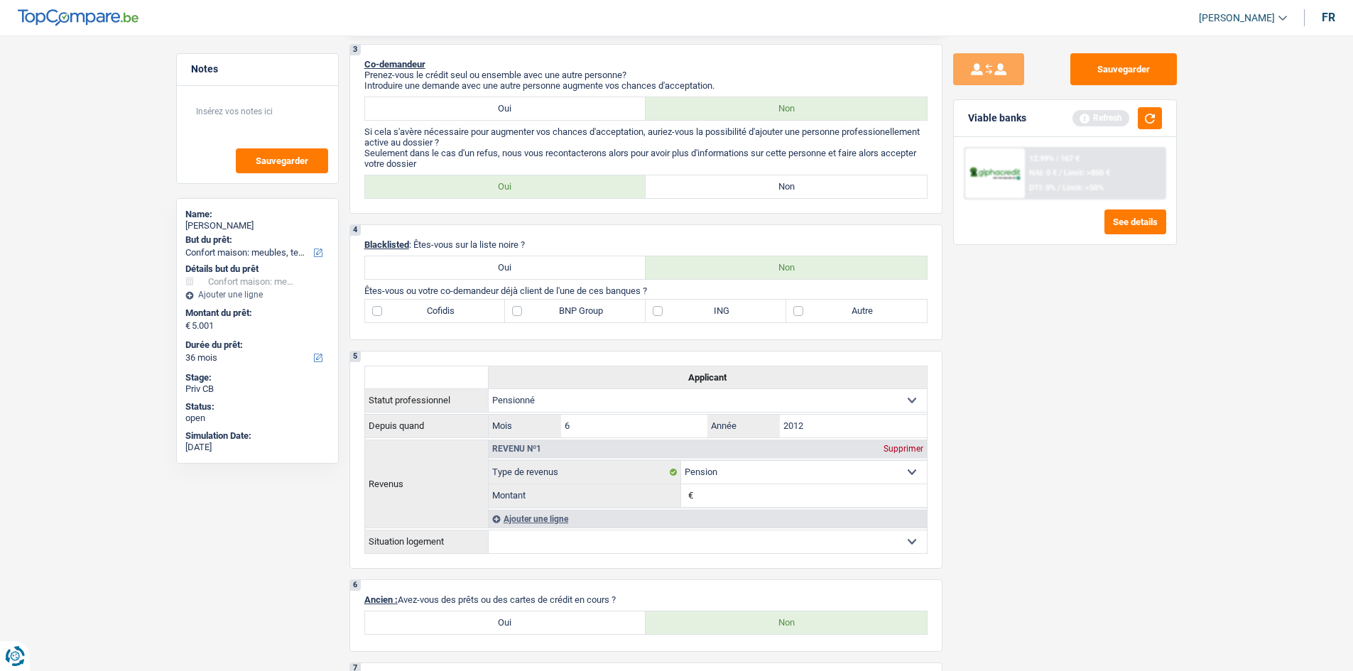
scroll to position [486, 0]
click at [608, 280] on div "4 Blacklisted : Êtes-vous sur la liste noire ? Oui Non Êtes-vous ou votre co-de…" at bounding box center [645, 280] width 593 height 116
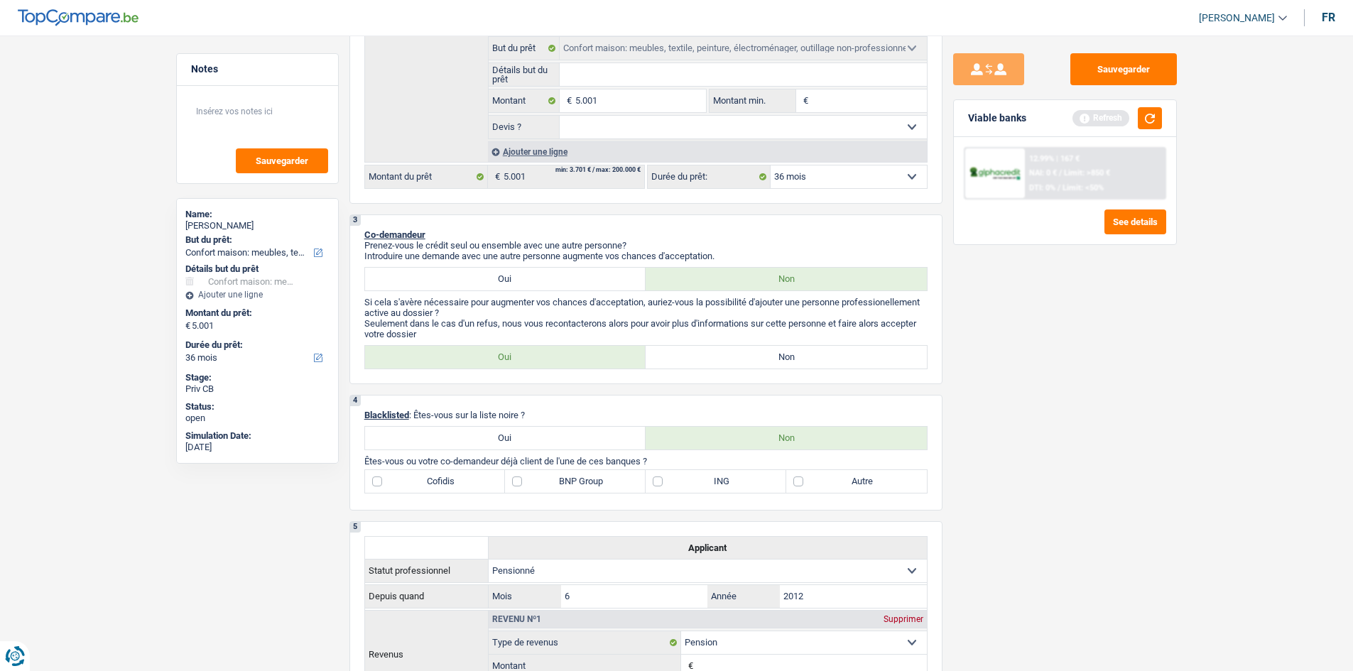
scroll to position [313, 0]
click at [709, 352] on label "Non" at bounding box center [786, 356] width 281 height 23
click at [709, 352] on input "Non" at bounding box center [786, 356] width 281 height 23
radio input "true"
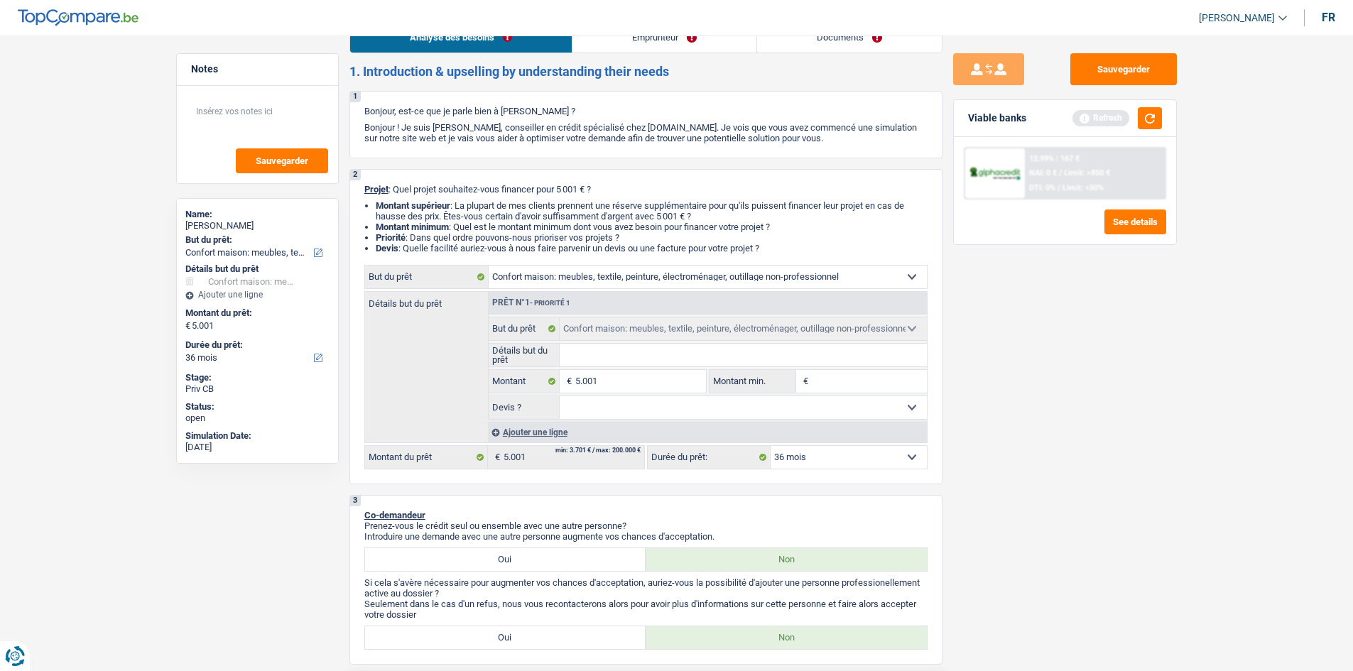
scroll to position [0, 0]
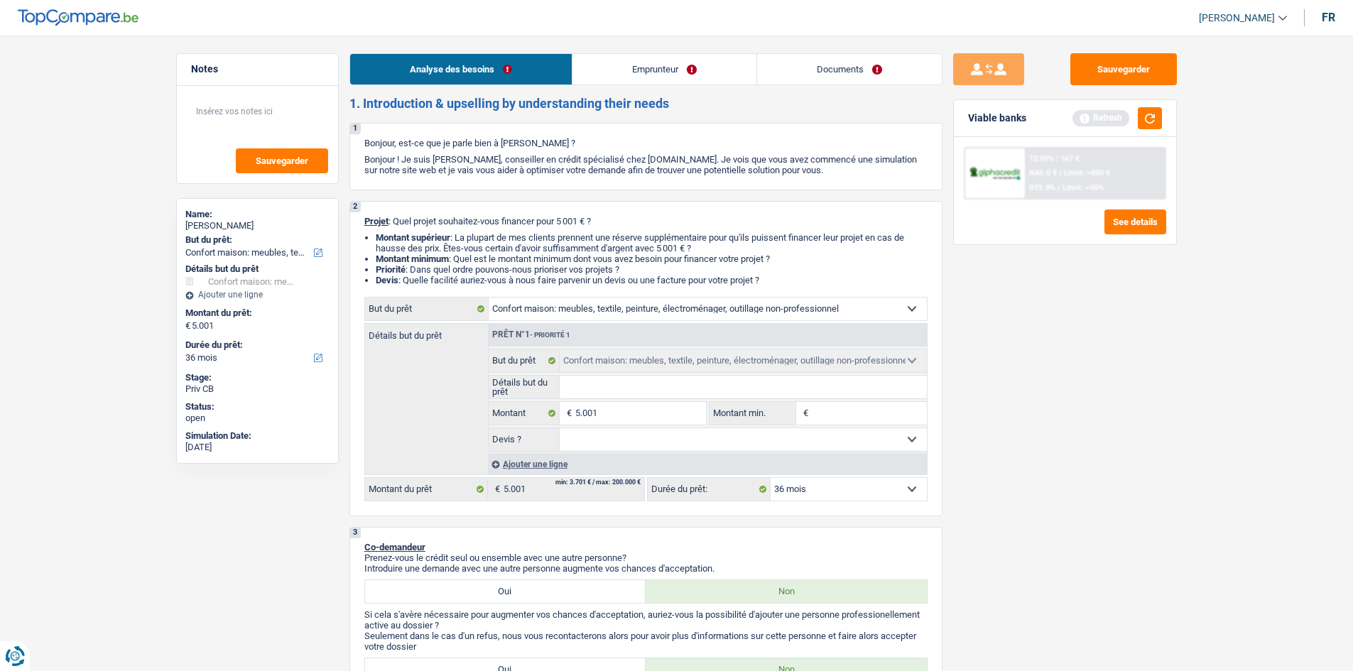
click at [672, 77] on link "Emprunteur" at bounding box center [664, 69] width 184 height 31
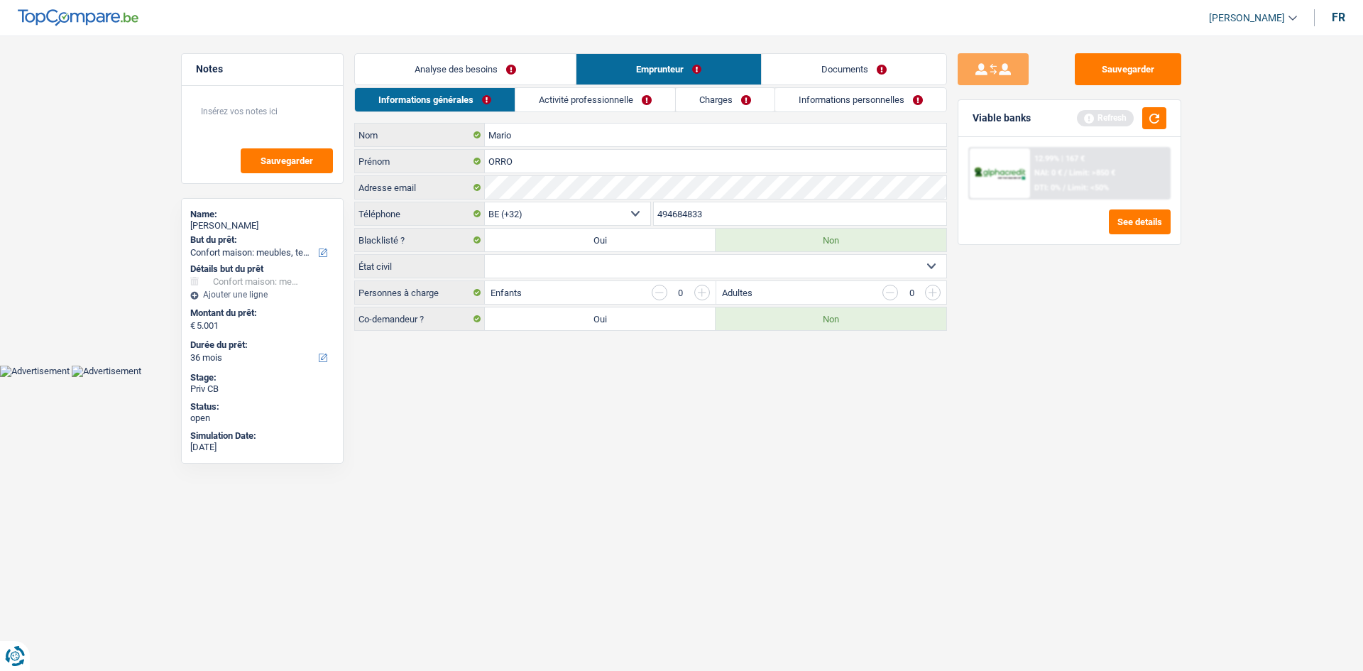
click at [616, 239] on label "Oui" at bounding box center [600, 240] width 231 height 23
click at [616, 239] on input "Oui" at bounding box center [600, 240] width 231 height 23
radio input "true"
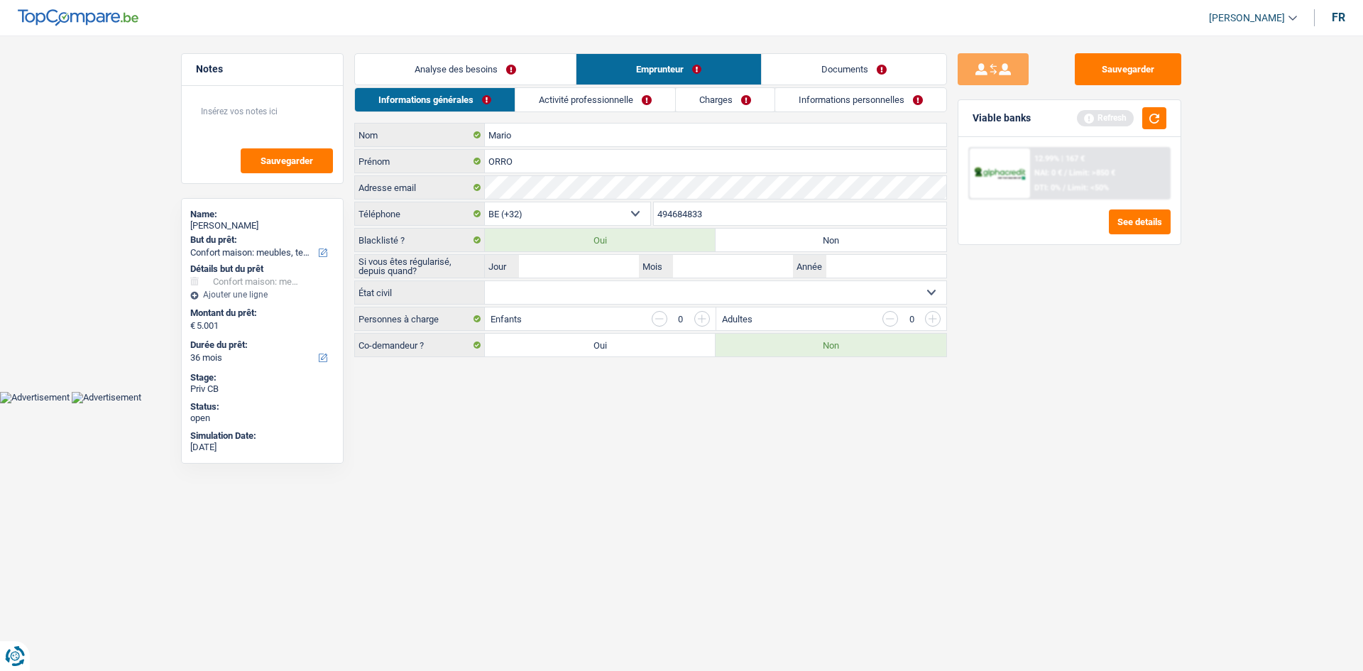
click at [755, 234] on label "Non" at bounding box center [831, 240] width 231 height 23
click at [755, 234] on input "Non" at bounding box center [831, 240] width 231 height 23
radio input "true"
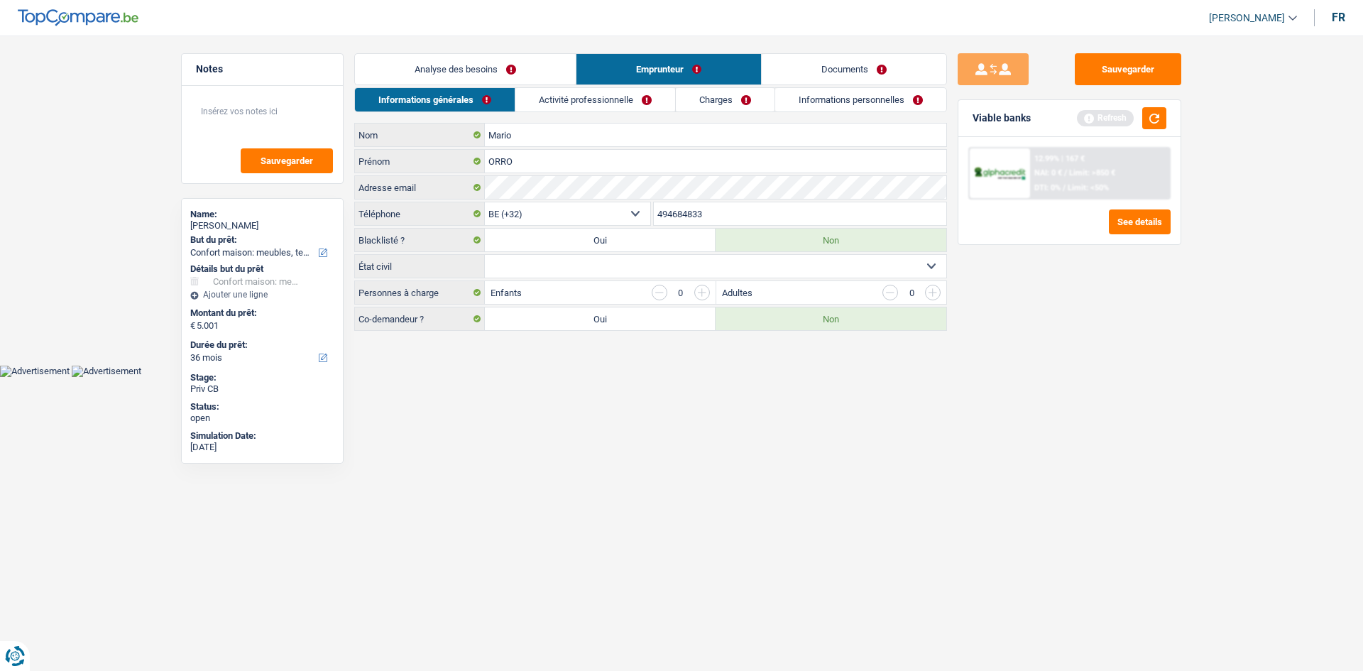
click at [520, 270] on select "Célibataire Marié(e) Cohabitant(e) légal(e) Divorcé(e) Veuf(ve) Séparé (de fait…" at bounding box center [716, 266] width 462 height 23
click at [548, 377] on html "Vous avez le contrôle de vos données Nous utilisons des cookies, tout comme nos…" at bounding box center [681, 188] width 1363 height 377
click at [516, 72] on link "Analyse des besoins" at bounding box center [465, 69] width 221 height 31
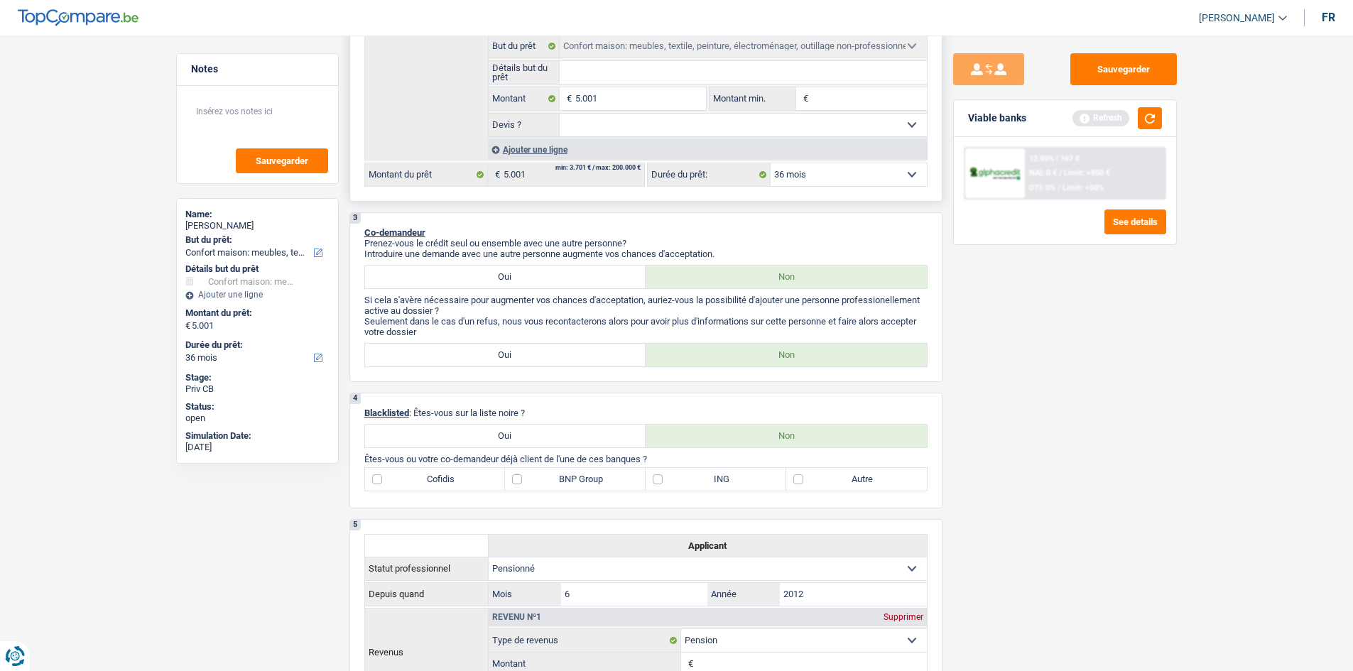
scroll to position [317, 0]
click at [678, 467] on label "ING" at bounding box center [716, 476] width 141 height 23
click at [678, 467] on input "ING" at bounding box center [716, 476] width 141 height 23
checkbox input "true"
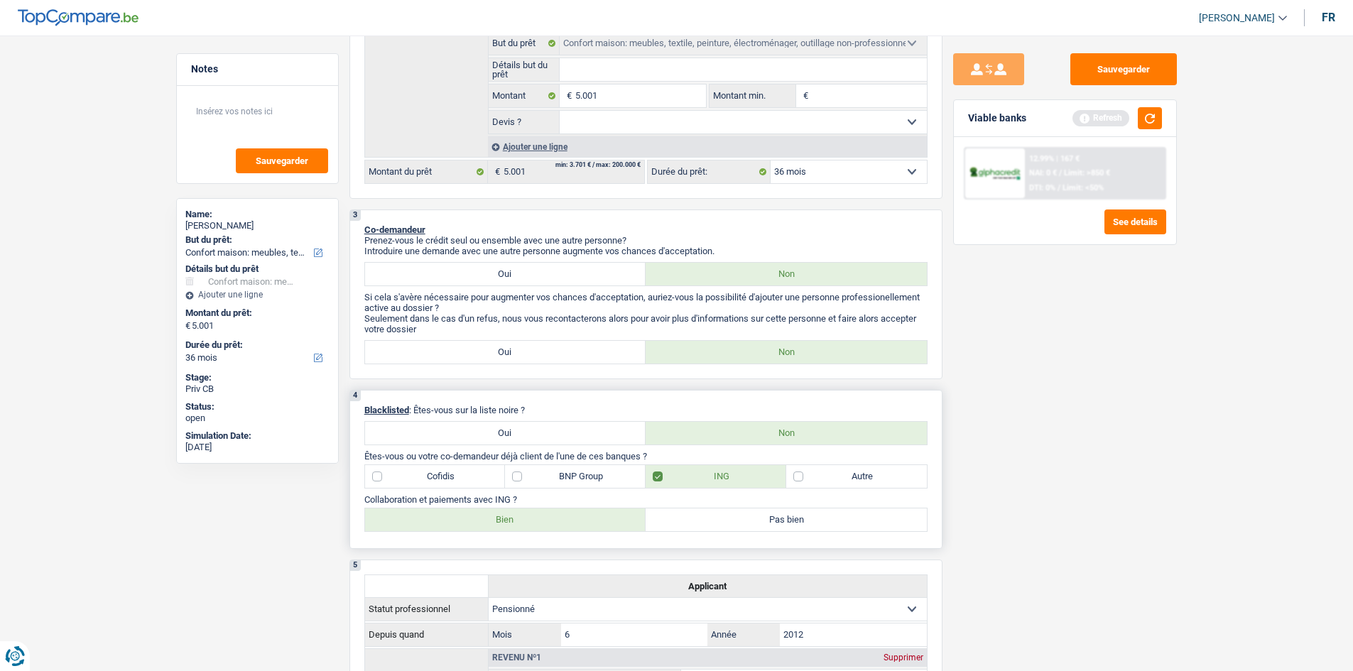
click at [556, 521] on label "Bien" at bounding box center [505, 519] width 281 height 23
click at [556, 521] on input "Bien" at bounding box center [505, 519] width 281 height 23
radio input "true"
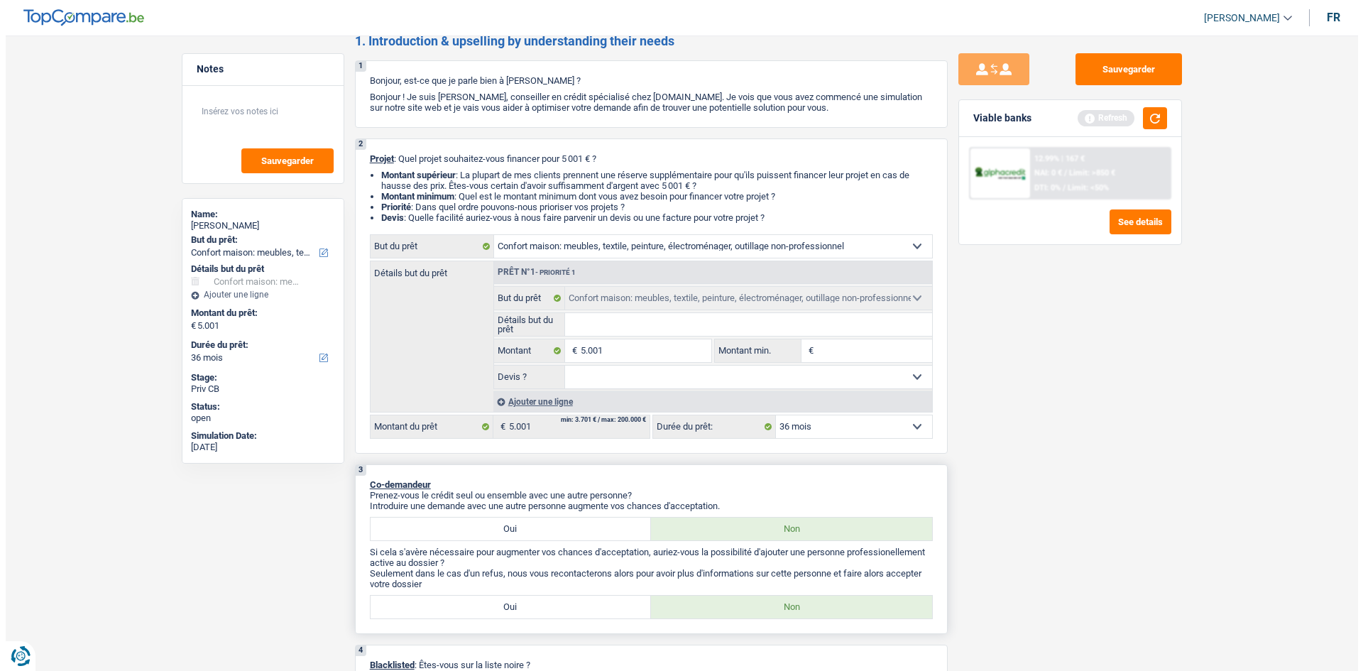
scroll to position [0, 0]
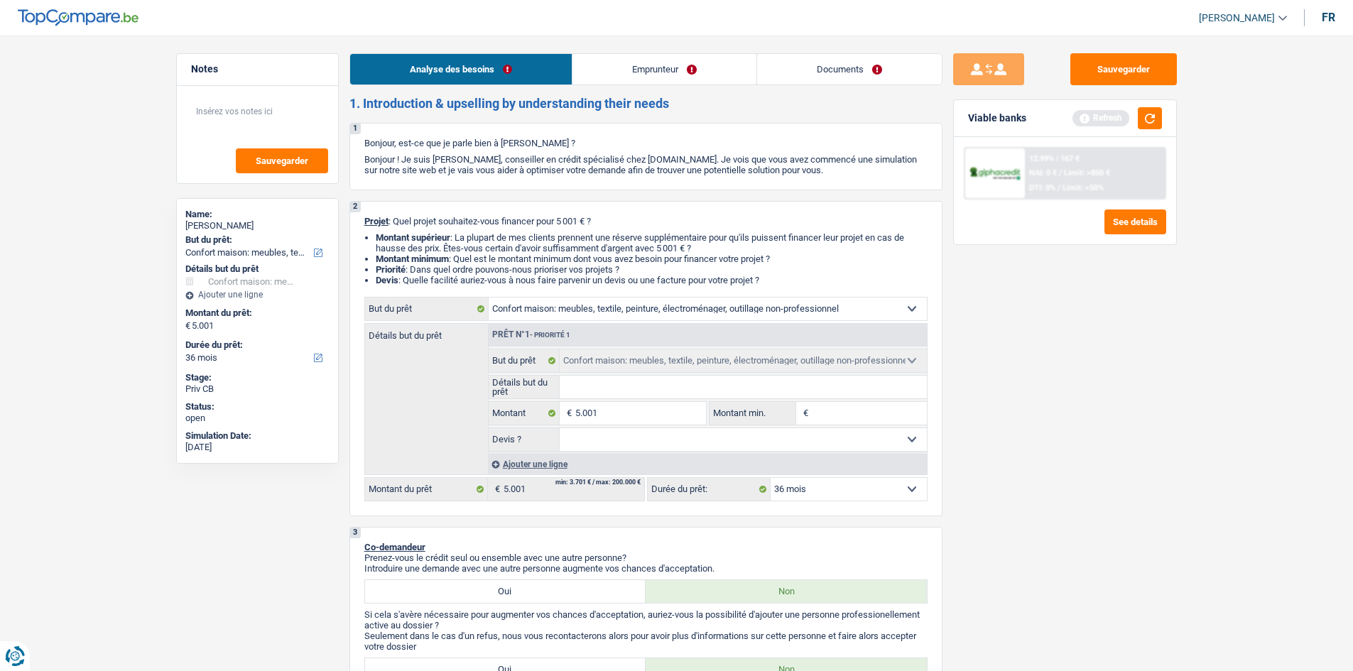
click at [647, 60] on link "Emprunteur" at bounding box center [664, 69] width 184 height 31
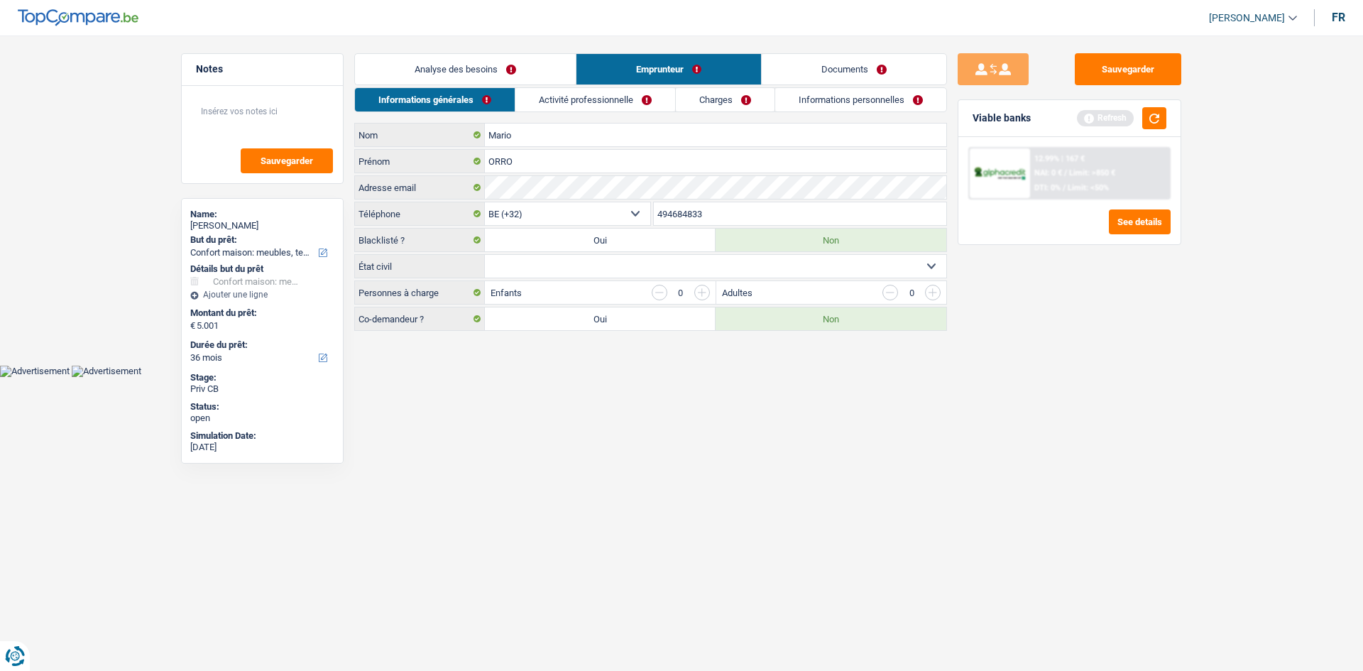
click at [621, 273] on select "Célibataire Marié(e) Cohabitant(e) légal(e) Divorcé(e) Veuf(ve) Séparé (de fait…" at bounding box center [716, 266] width 462 height 23
drag, startPoint x: 628, startPoint y: 418, endPoint x: 536, endPoint y: 374, distance: 102.6
click at [536, 374] on body "Vous avez le contrôle de vos données Nous utilisons des cookies, tout comme nos…" at bounding box center [681, 199] width 1363 height 356
click at [606, 271] on select "Célibataire Marié(e) Cohabitant(e) légal(e) Divorcé(e) Veuf(ve) Séparé (de fait…" at bounding box center [716, 266] width 462 height 23
drag, startPoint x: 552, startPoint y: 388, endPoint x: 513, endPoint y: 263, distance: 130.5
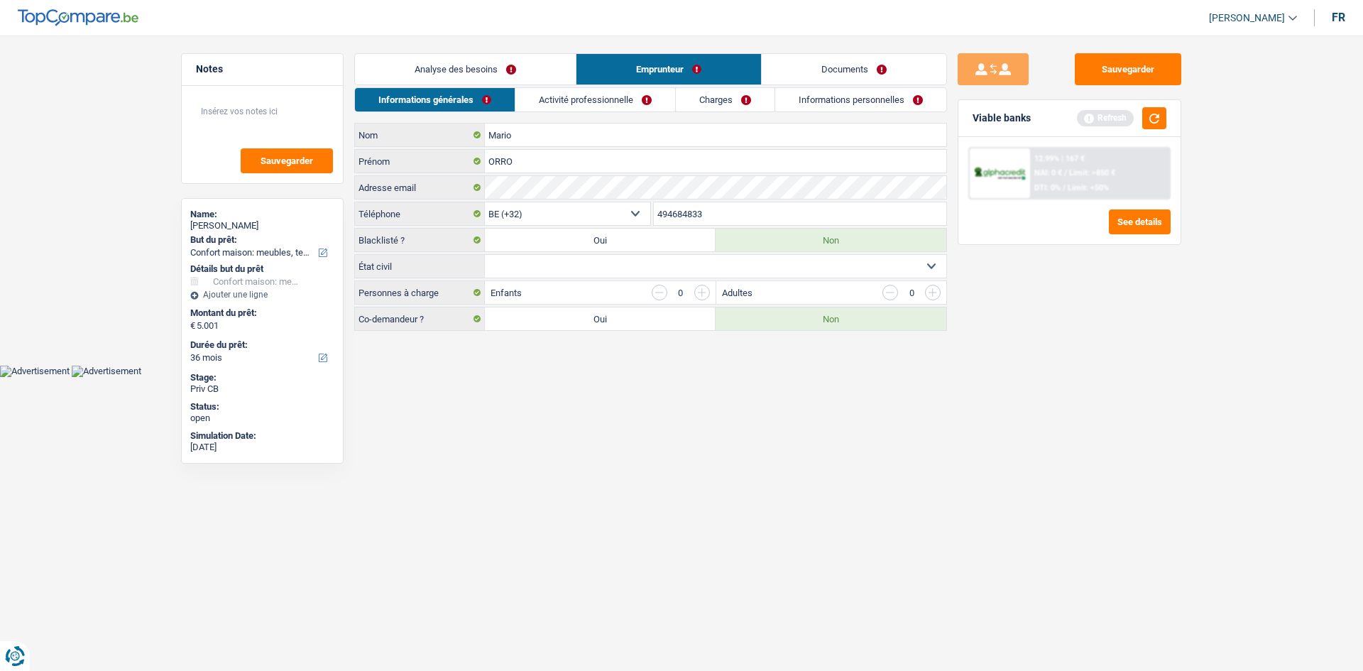
click at [513, 263] on select "Célibataire Marié(e) Cohabitant(e) légal(e) Divorcé(e) Veuf(ve) Séparé (de fait…" at bounding box center [716, 266] width 462 height 23
select select "divorced"
click at [485, 255] on select "Célibataire Marié(e) Cohabitant(e) légal(e) Divorcé(e) Veuf(ve) Séparé (de fait…" at bounding box center [716, 266] width 462 height 23
click at [699, 294] on input "button" at bounding box center [703, 293] width 16 height 16
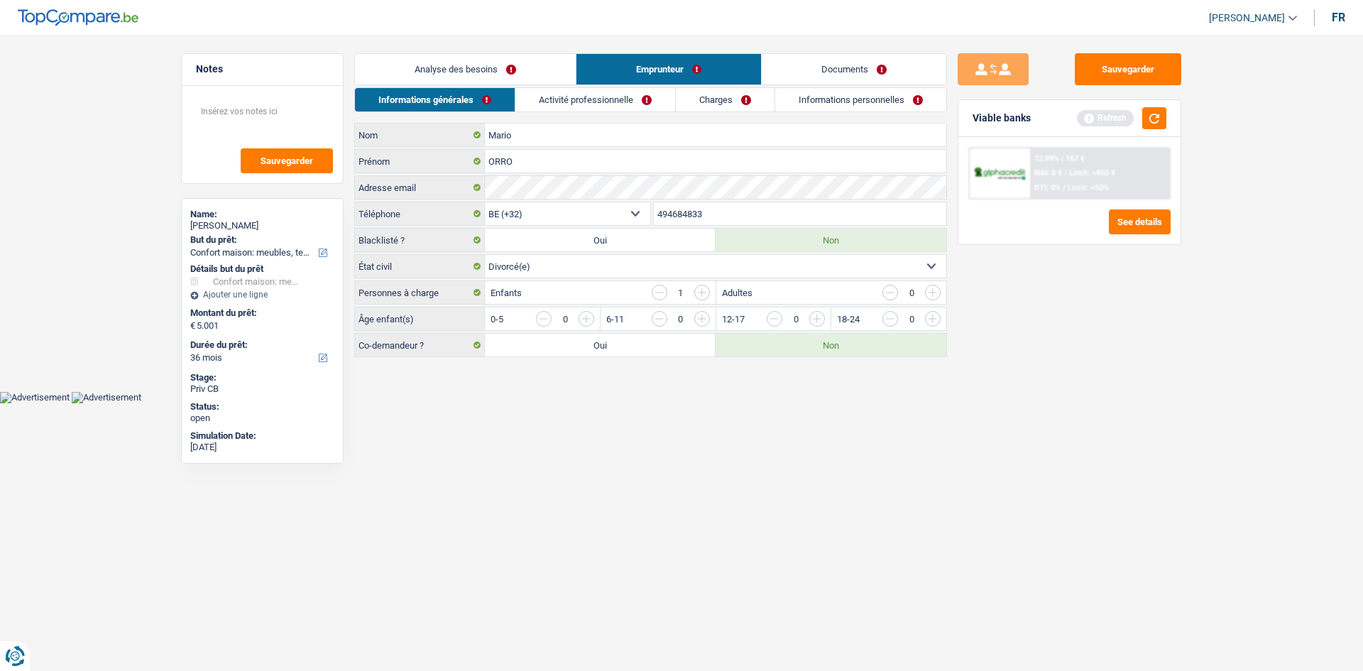
click at [656, 293] on input "button" at bounding box center [660, 293] width 16 height 16
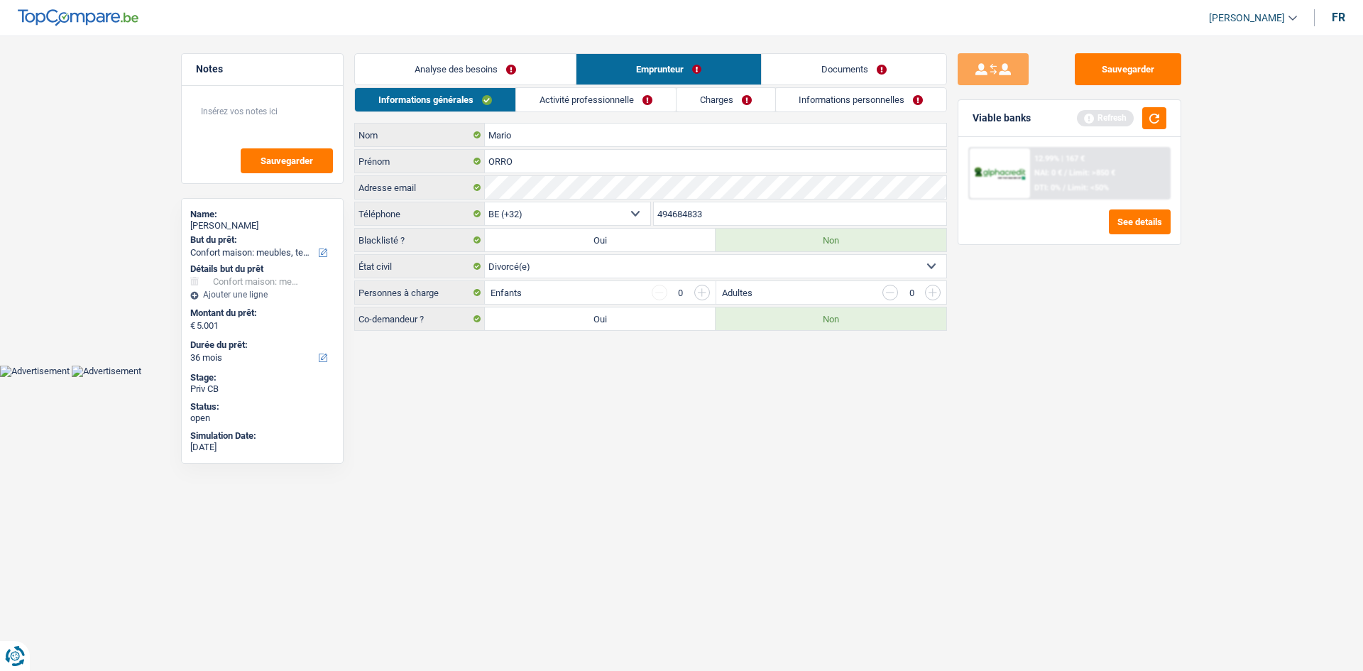
click at [575, 95] on link "Activité professionnelle" at bounding box center [596, 99] width 160 height 23
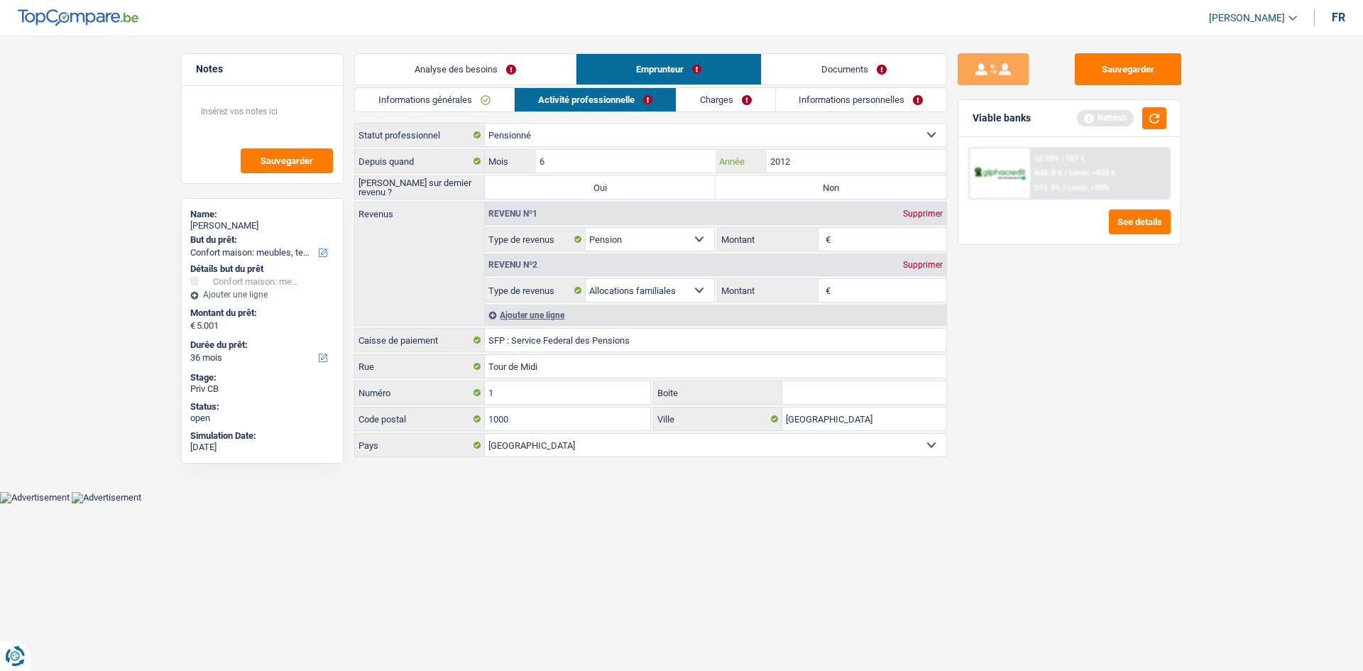
click at [805, 162] on input "2012" at bounding box center [857, 161] width 180 height 23
drag, startPoint x: 871, startPoint y: 96, endPoint x: 842, endPoint y: 109, distance: 32.1
click at [842, 109] on link "Informations personnelles" at bounding box center [861, 99] width 171 height 23
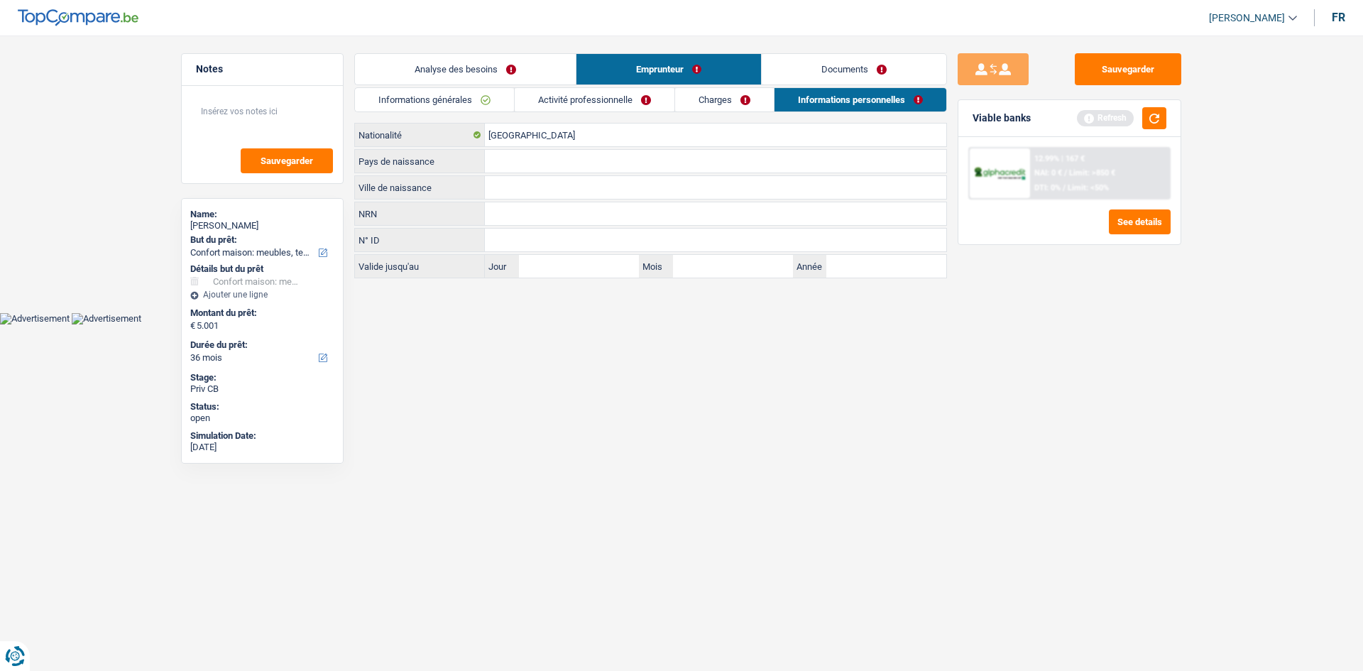
click at [501, 234] on input "N° ID" at bounding box center [716, 240] width 462 height 23
click at [501, 160] on input "Pays de naissance" at bounding box center [716, 161] width 462 height 23
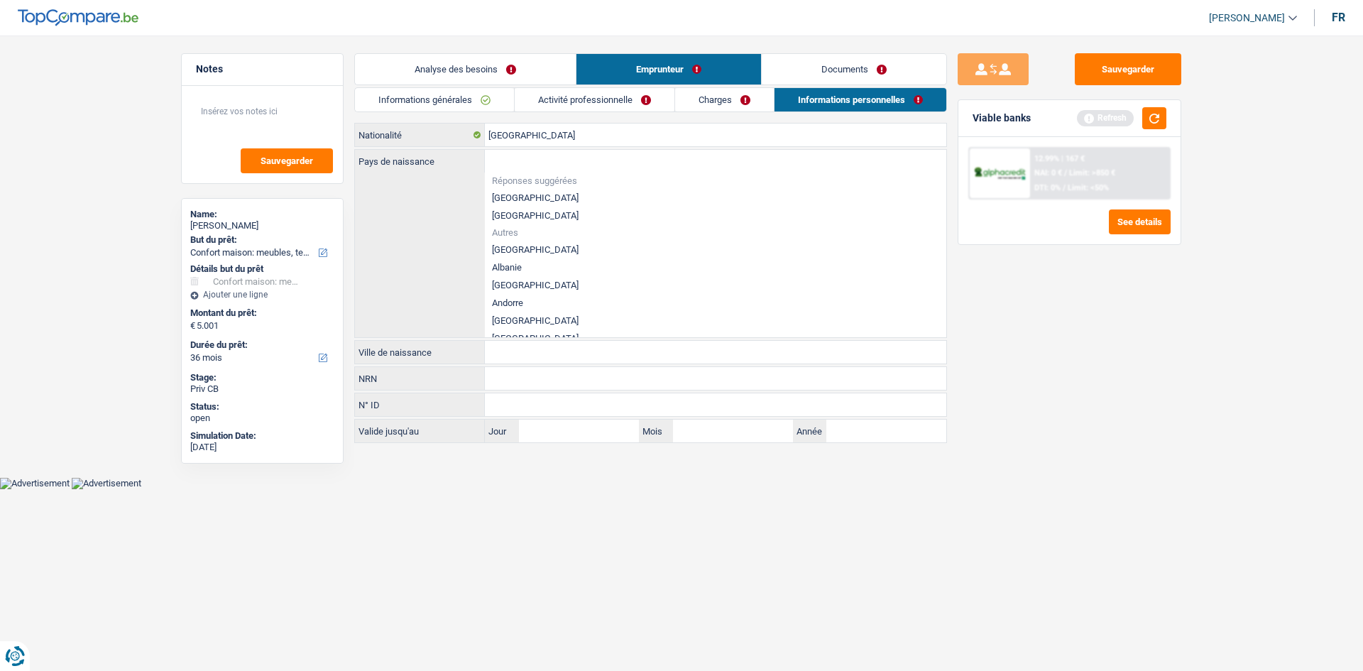
click at [418, 262] on div "Pays de naissance Réponses suggérées Belgique Luxembourg Autres Afghanistan Alb…" at bounding box center [651, 243] width 592 height 187
click at [1144, 119] on button "button" at bounding box center [1155, 118] width 24 height 22
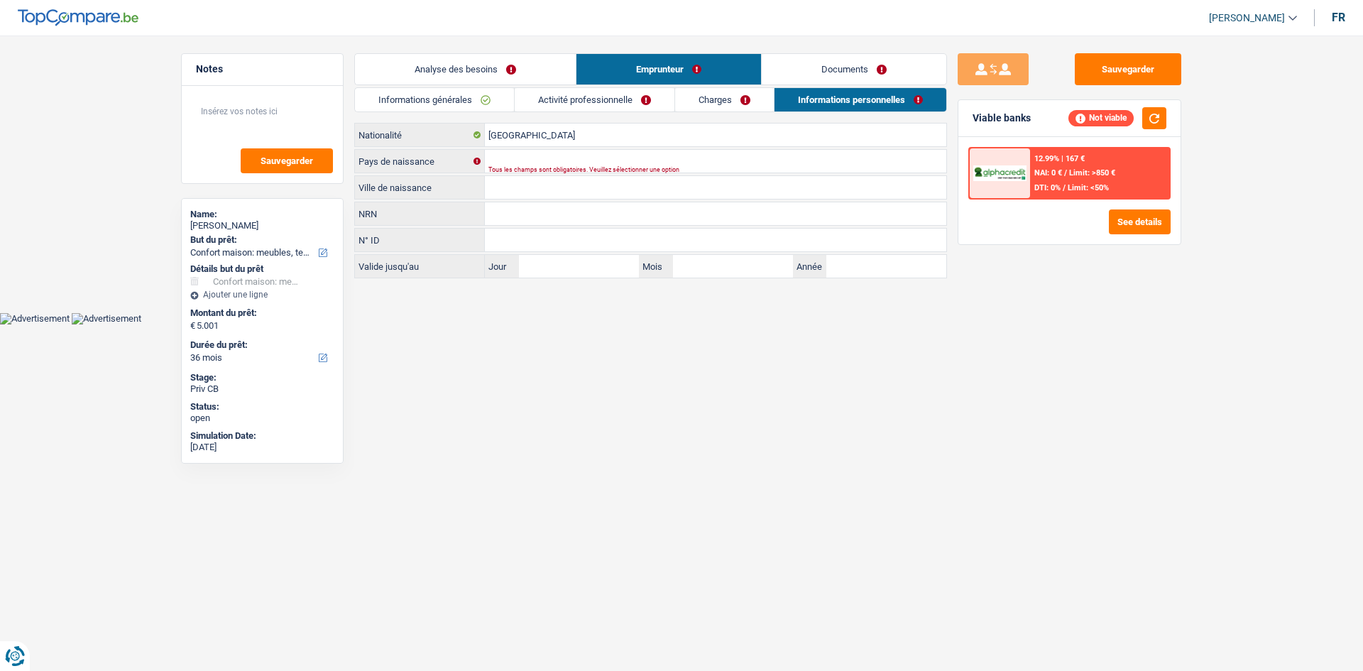
click at [506, 69] on link "Analyse des besoins" at bounding box center [465, 69] width 221 height 31
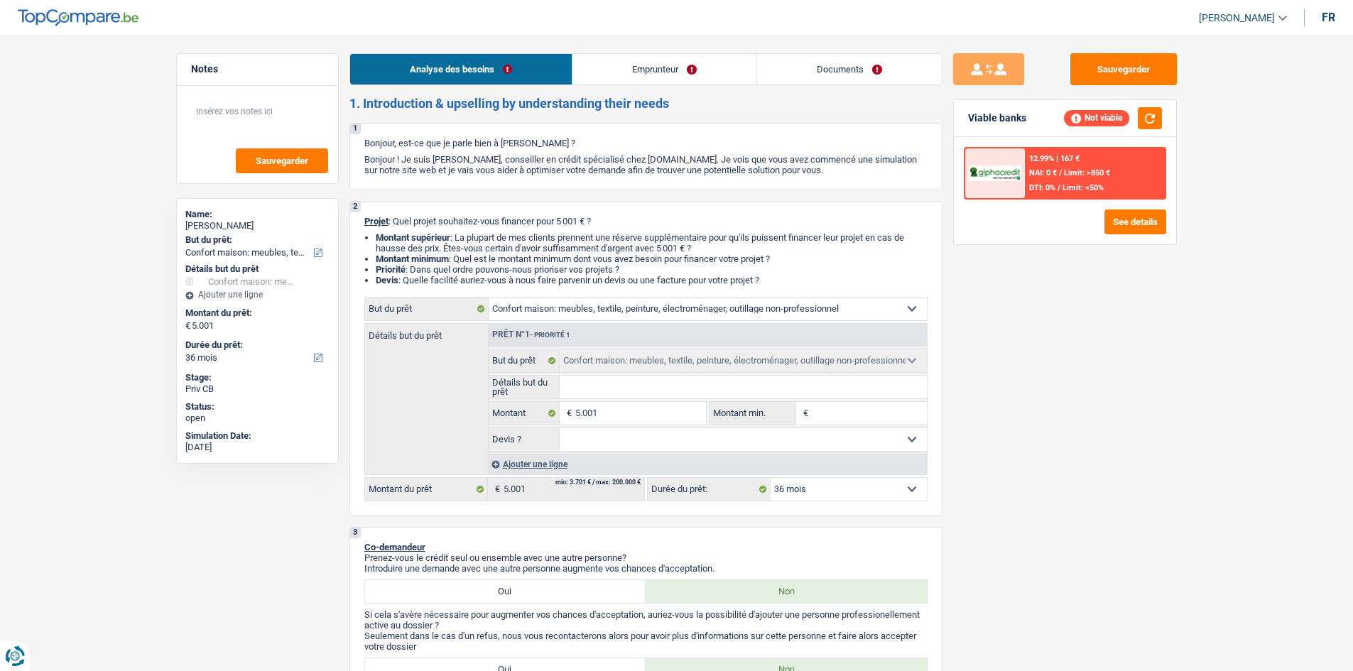
drag, startPoint x: 621, startPoint y: 70, endPoint x: 599, endPoint y: 67, distance: 22.2
click at [599, 67] on link "Emprunteur" at bounding box center [664, 69] width 184 height 31
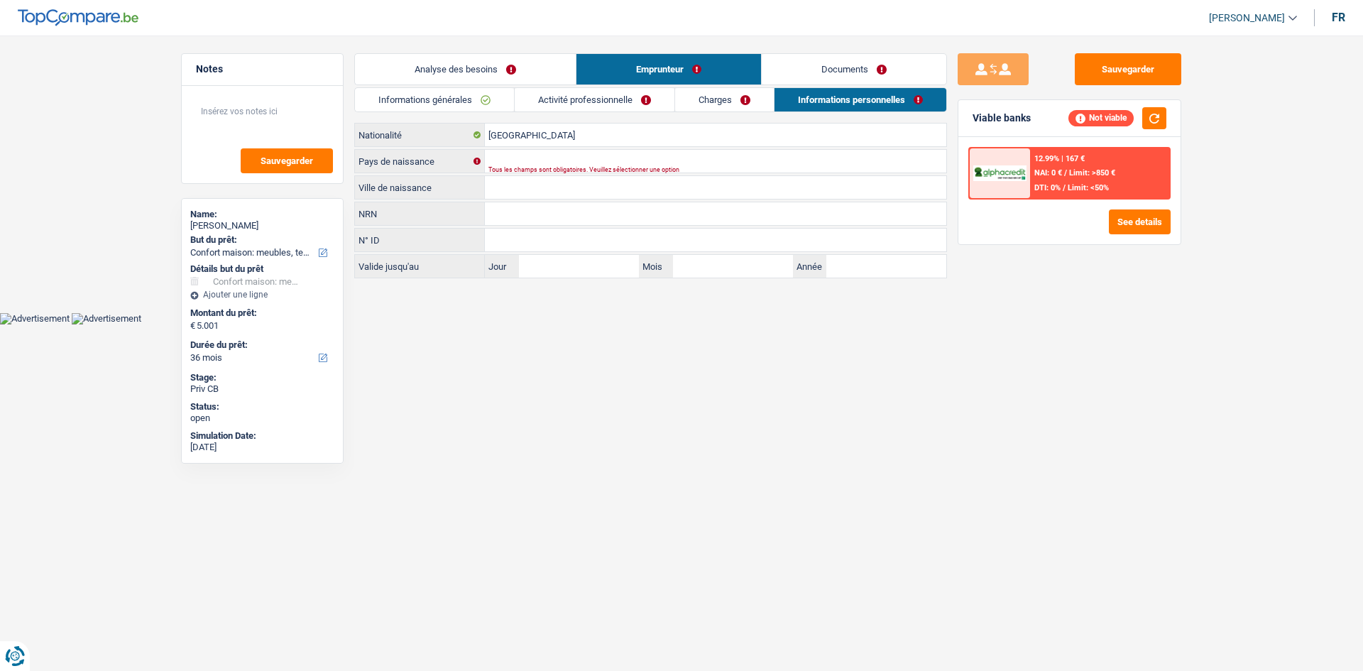
click at [542, 94] on link "Activité professionnelle" at bounding box center [595, 99] width 160 height 23
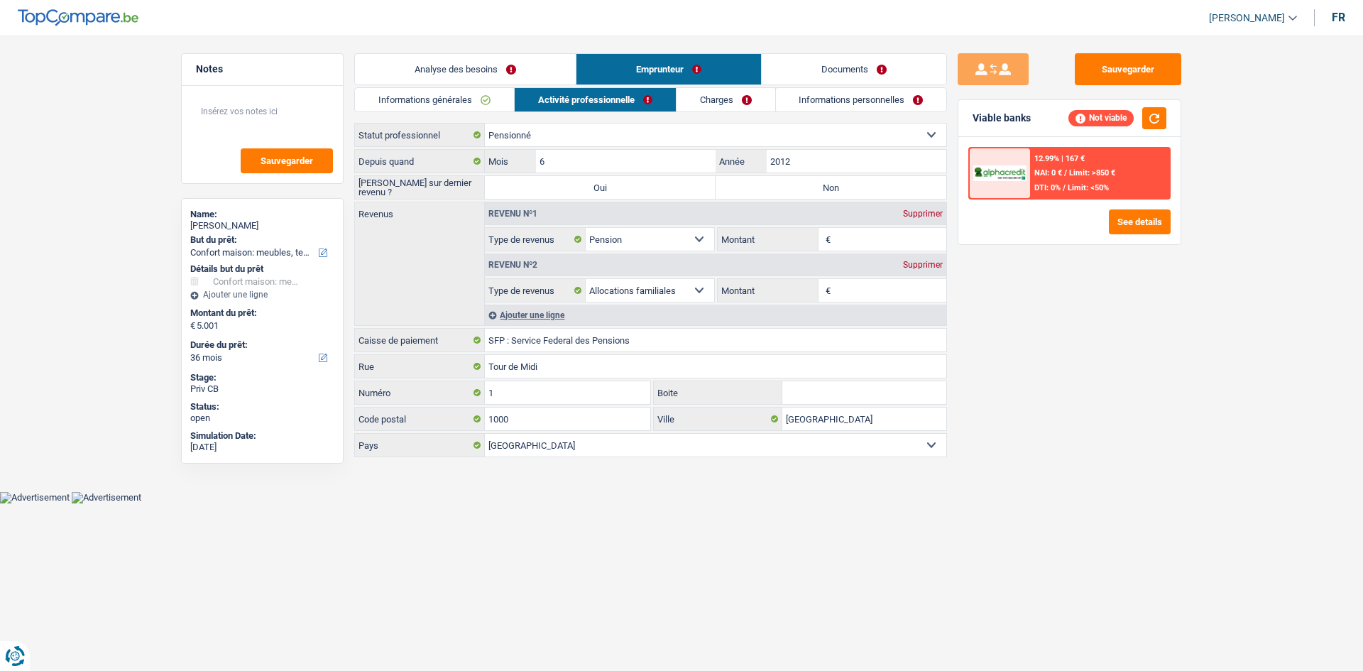
click at [693, 99] on link "Charges" at bounding box center [726, 99] width 99 height 23
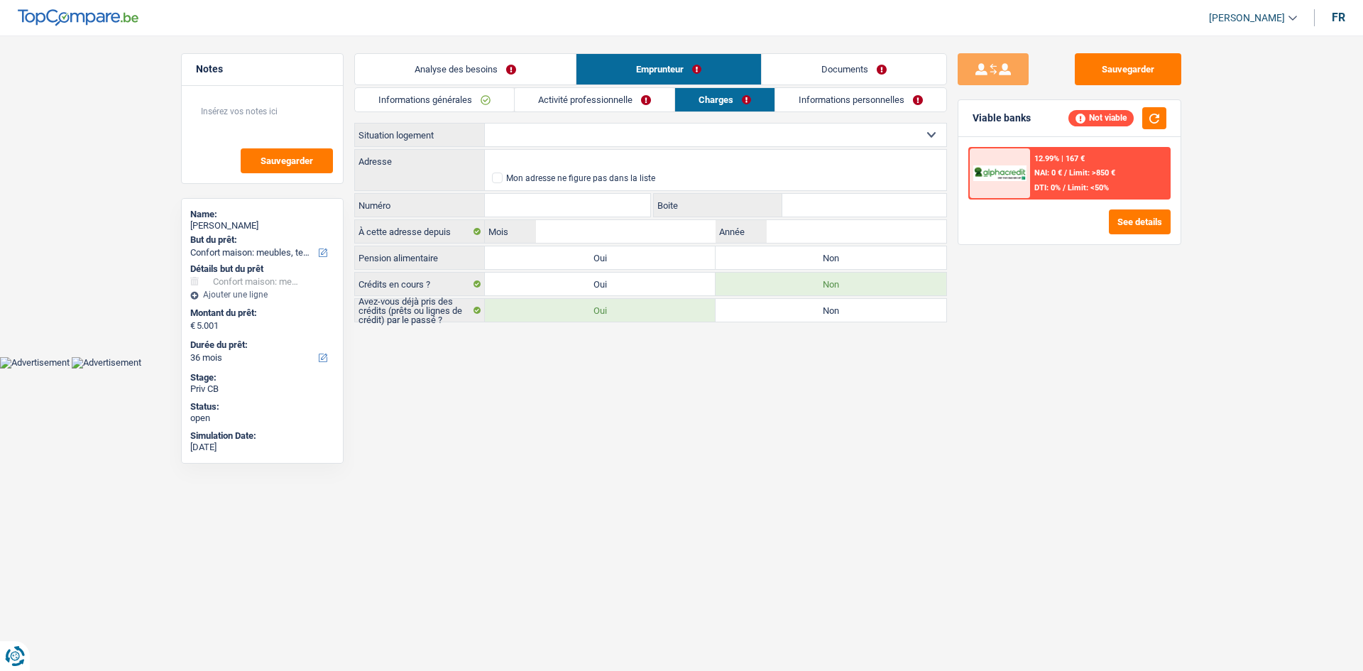
drag, startPoint x: 567, startPoint y: 140, endPoint x: 574, endPoint y: 136, distance: 7.9
click at [574, 136] on select "Locataire Propriétaire avec prêt hypothécaire Propriétaire sans prêt hypothécai…" at bounding box center [716, 135] width 462 height 23
select select "rents"
click at [485, 124] on select "Locataire Propriétaire avec prêt hypothécaire Propriétaire sans prêt hypothécai…" at bounding box center [716, 135] width 462 height 23
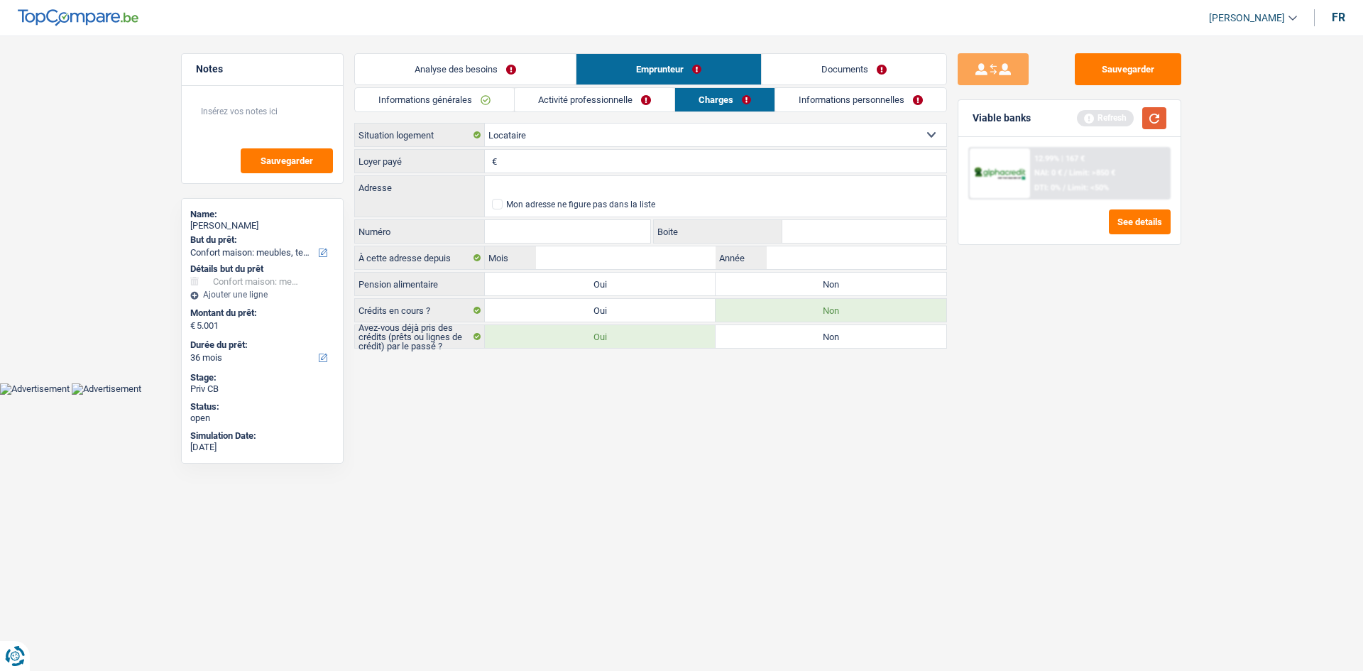
click at [1156, 114] on button "button" at bounding box center [1155, 118] width 24 height 22
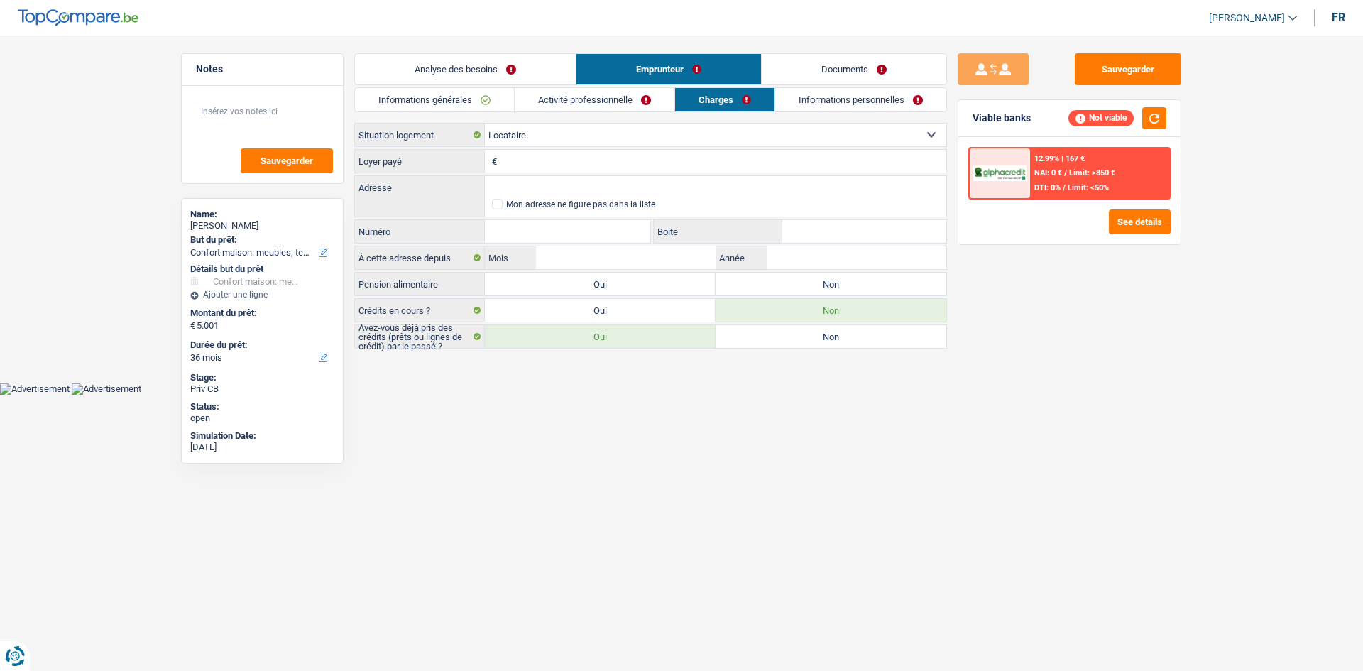
drag, startPoint x: 878, startPoint y: 104, endPoint x: 798, endPoint y: 108, distance: 80.4
click at [798, 108] on link "Informations personnelles" at bounding box center [860, 99] width 171 height 23
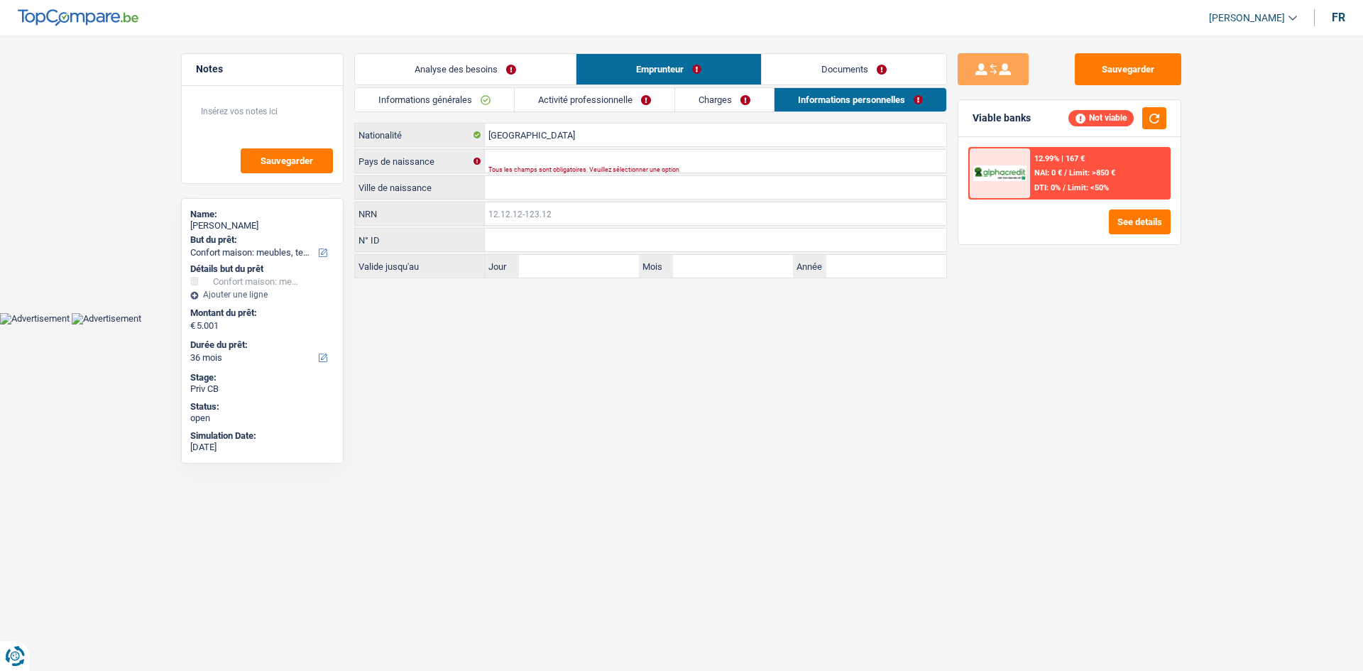
click at [507, 223] on input "NRN" at bounding box center [716, 213] width 462 height 23
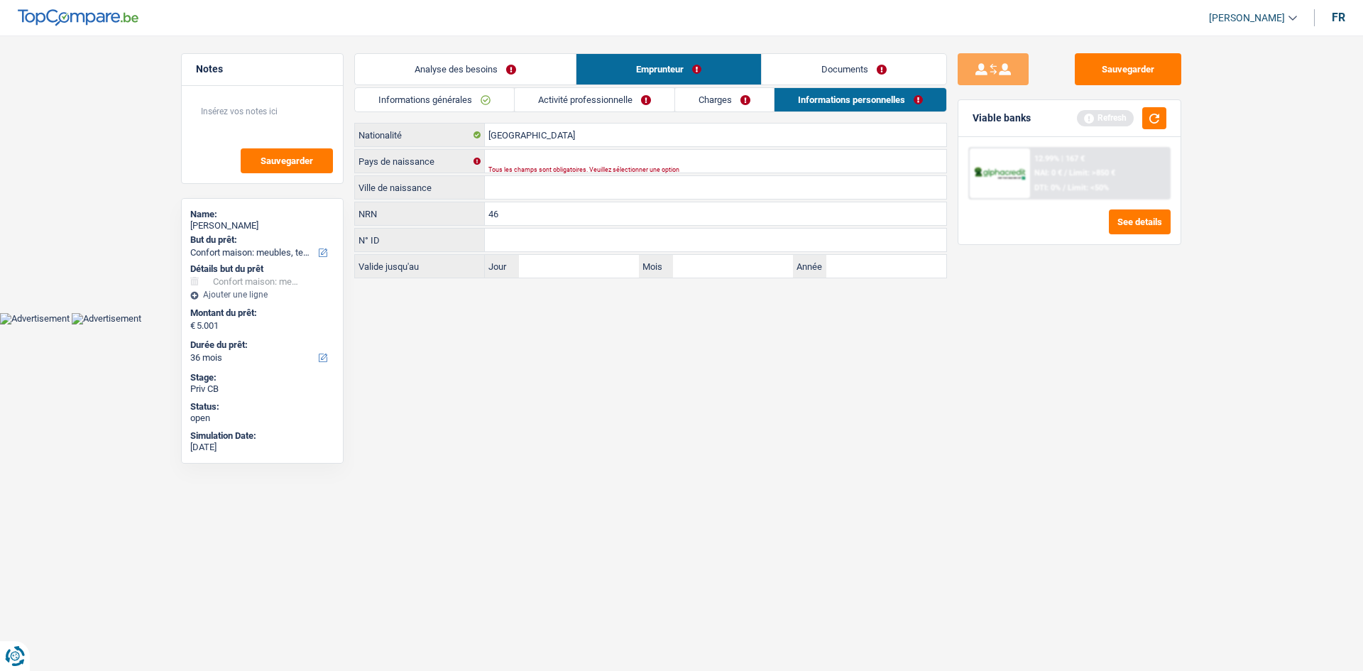
type input "4"
type input "67.03.21-189.92"
click at [1155, 115] on button "button" at bounding box center [1155, 118] width 24 height 22
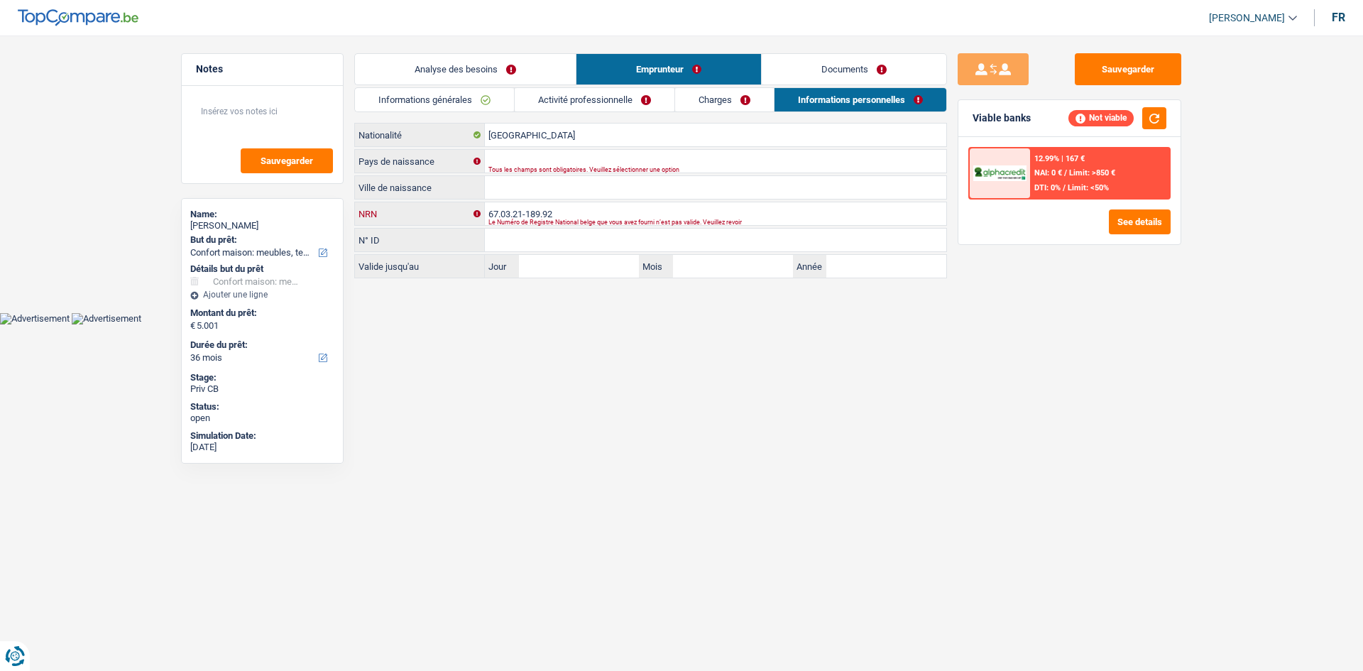
drag, startPoint x: 643, startPoint y: 212, endPoint x: 427, endPoint y: 234, distance: 217.7
click at [427, 234] on div "Belgique Nationalité Pays de naissance Tous les champs sont obligatoires. Veuil…" at bounding box center [650, 201] width 593 height 156
click at [731, 98] on link "Charges" at bounding box center [724, 99] width 99 height 23
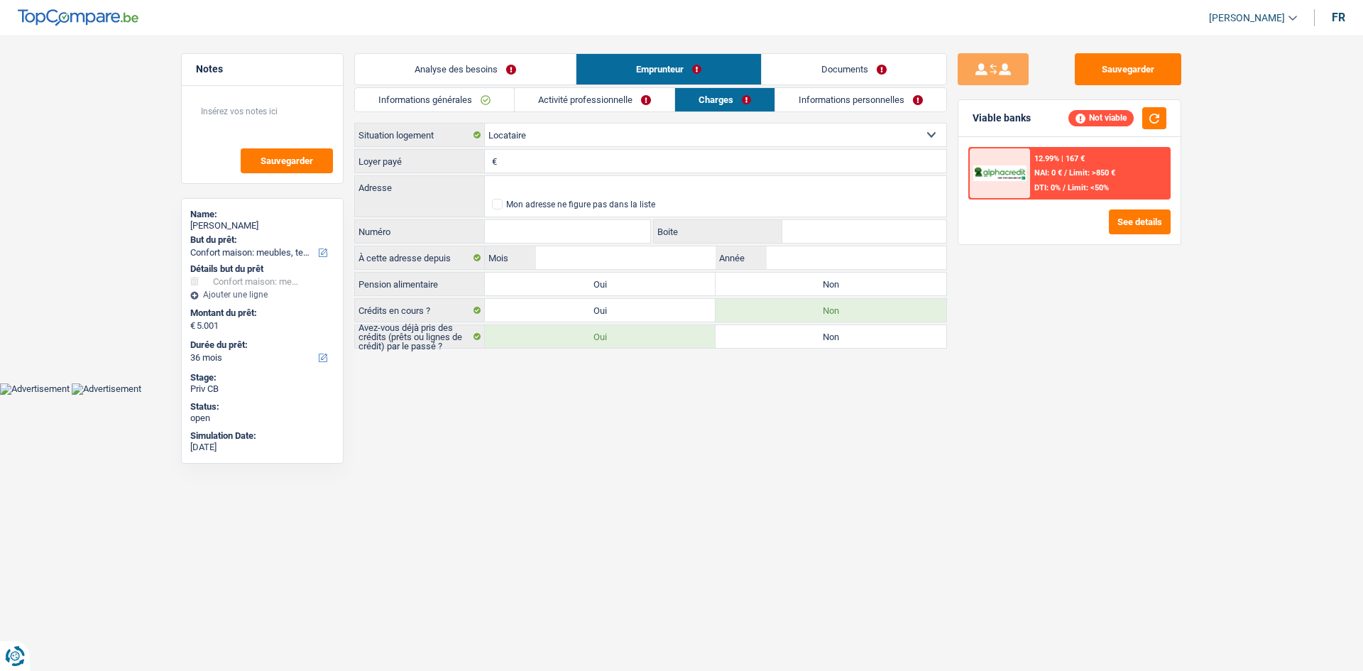
click at [817, 54] on link "Documents" at bounding box center [854, 69] width 185 height 31
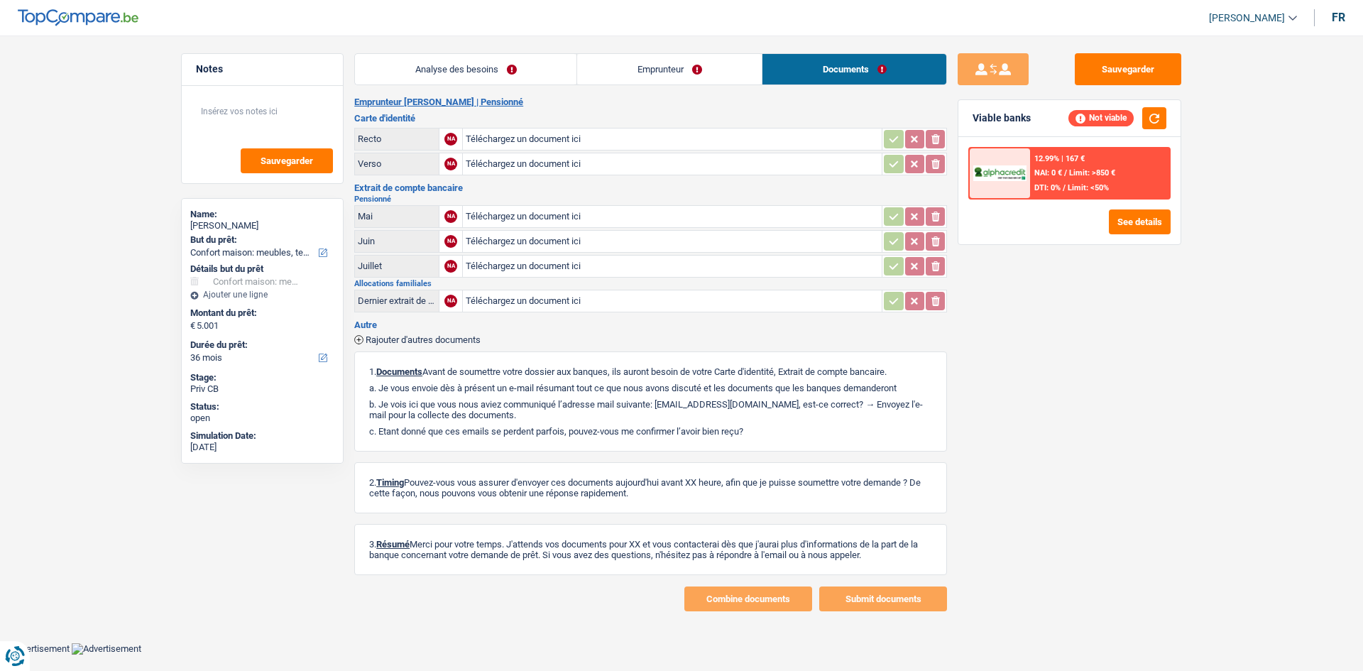
drag, startPoint x: 696, startPoint y: 59, endPoint x: 658, endPoint y: 69, distance: 39.6
click at [695, 59] on link "Emprunteur" at bounding box center [669, 69] width 185 height 31
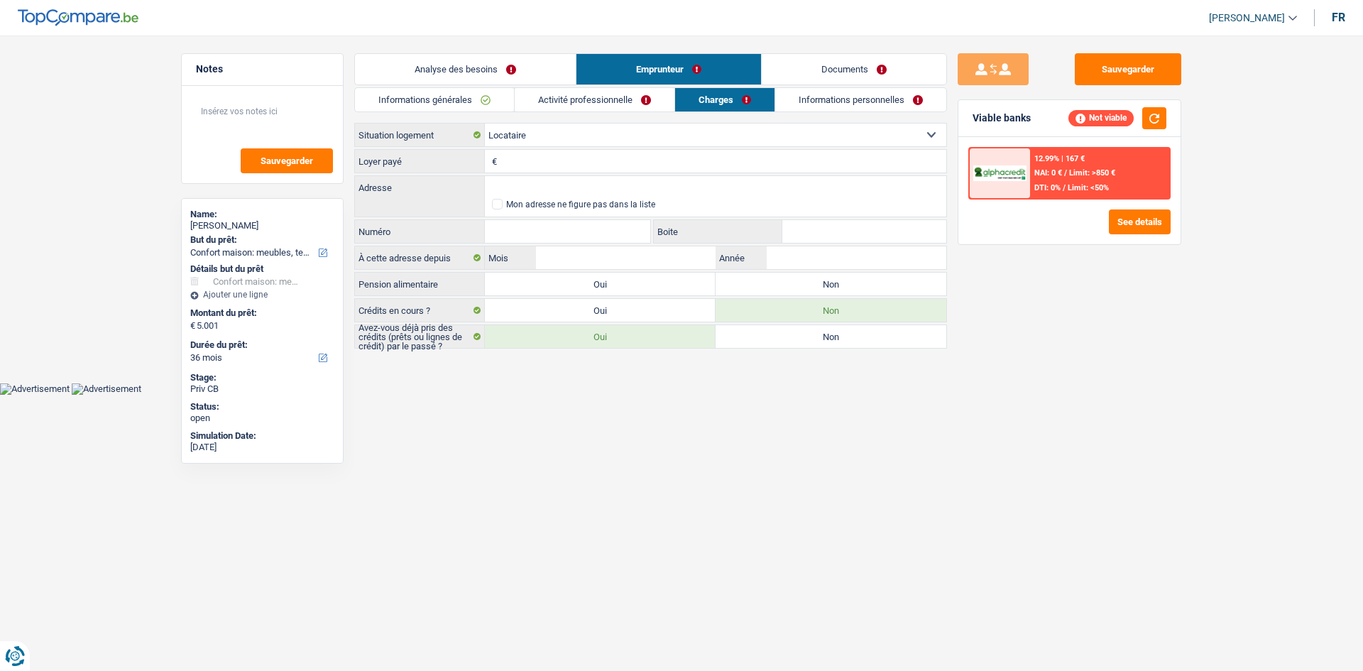
click at [447, 70] on link "Analyse des besoins" at bounding box center [465, 69] width 221 height 31
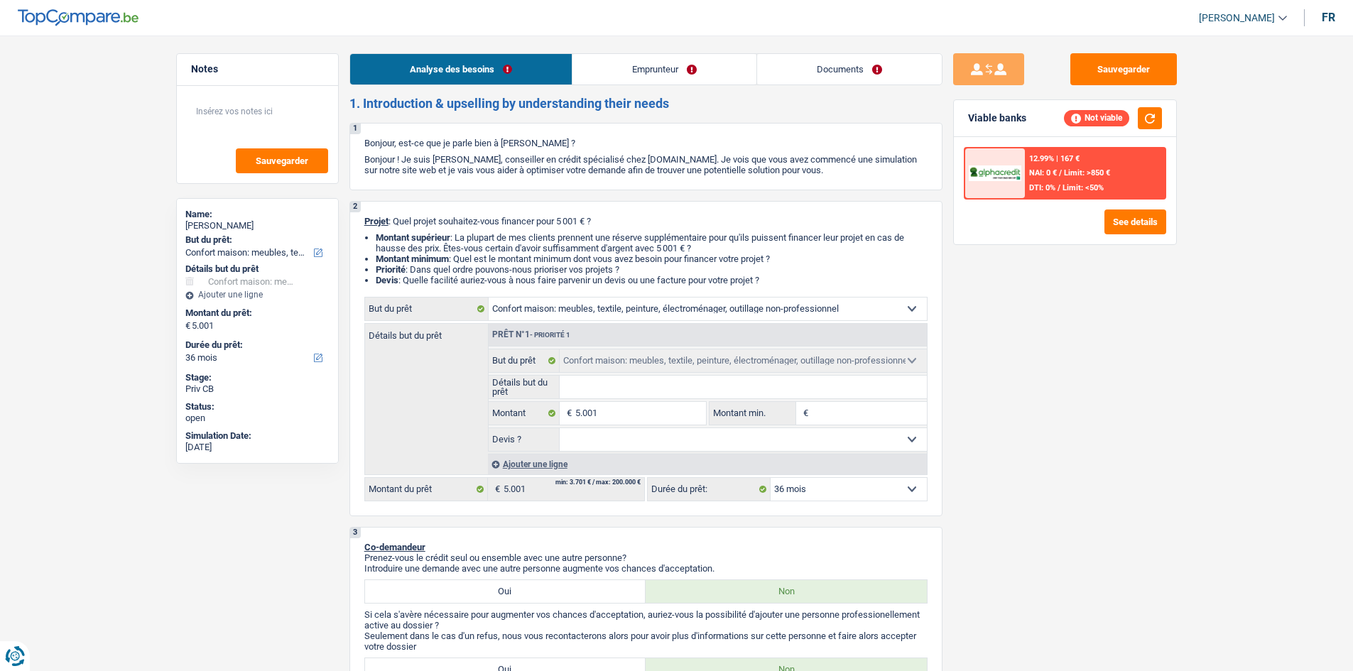
click at [714, 75] on link "Emprunteur" at bounding box center [664, 69] width 184 height 31
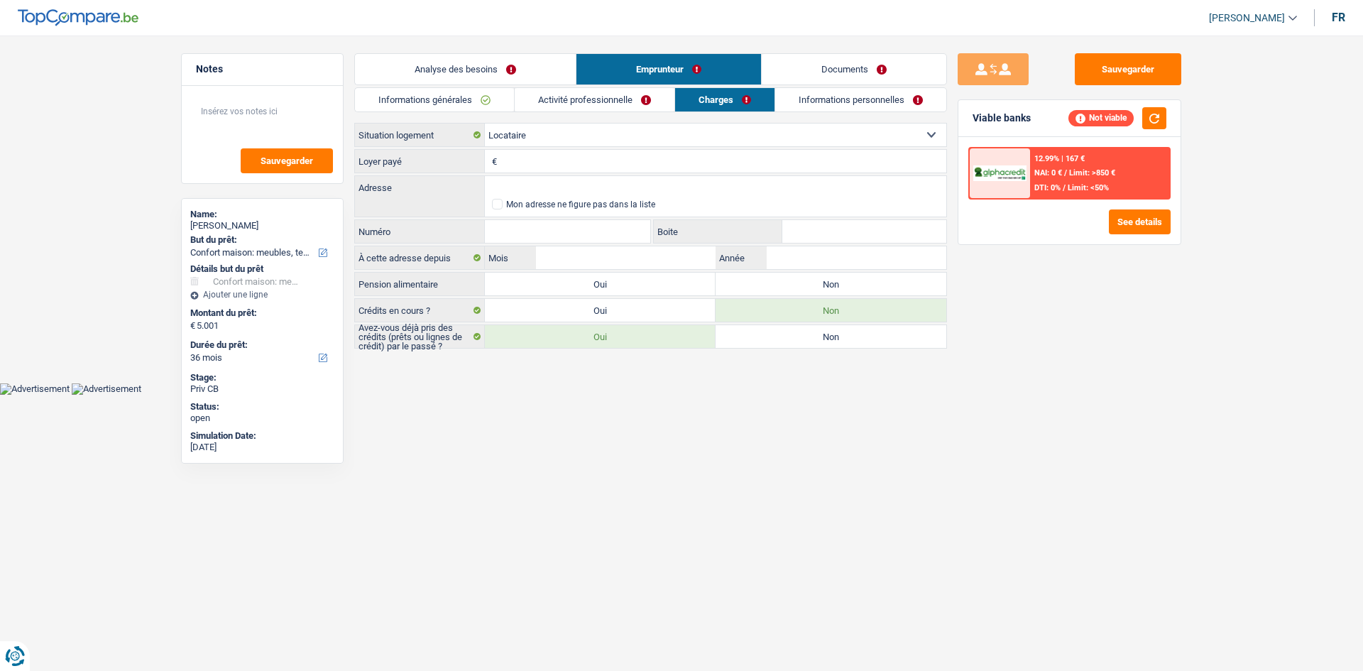
click at [819, 68] on link "Documents" at bounding box center [854, 69] width 185 height 31
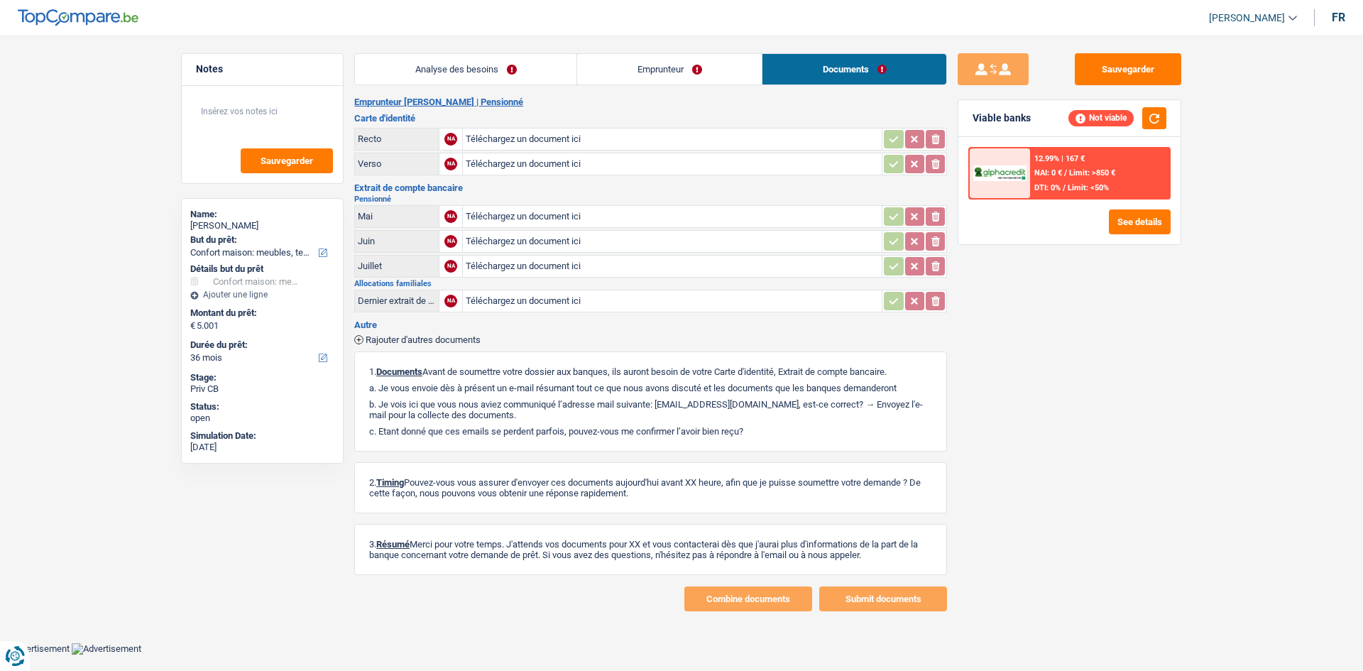
click at [718, 62] on link "Emprunteur" at bounding box center [669, 69] width 185 height 31
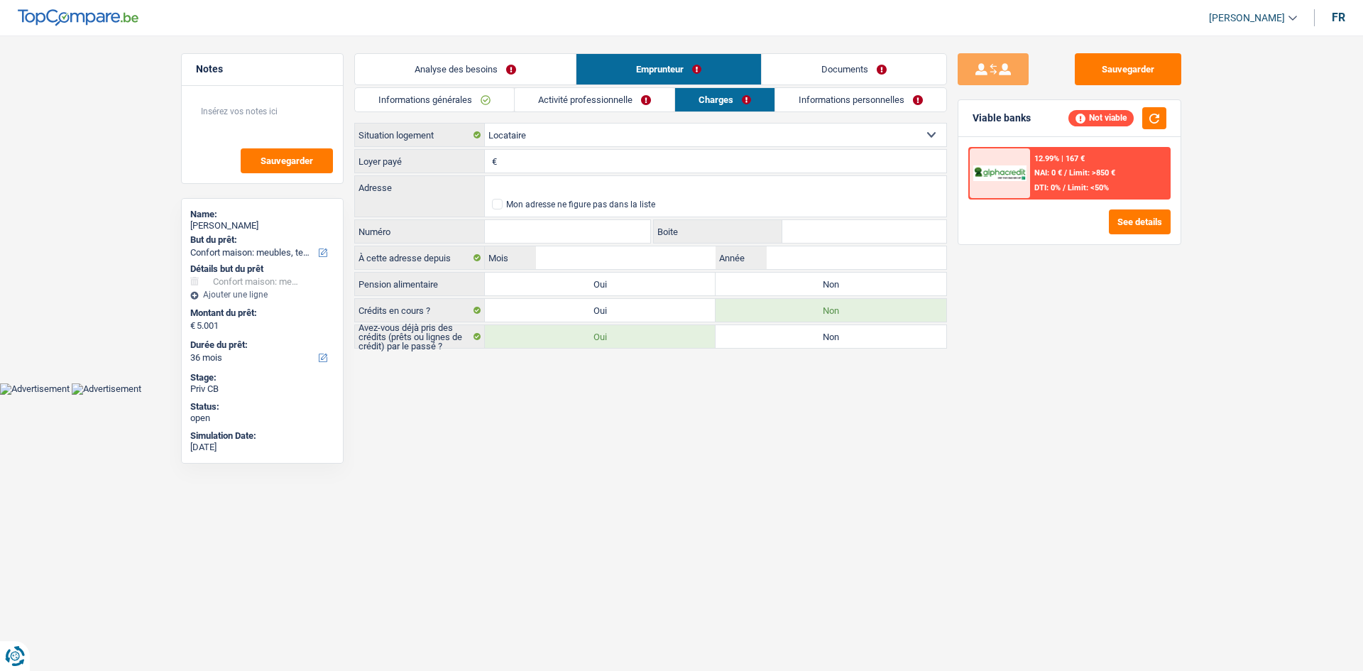
click at [499, 65] on link "Analyse des besoins" at bounding box center [465, 69] width 221 height 31
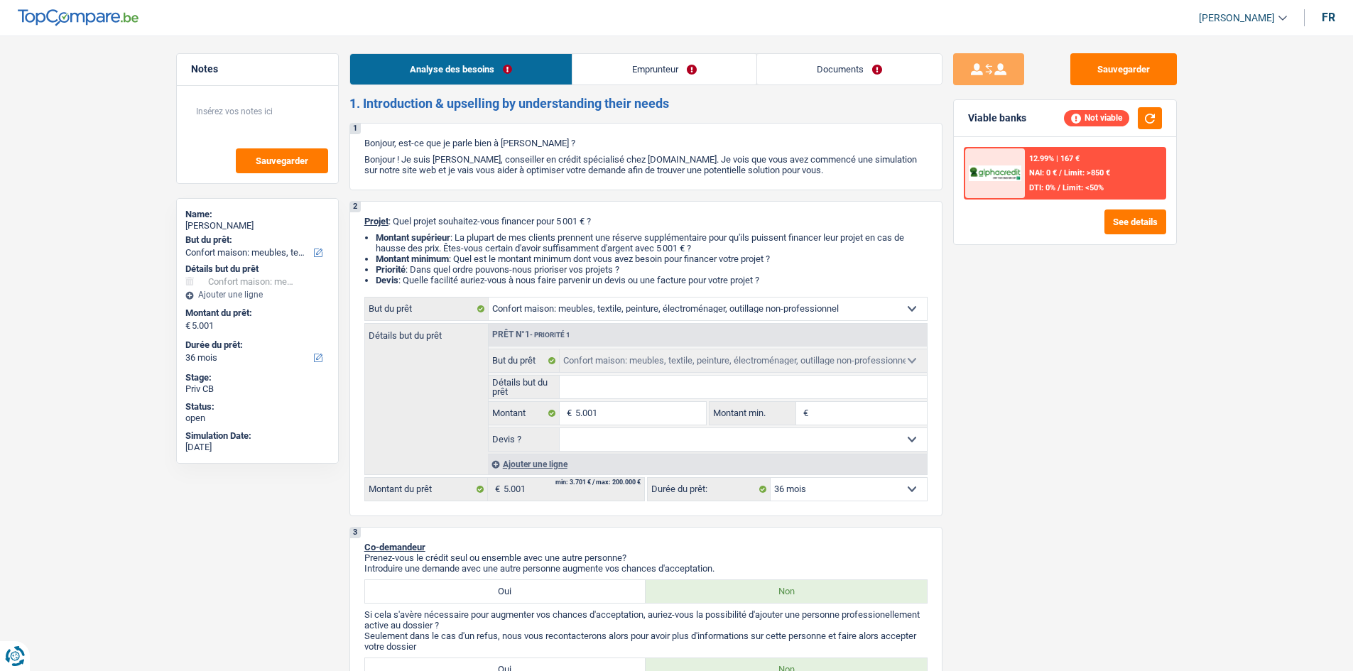
click at [724, 61] on link "Emprunteur" at bounding box center [664, 69] width 184 height 31
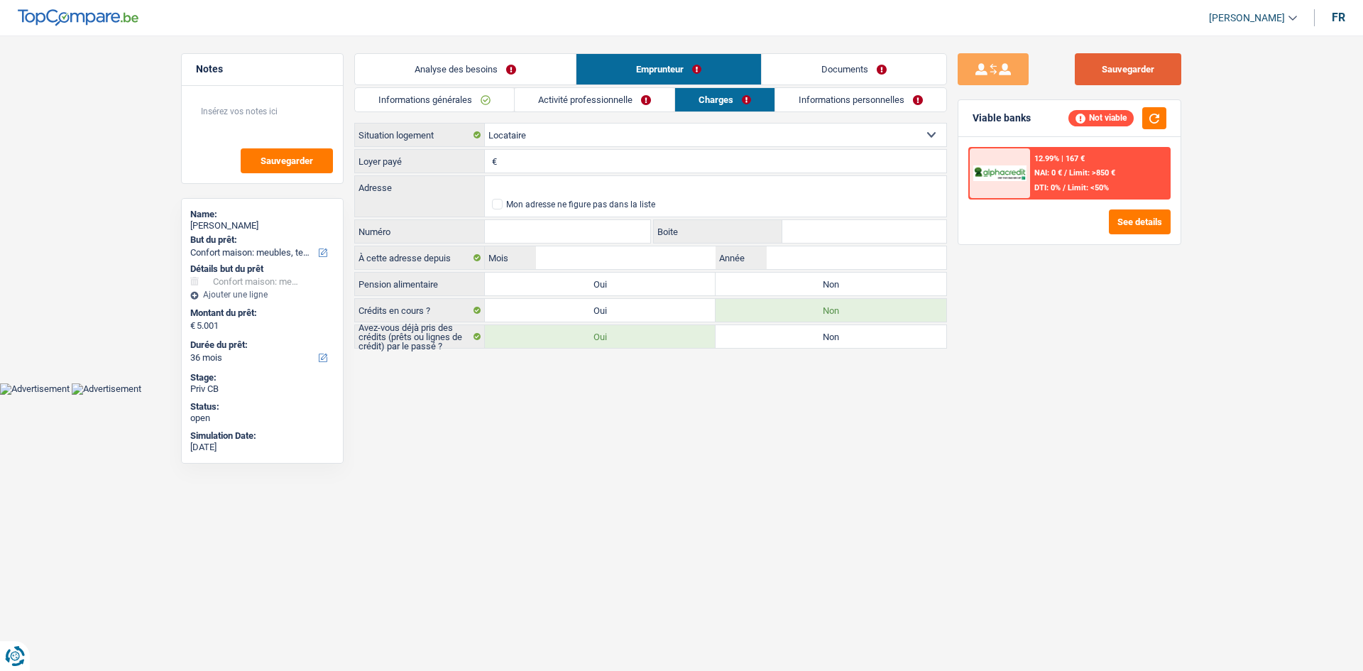
click at [1165, 67] on button "Sauvegarder" at bounding box center [1128, 69] width 107 height 32
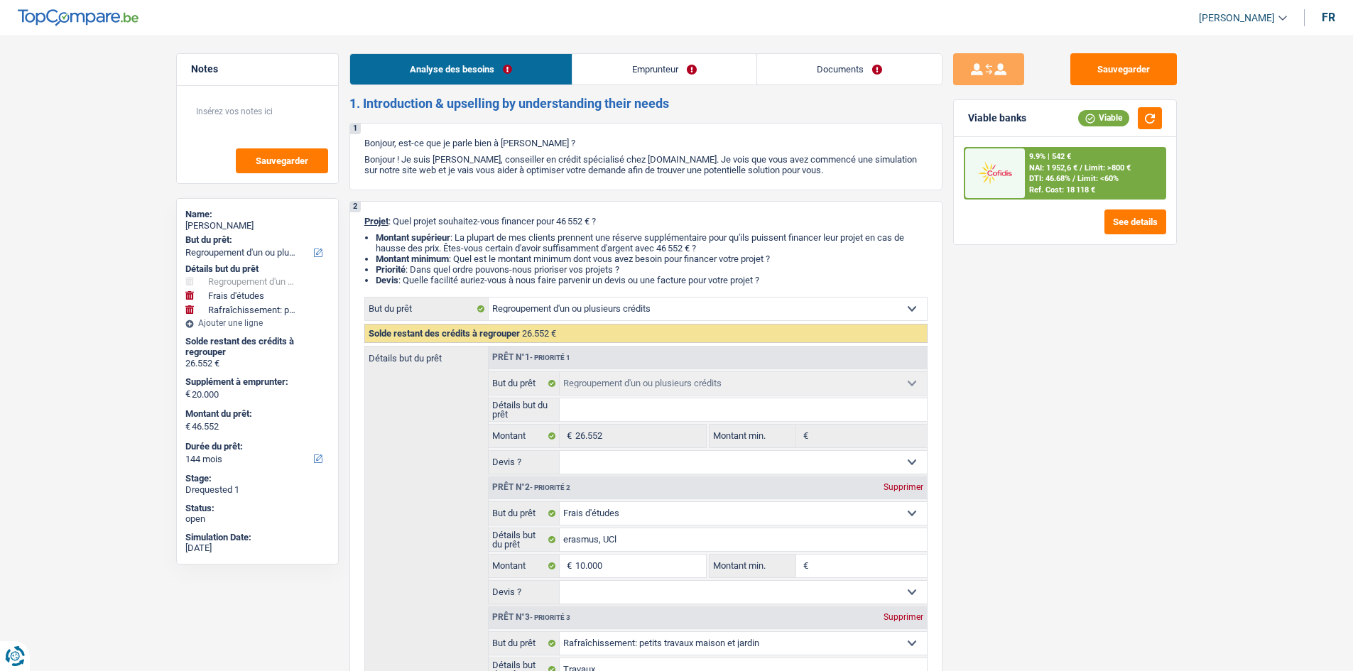
select select "refinancing"
select select "study"
select select "houseOrGarden"
select select "144"
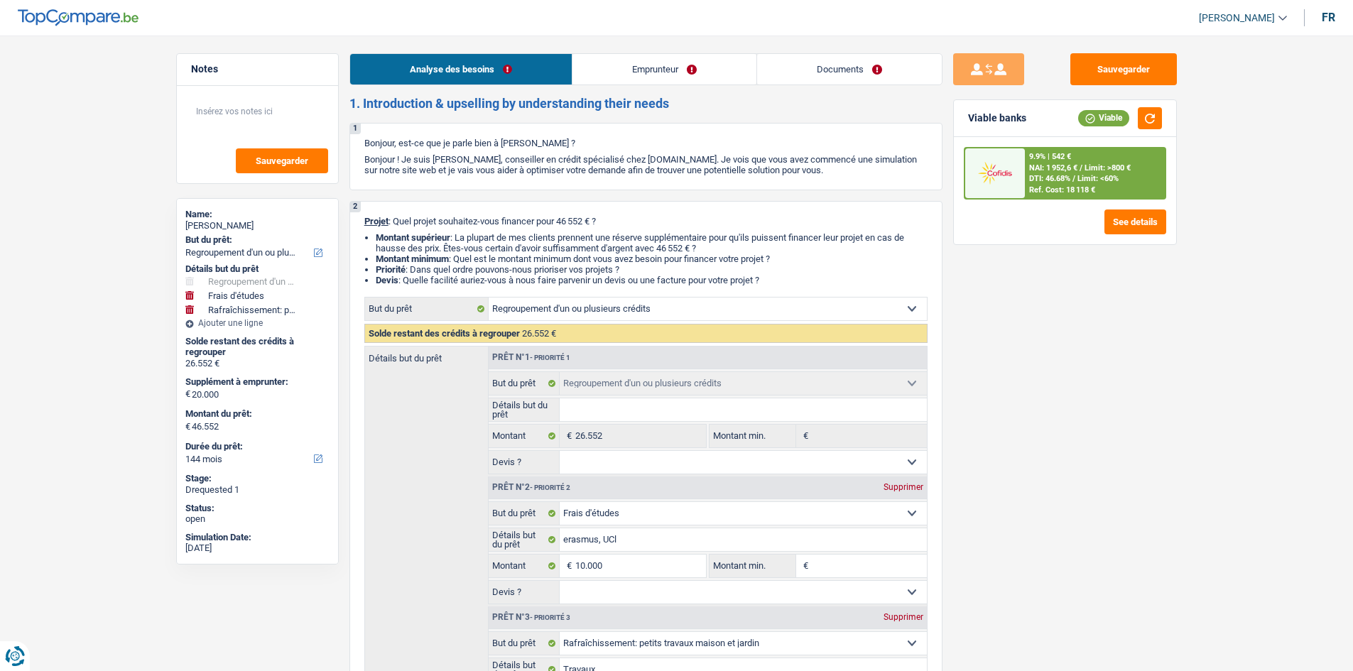
select select "refinancing"
select select "study"
select select "houseOrGarden"
select select "yes"
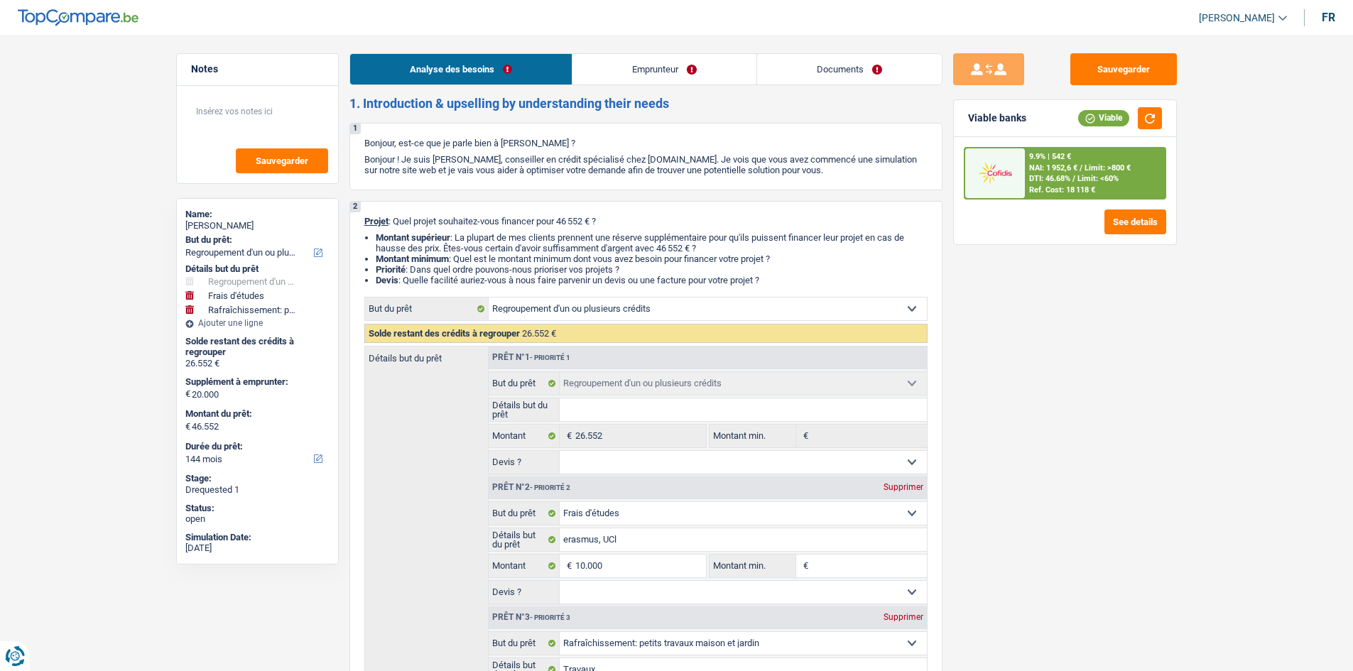
select select "144"
select select "privateEmployee"
select select "familyAllowances"
select select "netSalary"
select select "mealVouchers"
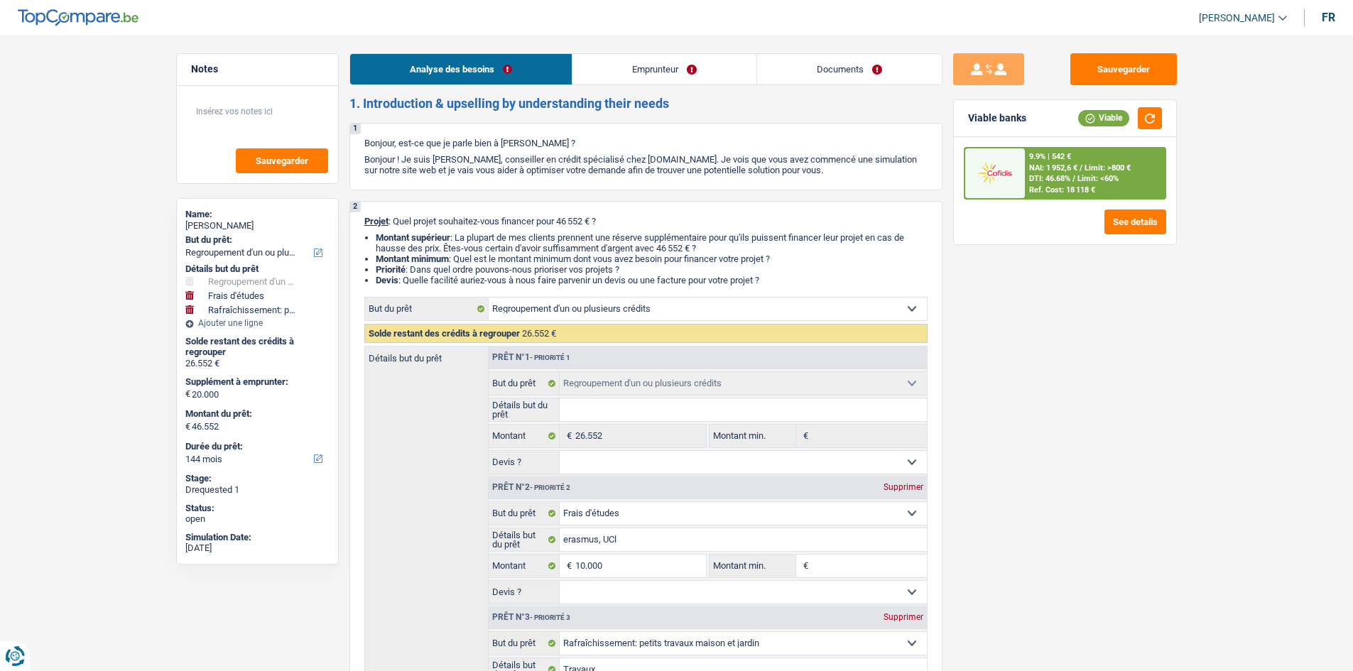
select select "ownerWithMortgage"
select select "mortgage"
select select "300"
select select "cardOrCredit"
select select "carLoan"
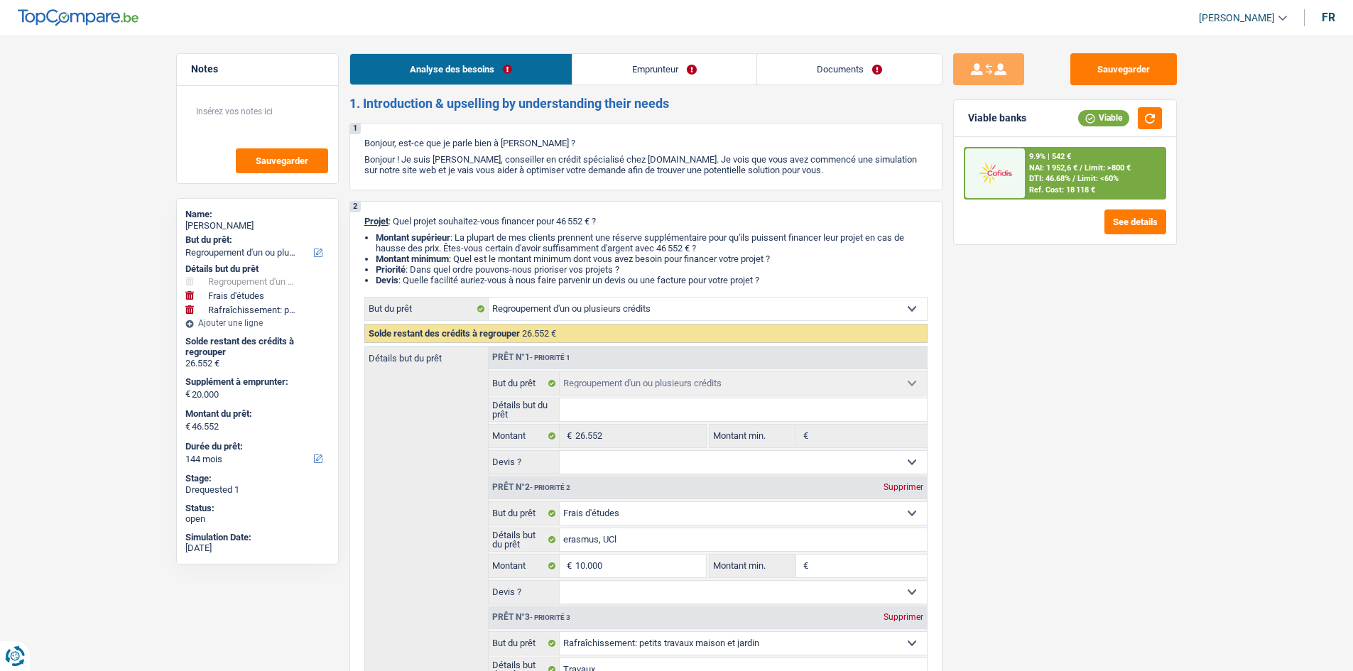
select select "36"
select select "personalLoan"
select select "familyEvent"
select select "84"
select select "personalLoan"
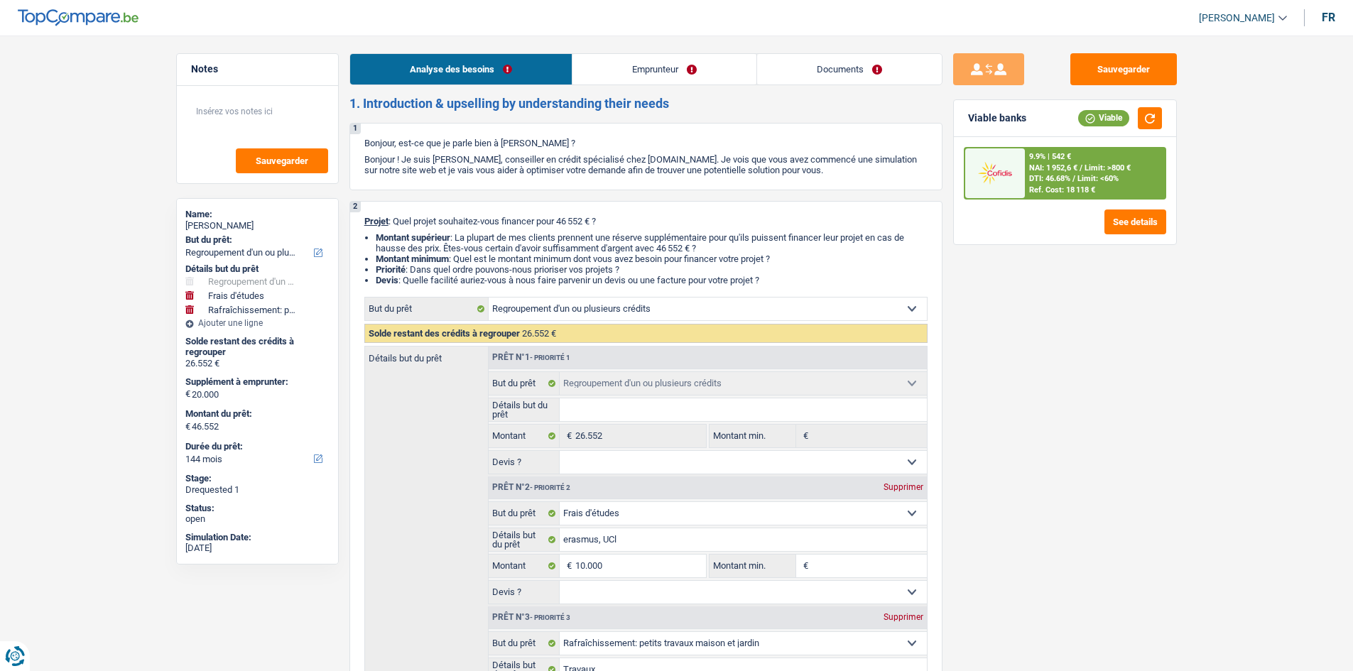
select select "education"
select select "60"
select select "refinancing"
select select "study"
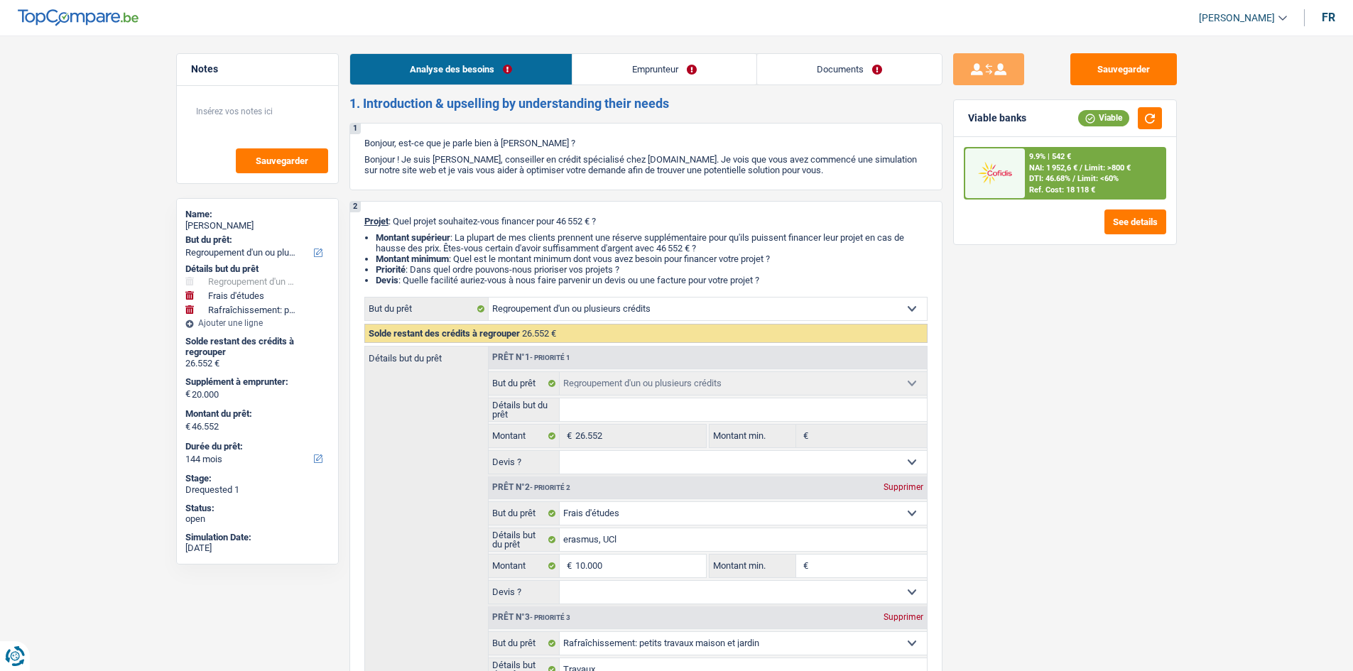
select select "houseOrGarden"
select select "yes"
select select "144"
click at [840, 75] on link "Documents" at bounding box center [849, 69] width 185 height 31
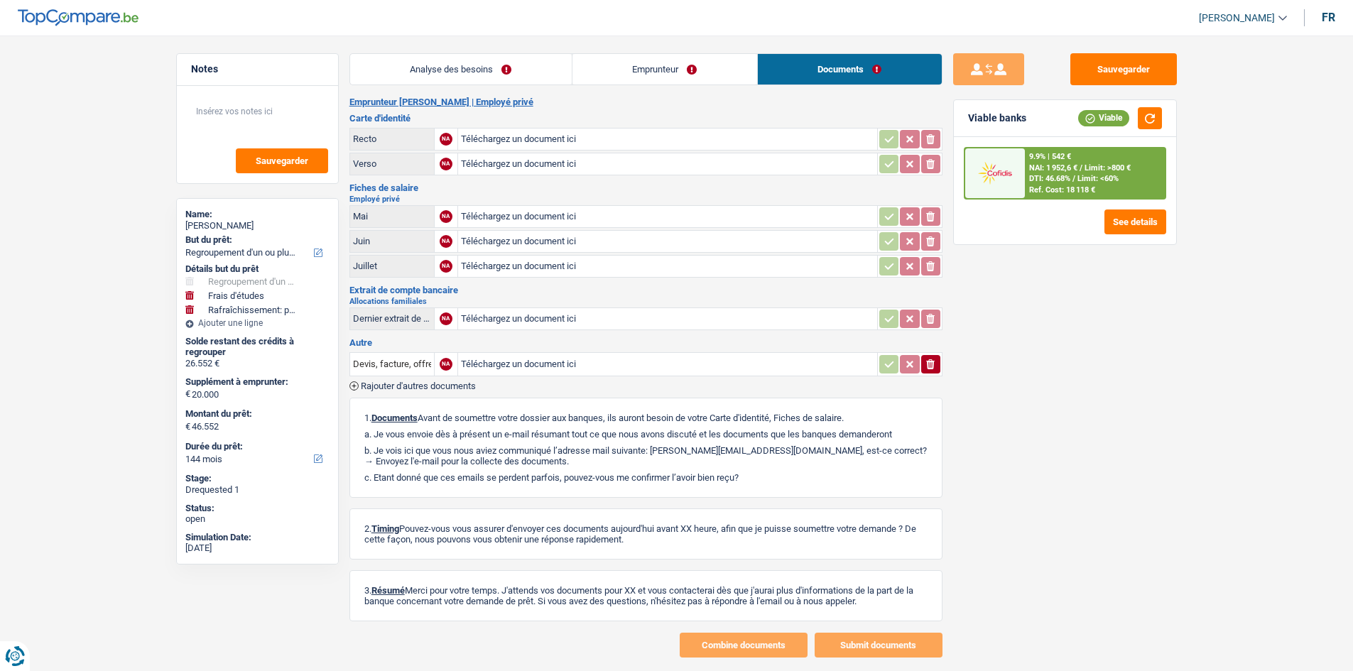
drag, startPoint x: 450, startPoint y: 36, endPoint x: 451, endPoint y: 49, distance: 12.8
click at [450, 43] on main "Notes Sauvegarder Name: Natacha Noyez But du prêt: Confort maison: meubles, tex…" at bounding box center [676, 355] width 1353 height 668
click at [509, 62] on link "Analyse des besoins" at bounding box center [461, 69] width 222 height 31
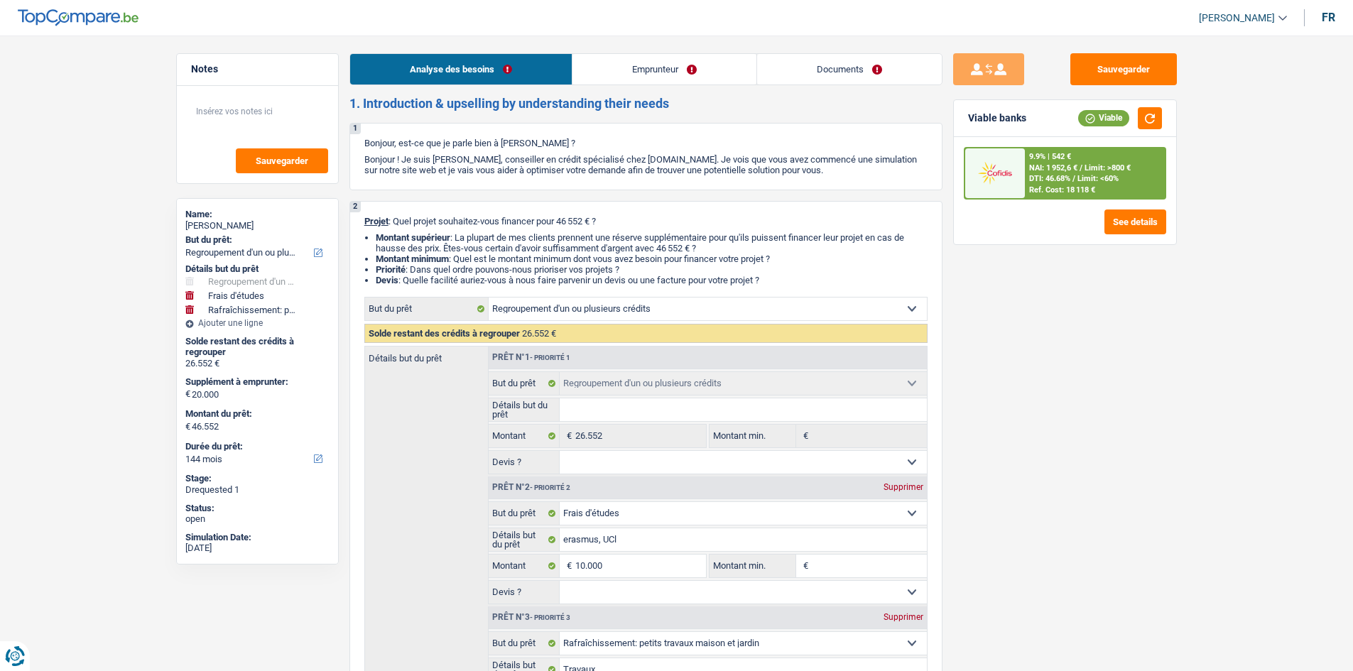
click at [630, 77] on link "Emprunteur" at bounding box center [664, 69] width 184 height 31
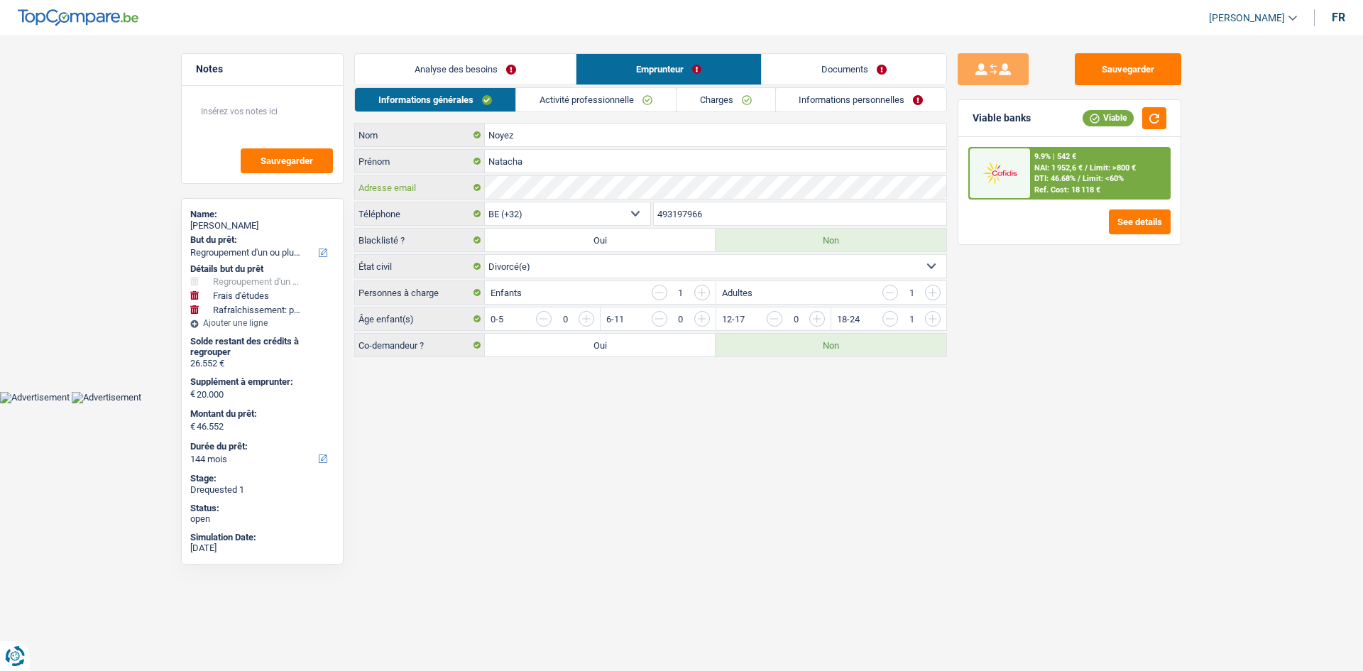
click at [463, 194] on div "Adresse email" at bounding box center [651, 187] width 592 height 23
drag, startPoint x: 1127, startPoint y: 77, endPoint x: 1123, endPoint y: 70, distance: 7.3
click at [1128, 73] on button "Sauvegarder" at bounding box center [1128, 69] width 107 height 32
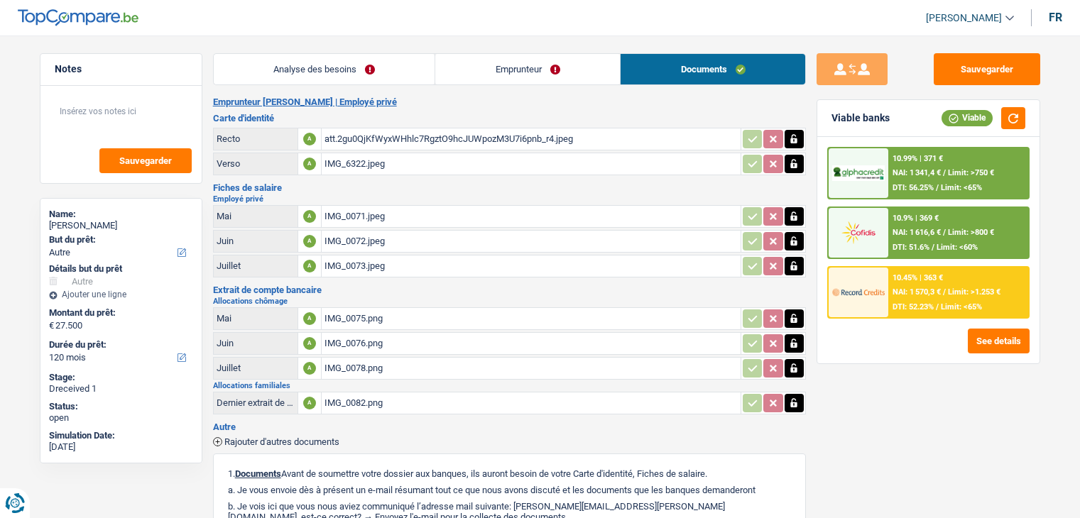
select select "other"
select select "120"
click at [974, 69] on button "Sauvegarder" at bounding box center [987, 69] width 107 height 32
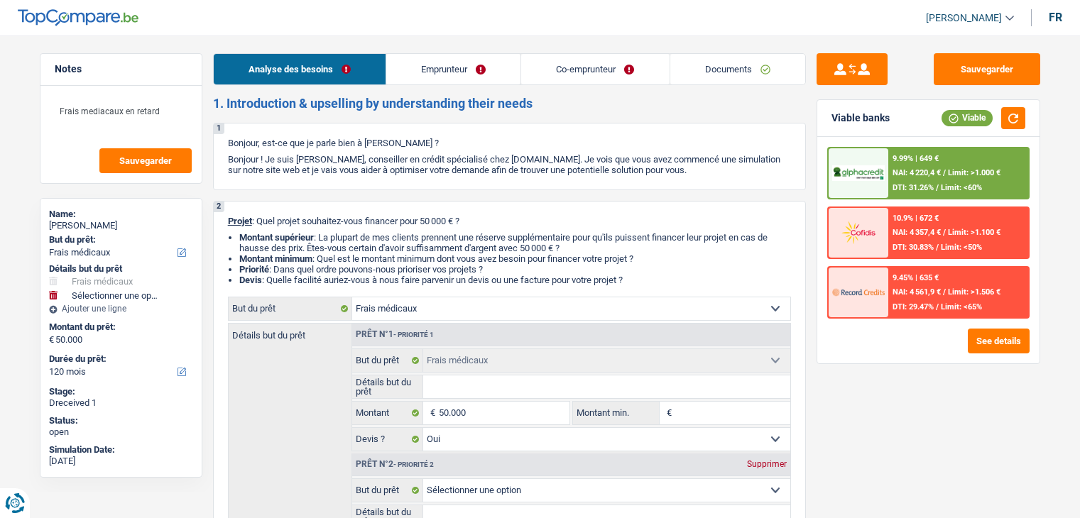
select select "medical"
select select "120"
select select "medical"
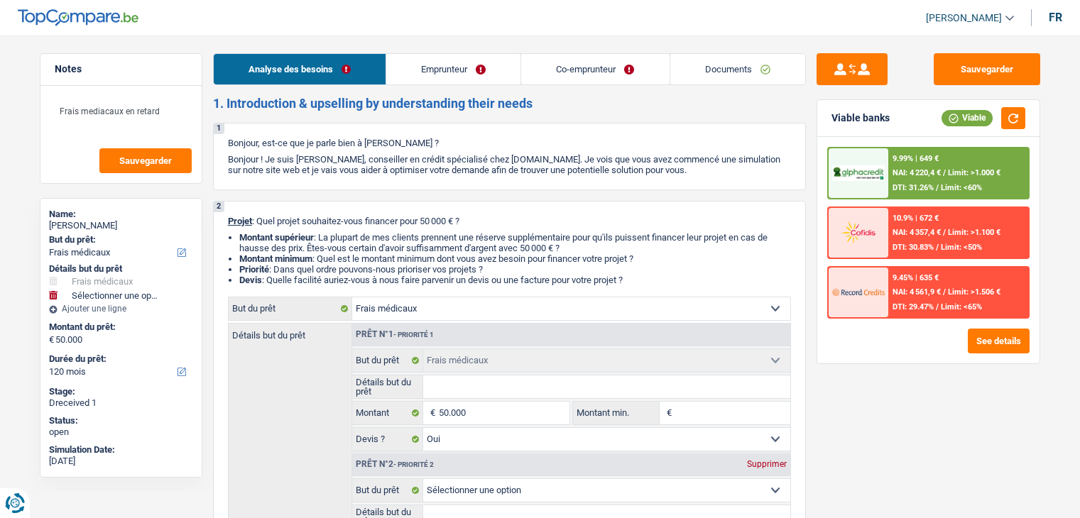
select select "yes"
select select "120"
select select "privateEmployee"
select select "worker"
select select "netSalary"
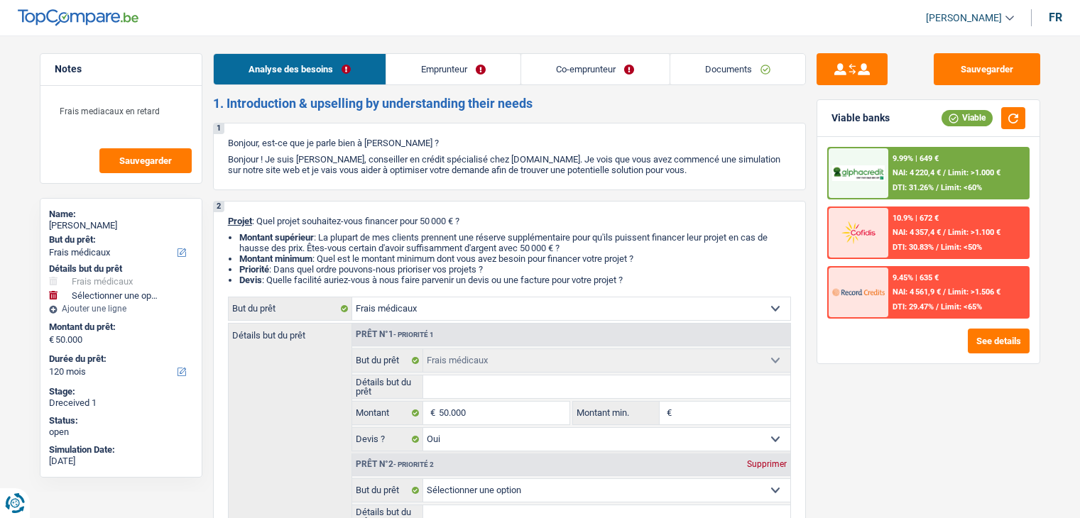
select select "mealVouchers"
select select "netSalary"
select select "rents"
select select "carLoan"
select select "36"
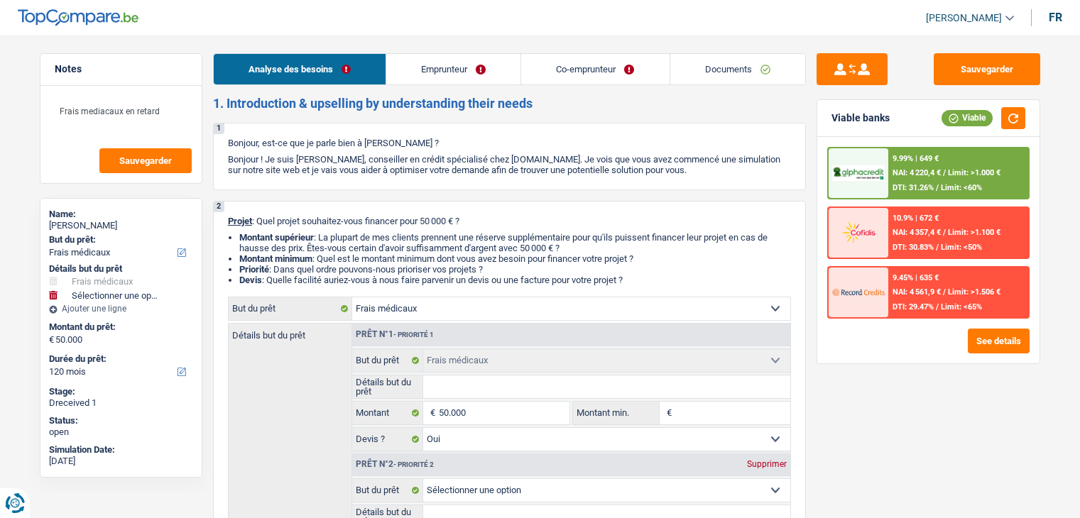
select select "medical"
select select "yes"
select select "120"
select select "applicant"
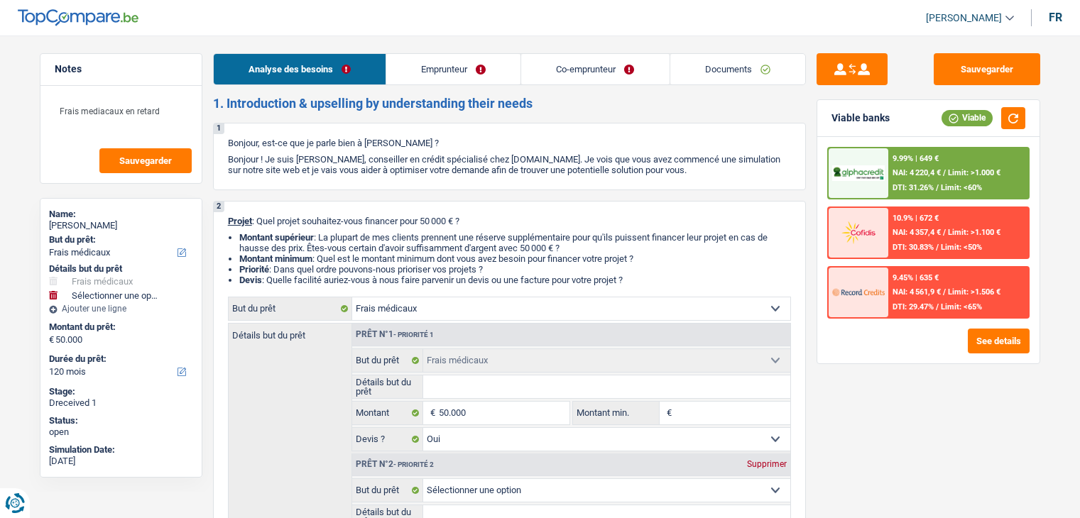
select select "coApplicant"
click at [719, 80] on link "Documents" at bounding box center [737, 69] width 135 height 31
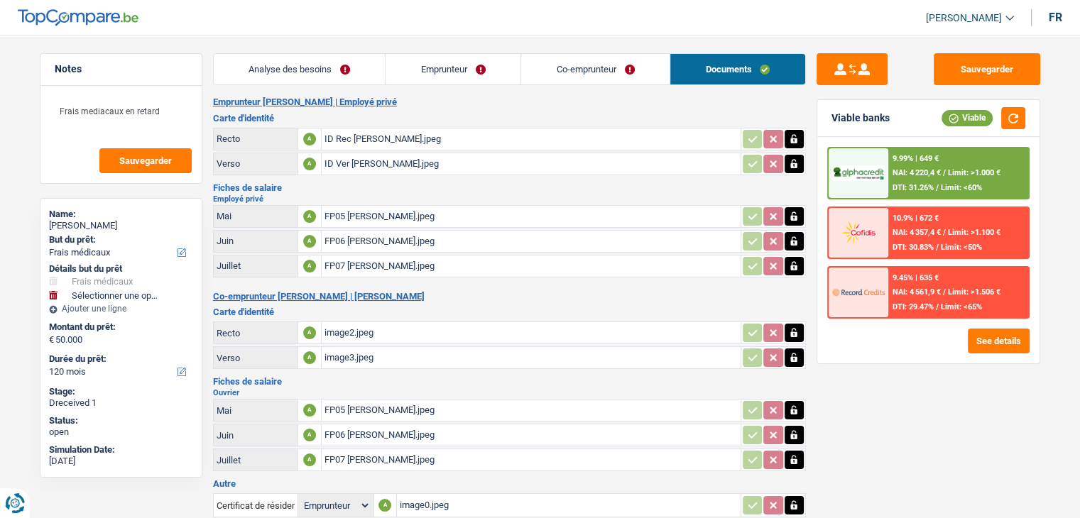
click at [442, 142] on div "ID Rec [PERSON_NAME].jpeg" at bounding box center [531, 139] width 413 height 21
click at [437, 157] on div "ID Ver [PERSON_NAME].jpeg" at bounding box center [531, 163] width 413 height 21
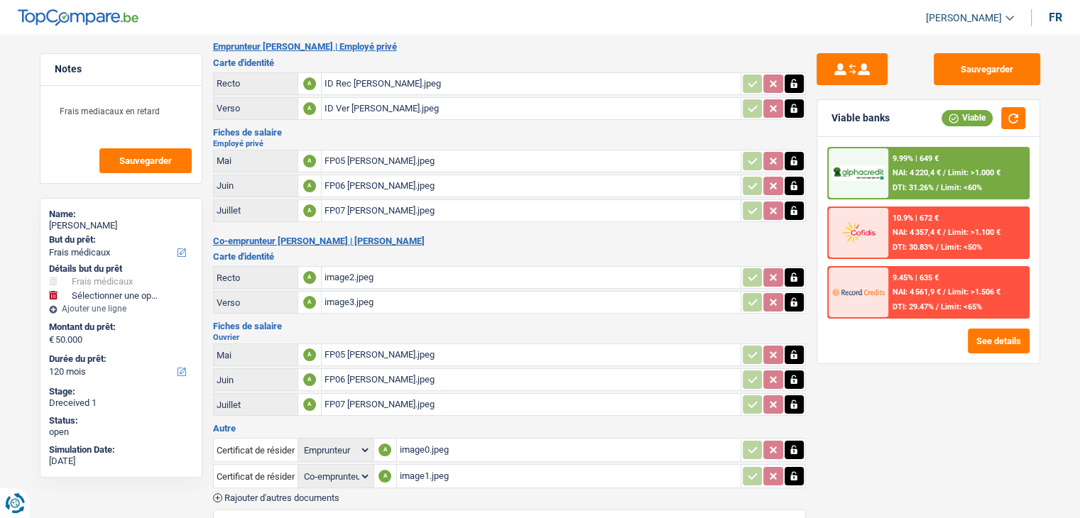
scroll to position [142, 0]
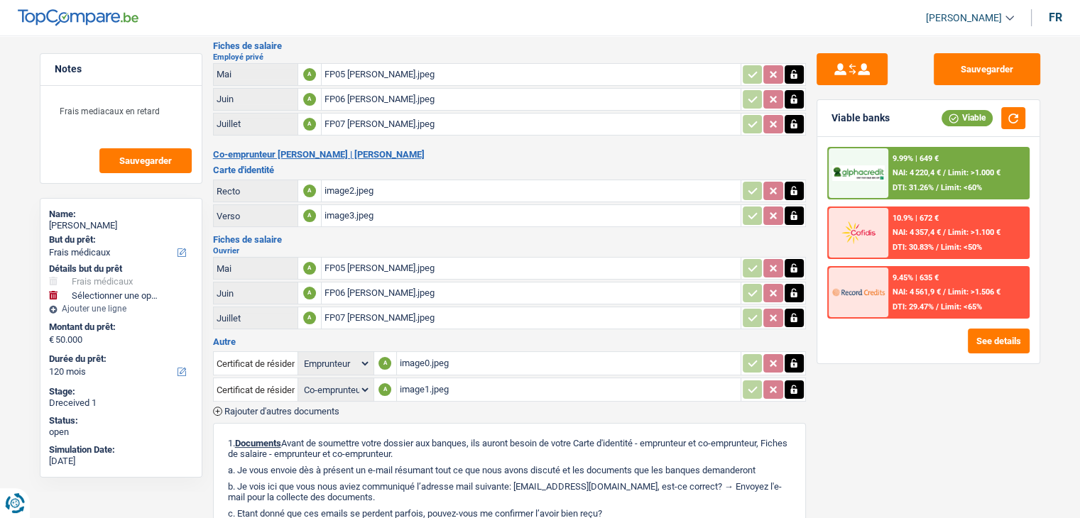
click at [391, 187] on div "image2.jpeg" at bounding box center [531, 190] width 413 height 21
click at [413, 379] on div "image1.jpeg" at bounding box center [569, 389] width 338 height 21
click at [404, 184] on div "image2.jpeg" at bounding box center [531, 190] width 413 height 21
click at [355, 209] on div "image3.jpeg" at bounding box center [531, 215] width 413 height 21
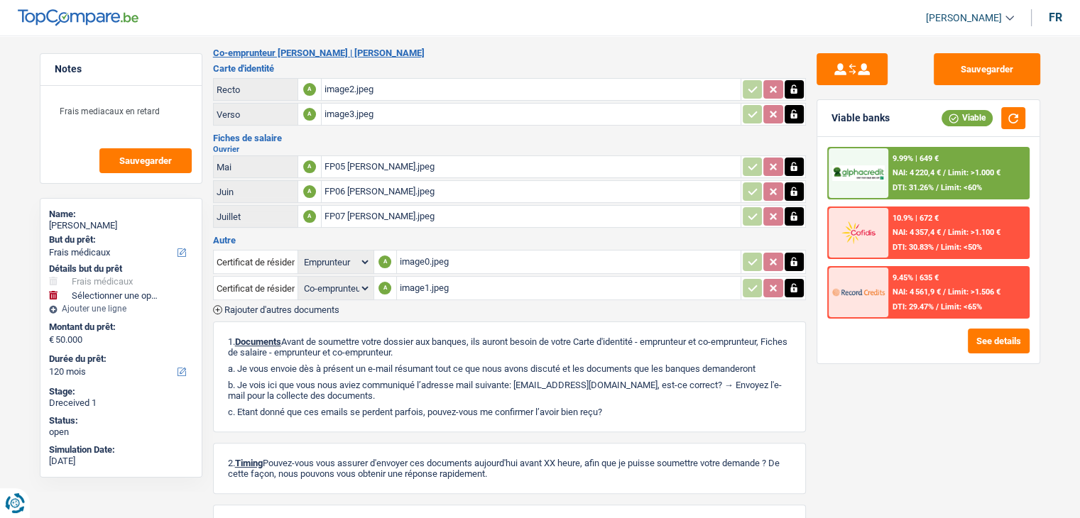
scroll to position [350, 0]
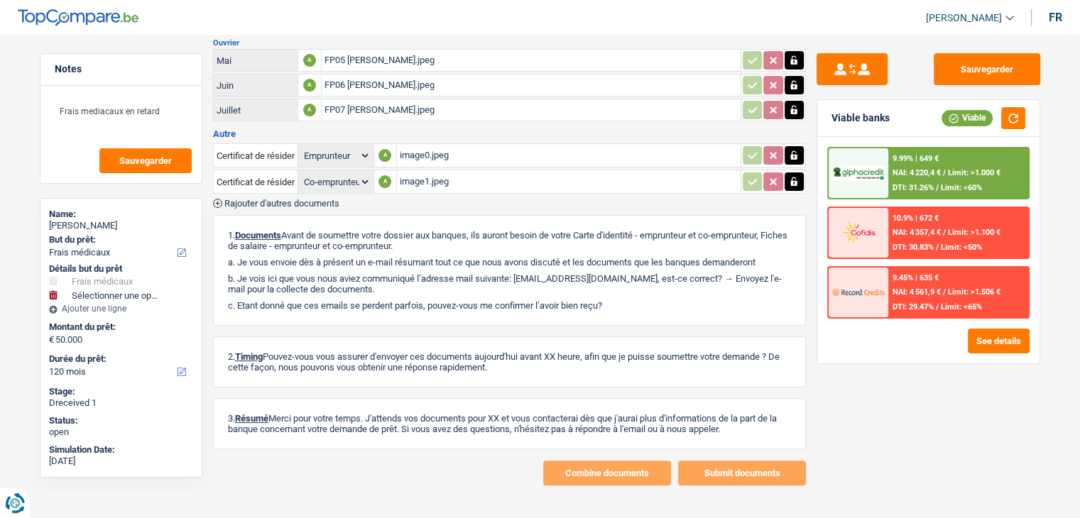
click at [435, 171] on div "image1.jpeg" at bounding box center [569, 181] width 338 height 21
click at [468, 147] on div "image0.jpeg" at bounding box center [569, 155] width 338 height 21
click at [412, 99] on div "FP07 [PERSON_NAME].jpeg" at bounding box center [531, 109] width 413 height 21
click at [497, 80] on div "FP06 [PERSON_NAME].jpeg" at bounding box center [531, 85] width 413 height 21
click at [406, 55] on div "FP05 [PERSON_NAME].jpeg" at bounding box center [531, 60] width 413 height 21
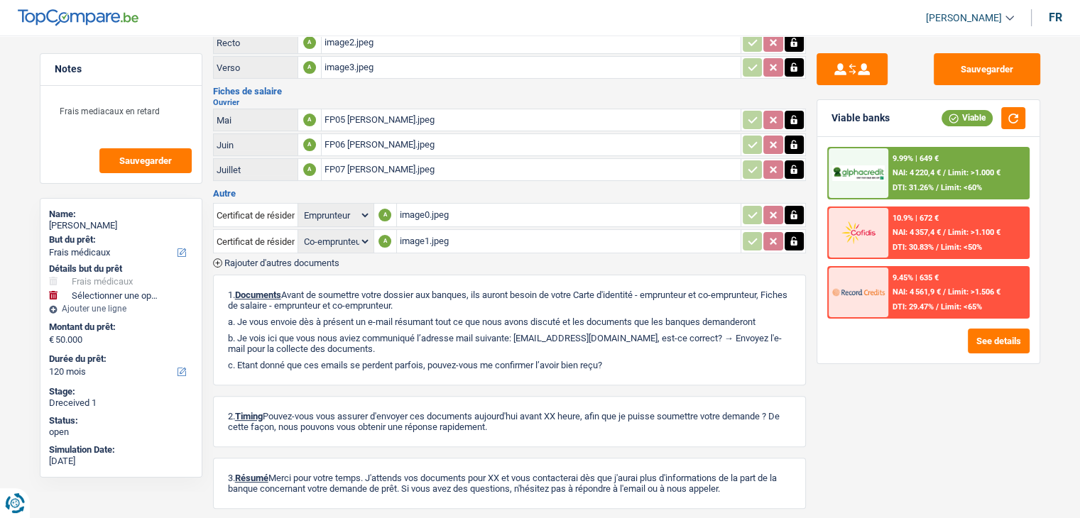
scroll to position [208, 0]
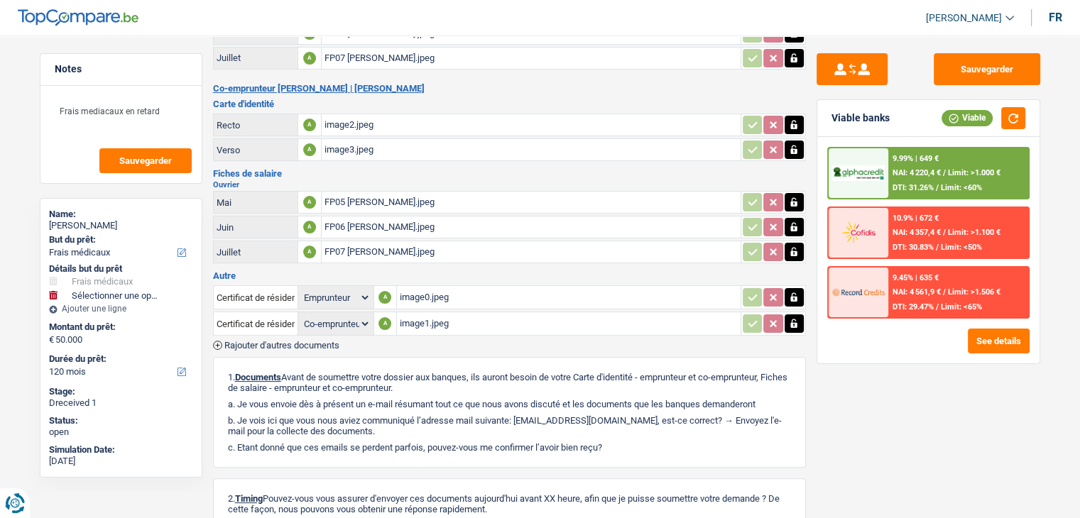
click at [369, 143] on div "image3.jpeg" at bounding box center [531, 149] width 413 height 21
click at [383, 124] on div "image2.jpeg" at bounding box center [531, 124] width 413 height 21
click at [351, 142] on div "image3.jpeg" at bounding box center [531, 149] width 413 height 21
click at [414, 289] on div "image0.jpeg" at bounding box center [569, 297] width 338 height 21
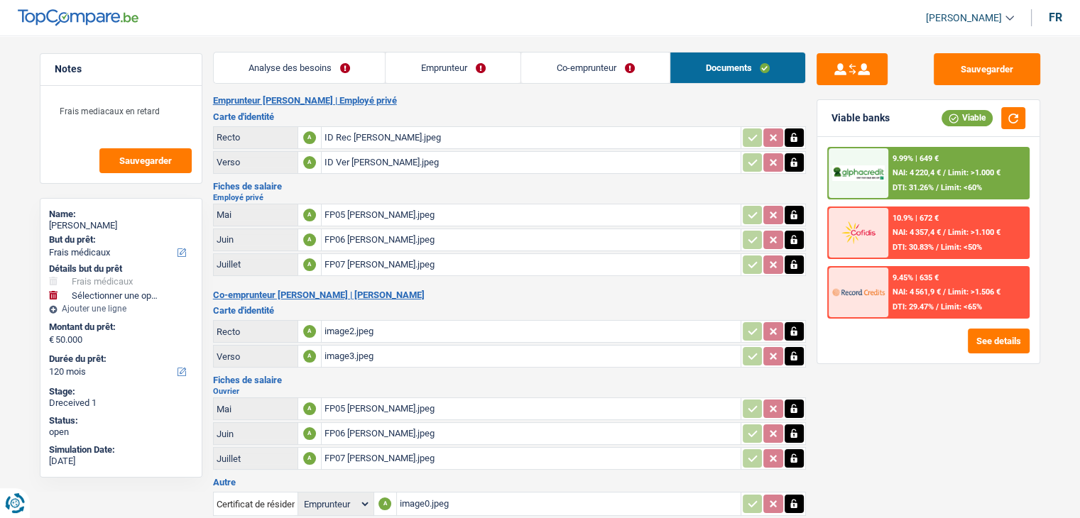
scroll to position [0, 0]
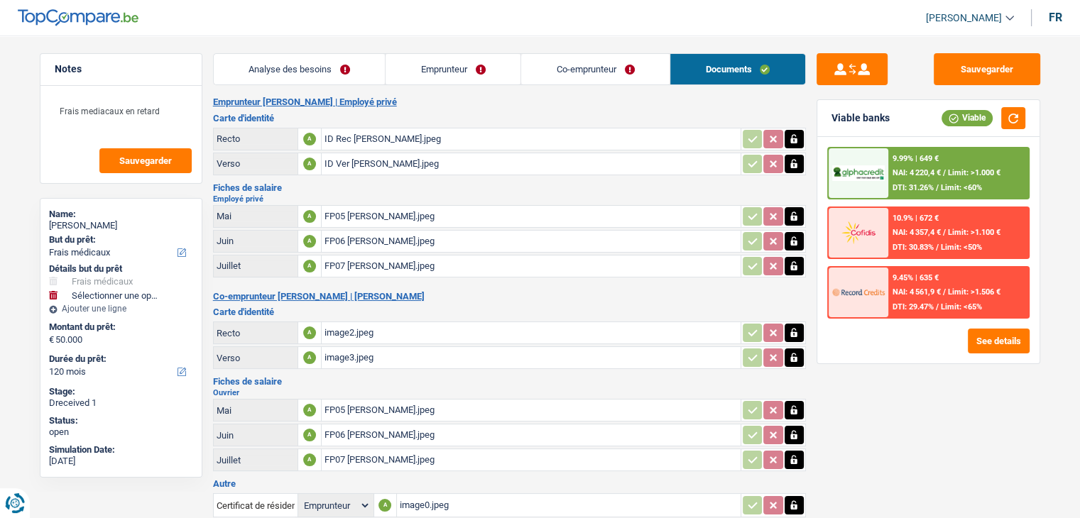
click at [379, 139] on div "ID Rec [PERSON_NAME].jpeg" at bounding box center [531, 139] width 413 height 21
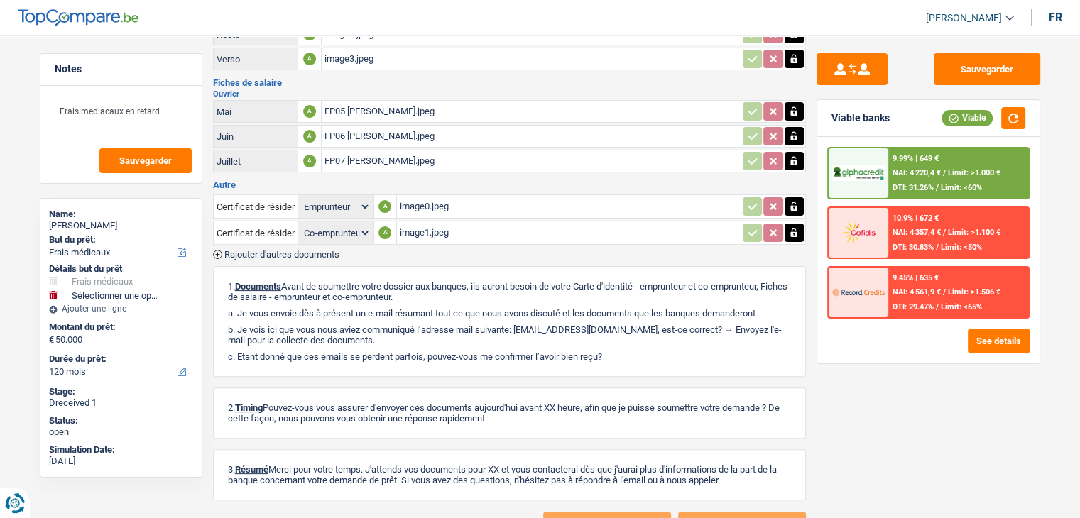
scroll to position [315, 0]
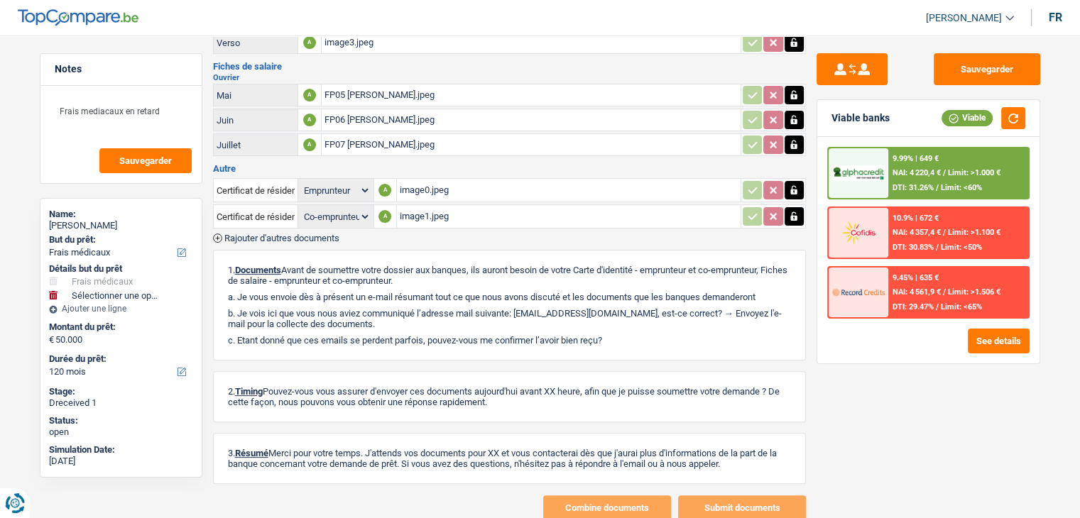
click at [310, 234] on span "Rajouter d'autres documents" at bounding box center [281, 238] width 115 height 9
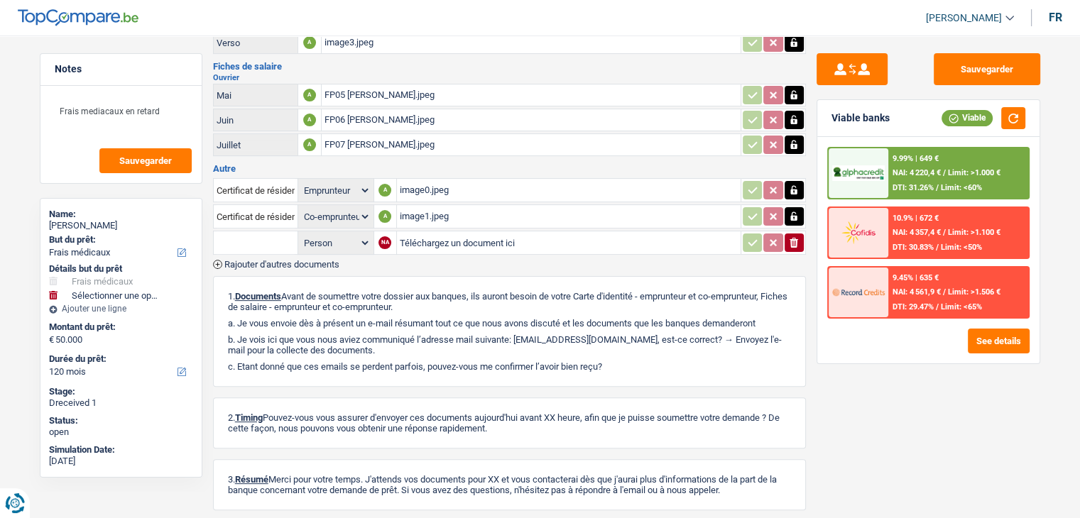
click at [440, 236] on input "Téléchargez un document ici" at bounding box center [569, 242] width 338 height 21
type input "C:\fakepath\combinepdf (1).pdf"
click at [241, 232] on input "text" at bounding box center [256, 243] width 78 height 23
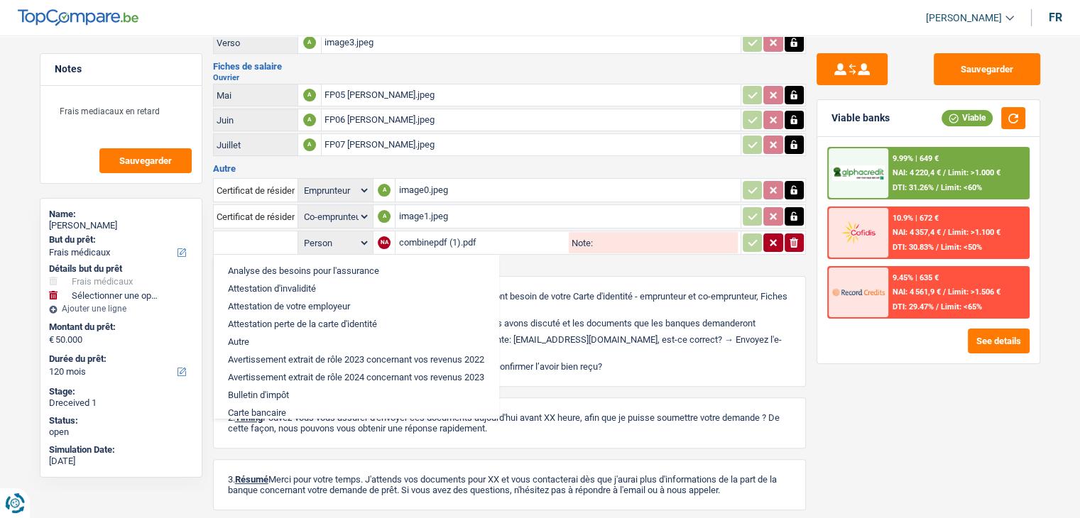
type input "I"
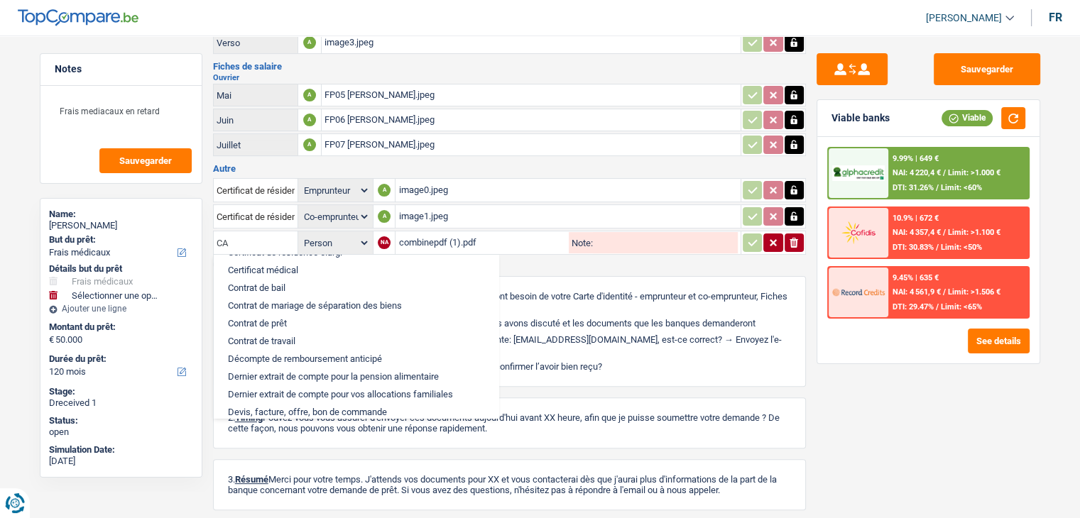
scroll to position [0, 0]
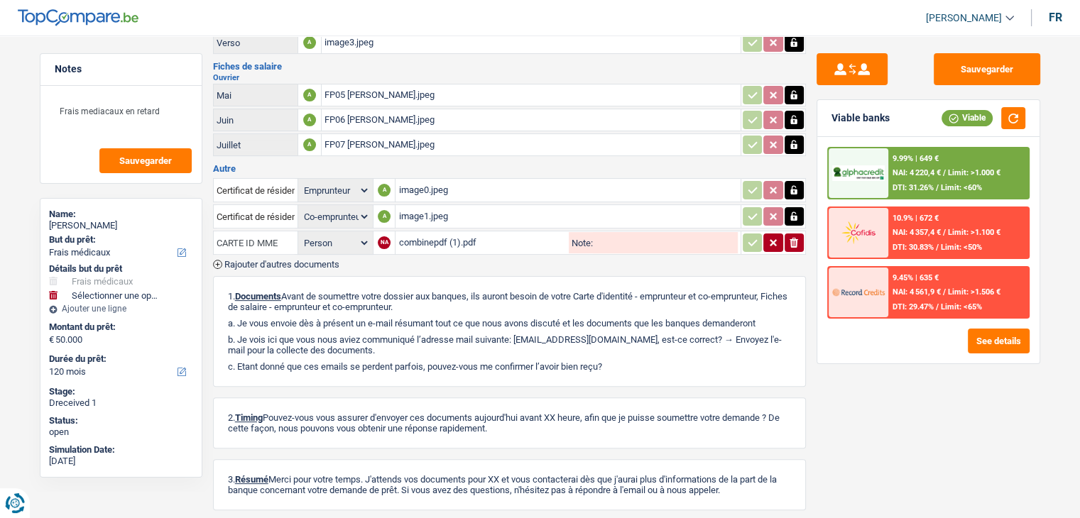
drag, startPoint x: 292, startPoint y: 233, endPoint x: 153, endPoint y: 244, distance: 138.9
click at [153, 244] on div "Notes Frais mediacaux en retard Sauvegarder Name: [PERSON_NAME] But du prêt: Co…" at bounding box center [540, 142] width 1023 height 809
type input "CARTE ID MME"
click at [602, 232] on input "Note:" at bounding box center [665, 242] width 145 height 21
paste input "CARTE ID MME"
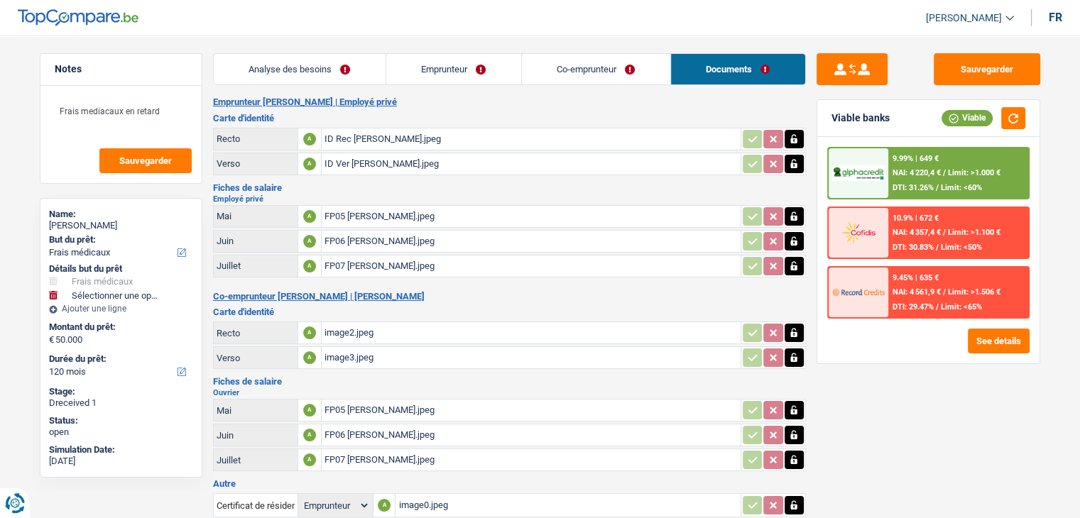
scroll to position [361, 0]
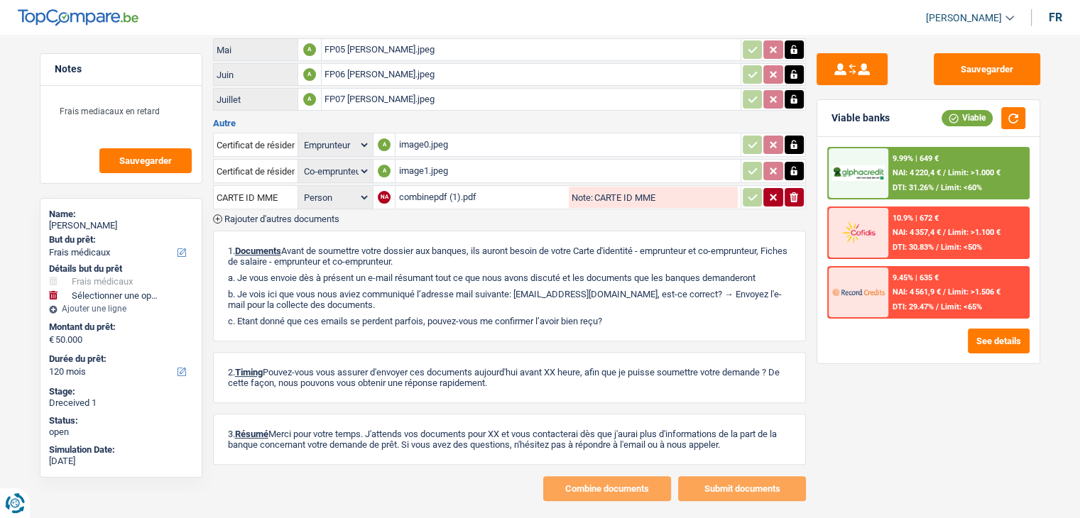
type input "CARTE ID MME"
click at [761, 197] on td "ionicons-v5-e" at bounding box center [773, 197] width 65 height 24
click at [846, 379] on div "Sauvegarder Viable banks Viable 9.99% | 649 € NAI: 4 220,4 € / Limit: >1.000 € …" at bounding box center [928, 272] width 245 height 439
click at [974, 71] on button "Sauvegarder" at bounding box center [987, 69] width 107 height 32
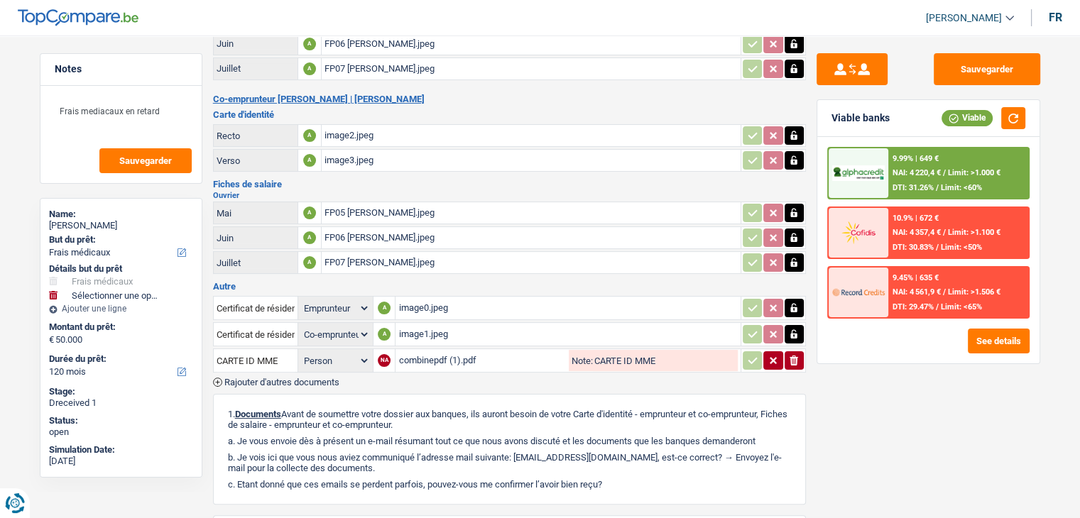
scroll to position [202, 0]
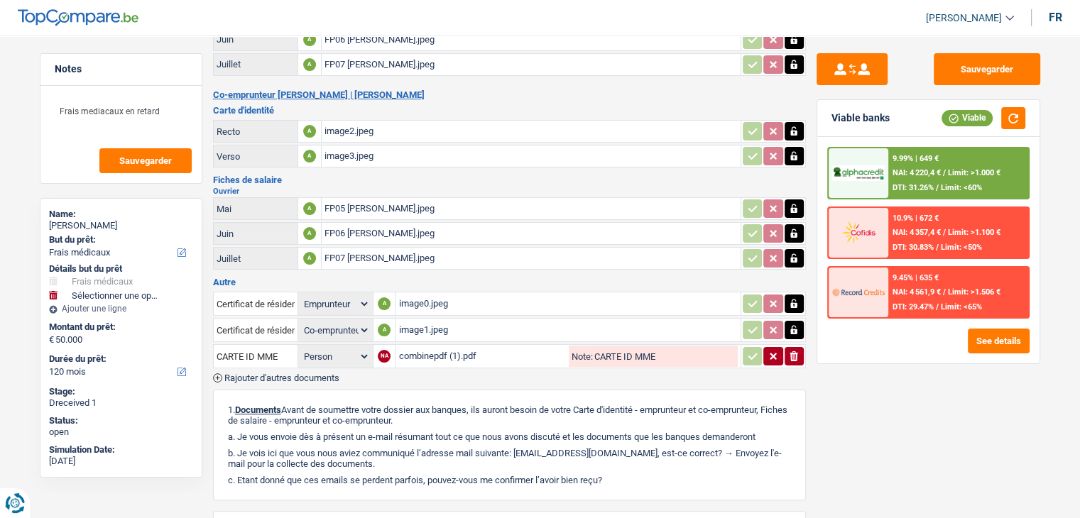
click at [387, 350] on div "NA" at bounding box center [384, 356] width 13 height 13
click at [366, 348] on select "Person Emprunteur Co-emprunteur" at bounding box center [335, 357] width 69 height 18
select select "coApplicant"
click at [301, 348] on select "Person Emprunteur Co-emprunteur" at bounding box center [335, 357] width 69 height 18
click at [413, 362] on div "Certificat de résidence élargi Person Emprunteur Co-emprunteur A image0.jpeg Ce…" at bounding box center [509, 336] width 593 height 93
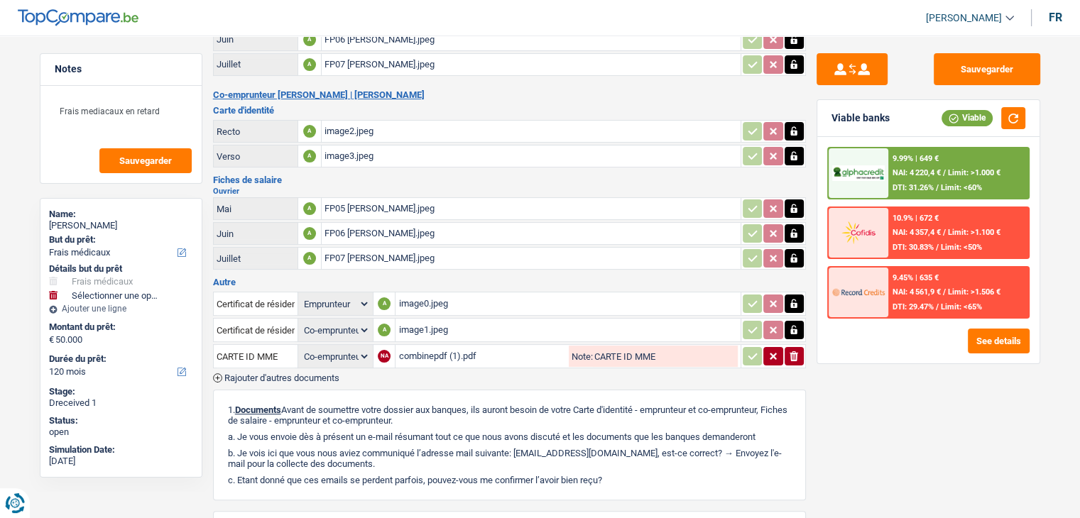
scroll to position [376, 0]
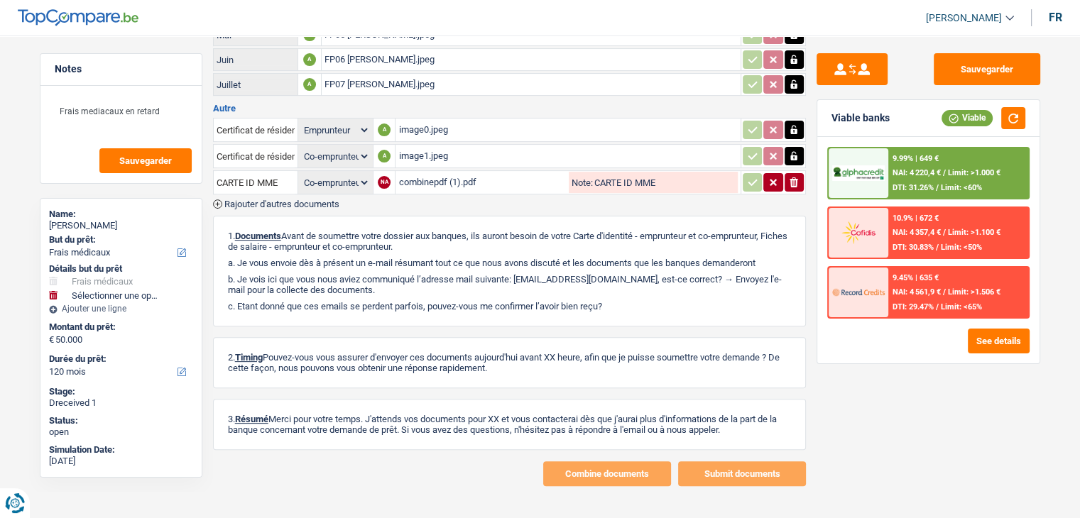
click at [449, 172] on div "combinepdf (1).pdf" at bounding box center [482, 182] width 168 height 21
click at [975, 60] on button "Sauvegarder" at bounding box center [987, 69] width 107 height 32
click at [275, 172] on input "CARTE ID MME" at bounding box center [256, 182] width 78 height 23
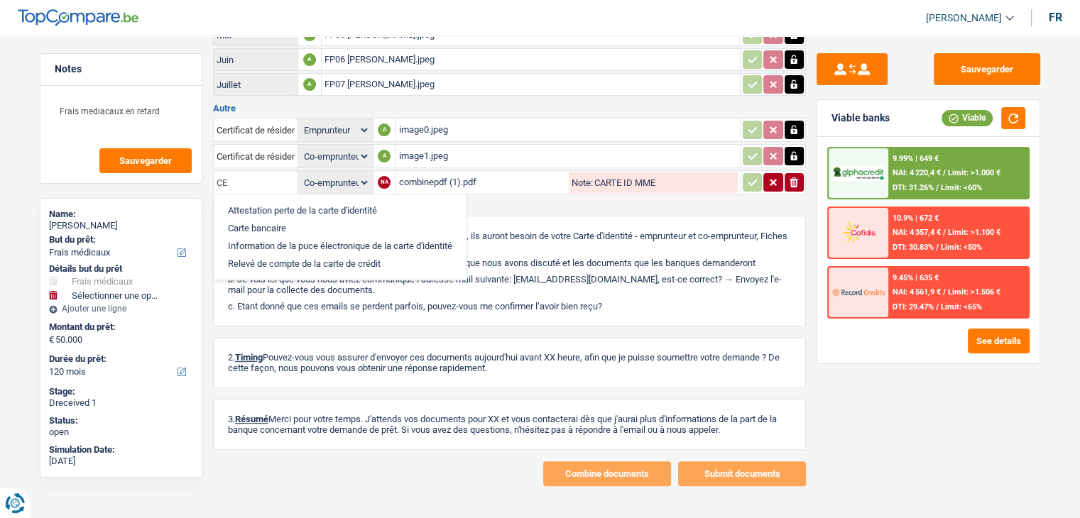
type input "E"
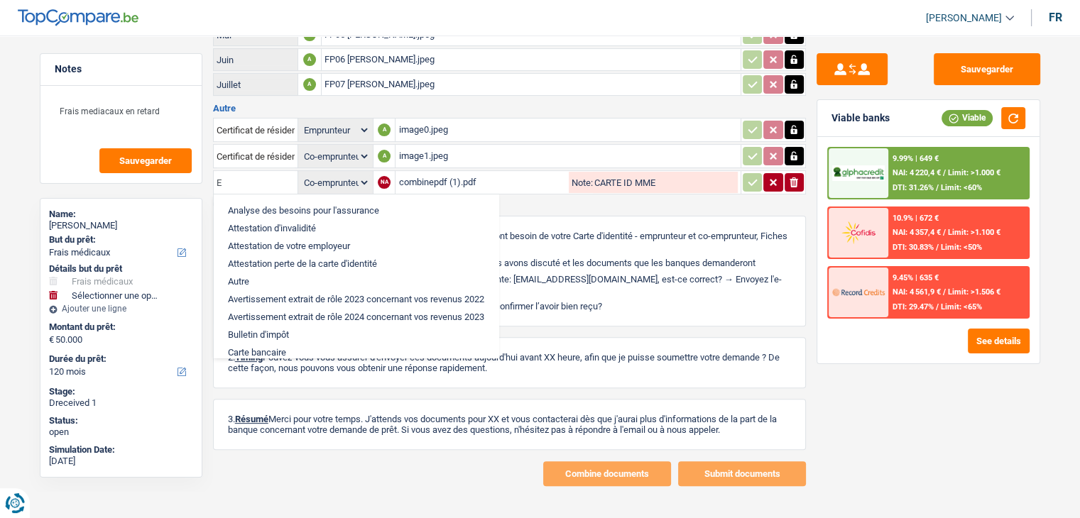
click at [281, 174] on input "E" at bounding box center [256, 182] width 78 height 23
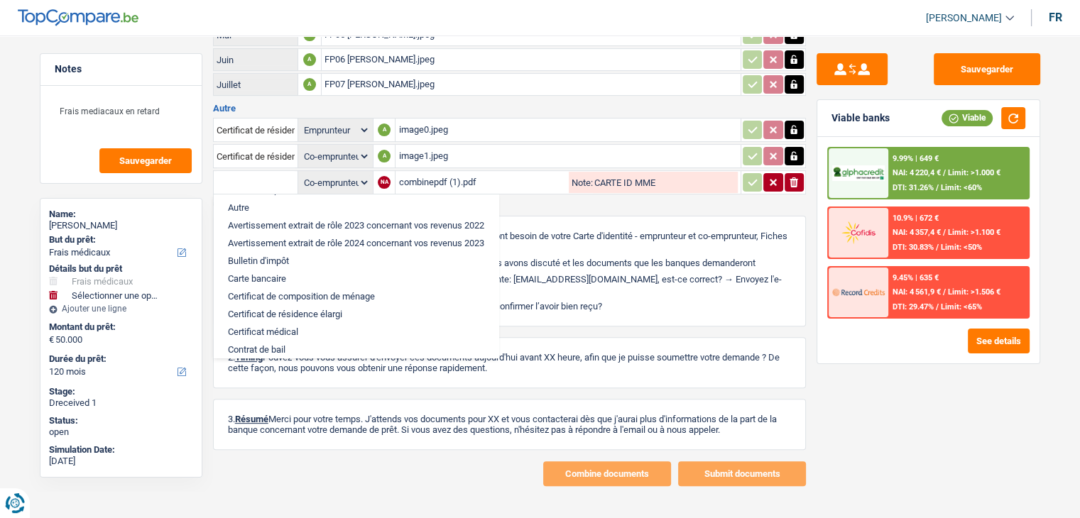
scroll to position [56, 0]
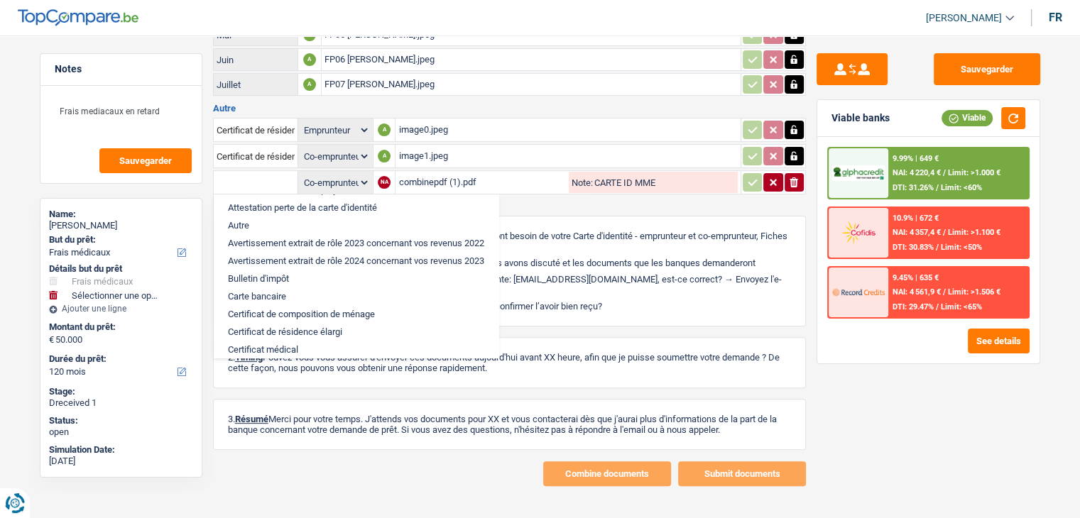
click at [238, 217] on li "Autre" at bounding box center [356, 226] width 271 height 18
type input "Autre"
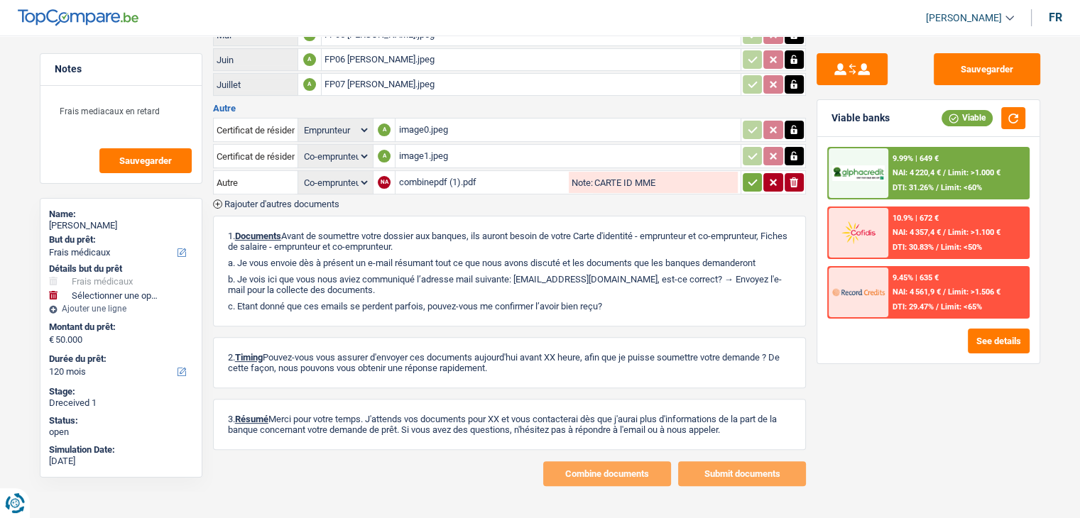
click at [750, 175] on icon "button" at bounding box center [752, 182] width 11 height 14
click at [608, 174] on input "Note:" at bounding box center [665, 182] width 146 height 21
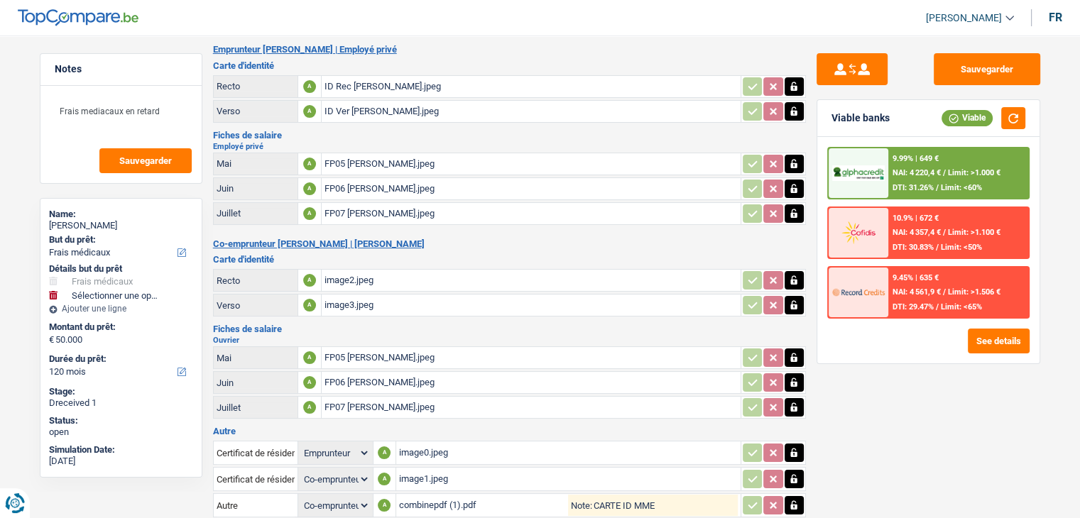
scroll to position [49, 0]
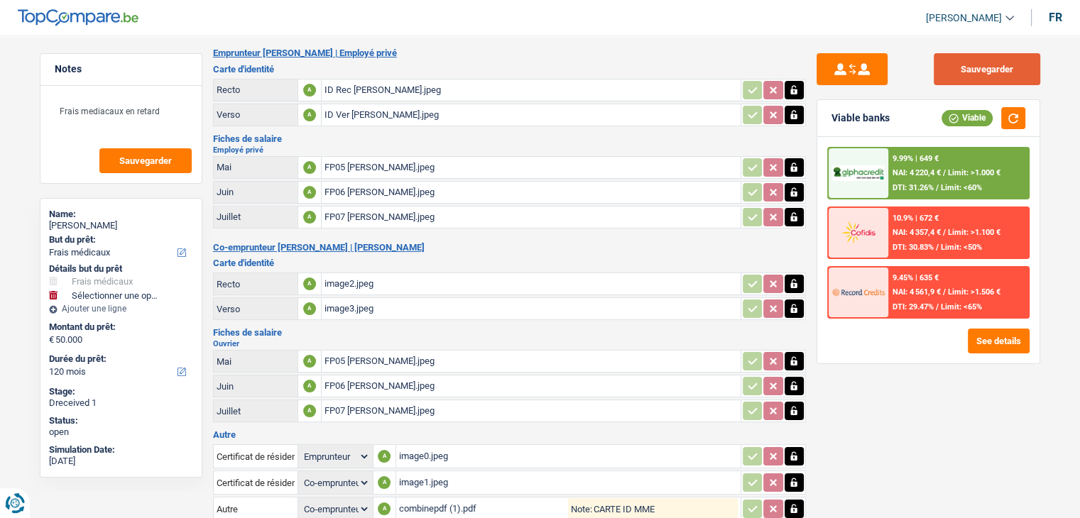
type input "CARTE ID MME"
click at [955, 58] on button "Sauvegarder" at bounding box center [987, 69] width 107 height 32
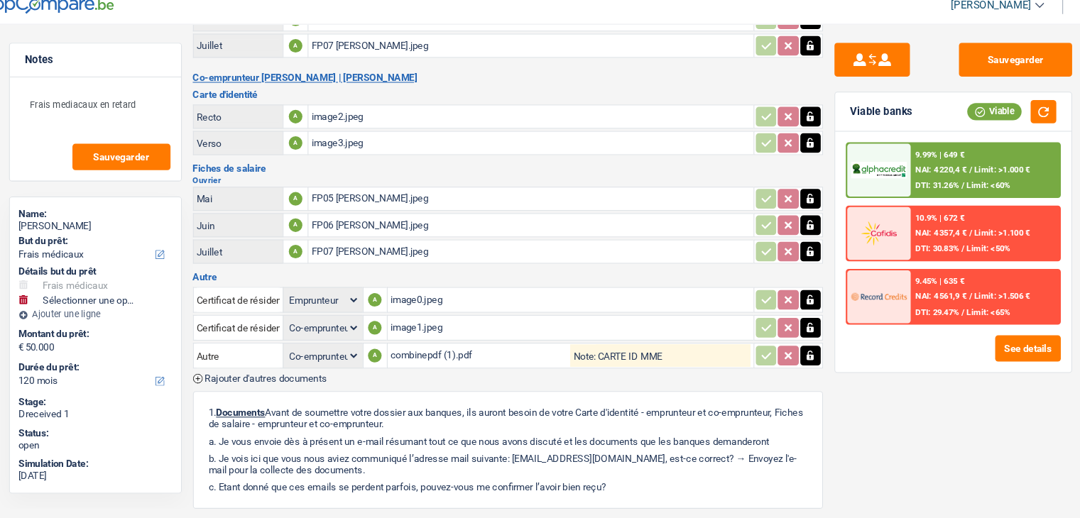
scroll to position [0, 0]
